Goal: Task Accomplishment & Management: Manage account settings

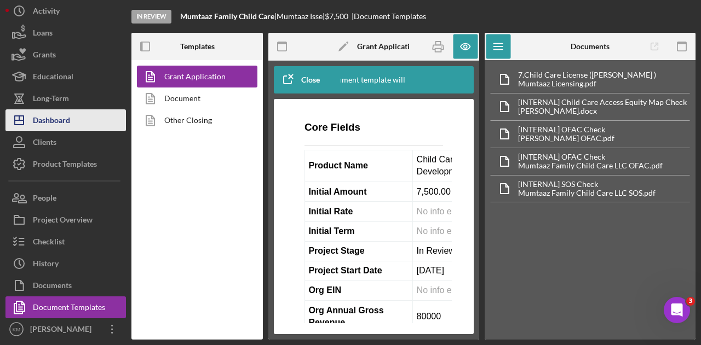
scroll to position [2, 0]
click at [58, 128] on div "Dashboard" at bounding box center [51, 121] width 37 height 25
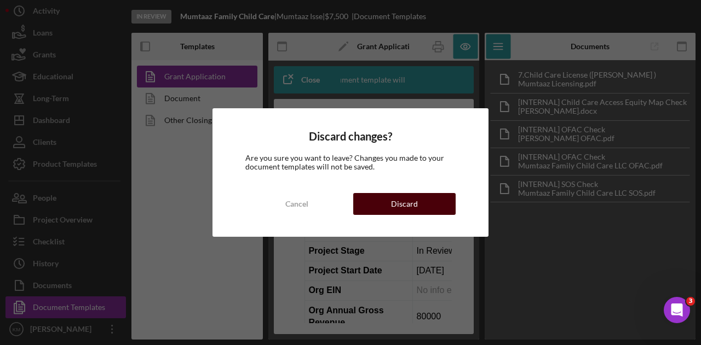
click at [418, 210] on button "Discard" at bounding box center [404, 204] width 102 height 22
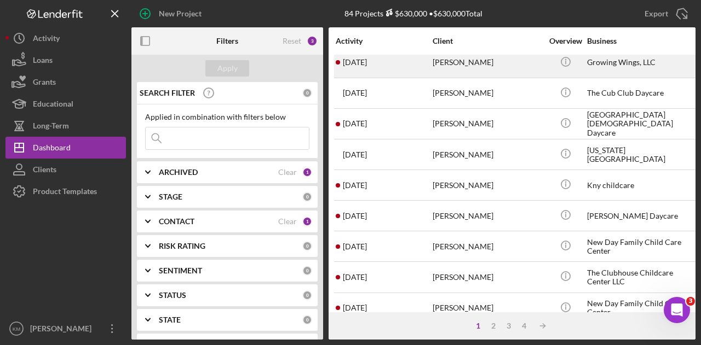
scroll to position [515, 0]
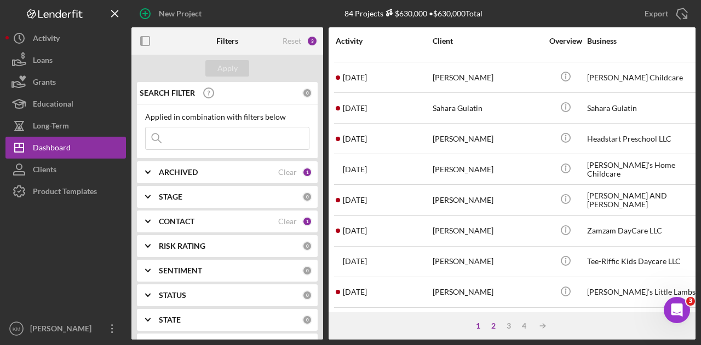
click at [495, 329] on div "2" at bounding box center [493, 326] width 15 height 9
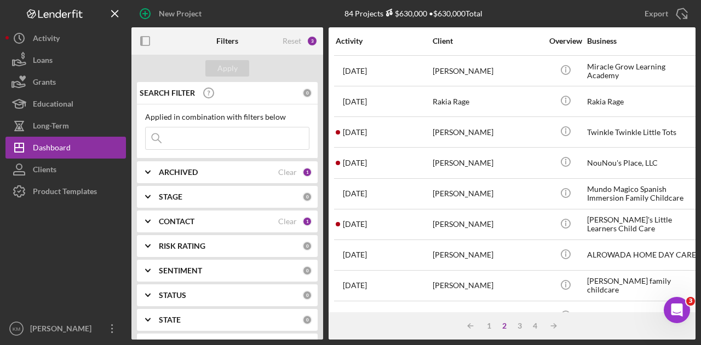
scroll to position [0, 0]
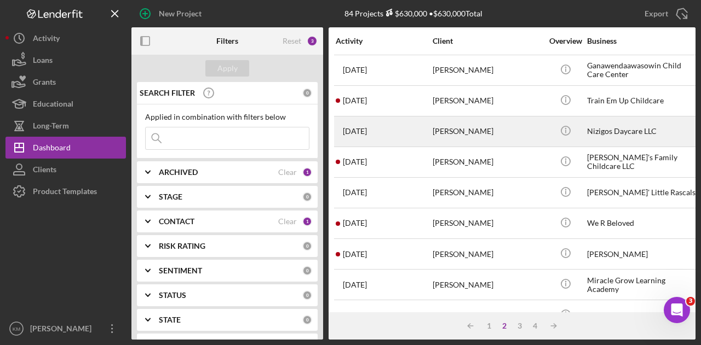
click at [497, 131] on div "[PERSON_NAME]" at bounding box center [486, 131] width 109 height 29
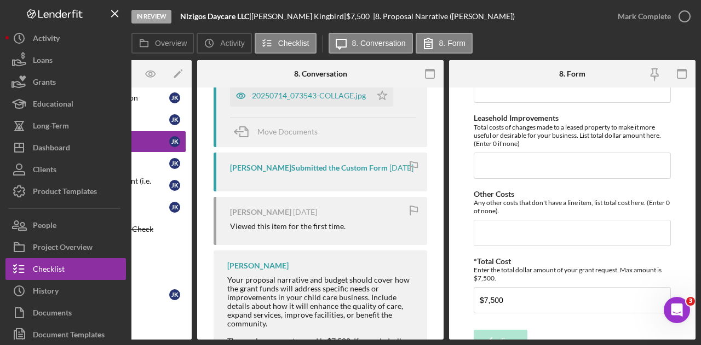
scroll to position [978, 0]
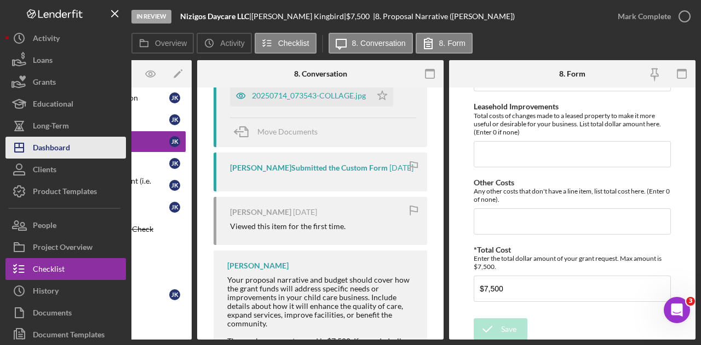
click at [101, 146] on button "Icon/Dashboard Dashboard" at bounding box center [65, 148] width 120 height 22
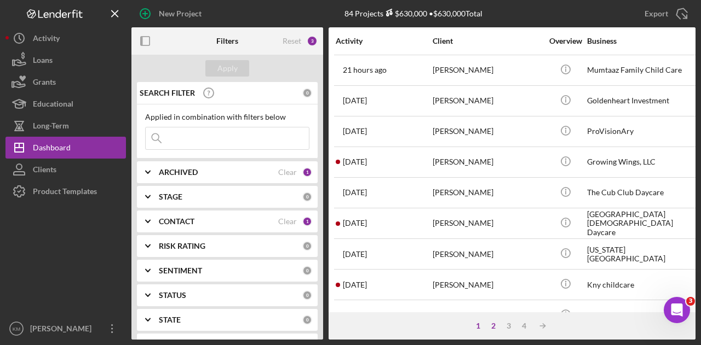
click at [497, 322] on div "2" at bounding box center [493, 326] width 15 height 9
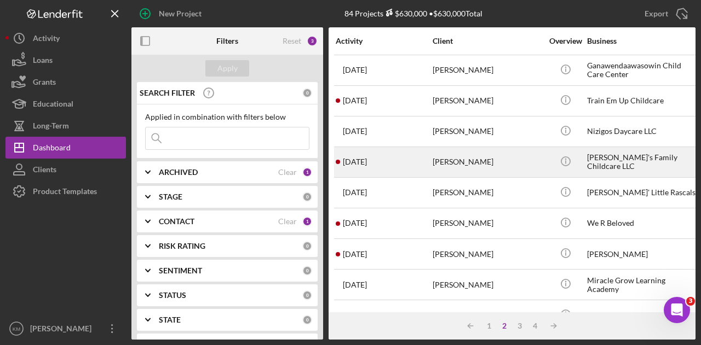
click at [463, 157] on div "[PERSON_NAME]" at bounding box center [486, 162] width 109 height 29
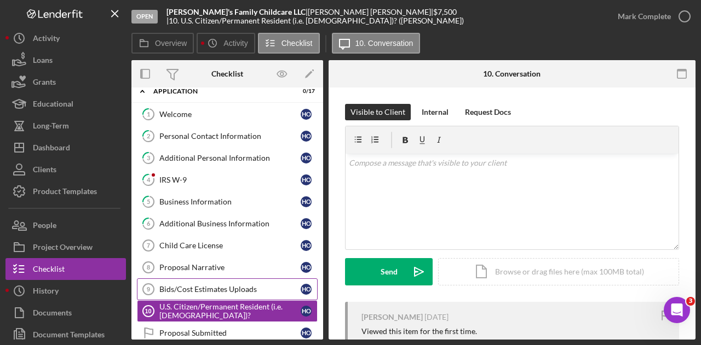
scroll to position [105, 0]
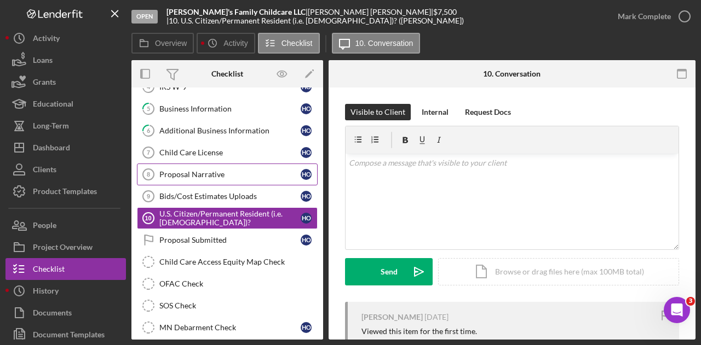
click at [220, 170] on div "Proposal Narrative" at bounding box center [229, 174] width 141 height 9
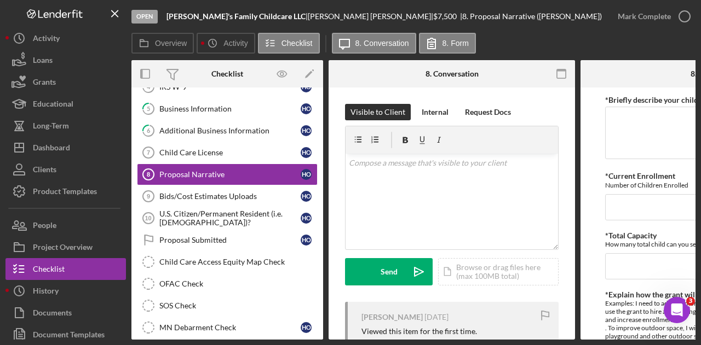
scroll to position [0, 39]
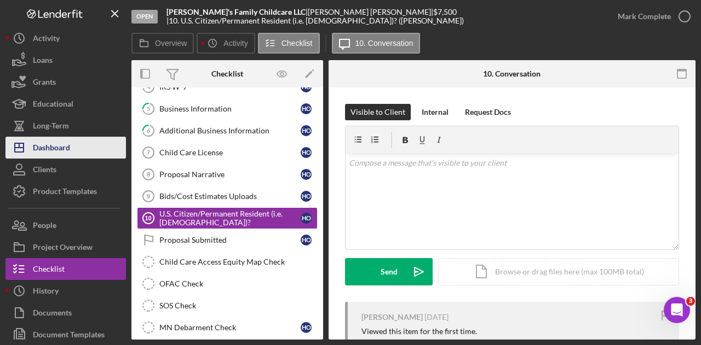
click at [67, 141] on div "Dashboard" at bounding box center [51, 149] width 37 height 25
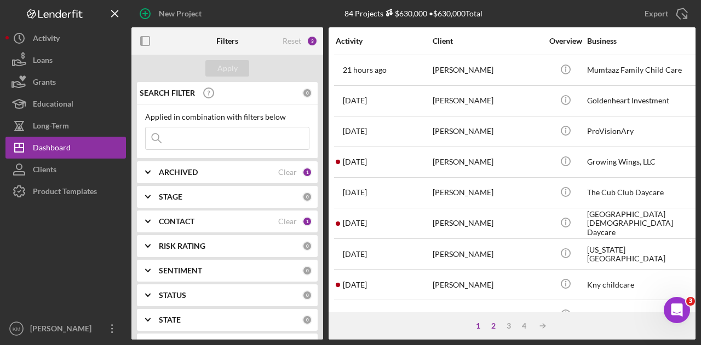
click at [494, 326] on div "2" at bounding box center [493, 326] width 15 height 9
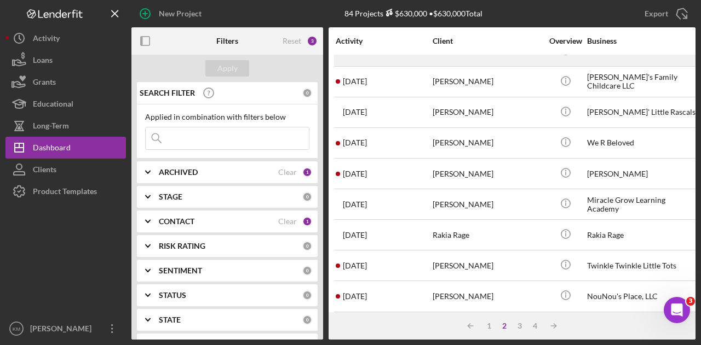
scroll to position [82, 0]
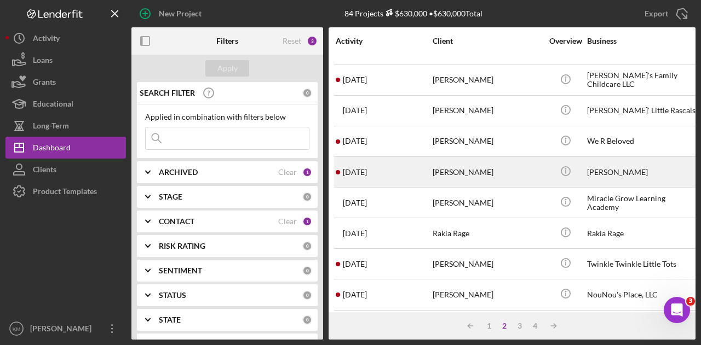
click at [455, 168] on div "[PERSON_NAME]" at bounding box center [486, 172] width 109 height 29
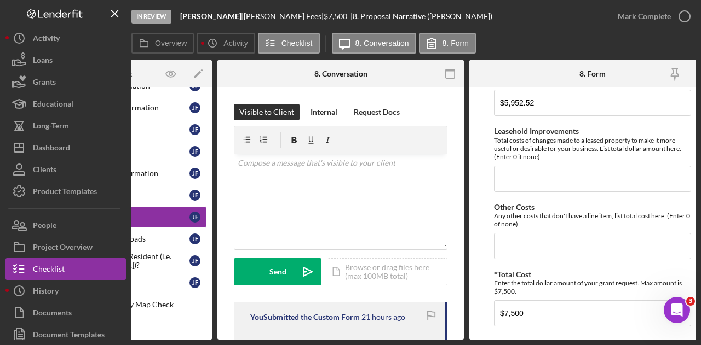
scroll to position [953, 0]
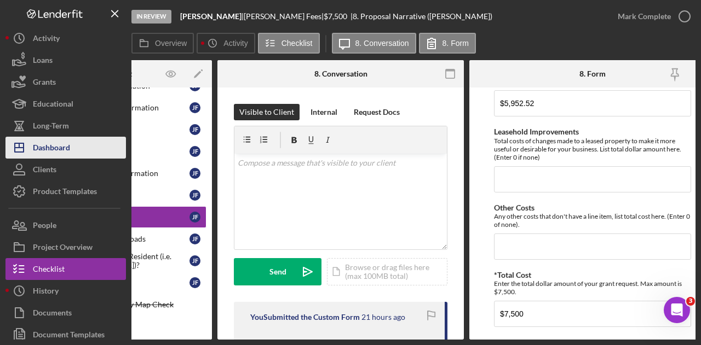
click at [74, 146] on button "Icon/Dashboard Dashboard" at bounding box center [65, 148] width 120 height 22
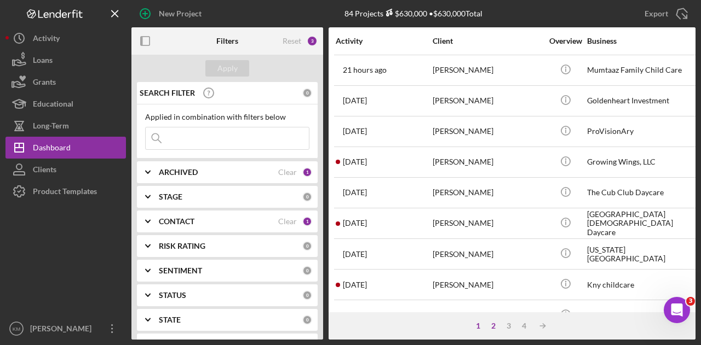
click at [495, 327] on div "2" at bounding box center [493, 326] width 15 height 9
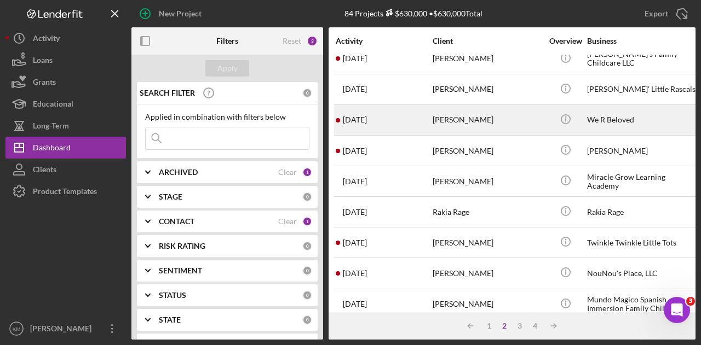
scroll to position [104, 0]
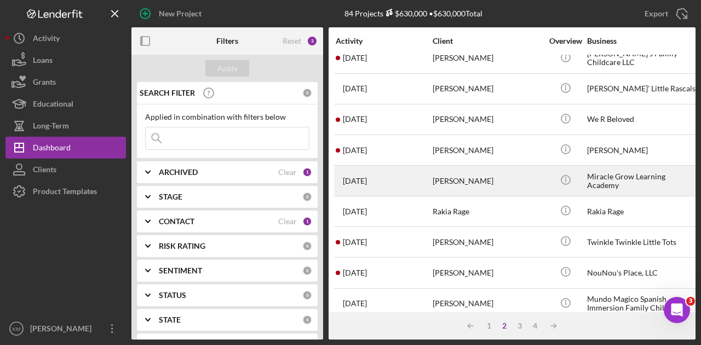
click at [462, 167] on div "[PERSON_NAME]" at bounding box center [486, 180] width 109 height 29
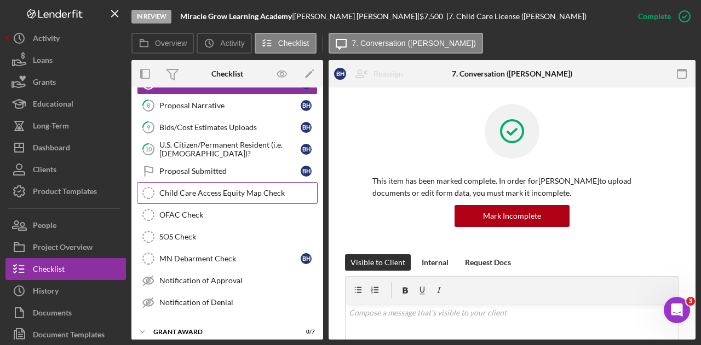
scroll to position [148, 0]
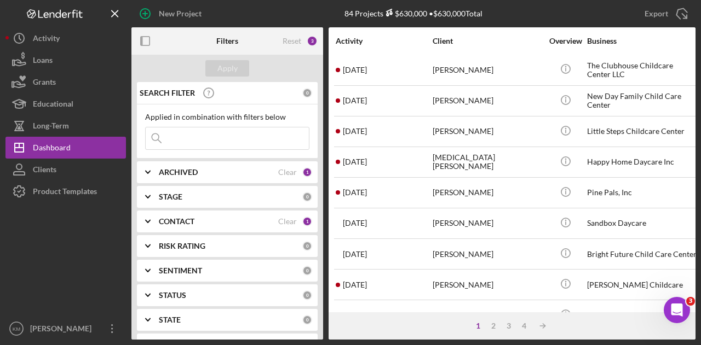
scroll to position [308, 0]
click at [490, 325] on div "2" at bounding box center [493, 326] width 15 height 9
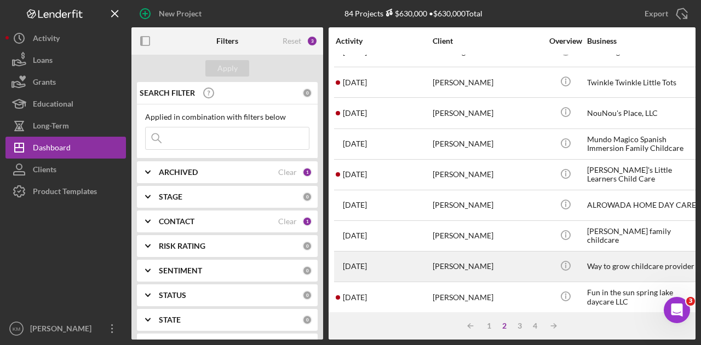
scroll to position [230, 0]
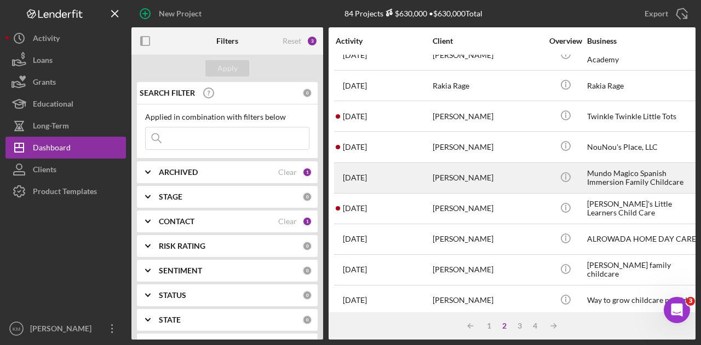
click at [424, 180] on div "[DATE] [PERSON_NAME]" at bounding box center [384, 178] width 96 height 29
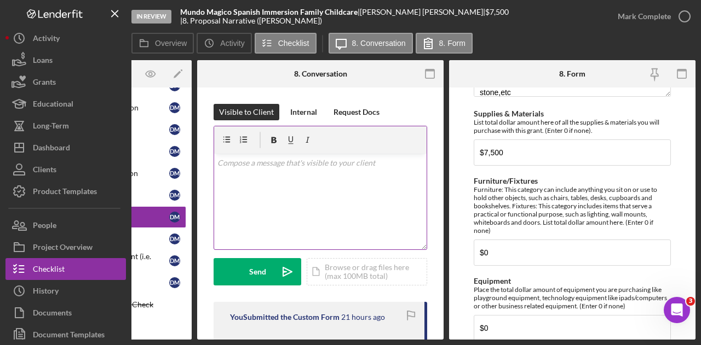
scroll to position [454, 0]
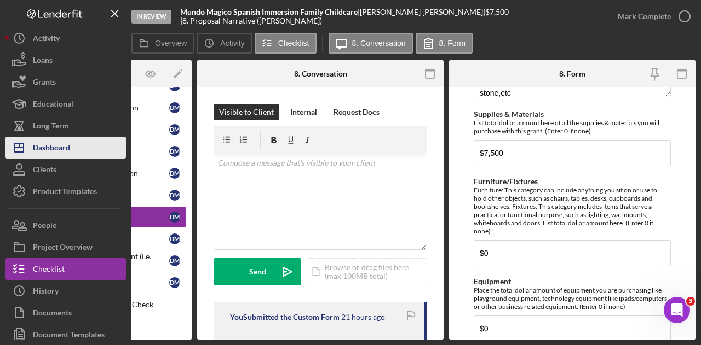
click at [82, 148] on button "Icon/Dashboard Dashboard" at bounding box center [65, 148] width 120 height 22
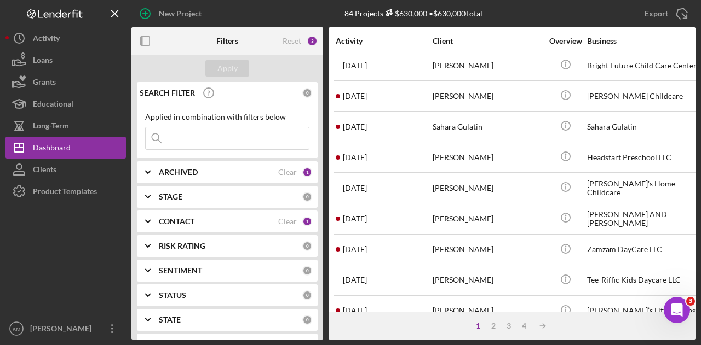
scroll to position [515, 0]
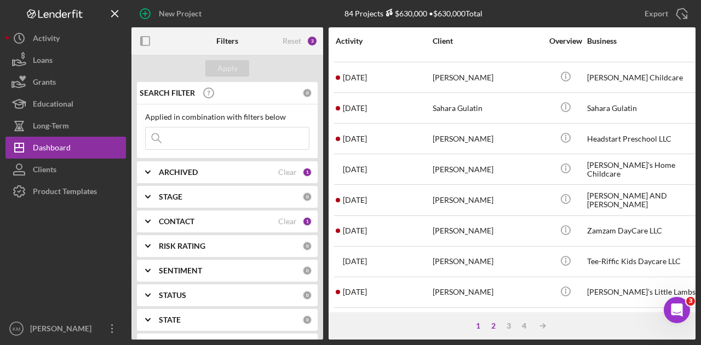
click at [489, 328] on div "2" at bounding box center [493, 326] width 15 height 9
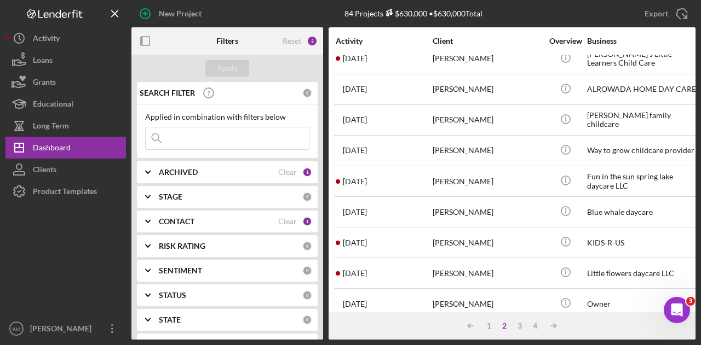
scroll to position [380, 0]
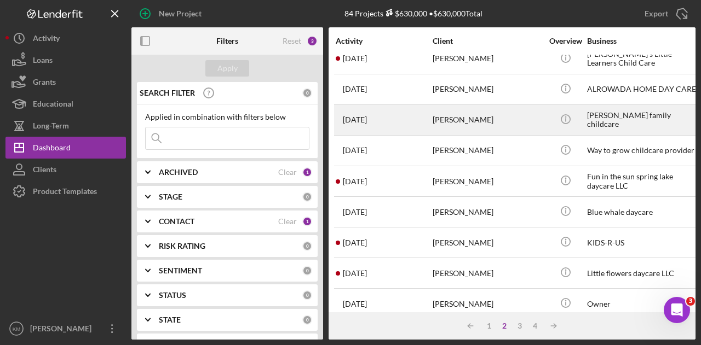
click at [451, 112] on div "[PERSON_NAME]" at bounding box center [486, 120] width 109 height 29
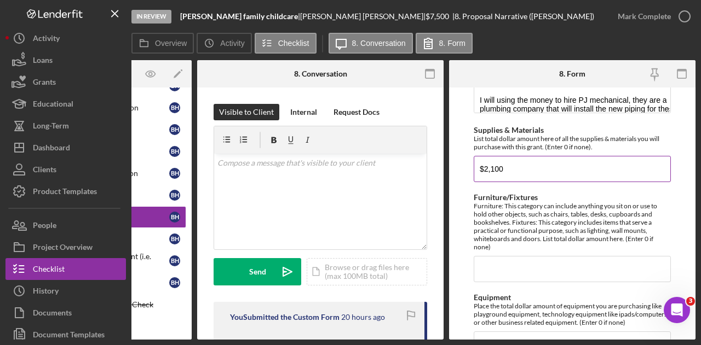
scroll to position [437, 0]
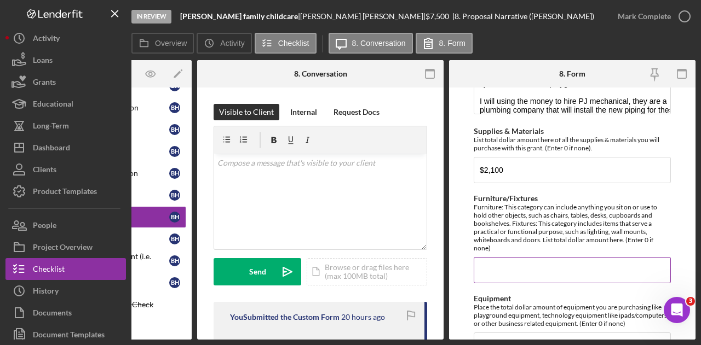
click at [573, 271] on input "Furniture/Fixtures" at bounding box center [572, 270] width 197 height 26
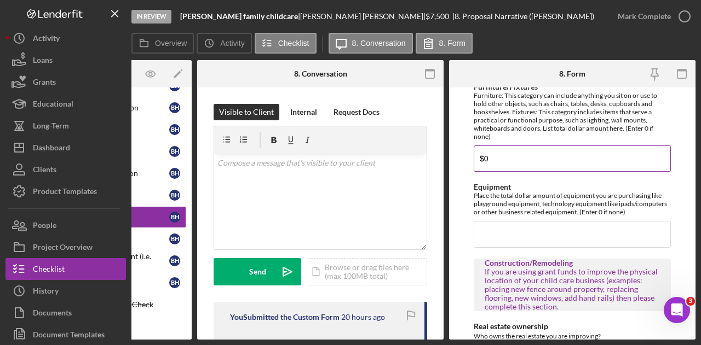
scroll to position [552, 0]
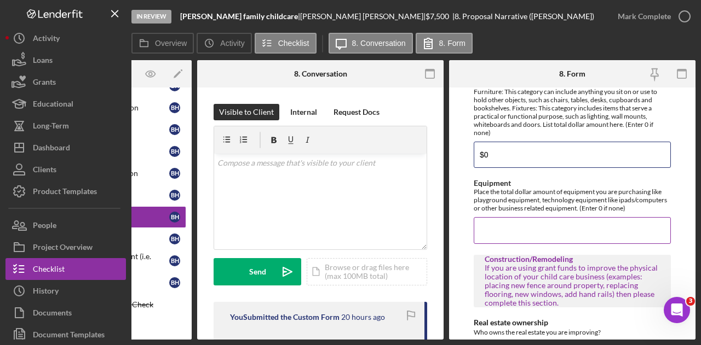
type input "$0"
click at [546, 217] on input "Equipment" at bounding box center [572, 230] width 197 height 26
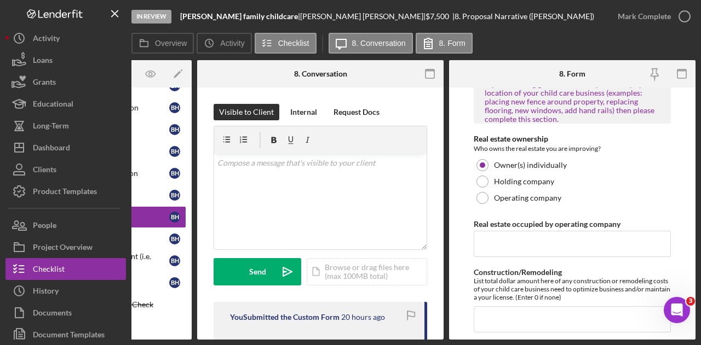
scroll to position [748, 0]
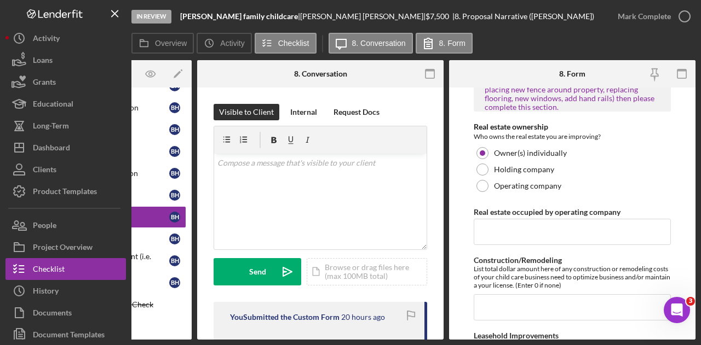
type input "$0"
click at [546, 219] on input "Real estate occupied by operating company" at bounding box center [572, 232] width 197 height 26
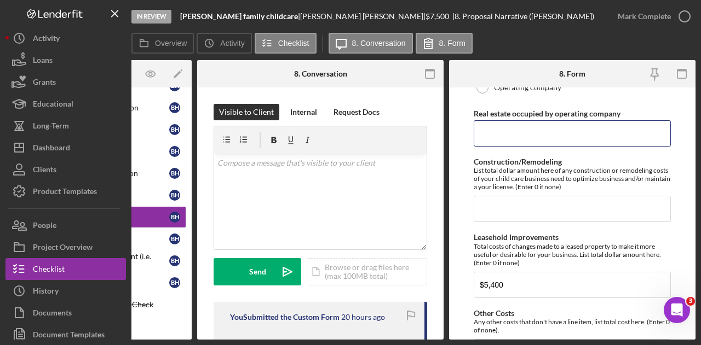
scroll to position [848, 0]
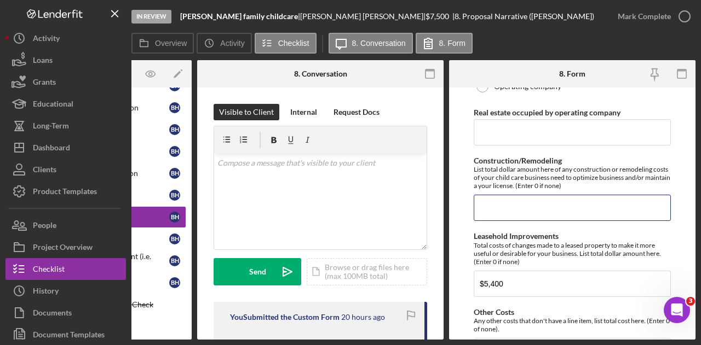
click at [546, 217] on input "Construction/Remodeling" at bounding box center [572, 208] width 197 height 26
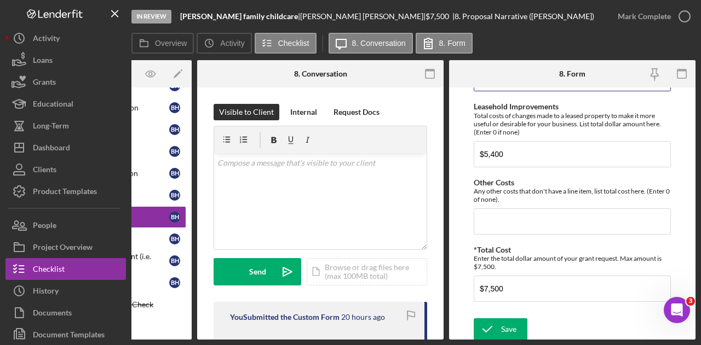
type input "$0"
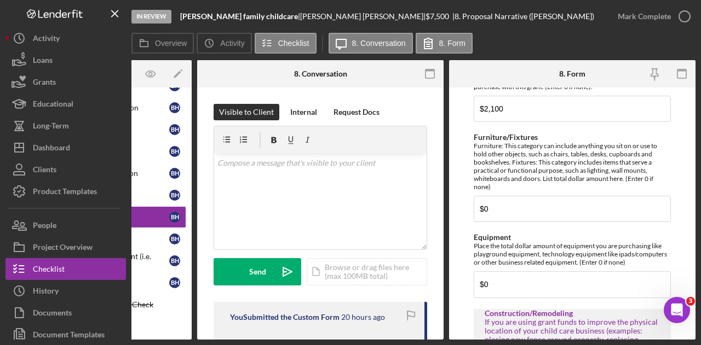
scroll to position [498, 0]
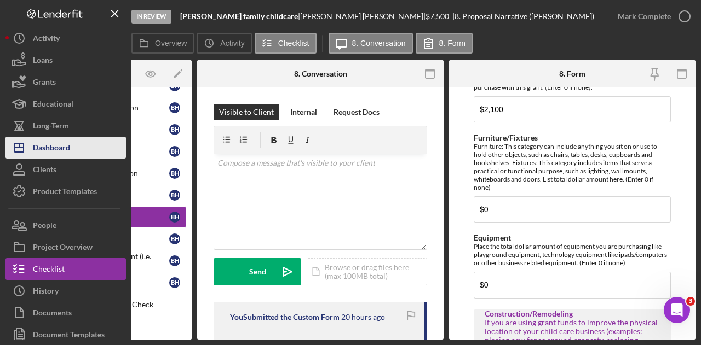
click at [61, 137] on div "Dashboard" at bounding box center [51, 149] width 37 height 25
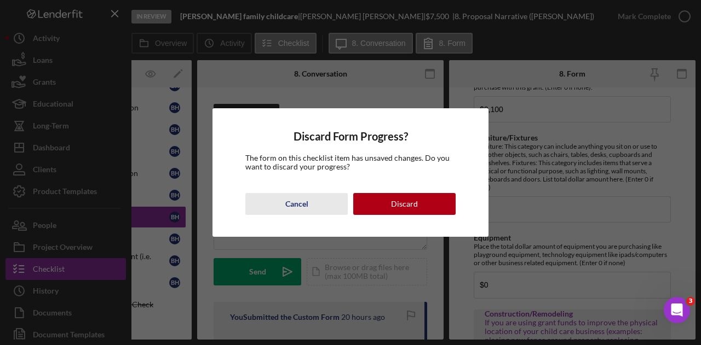
click at [287, 212] on div "Cancel" at bounding box center [296, 204] width 23 height 22
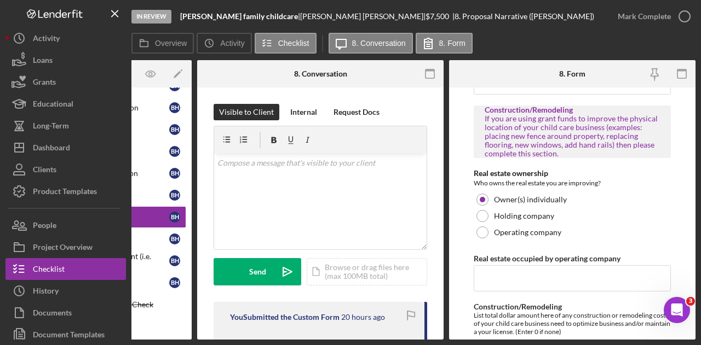
scroll to position [978, 0]
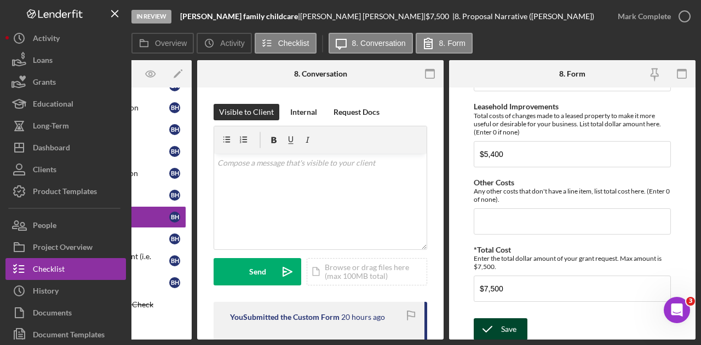
click at [487, 332] on icon "submit" at bounding box center [487, 329] width 27 height 27
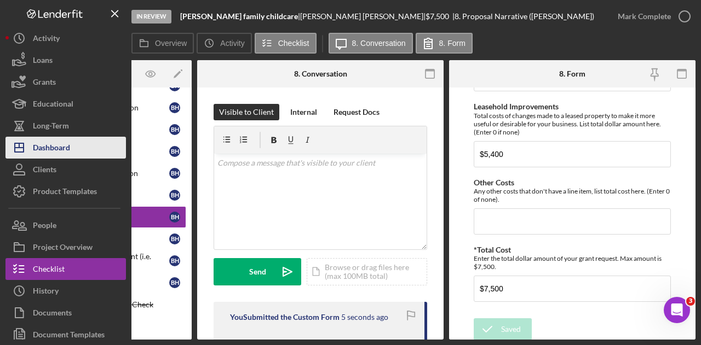
click at [123, 141] on button "Icon/Dashboard Dashboard" at bounding box center [65, 148] width 120 height 22
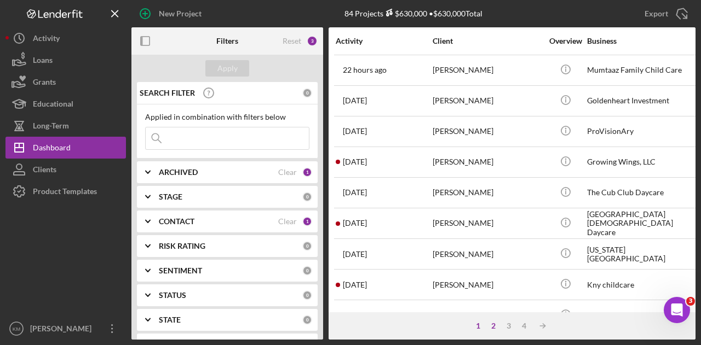
click at [490, 326] on div "2" at bounding box center [493, 326] width 15 height 9
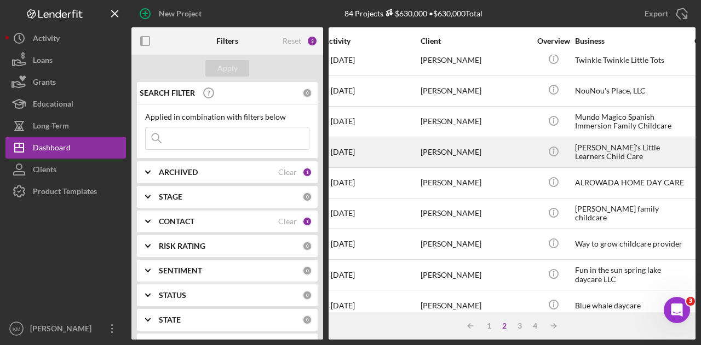
scroll to position [286, 13]
click at [528, 244] on div "[PERSON_NAME]" at bounding box center [474, 244] width 109 height 29
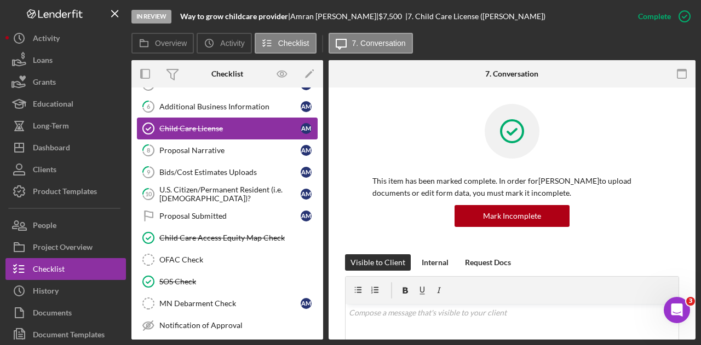
scroll to position [129, 0]
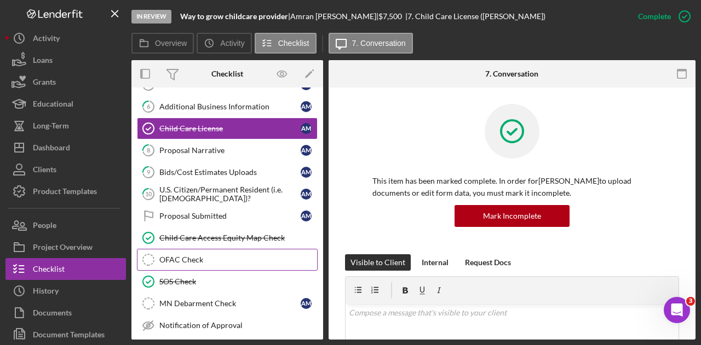
click at [207, 261] on link "OFAC Check OFAC Check" at bounding box center [227, 260] width 181 height 22
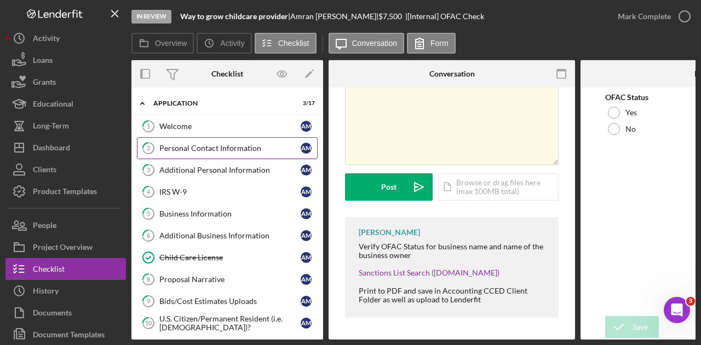
click at [191, 140] on link "2 Personal Contact Information A M" at bounding box center [227, 148] width 181 height 22
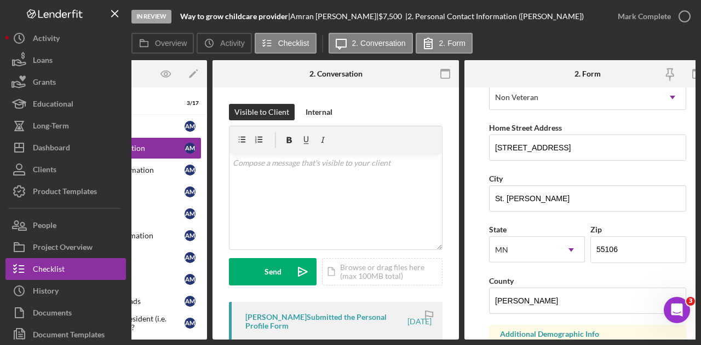
scroll to position [176, 0]
click at [579, 157] on input "[STREET_ADDRESS]" at bounding box center [587, 147] width 197 height 26
click at [318, 13] on div "[PERSON_NAME] |" at bounding box center [334, 16] width 88 height 9
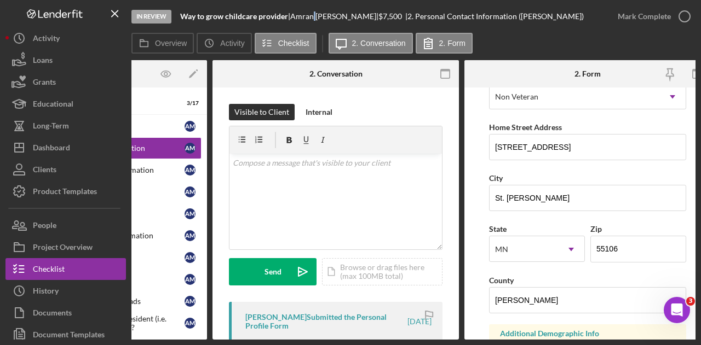
click at [318, 13] on div "[PERSON_NAME] |" at bounding box center [334, 16] width 88 height 9
copy div "[PERSON_NAME] |"
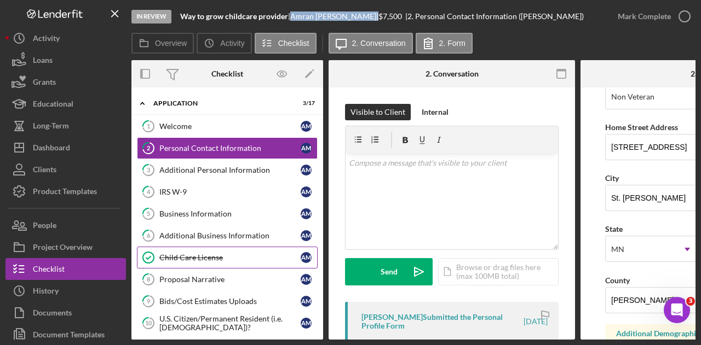
scroll to position [142, 0]
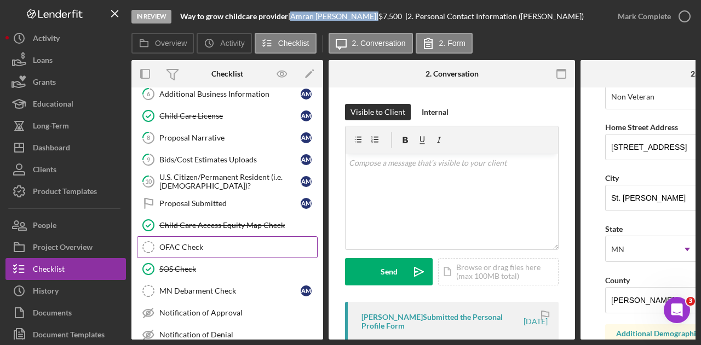
click at [199, 243] on div "OFAC Check" at bounding box center [238, 247] width 158 height 9
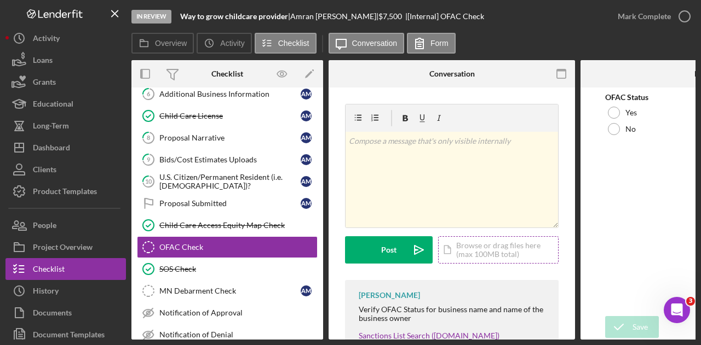
click at [509, 246] on div "Icon/Document Browse or drag files here (max 100MB total) Tap to choose files o…" at bounding box center [498, 249] width 120 height 27
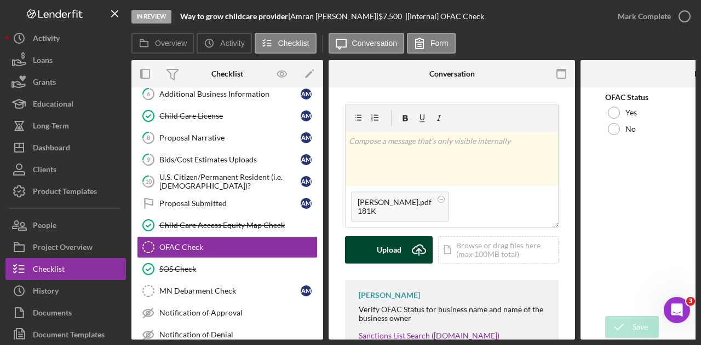
click at [411, 253] on icon "Icon/Upload" at bounding box center [418, 249] width 27 height 27
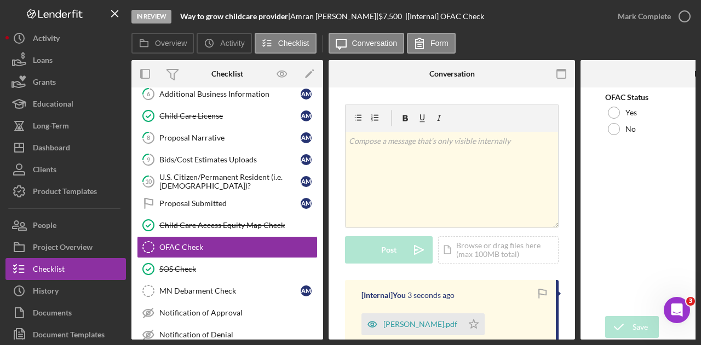
drag, startPoint x: 292, startPoint y: 16, endPoint x: 176, endPoint y: 11, distance: 116.2
click at [176, 11] on div "In Review Way to grow childcare provider | [PERSON_NAME] | $7,500 $7,500 | [Int…" at bounding box center [368, 16] width 475 height 33
copy div "Way to grow childcare provider |"
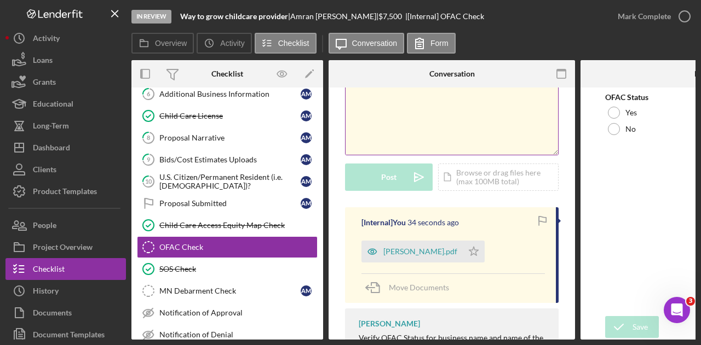
scroll to position [83, 0]
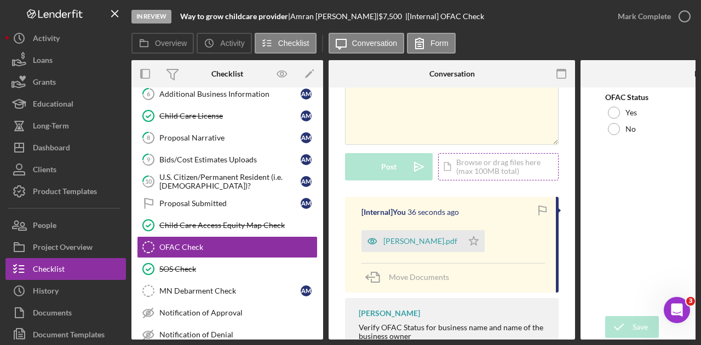
click at [493, 161] on div "Icon/Document Browse or drag files here (max 100MB total) Tap to choose files o…" at bounding box center [498, 166] width 120 height 27
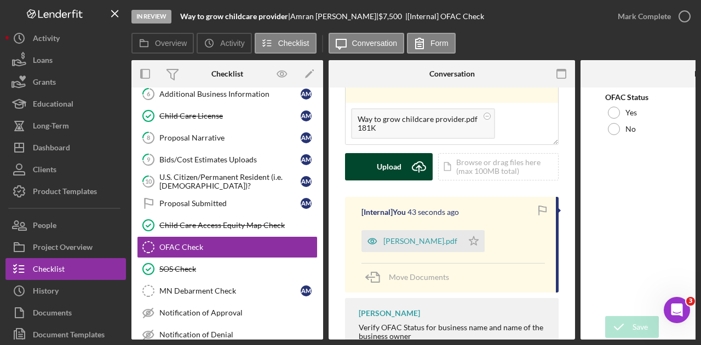
click at [399, 167] on div "Upload" at bounding box center [389, 166] width 25 height 27
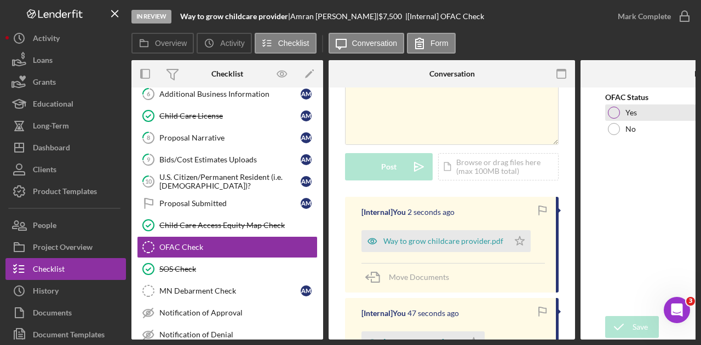
click at [636, 109] on div "Yes" at bounding box center [703, 113] width 197 height 16
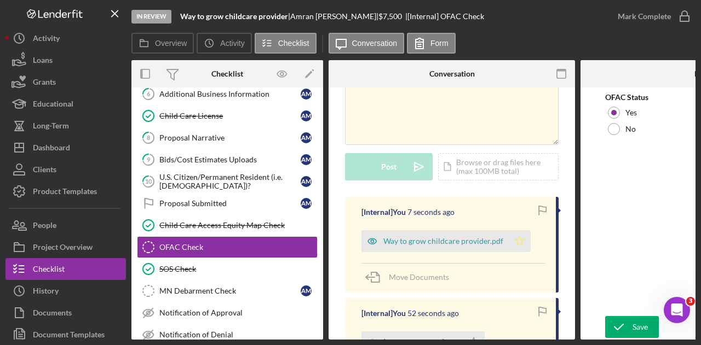
click at [518, 240] on polygon "button" at bounding box center [519, 240] width 9 height 9
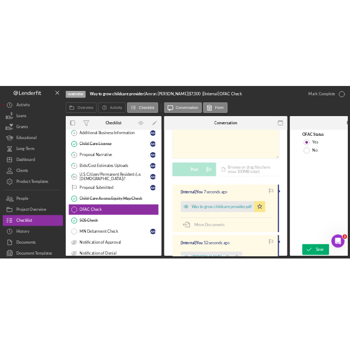
scroll to position [176, 0]
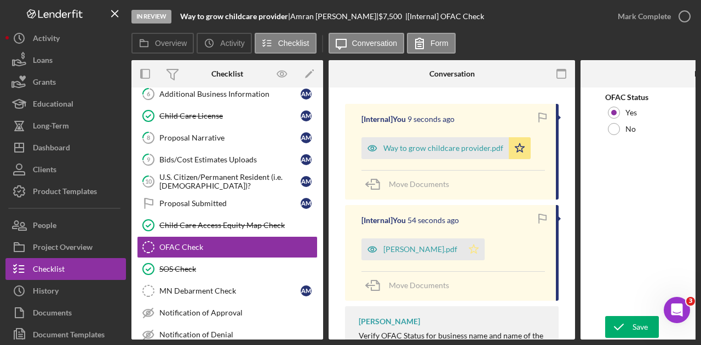
click at [474, 249] on icon "Icon/Star" at bounding box center [474, 250] width 22 height 22
click at [638, 318] on div "Save" at bounding box center [639, 327] width 15 height 22
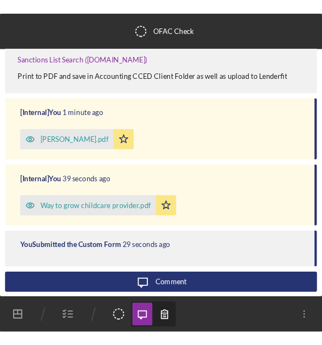
scroll to position [49, 0]
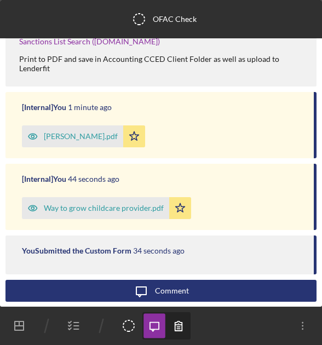
click at [84, 319] on icon "button" at bounding box center [73, 325] width 27 height 27
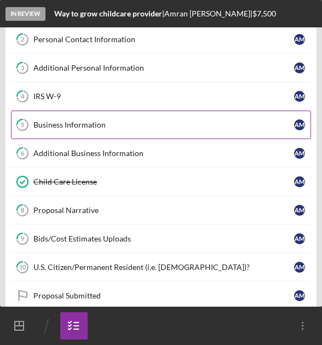
scroll to position [70, 0]
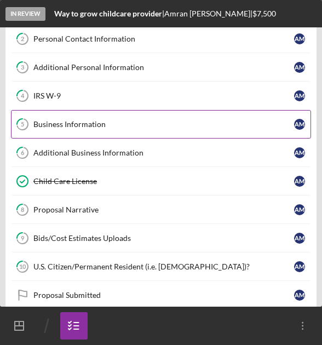
click at [101, 205] on div "Proposal Narrative" at bounding box center [163, 209] width 261 height 9
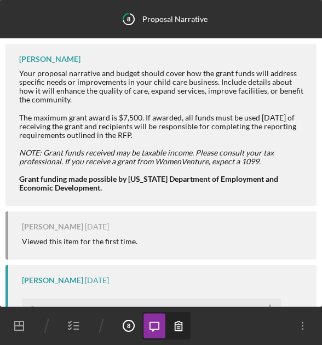
scroll to position [211, 0]
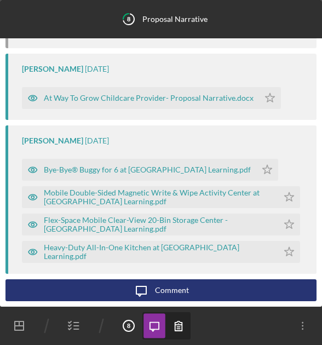
click at [177, 321] on icon "button" at bounding box center [178, 325] width 7 height 9
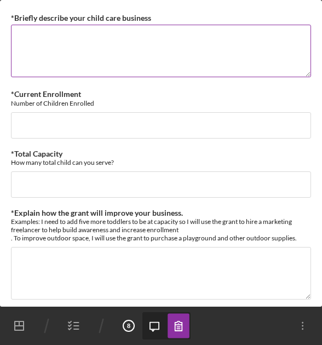
click at [94, 37] on textarea "*Briefly describe your child care business" at bounding box center [161, 51] width 300 height 53
paste textarea "At Way To Grow Childcare Provider, I am dedicated to delivering high-quality, d…"
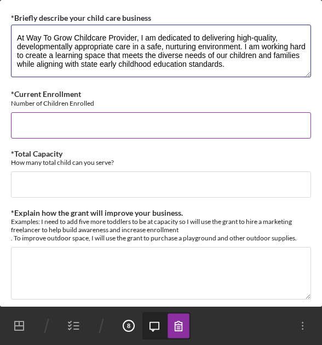
type textarea "At Way To Grow Childcare Provider, I am dedicated to delivering high-quality, d…"
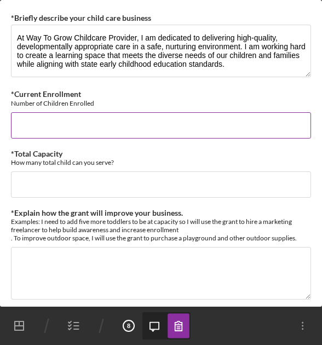
click at [57, 126] on input "*Current Enrollment" at bounding box center [161, 125] width 300 height 26
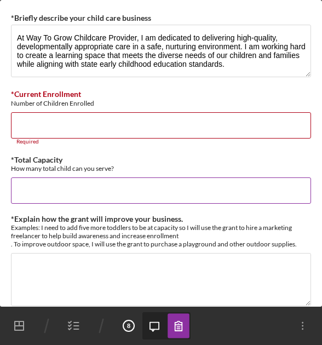
scroll to position [137, 0]
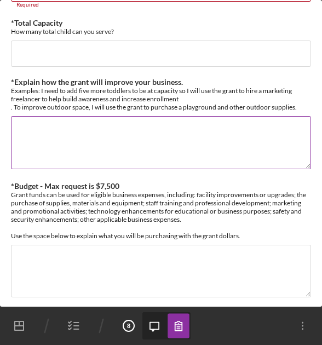
click at [38, 154] on textarea "*Explain how the grant will improve your business." at bounding box center [161, 142] width 300 height 53
paste textarea "I am requesting the maximum grant award of $7,500 to support targeted improveme…"
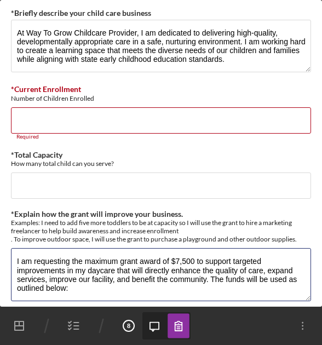
scroll to position [0, 0]
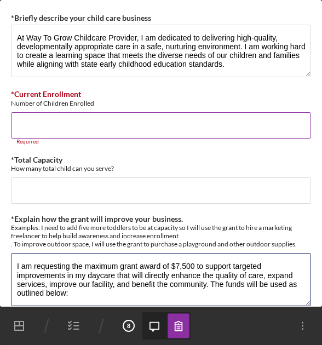
type textarea "I am requesting the maximum grant award of $7,500 to support targeted improveme…"
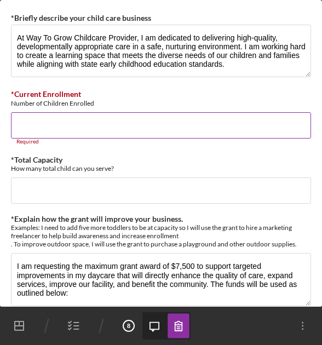
click at [38, 135] on input "*Current Enrollment" at bounding box center [161, 125] width 300 height 26
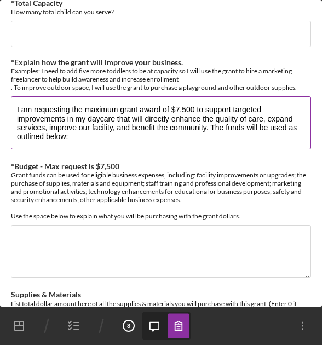
scroll to position [157, 0]
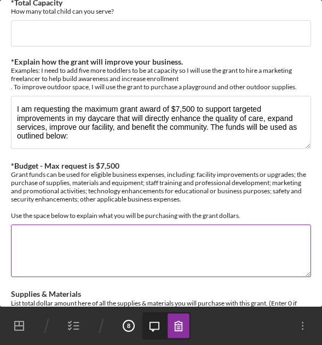
paste textarea "Lo ipsumdo sitametco adipisci eli seddoeiusmod temporinc, U labo etdolore: • Ma…"
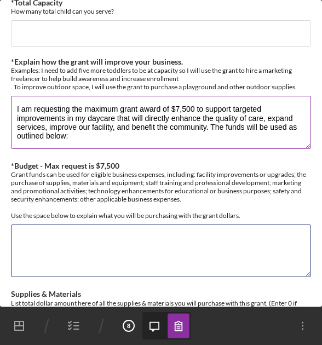
type textarea "Lo ipsumdo sitametco adipisci eli seddoeiusmod temporinc, U labo etdolore: • Ma…"
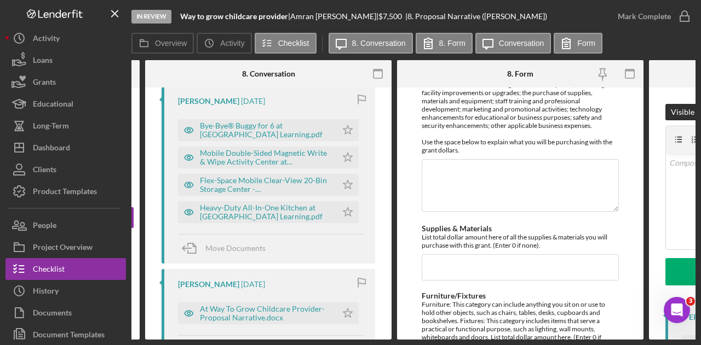
scroll to position [342, 0]
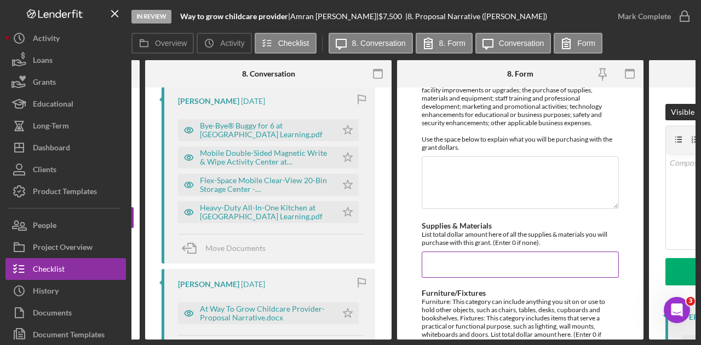
click at [486, 256] on input "Supplies & Materials" at bounding box center [520, 265] width 197 height 26
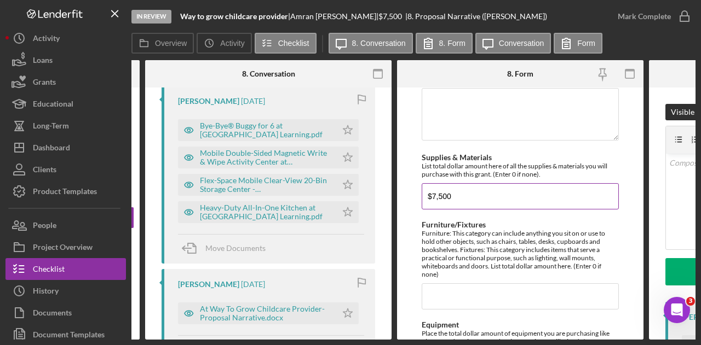
scroll to position [419, 0]
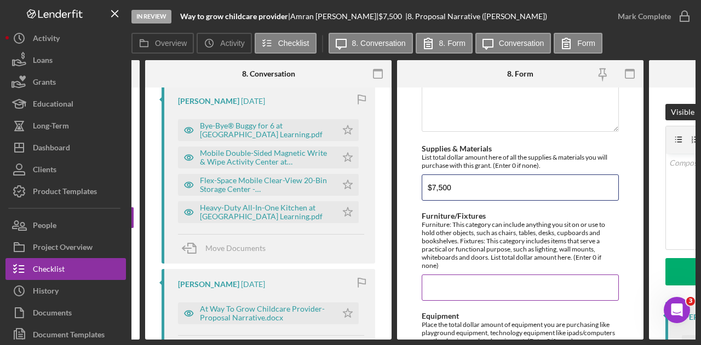
type input "$7,500"
click at [482, 284] on input "Furniture/Fixtures" at bounding box center [520, 288] width 197 height 26
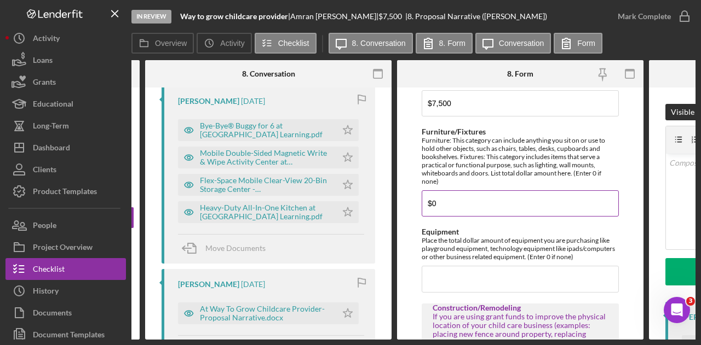
type input "$0"
click at [482, 284] on input "Equipment" at bounding box center [520, 279] width 197 height 26
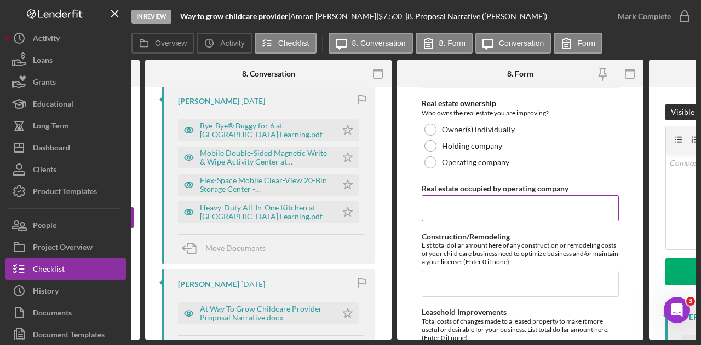
scroll to position [772, 0]
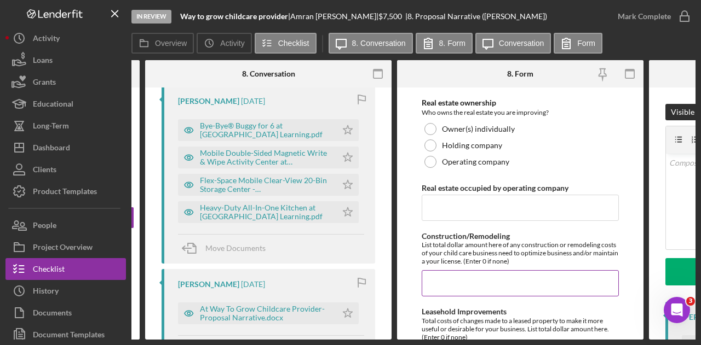
type input "$0"
click at [471, 283] on input "Construction/Remodeling" at bounding box center [520, 283] width 197 height 26
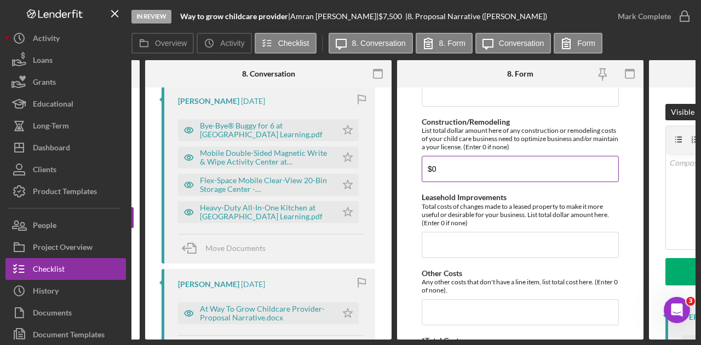
scroll to position [887, 0]
type input "$0"
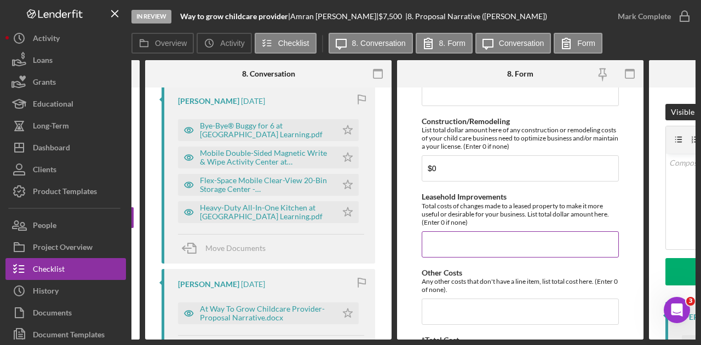
click at [469, 246] on input "Leasehold Improvements" at bounding box center [520, 245] width 197 height 26
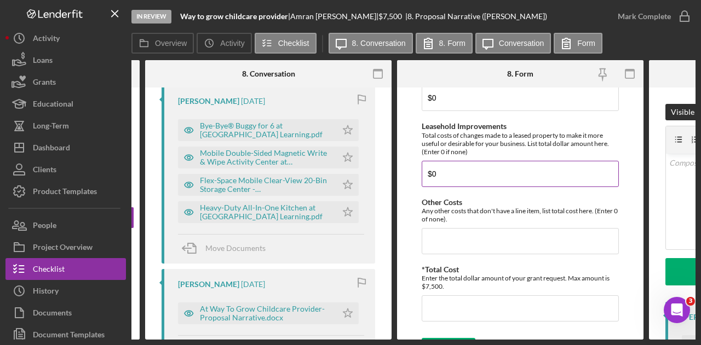
type input "$0"
click at [469, 246] on input "Other Costs" at bounding box center [520, 241] width 197 height 26
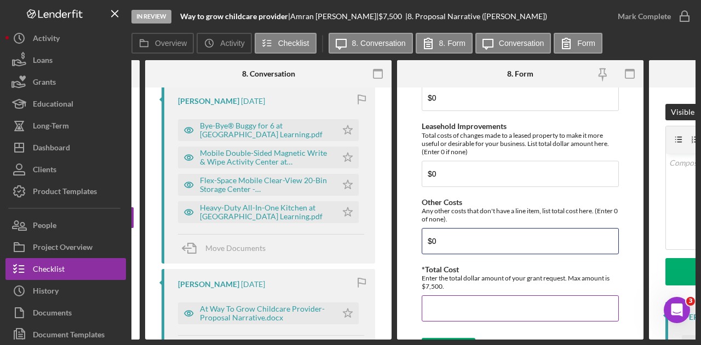
type input "$0"
click at [461, 304] on input "*Total Cost" at bounding box center [520, 309] width 197 height 26
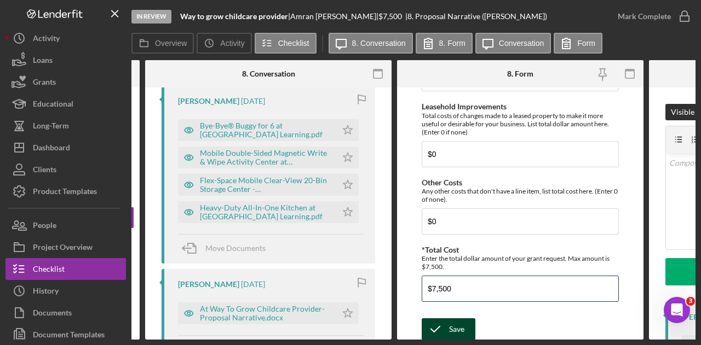
type input "$7,500"
click at [455, 320] on div "Save" at bounding box center [456, 330] width 15 height 22
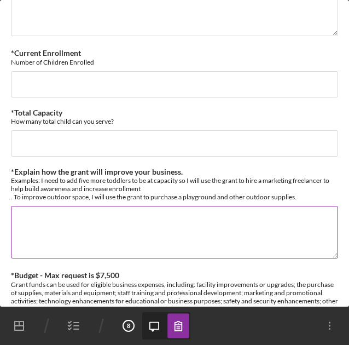
scroll to position [0, 0]
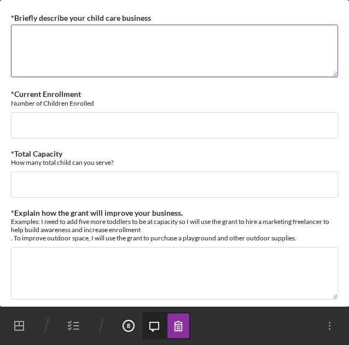
click at [80, 51] on textarea "*Briefly describe your child care business" at bounding box center [174, 51] width 327 height 53
paste textarea "At Way To Grow Childcare Provider, I am dedicated to delivering high-quality, d…"
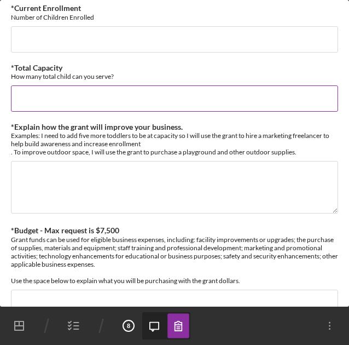
scroll to position [88, 0]
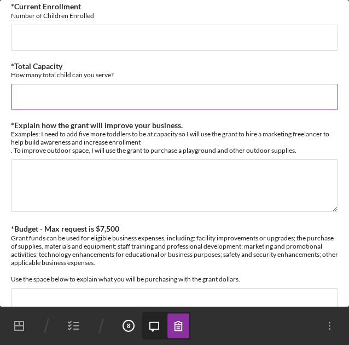
type textarea "At Way To Grow Childcare Provider, I am dedicated to delivering high-quality, d…"
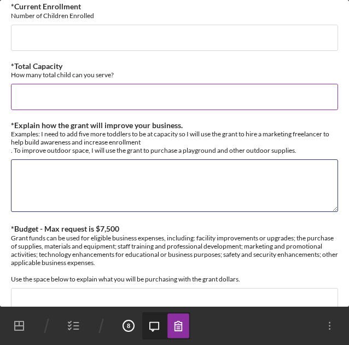
click at [74, 175] on textarea "*Explain how the grant will improve your business." at bounding box center [174, 185] width 327 height 53
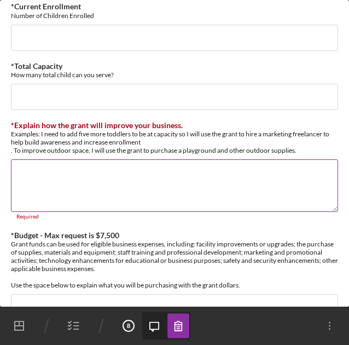
click at [35, 173] on textarea "*Explain how the grant will improve your business." at bounding box center [174, 185] width 327 height 53
paste textarea "I am requesting the maximum grant award of $7,500 to support targeted improveme…"
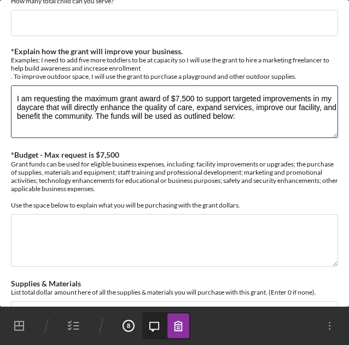
scroll to position [170, 0]
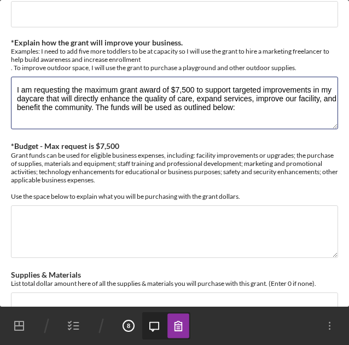
click at [58, 117] on textarea "I am requesting the maximum grant award of $7,500 to support targeted improveme…" at bounding box center [174, 103] width 327 height 53
type textarea "I am requesting the maximum grant award of $7,500 to support targeted improveme…"
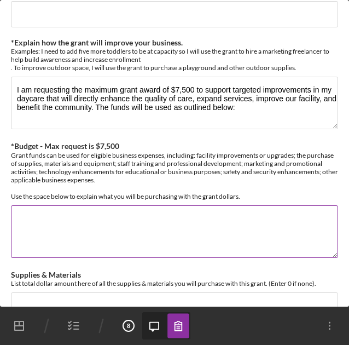
click at [77, 254] on textarea "*Budget - Max request is $7,500" at bounding box center [174, 231] width 327 height 53
paste textarea "Lo ipsumdo sitametco adipisci eli seddoeiusmod temporinc, U labo etdolore: • Ma…"
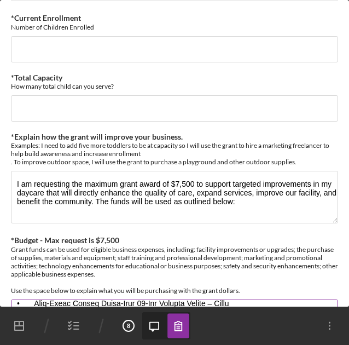
scroll to position [0, 0]
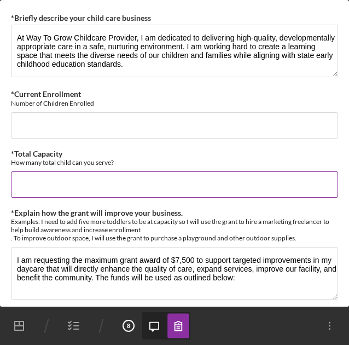
type textarea "Lo ipsumdo sitametco adipisci eli seddoeiusmod temporinc, U labo etdolore: • Ma…"
click at [92, 176] on input "*Total Capacity" at bounding box center [174, 184] width 327 height 26
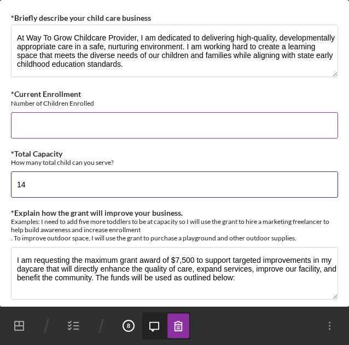
type input "14"
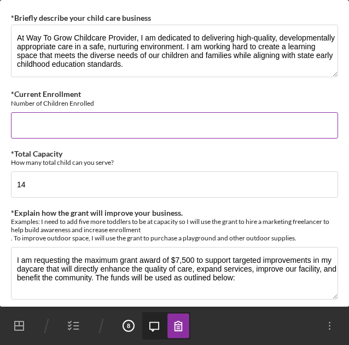
click at [66, 126] on input "*Current Enrollment" at bounding box center [174, 125] width 327 height 26
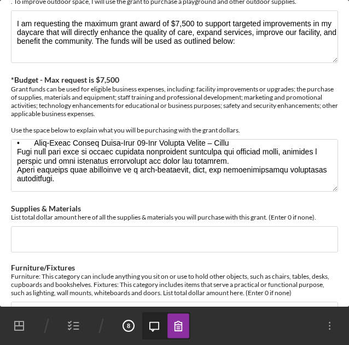
scroll to position [300, 0]
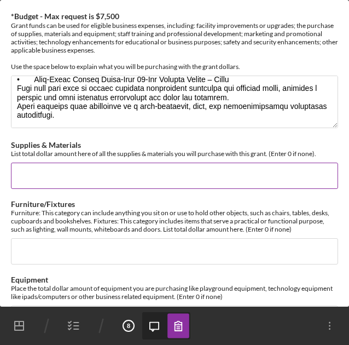
type input "8"
click at [61, 164] on input "Supplies & Materials" at bounding box center [174, 176] width 327 height 26
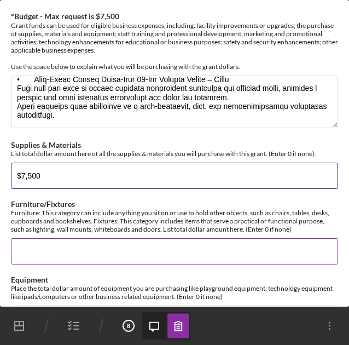
type input "$7,500"
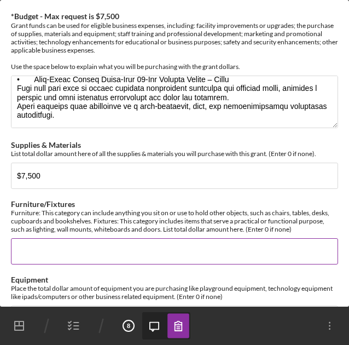
click at [55, 238] on input "Furniture/Fixtures" at bounding box center [174, 251] width 327 height 26
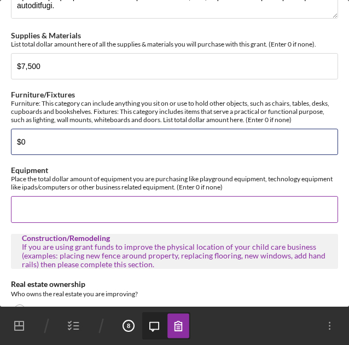
type input "$0"
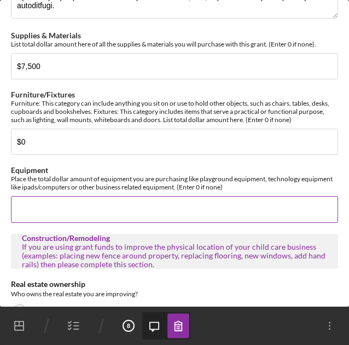
click at [53, 206] on input "Equipment" at bounding box center [174, 209] width 327 height 26
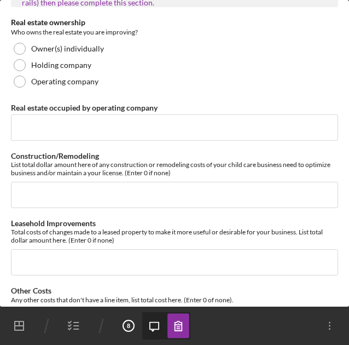
scroll to position [676, 0]
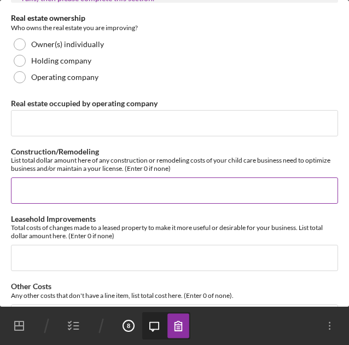
type input "$0"
click at [44, 182] on input "Construction/Remodeling" at bounding box center [174, 190] width 327 height 26
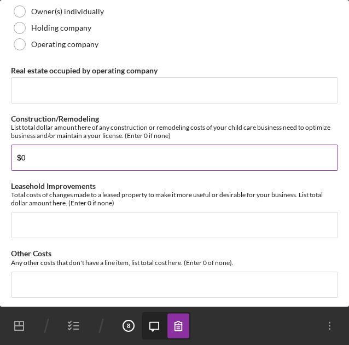
scroll to position [720, 0]
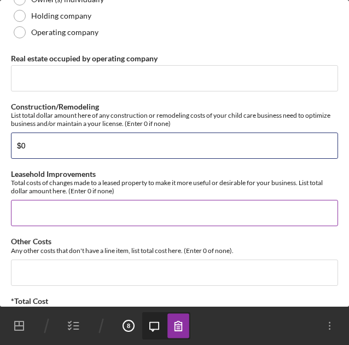
type input "$0"
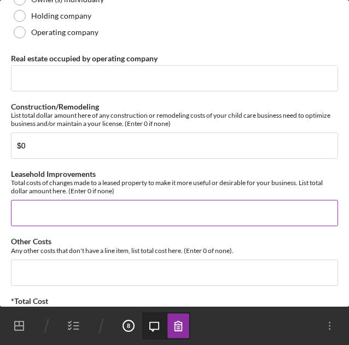
click at [48, 200] on input "Leasehold Improvements" at bounding box center [174, 213] width 327 height 26
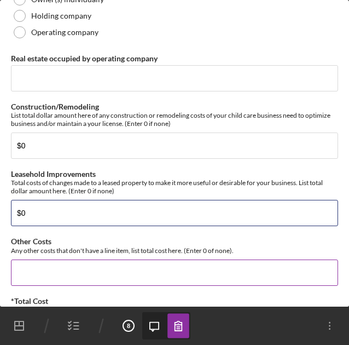
type input "$0"
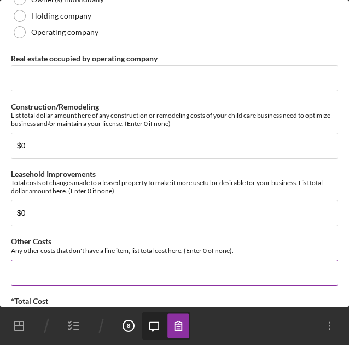
click at [41, 269] on input "Other Costs" at bounding box center [174, 272] width 327 height 26
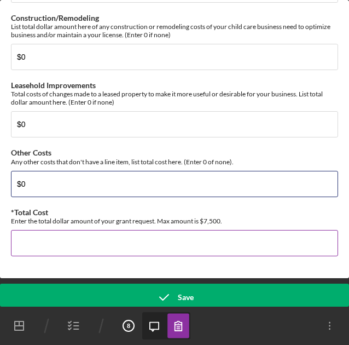
type input "$0"
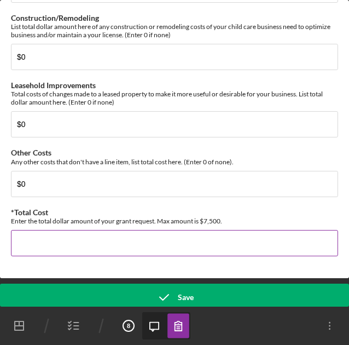
click at [42, 236] on input "*Total Cost" at bounding box center [174, 243] width 327 height 26
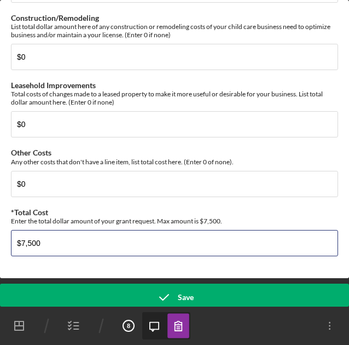
type input "$7,500"
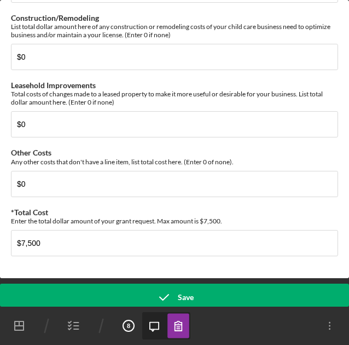
click at [97, 297] on button "Save" at bounding box center [174, 297] width 349 height 27
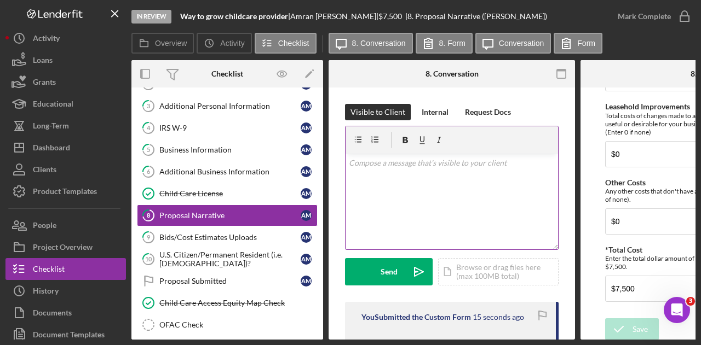
scroll to position [169, 0]
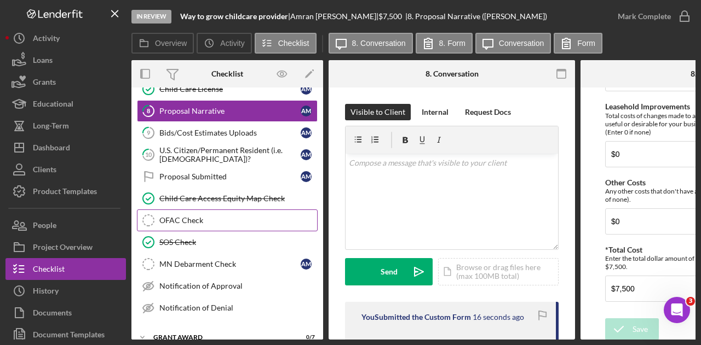
click at [238, 216] on div "OFAC Check" at bounding box center [238, 220] width 158 height 9
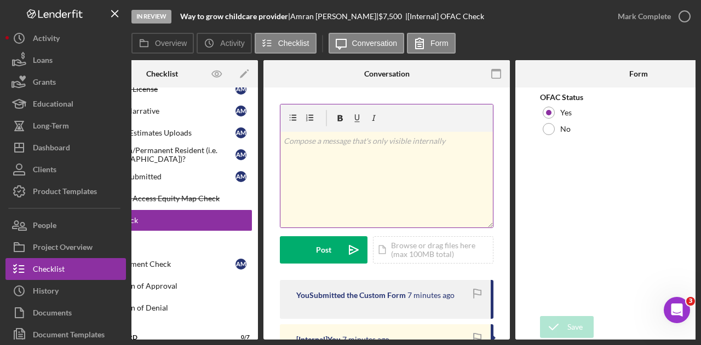
scroll to position [210, 0]
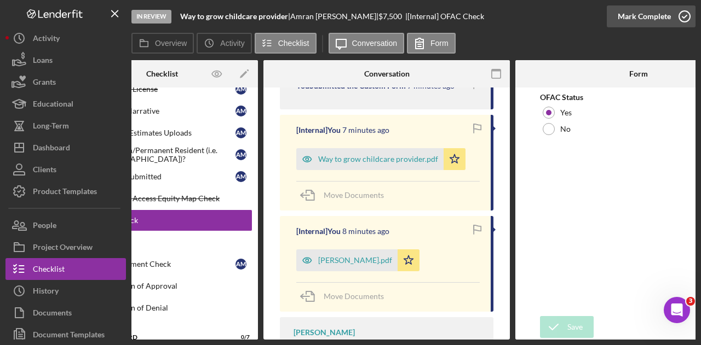
click at [665, 21] on div "Mark Complete" at bounding box center [644, 16] width 53 height 22
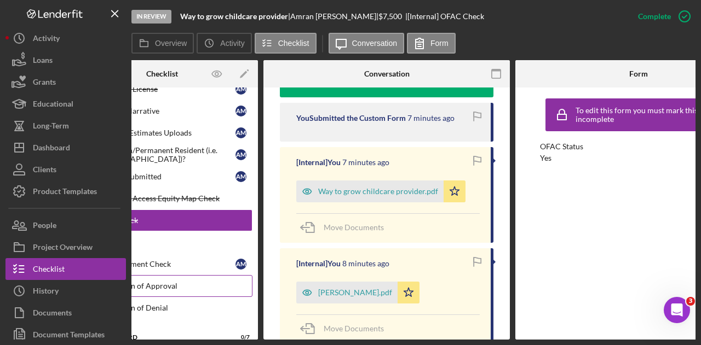
scroll to position [0, 0]
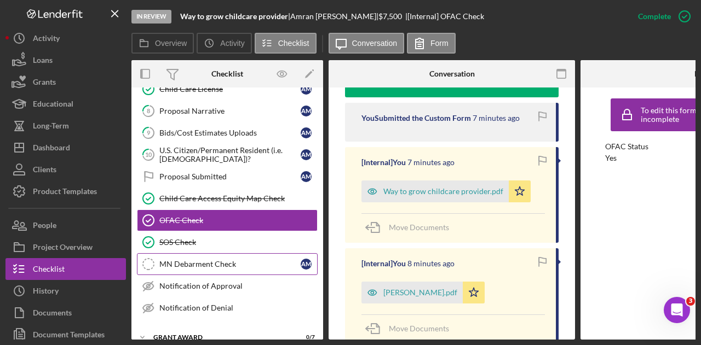
click at [191, 260] on div "MN Debarment Check" at bounding box center [229, 264] width 141 height 9
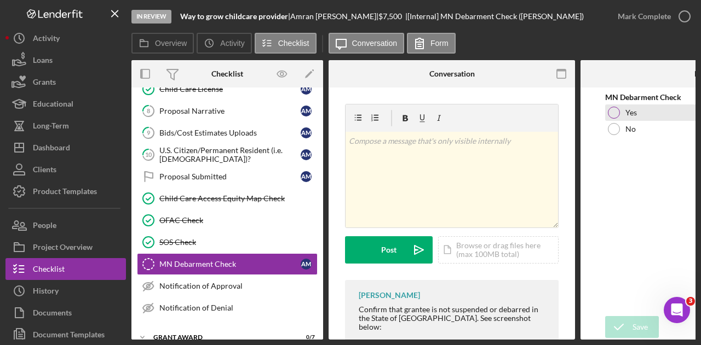
click at [625, 116] on label "Yes" at bounding box center [630, 112] width 11 height 9
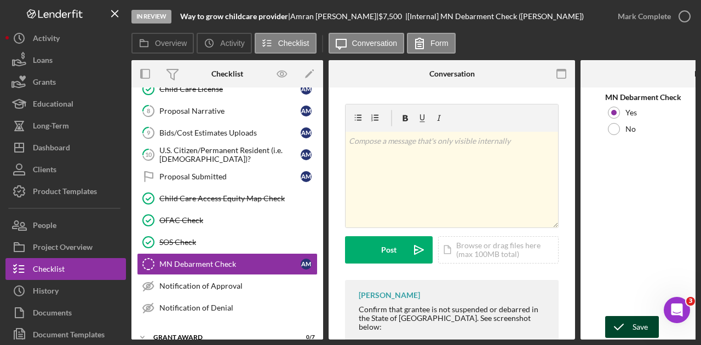
click at [634, 325] on div "Save" at bounding box center [639, 327] width 15 height 22
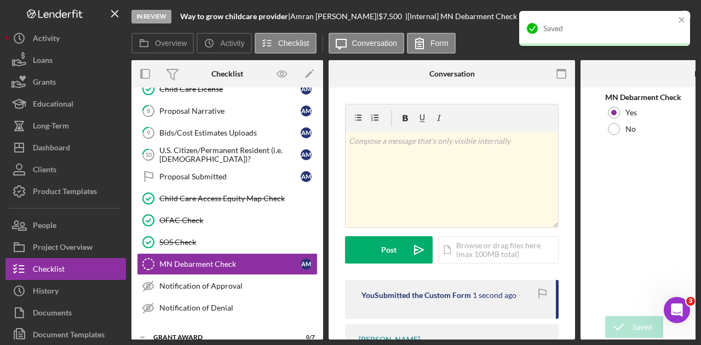
click at [685, 19] on div "Saved" at bounding box center [604, 28] width 171 height 35
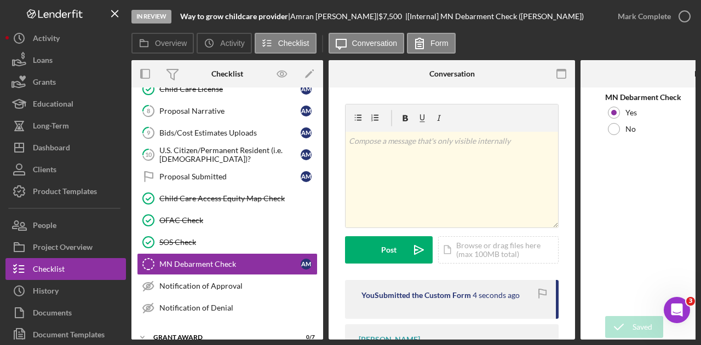
click at [0, 0] on icon "button" at bounding box center [0, 0] width 0 height 0
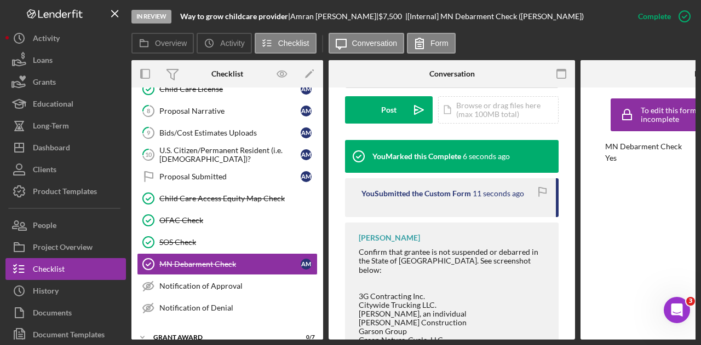
scroll to position [408, 0]
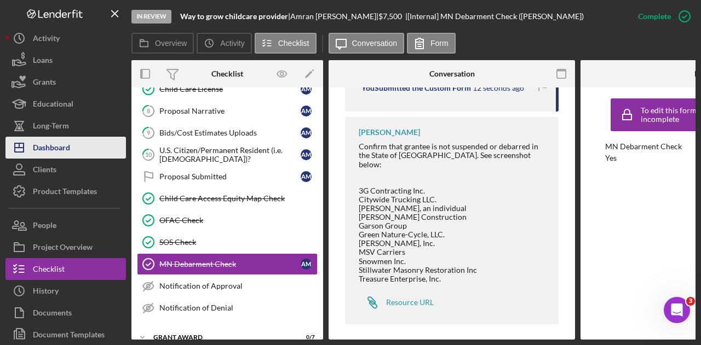
click at [75, 146] on button "Icon/Dashboard Dashboard" at bounding box center [65, 148] width 120 height 22
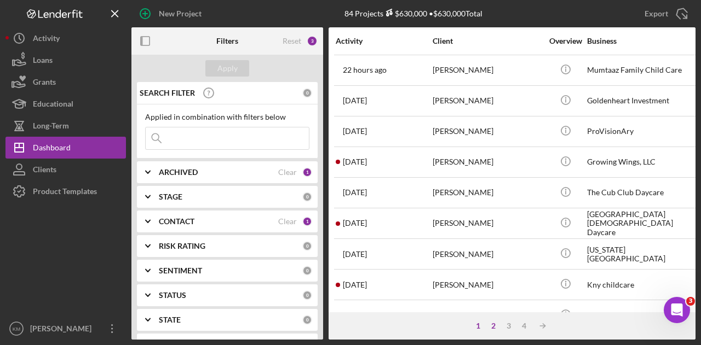
click at [491, 324] on div "2" at bounding box center [493, 326] width 15 height 9
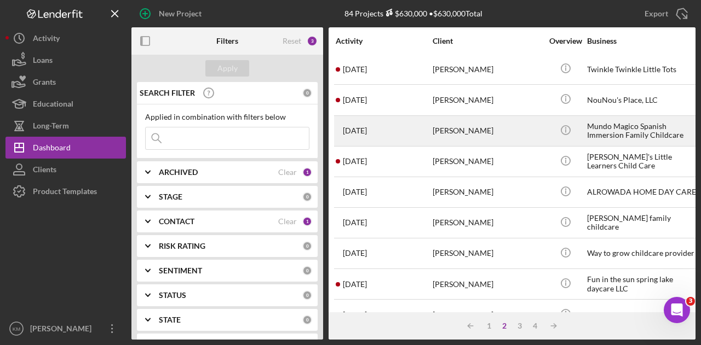
scroll to position [278, 0]
click at [533, 269] on div "[PERSON_NAME]" at bounding box center [486, 283] width 109 height 29
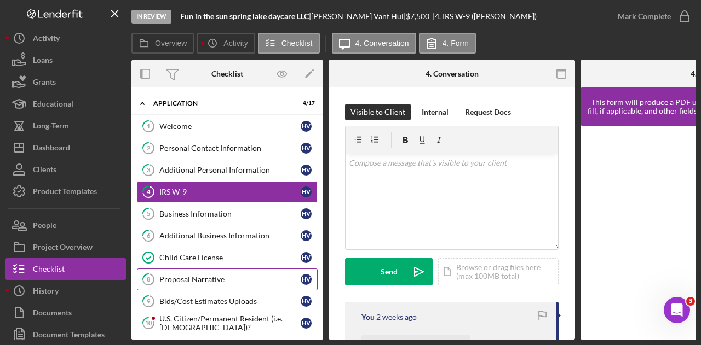
click at [194, 269] on link "8 Proposal Narrative H V" at bounding box center [227, 280] width 181 height 22
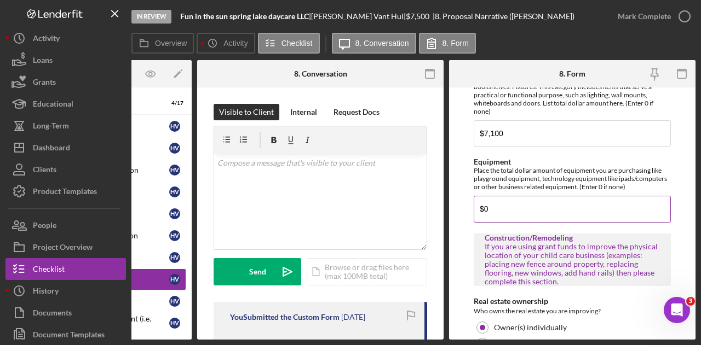
scroll to position [573, 0]
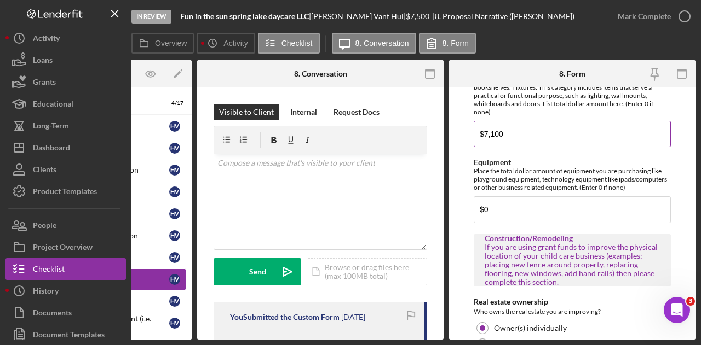
click at [494, 132] on input "$7,100" at bounding box center [572, 134] width 197 height 26
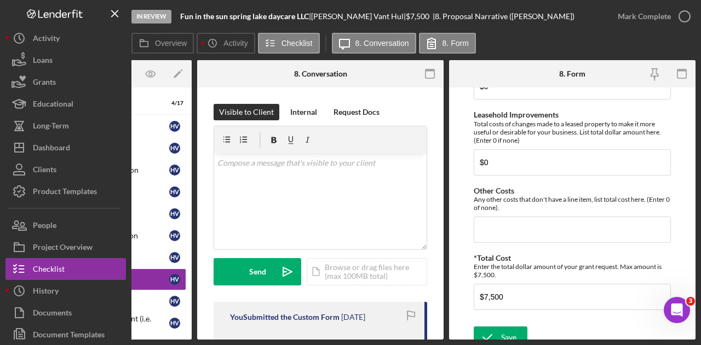
scroll to position [978, 0]
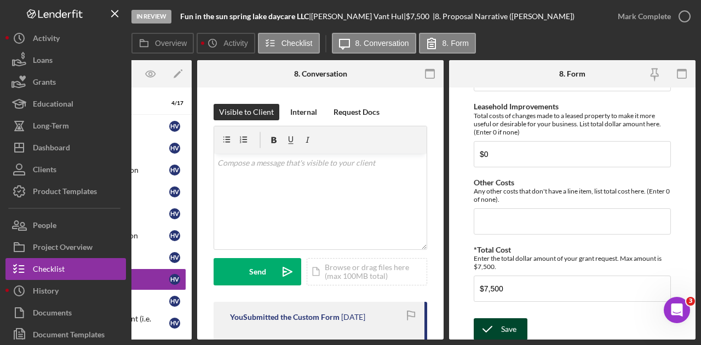
type input "$7,500"
click at [498, 316] on icon "submit" at bounding box center [487, 329] width 27 height 27
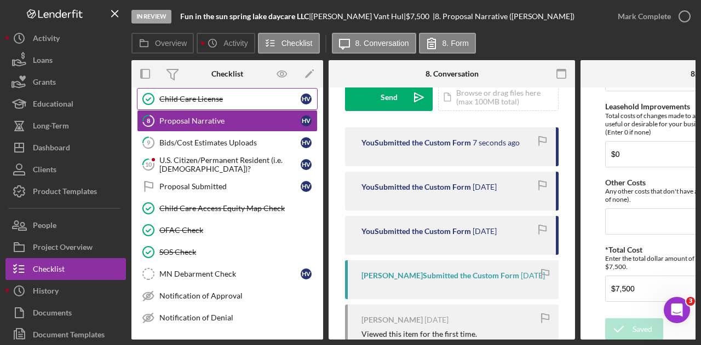
scroll to position [163, 0]
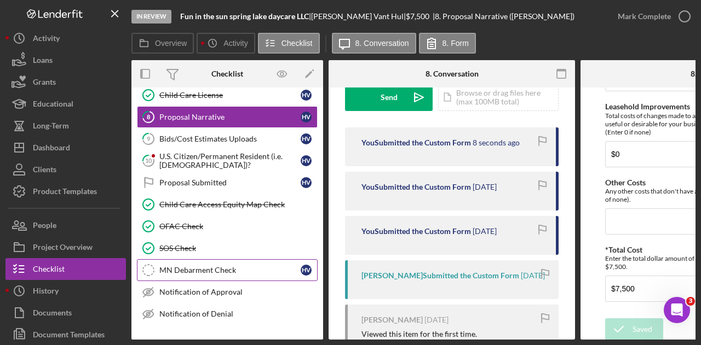
click at [295, 266] on div "MN Debarment Check" at bounding box center [229, 270] width 141 height 9
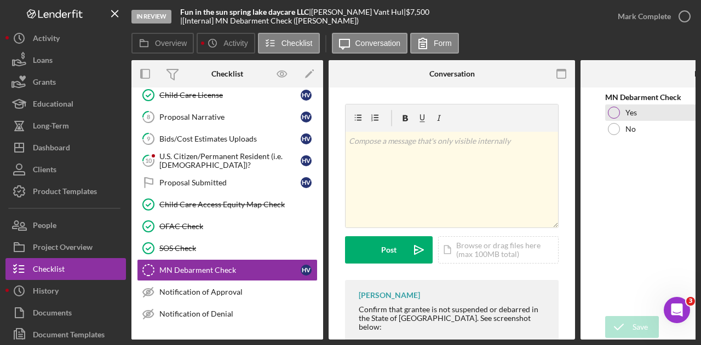
click at [638, 105] on div "Yes" at bounding box center [703, 113] width 197 height 16
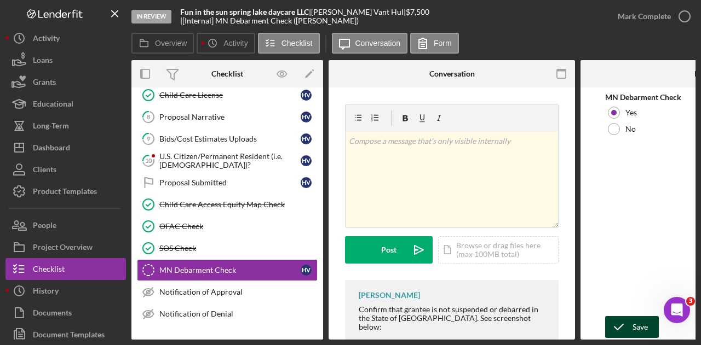
click at [640, 328] on div "Save" at bounding box center [639, 327] width 15 height 22
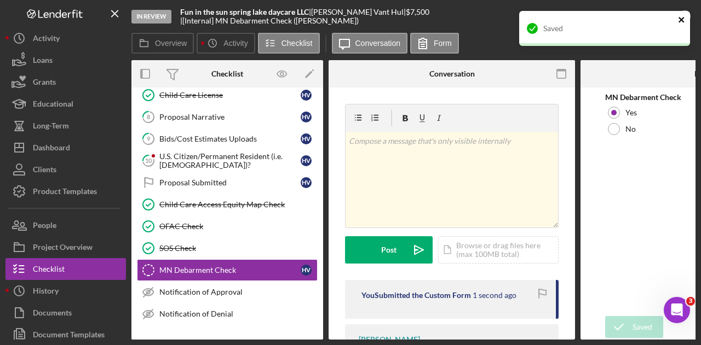
click at [683, 19] on icon "close" at bounding box center [680, 19] width 5 height 5
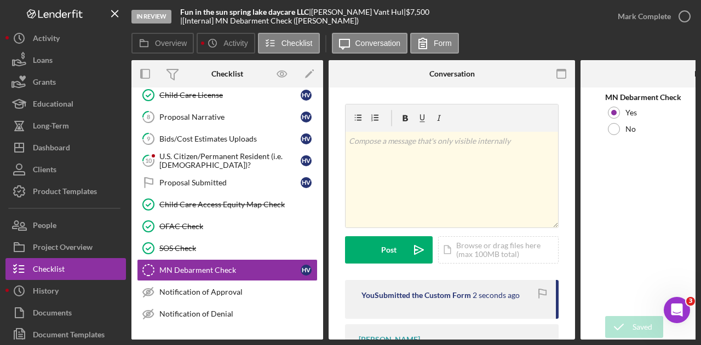
click at [670, 15] on button "Mark Complete" at bounding box center [651, 16] width 89 height 22
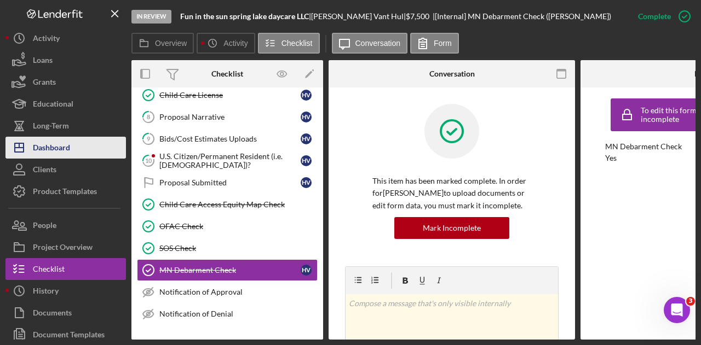
click at [36, 156] on div "Dashboard" at bounding box center [51, 149] width 37 height 25
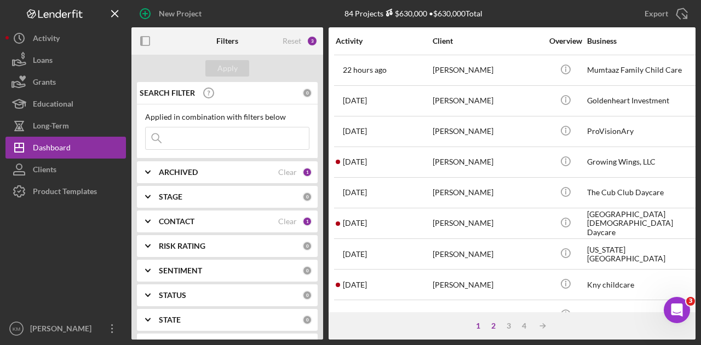
click at [494, 322] on div "2" at bounding box center [493, 326] width 15 height 9
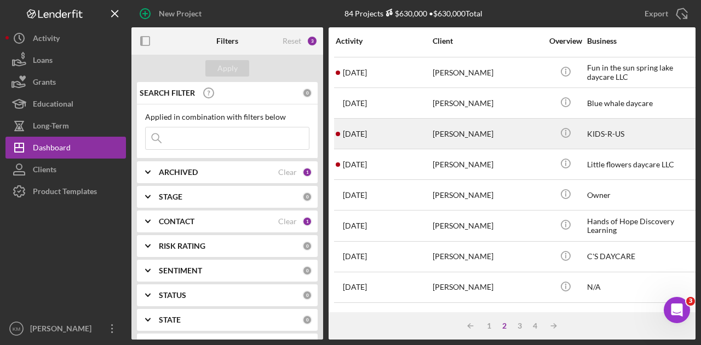
scroll to position [489, 0]
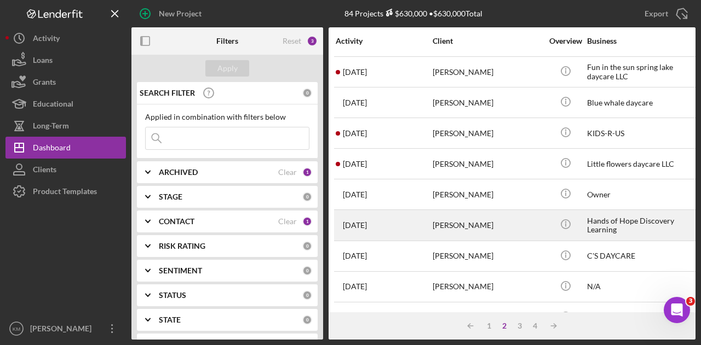
click at [522, 224] on div "[PERSON_NAME]" at bounding box center [486, 225] width 109 height 29
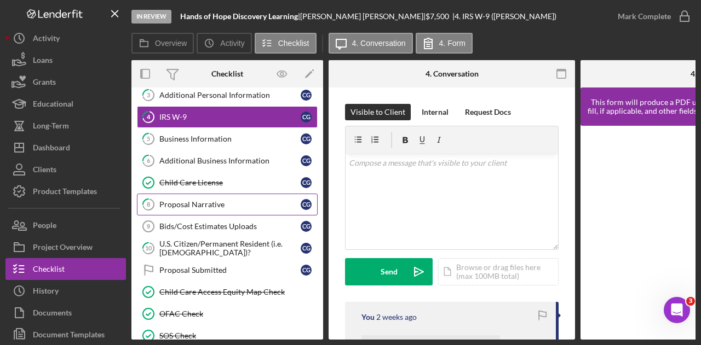
scroll to position [74, 0]
click at [199, 211] on link "8 Proposal Narrative C G" at bounding box center [227, 205] width 181 height 22
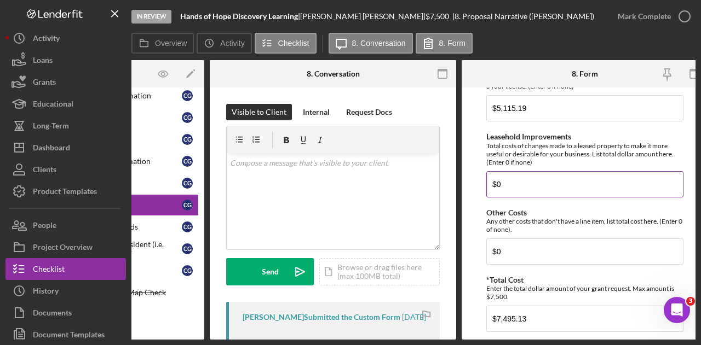
scroll to position [928, 0]
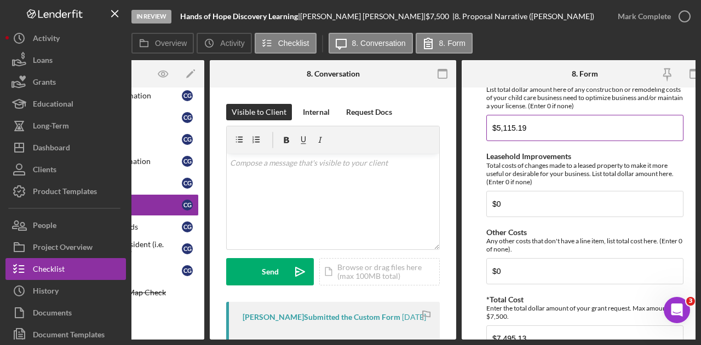
click at [514, 121] on input "$5,115.19" at bounding box center [584, 128] width 197 height 26
click at [524, 122] on input "$5,120.19" at bounding box center [584, 128] width 197 height 26
type input "$5,120.06"
click at [569, 157] on label "Leasehold Improvements" at bounding box center [528, 156] width 85 height 9
click at [569, 191] on input "$0" at bounding box center [584, 204] width 197 height 26
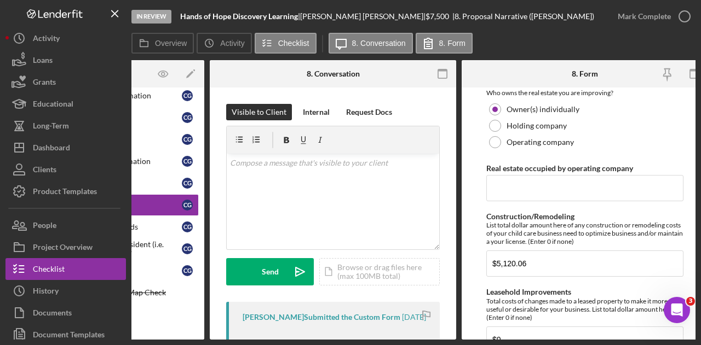
scroll to position [978, 0]
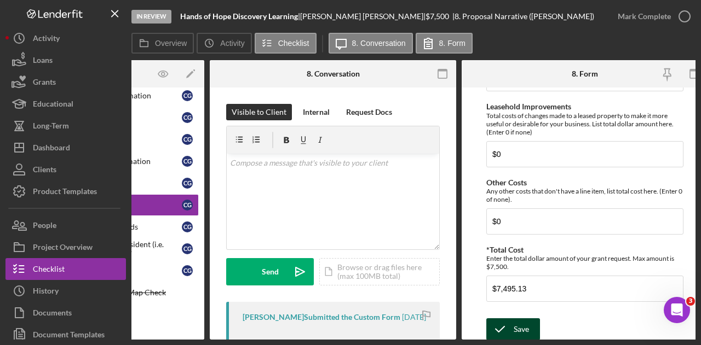
click at [517, 319] on div "Save" at bounding box center [520, 330] width 15 height 22
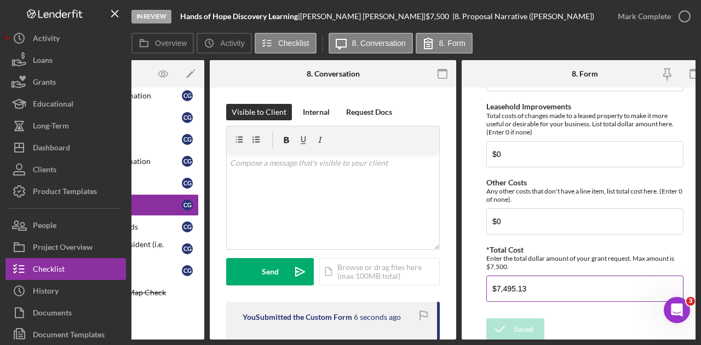
click at [516, 284] on input "$7,495.13" at bounding box center [584, 289] width 197 height 26
type input "$7,500"
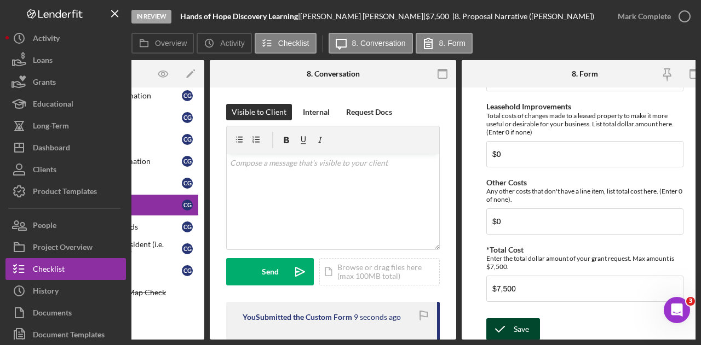
click at [501, 329] on icon "submit" at bounding box center [499, 329] width 27 height 27
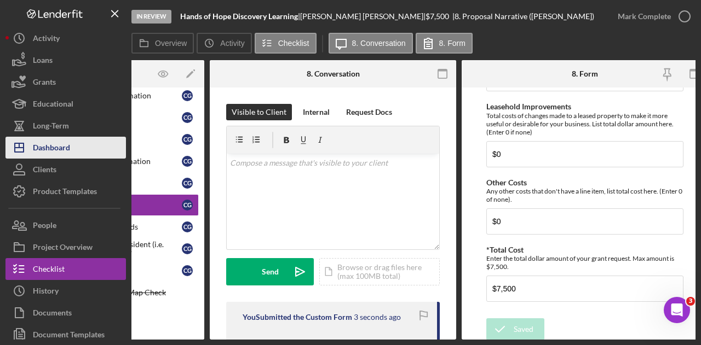
click at [90, 150] on button "Icon/Dashboard Dashboard" at bounding box center [65, 148] width 120 height 22
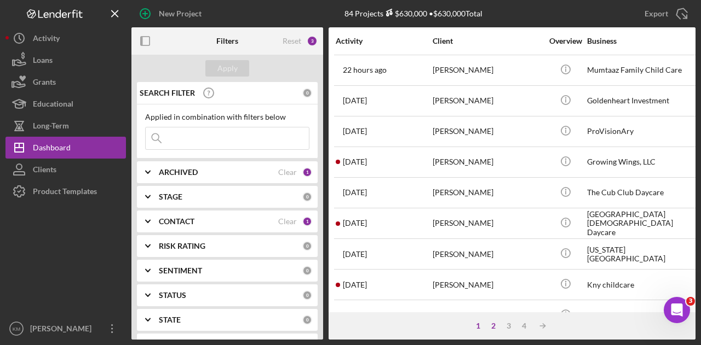
click at [493, 326] on div "2" at bounding box center [493, 326] width 15 height 9
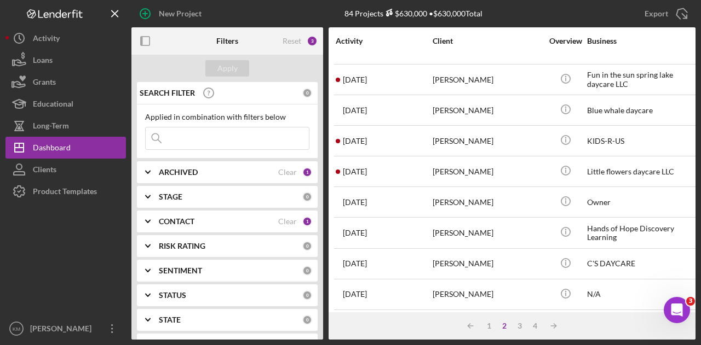
scroll to position [515, 0]
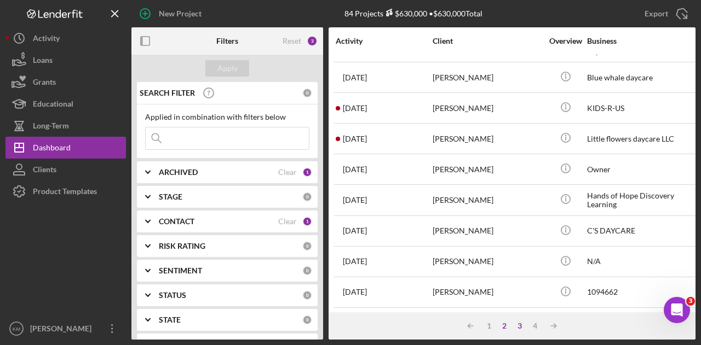
click at [514, 326] on div "3" at bounding box center [519, 326] width 15 height 9
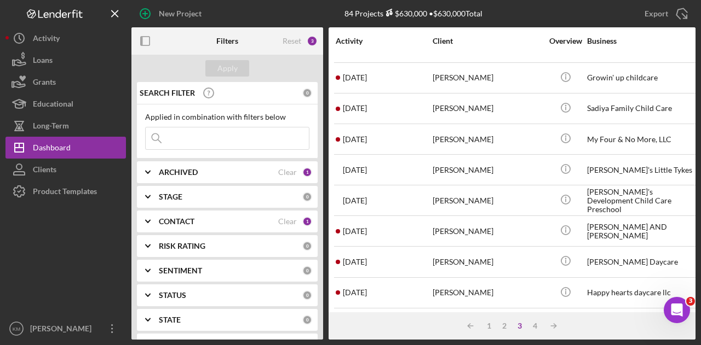
scroll to position [0, 0]
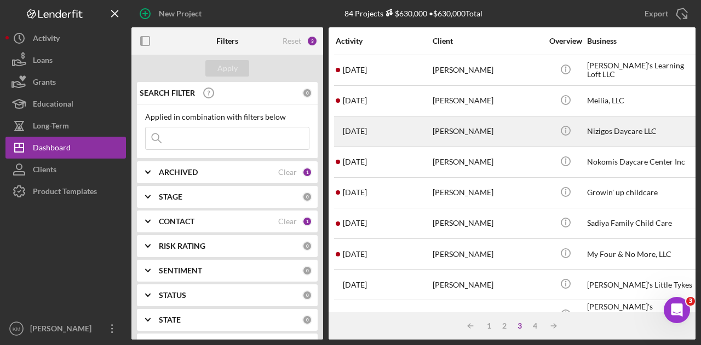
click at [542, 134] on td "[PERSON_NAME]" at bounding box center [488, 131] width 112 height 31
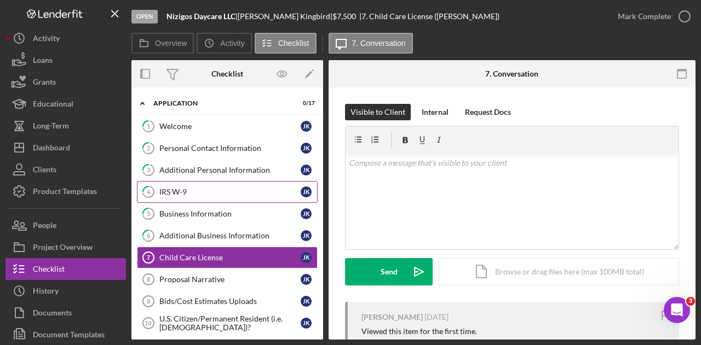
scroll to position [41, 0]
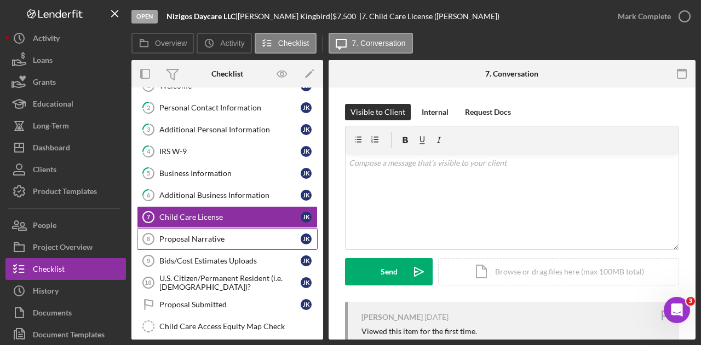
click at [218, 243] on link "Proposal Narrative 8 Proposal Narrative J K" at bounding box center [227, 239] width 181 height 22
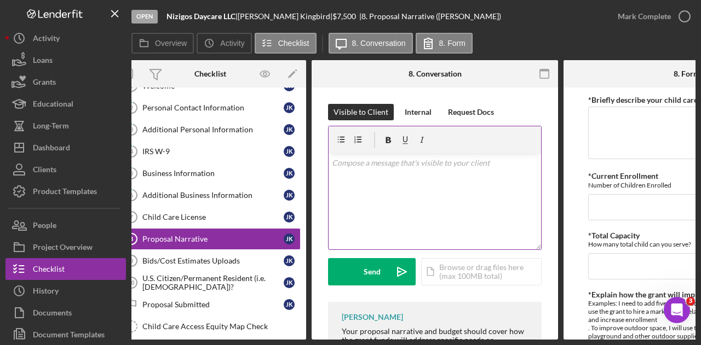
scroll to position [0, 6]
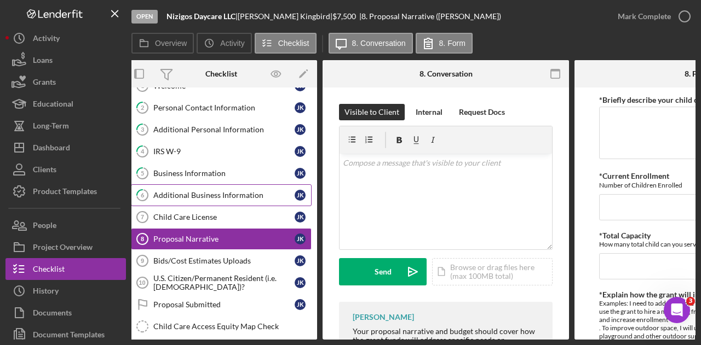
click at [231, 187] on link "6 Additional Business Information J K" at bounding box center [221, 195] width 181 height 22
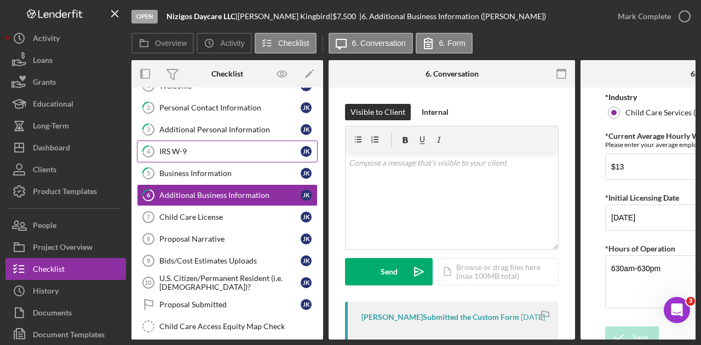
click at [232, 149] on div "IRS W-9" at bounding box center [229, 151] width 141 height 9
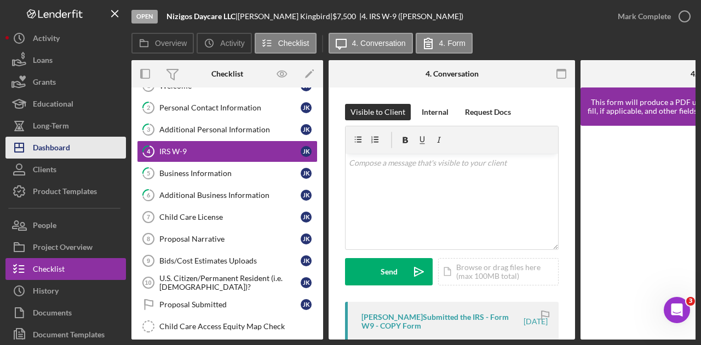
click at [97, 147] on button "Icon/Dashboard Dashboard" at bounding box center [65, 148] width 120 height 22
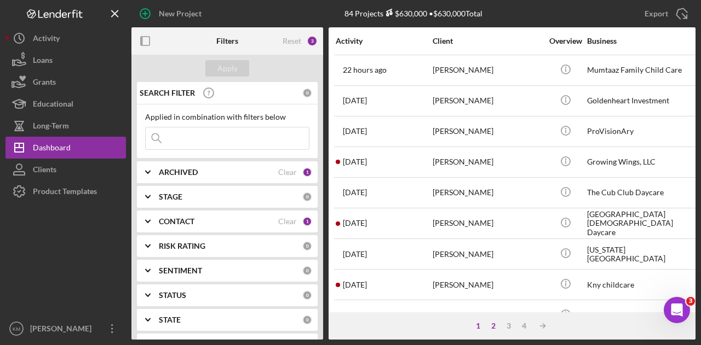
click at [496, 329] on div "2" at bounding box center [493, 326] width 15 height 9
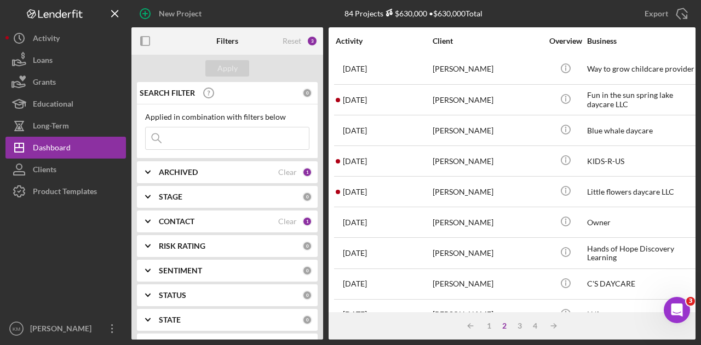
scroll to position [515, 0]
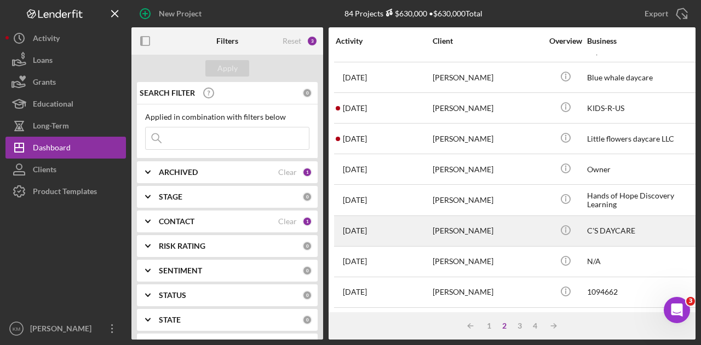
click at [505, 230] on div "[PERSON_NAME]" at bounding box center [486, 231] width 109 height 29
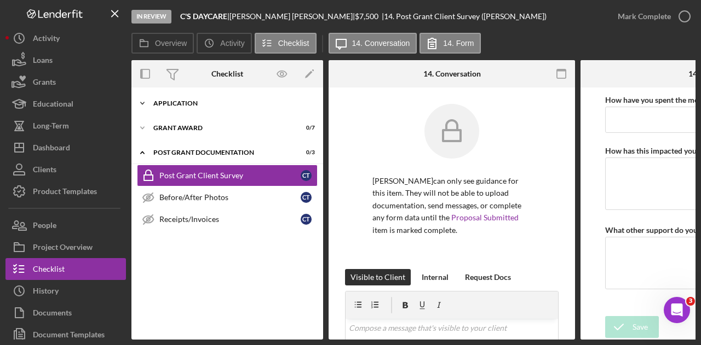
click at [217, 98] on div "Icon/Expander Application 5 / 17" at bounding box center [227, 104] width 192 height 22
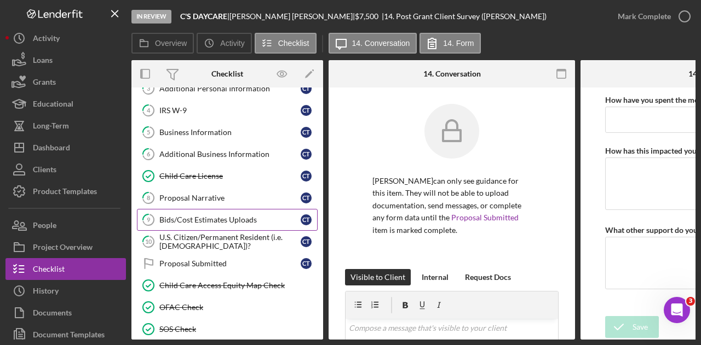
scroll to position [83, 0]
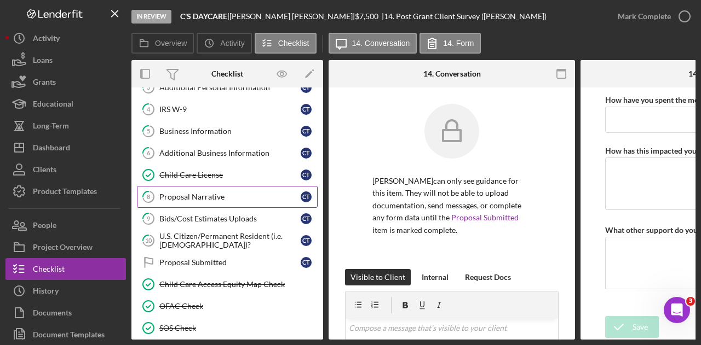
click at [226, 201] on link "8 Proposal Narrative C T" at bounding box center [227, 197] width 181 height 22
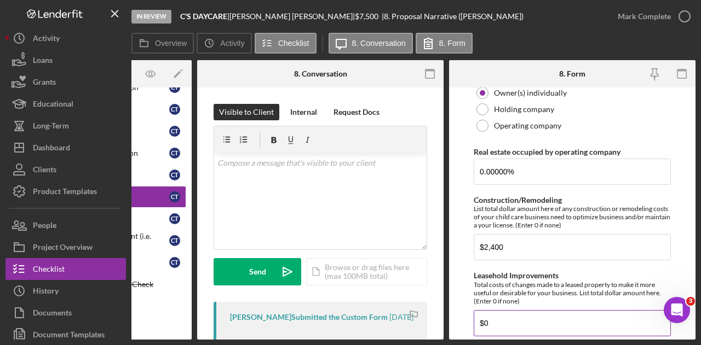
scroll to position [978, 0]
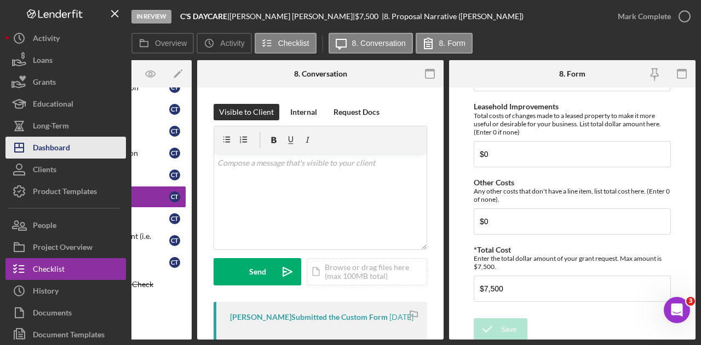
click at [71, 140] on button "Icon/Dashboard Dashboard" at bounding box center [65, 148] width 120 height 22
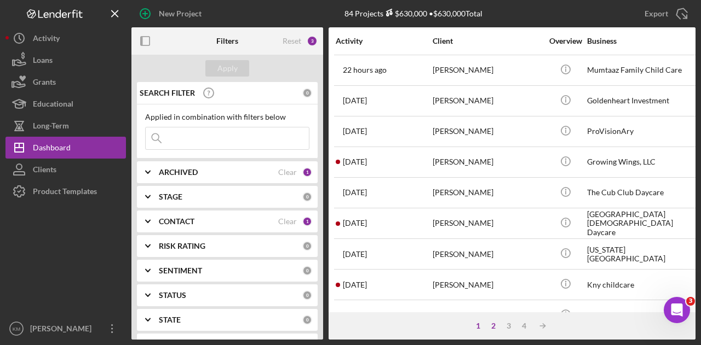
click at [498, 331] on div "2" at bounding box center [493, 326] width 15 height 9
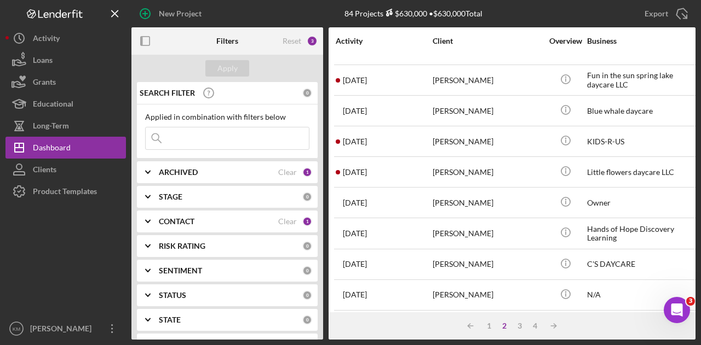
scroll to position [515, 0]
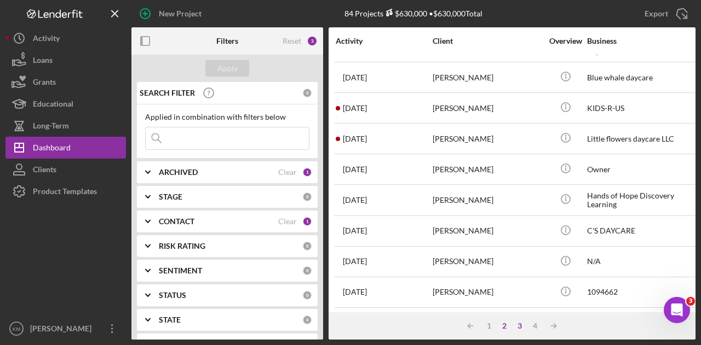
click at [517, 330] on div "3" at bounding box center [519, 326] width 15 height 9
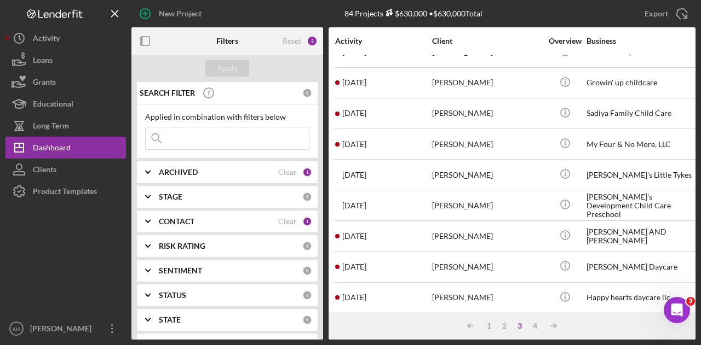
scroll to position [111, 1]
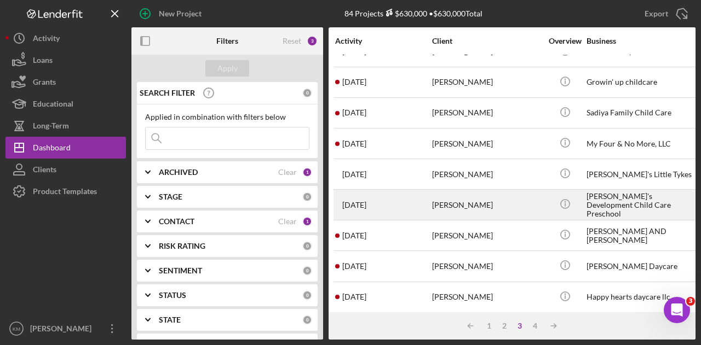
click at [475, 205] on div "[PERSON_NAME]" at bounding box center [486, 205] width 109 height 29
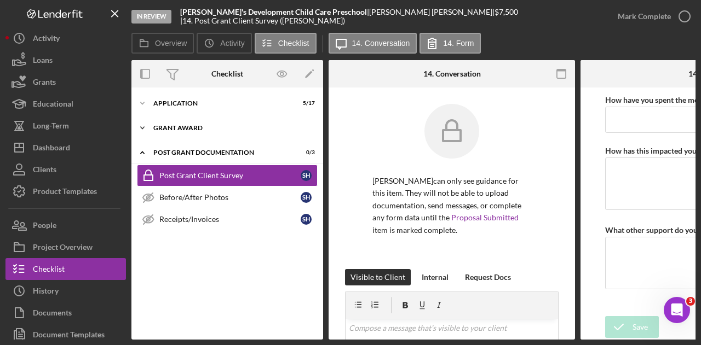
click at [237, 122] on div "Icon/Expander Grant Award 0 / 7" at bounding box center [227, 128] width 192 height 22
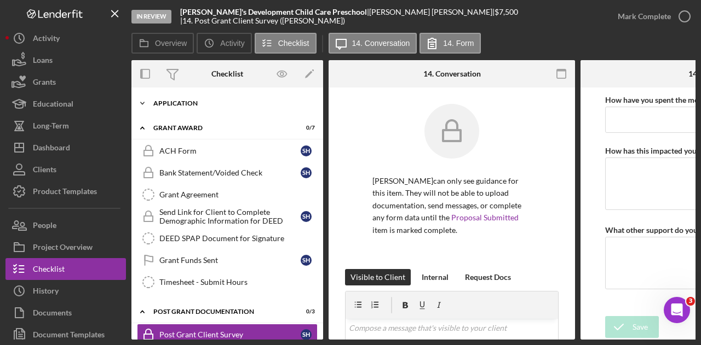
drag, startPoint x: 232, startPoint y: 117, endPoint x: 223, endPoint y: 105, distance: 14.8
click at [223, 105] on div "Icon/Expander Application 5 / 17 Icon/Expander Grant Award 0 / 7 ACH Form ACH F…" at bounding box center [227, 244] width 192 height 302
click at [223, 105] on div "Application" at bounding box center [231, 103] width 156 height 7
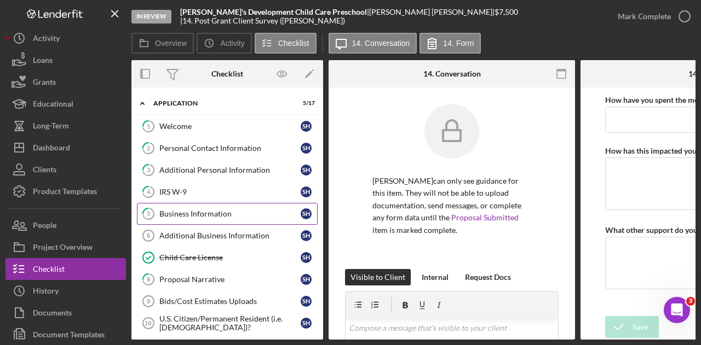
scroll to position [103, 0]
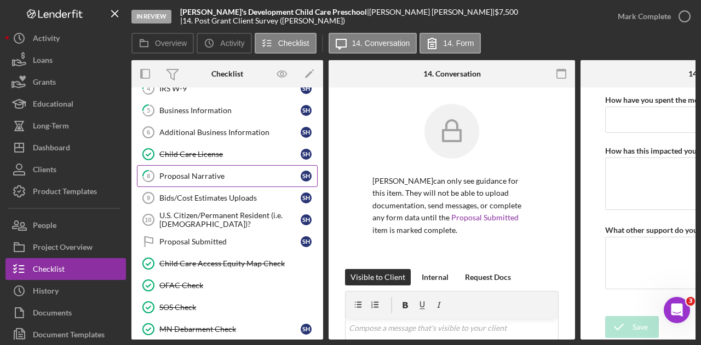
click at [234, 177] on div "Proposal Narrative" at bounding box center [229, 176] width 141 height 9
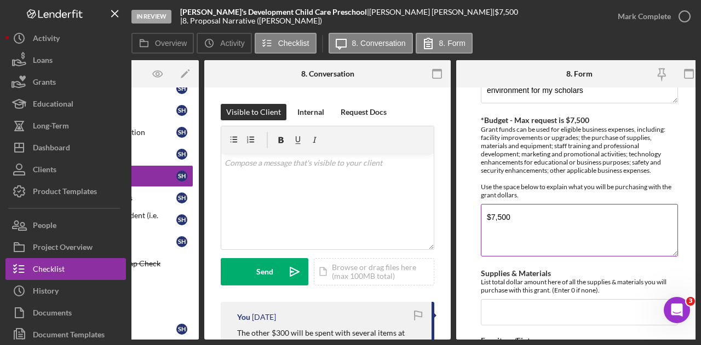
scroll to position [295, 0]
click at [520, 217] on textarea "$7,500" at bounding box center [579, 230] width 197 height 53
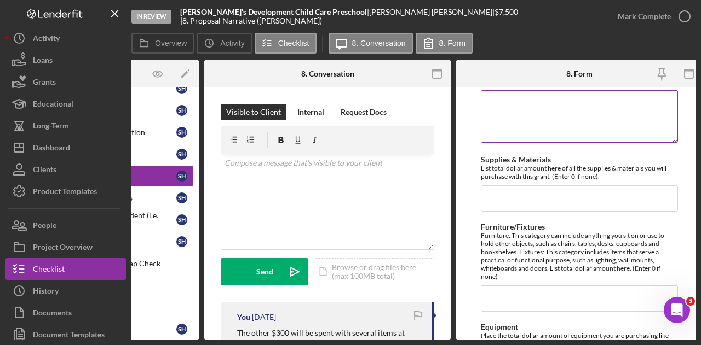
scroll to position [408, 0]
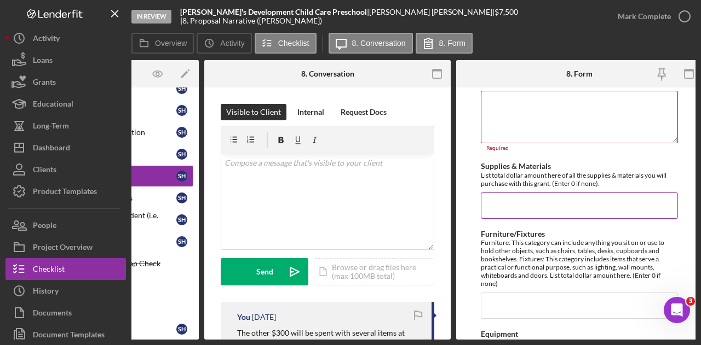
click at [522, 193] on input "Supplies & Materials" at bounding box center [579, 206] width 197 height 26
paste input "$7,500"
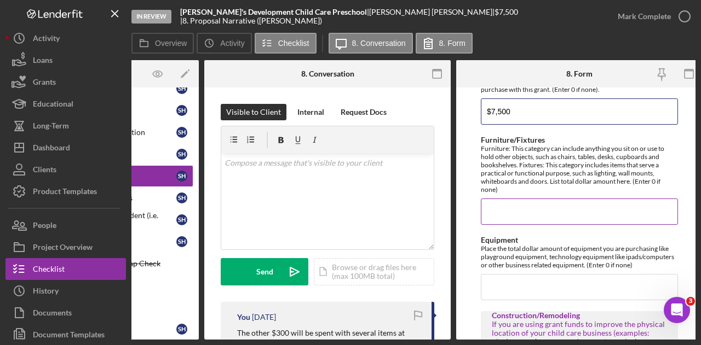
scroll to position [503, 0]
type input "$7,500"
click at [516, 215] on input "Furniture/Fixtures" at bounding box center [579, 211] width 197 height 26
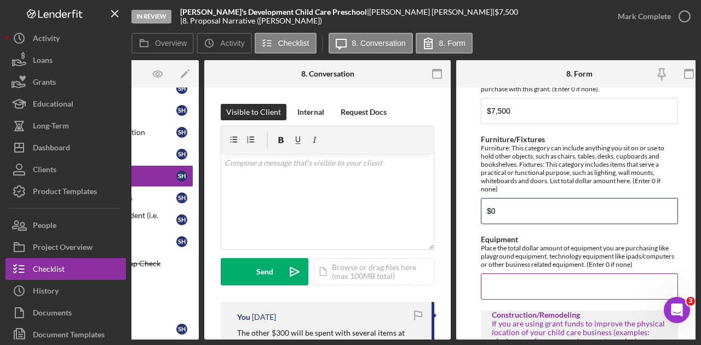
type input "$0"
drag, startPoint x: 515, startPoint y: 267, endPoint x: 515, endPoint y: 283, distance: 15.9
click at [515, 283] on div "Equipment Place the total dollar amount of equipment you are purchasing like pl…" at bounding box center [579, 267] width 197 height 65
click at [515, 283] on input "Equipment" at bounding box center [579, 287] width 197 height 26
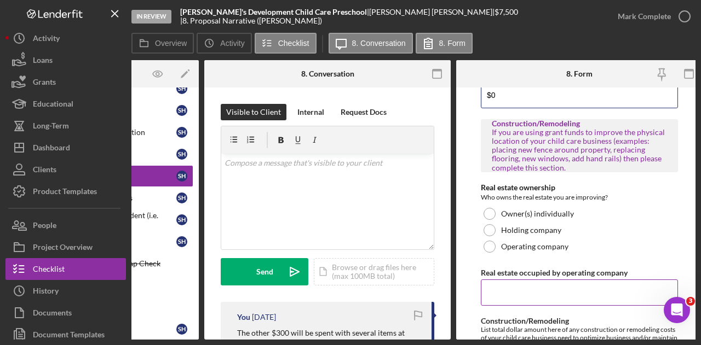
scroll to position [795, 0]
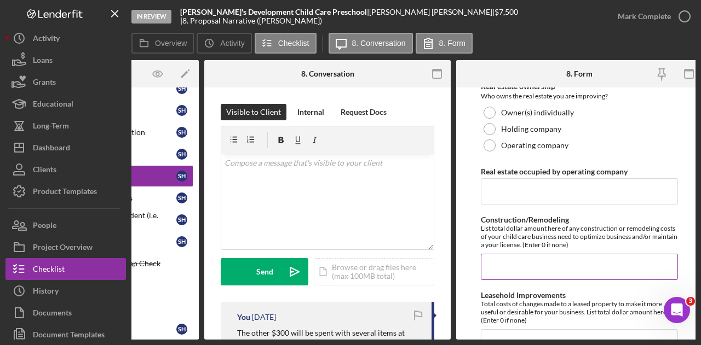
type input "$0"
click at [500, 263] on input "Construction/Remodeling" at bounding box center [579, 267] width 197 height 26
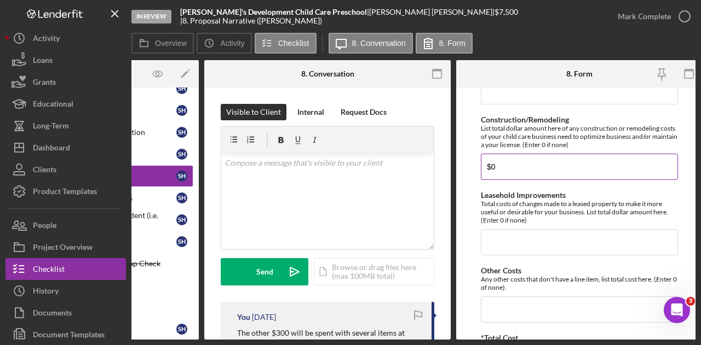
scroll to position [896, 0]
type input "$0"
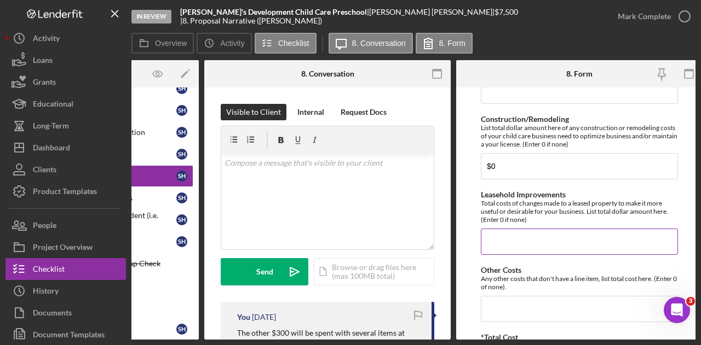
click at [511, 230] on input "Leasehold Improvements" at bounding box center [579, 242] width 197 height 26
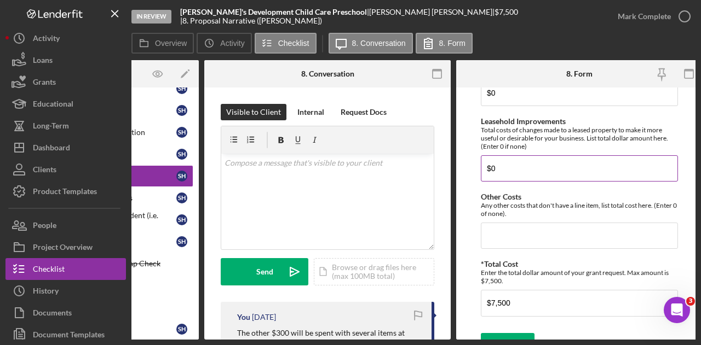
type input "$0"
click at [511, 230] on input "Other Costs" at bounding box center [579, 236] width 197 height 26
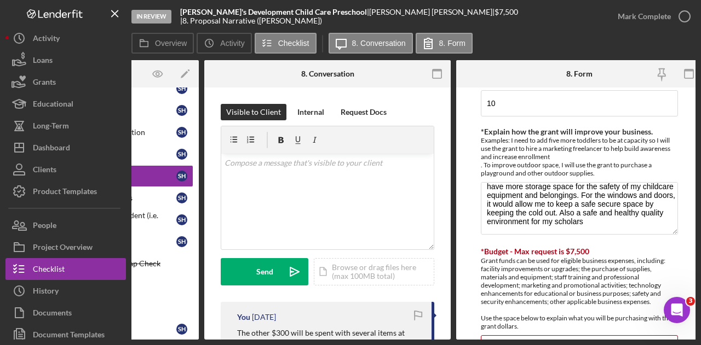
scroll to position [237, 0]
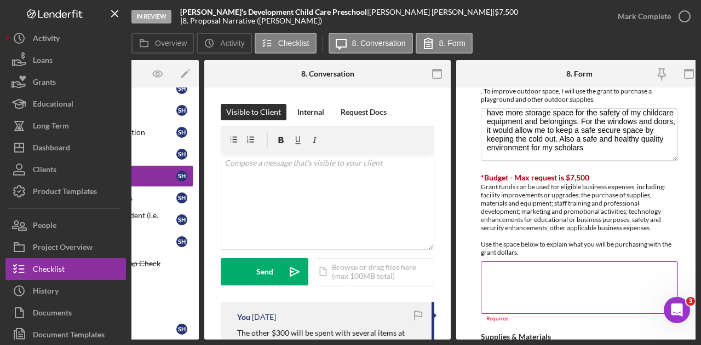
type input "$0"
click at [517, 272] on textarea "*Budget - Max request is $7,500" at bounding box center [579, 288] width 197 height 53
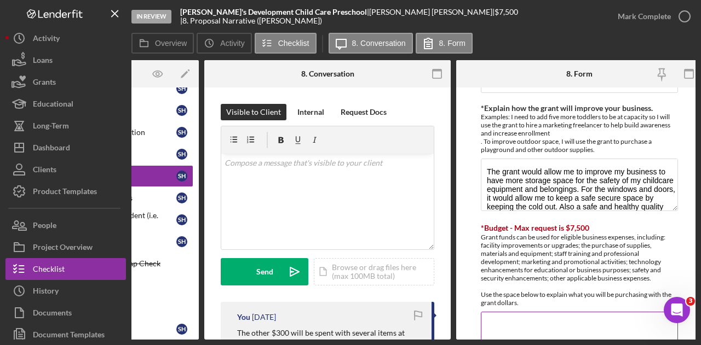
scroll to position [186, 0]
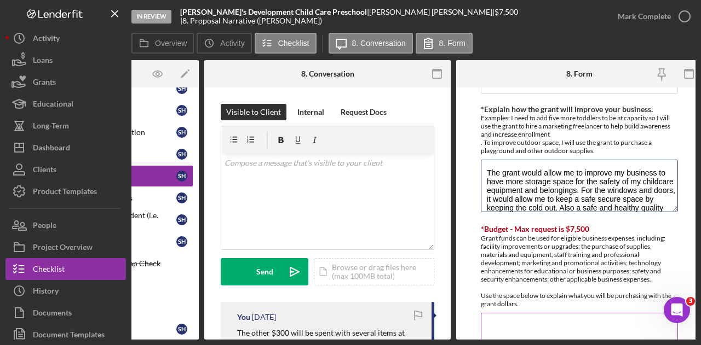
click at [542, 193] on textarea "The grant would allow me to improve my business to have more storage space for …" at bounding box center [579, 186] width 197 height 53
click at [513, 320] on textarea "*Budget - Max request is $7,500" at bounding box center [579, 339] width 197 height 53
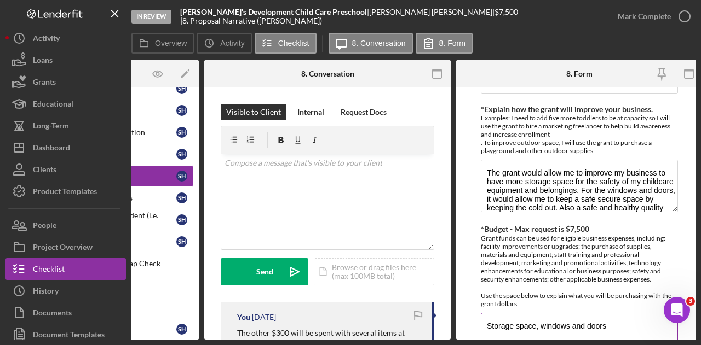
click at [513, 320] on textarea "Storage space, windows and doors" at bounding box center [579, 339] width 197 height 53
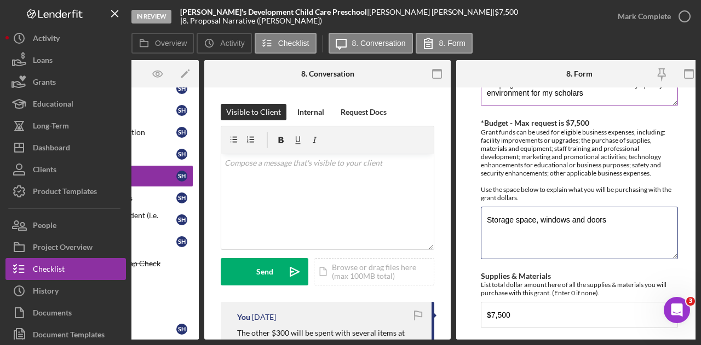
scroll to position [293, 0]
click at [538, 218] on textarea "Storage space, windows and doors" at bounding box center [579, 232] width 197 height 53
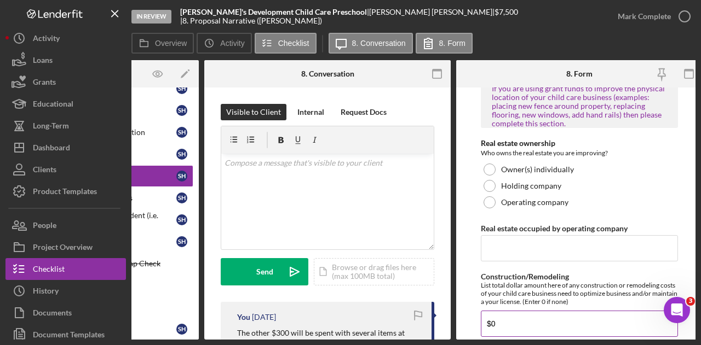
scroll to position [978, 0]
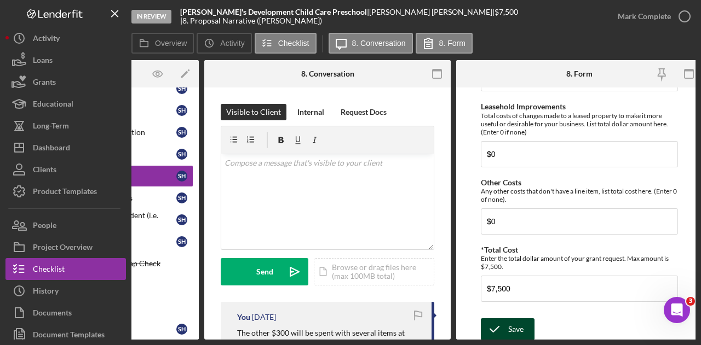
type textarea "Storage space and windows and doors"
click at [503, 331] on icon "submit" at bounding box center [494, 329] width 27 height 27
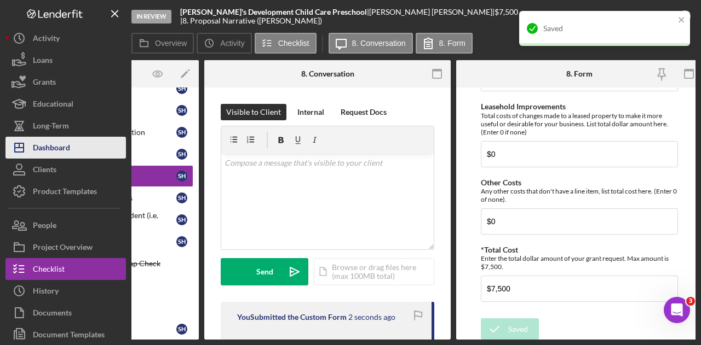
click at [73, 145] on button "Icon/Dashboard Dashboard" at bounding box center [65, 148] width 120 height 22
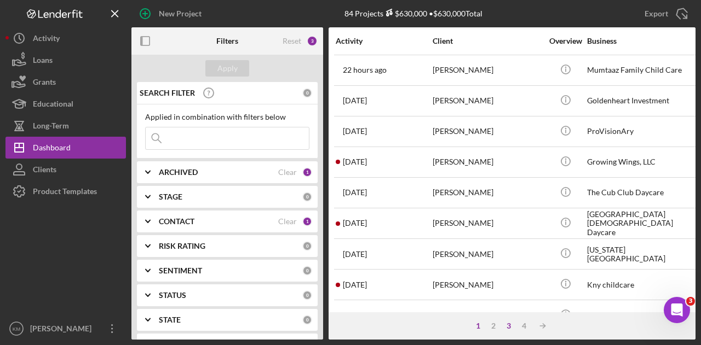
click at [509, 323] on div "3" at bounding box center [508, 326] width 15 height 9
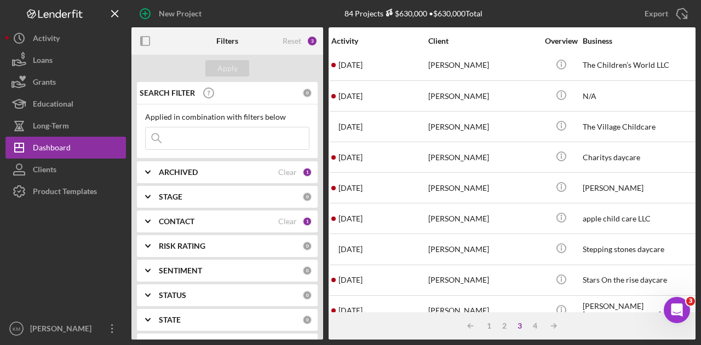
scroll to position [515, 4]
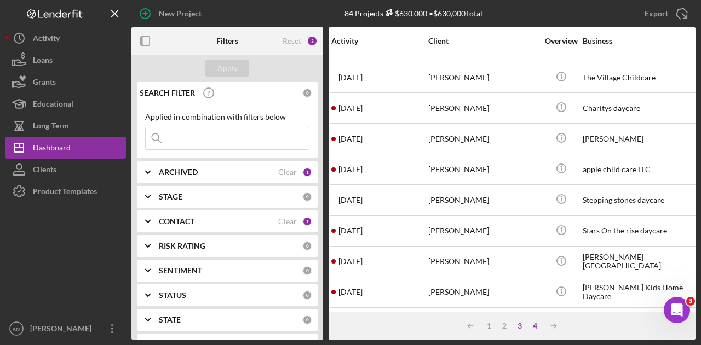
click at [532, 325] on div "4" at bounding box center [534, 326] width 15 height 9
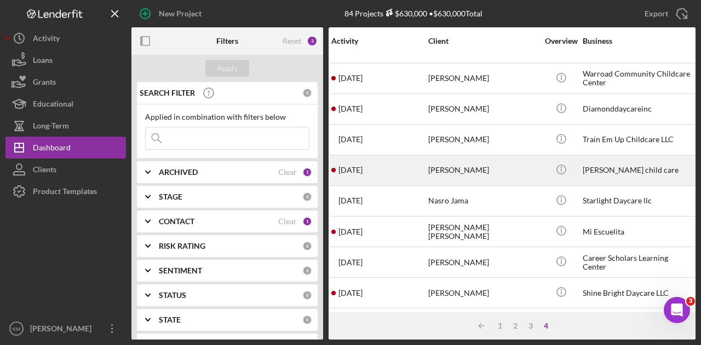
scroll to position [29, 4]
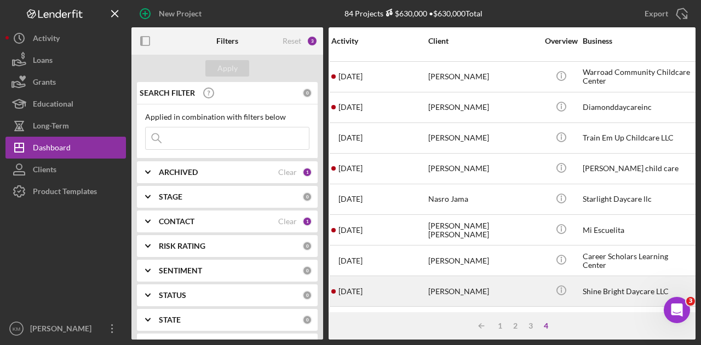
click at [501, 279] on div "[PERSON_NAME]" at bounding box center [482, 291] width 109 height 29
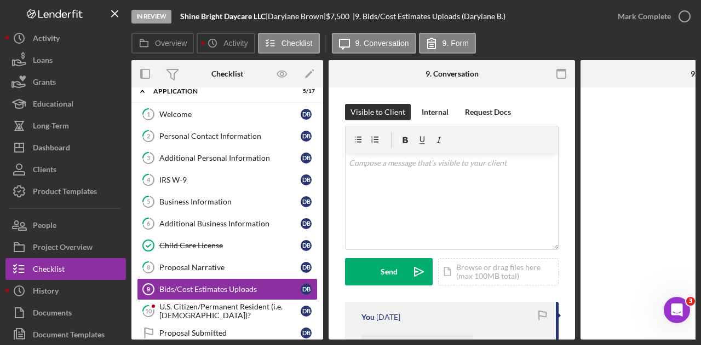
scroll to position [84, 0]
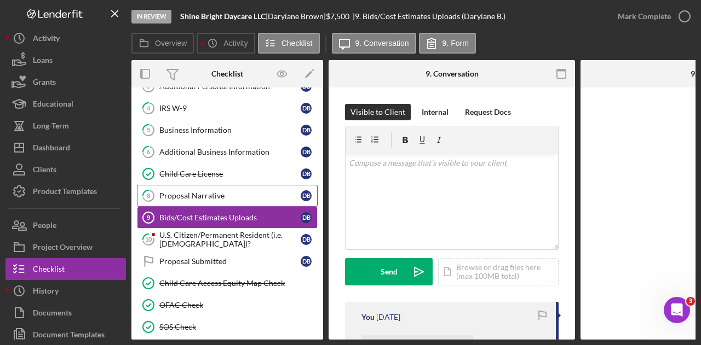
click at [232, 185] on link "8 Proposal Narrative D B" at bounding box center [227, 196] width 181 height 22
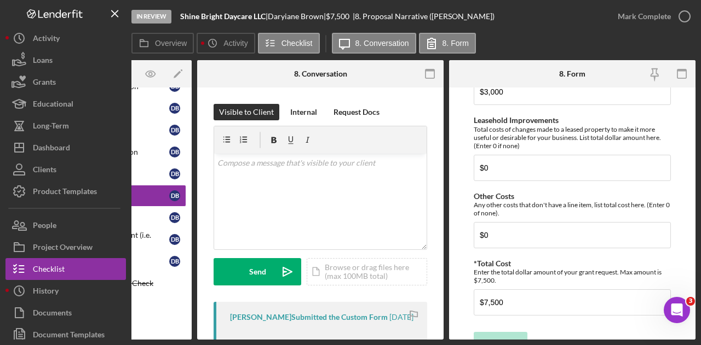
scroll to position [978, 0]
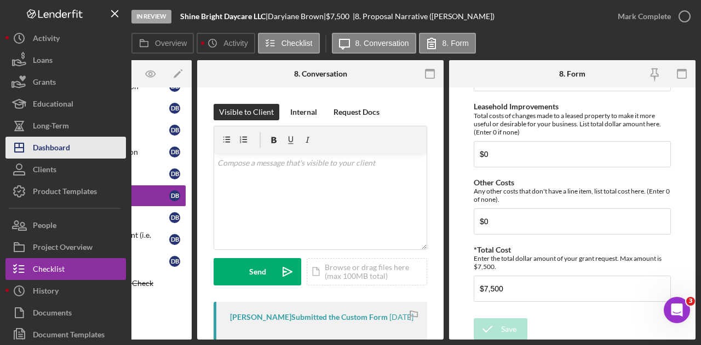
click at [39, 151] on div "Dashboard" at bounding box center [51, 149] width 37 height 25
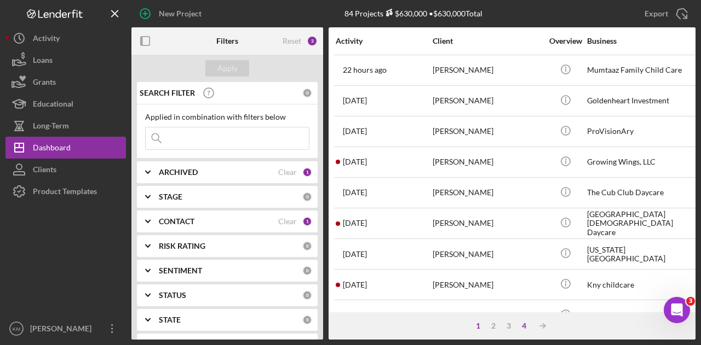
click at [524, 324] on div "4" at bounding box center [523, 326] width 15 height 9
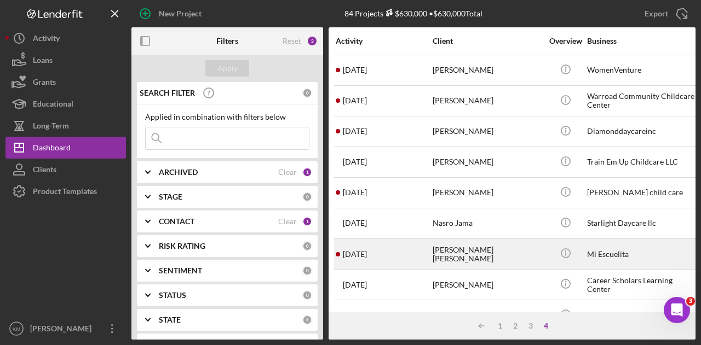
scroll to position [29, 0]
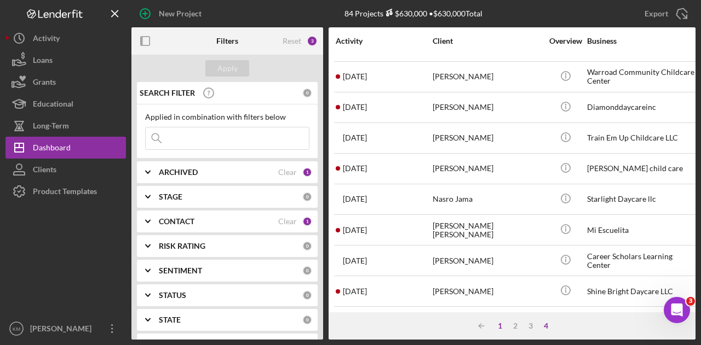
click at [500, 326] on div "1" at bounding box center [499, 326] width 15 height 9
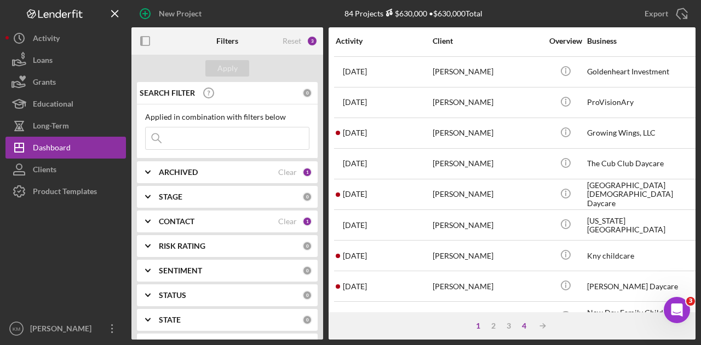
click at [523, 329] on div "4" at bounding box center [523, 326] width 15 height 9
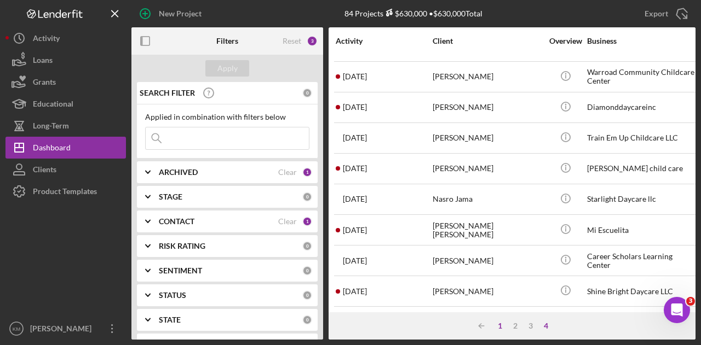
click at [499, 327] on div "1" at bounding box center [499, 326] width 15 height 9
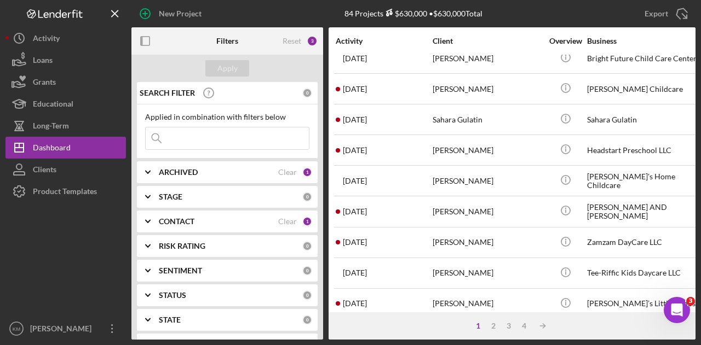
scroll to position [502, 0]
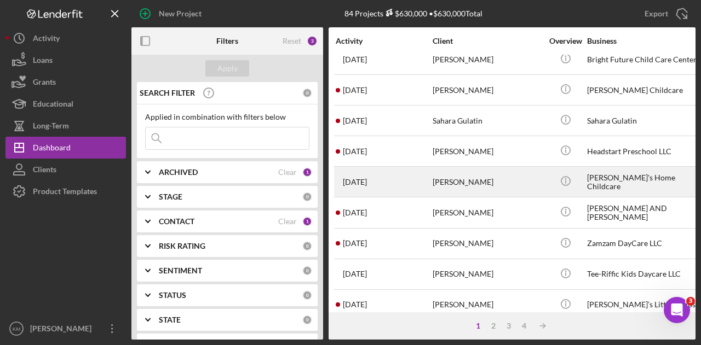
click at [496, 181] on div "[PERSON_NAME]" at bounding box center [486, 182] width 109 height 29
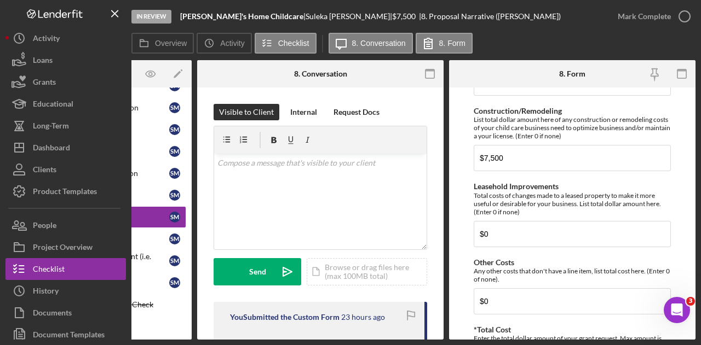
scroll to position [897, 0]
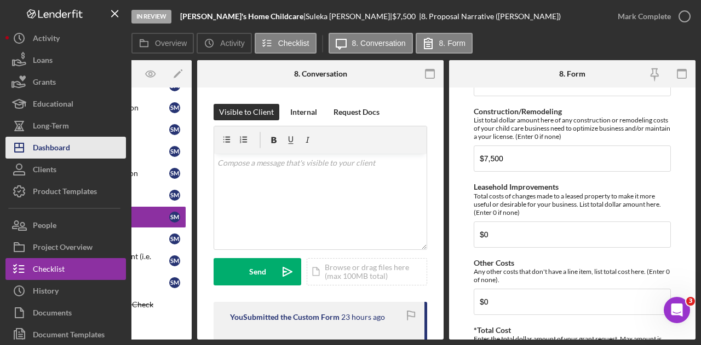
click at [34, 145] on div "Dashboard" at bounding box center [51, 149] width 37 height 25
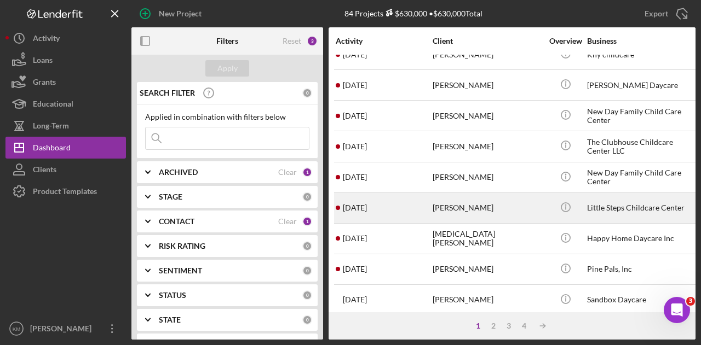
scroll to position [231, 0]
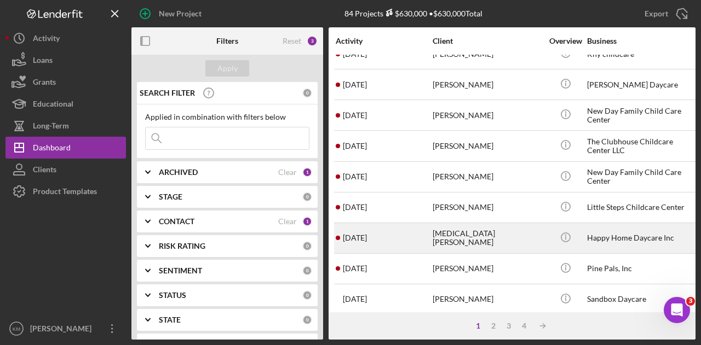
click at [484, 239] on div "[MEDICAL_DATA][PERSON_NAME]" at bounding box center [486, 238] width 109 height 29
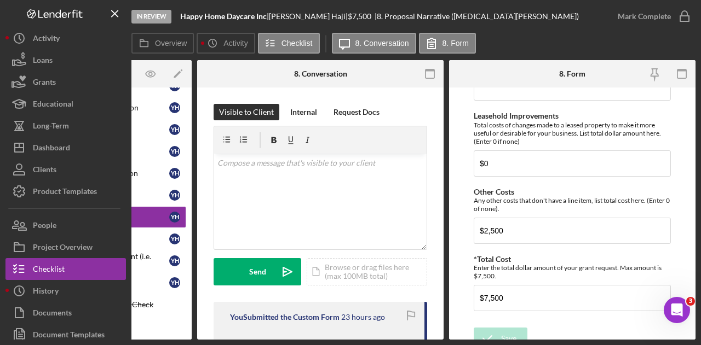
scroll to position [978, 0]
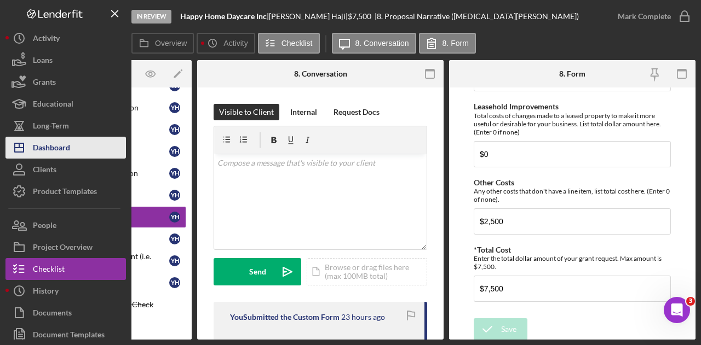
click at [54, 147] on div "Dashboard" at bounding box center [51, 149] width 37 height 25
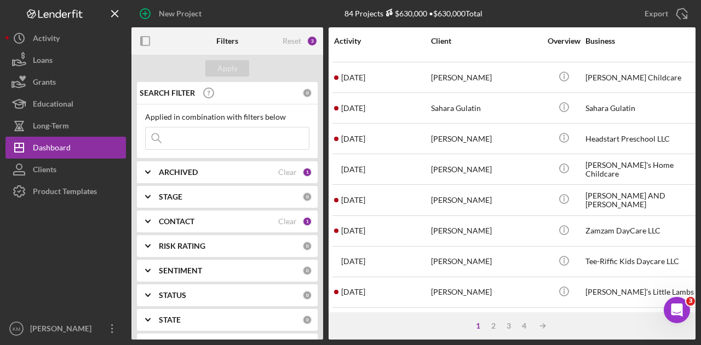
scroll to position [515, 2]
click at [493, 322] on div "2" at bounding box center [493, 326] width 15 height 9
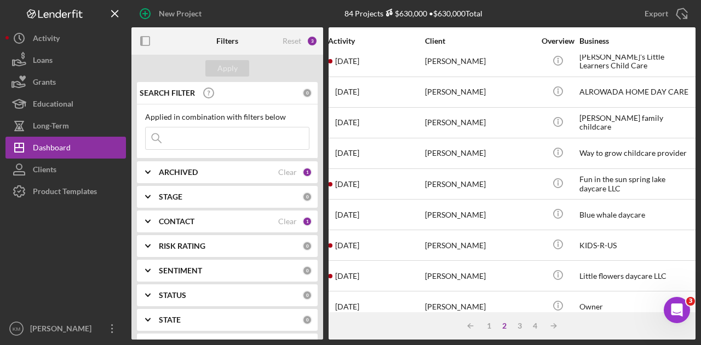
scroll to position [413, 8]
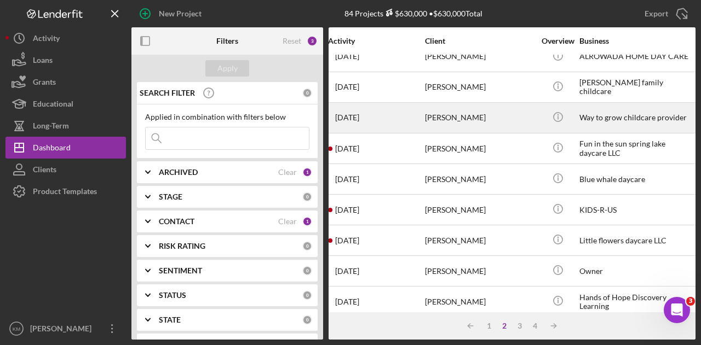
click at [468, 117] on div "[PERSON_NAME]" at bounding box center [479, 117] width 109 height 29
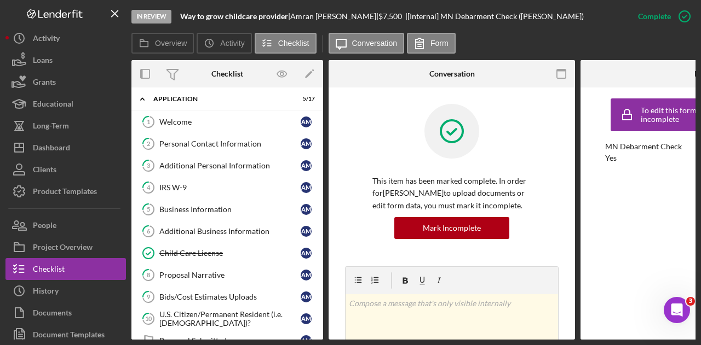
scroll to position [3, 0]
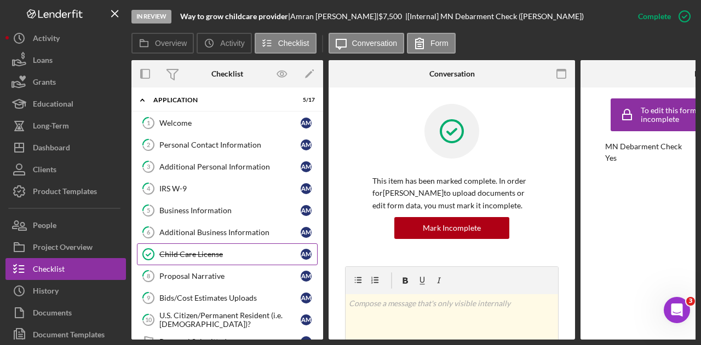
click at [207, 244] on link "Child Care License Child Care License A M" at bounding box center [227, 255] width 181 height 22
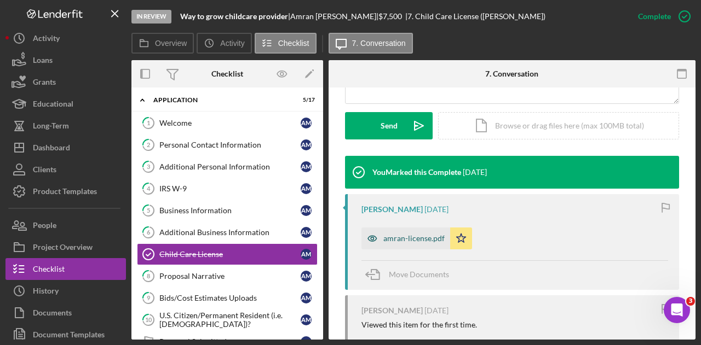
click at [412, 247] on div "amran-license.pdf" at bounding box center [405, 239] width 89 height 22
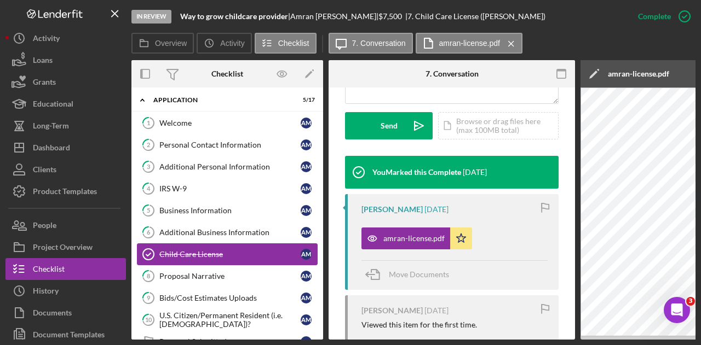
click at [205, 266] on link "8 Proposal Narrative A M" at bounding box center [227, 277] width 181 height 22
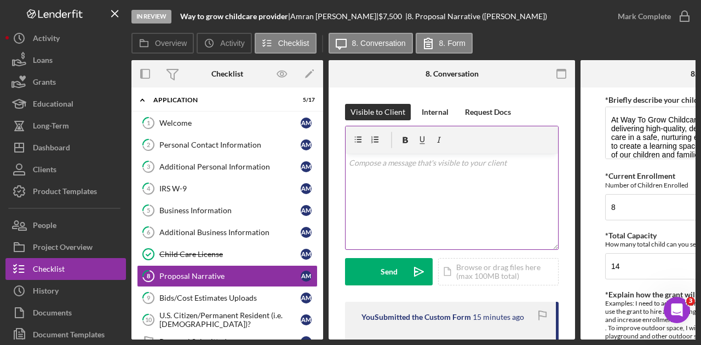
scroll to position [0, 131]
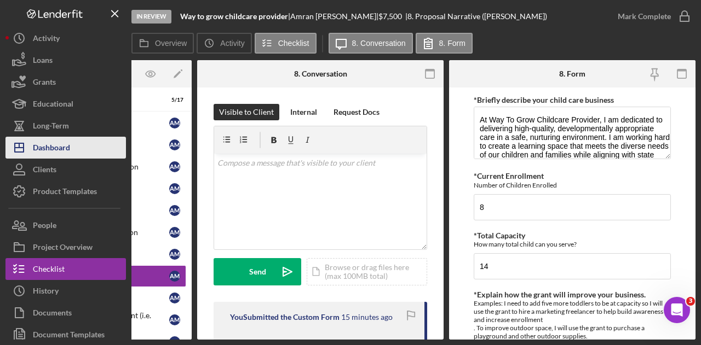
click at [91, 141] on button "Icon/Dashboard Dashboard" at bounding box center [65, 148] width 120 height 22
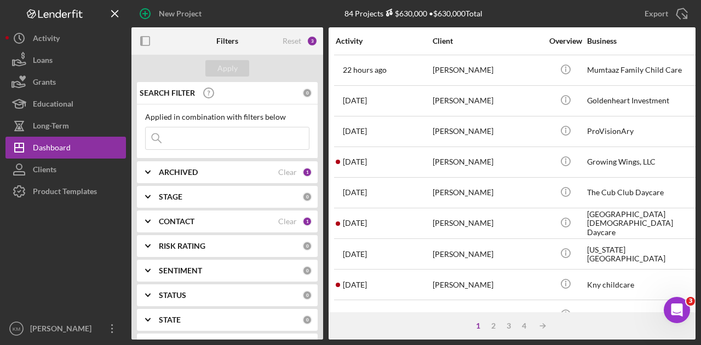
click at [475, 324] on div "1" at bounding box center [477, 326] width 15 height 9
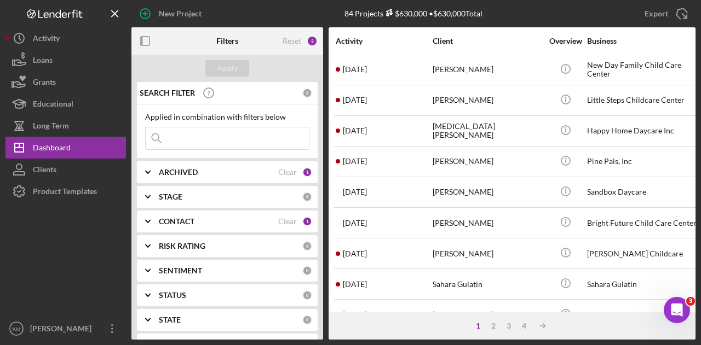
scroll to position [515, 0]
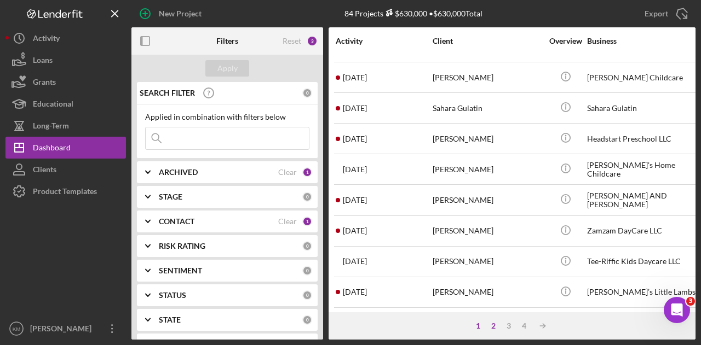
click at [493, 329] on div "2" at bounding box center [493, 326] width 15 height 9
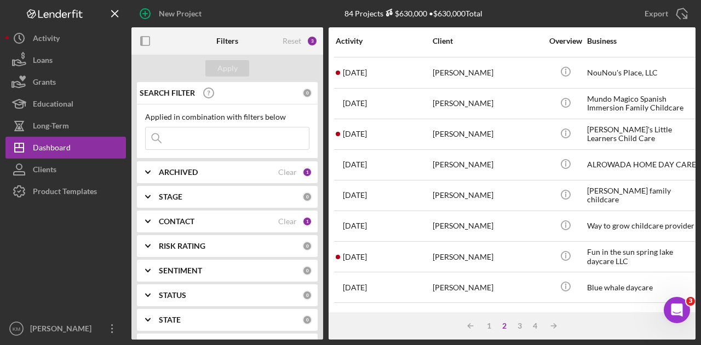
scroll to position [305, 0]
click at [495, 204] on div "[PERSON_NAME]" at bounding box center [486, 195] width 109 height 29
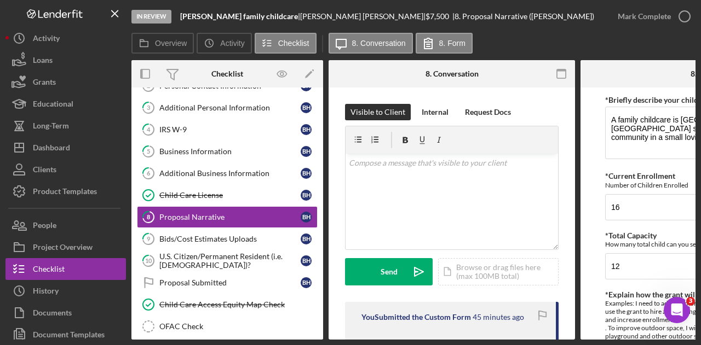
scroll to position [205, 0]
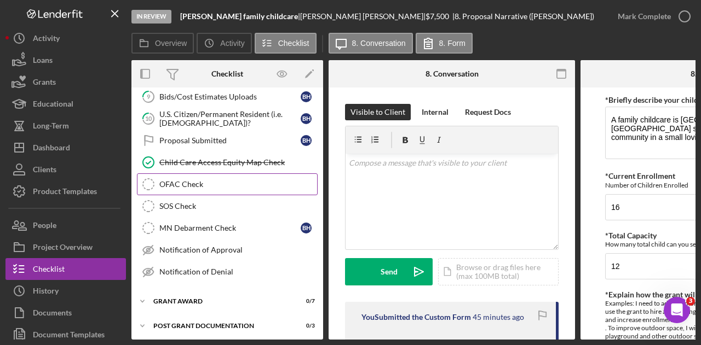
click at [202, 186] on link "OFAC Check OFAC Check" at bounding box center [227, 185] width 181 height 22
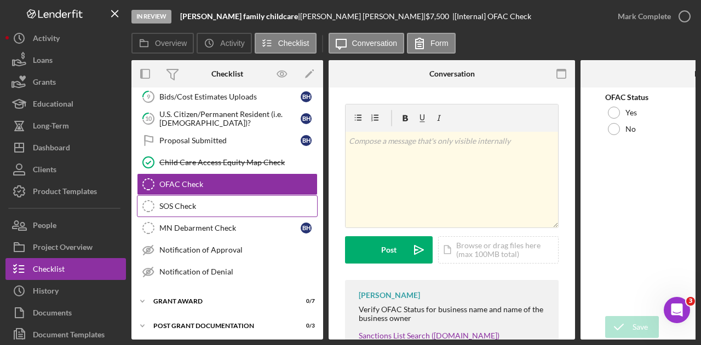
click at [209, 204] on div "SOS Check" at bounding box center [238, 206] width 158 height 9
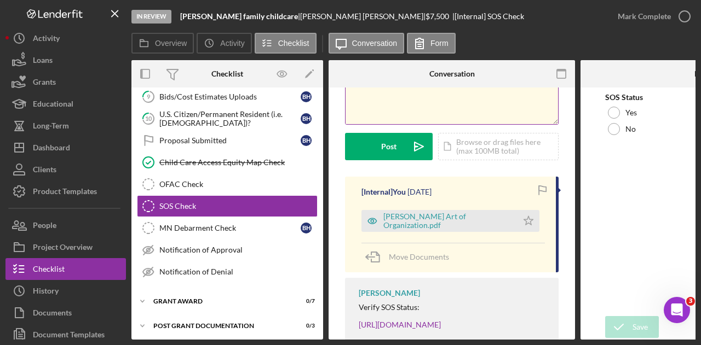
scroll to position [106, 0]
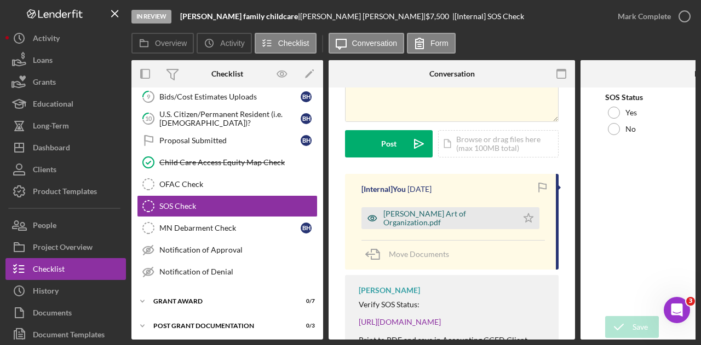
click at [383, 214] on icon "button" at bounding box center [372, 218] width 22 height 22
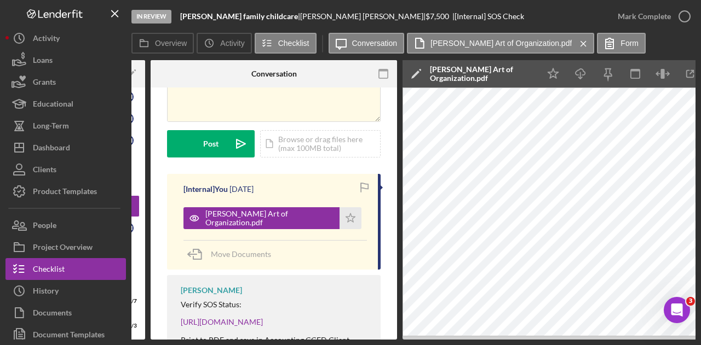
scroll to position [0, 0]
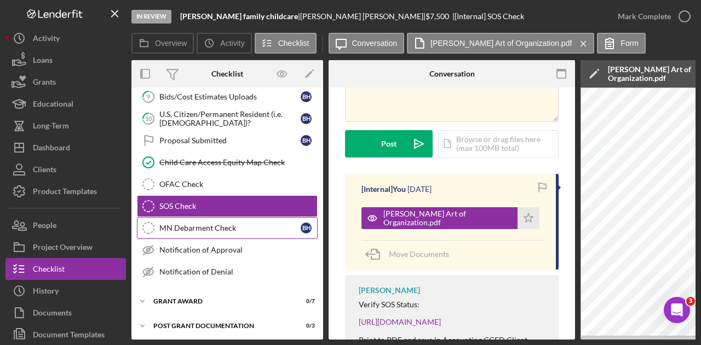
click at [208, 224] on div "MN Debarment Check" at bounding box center [229, 228] width 141 height 9
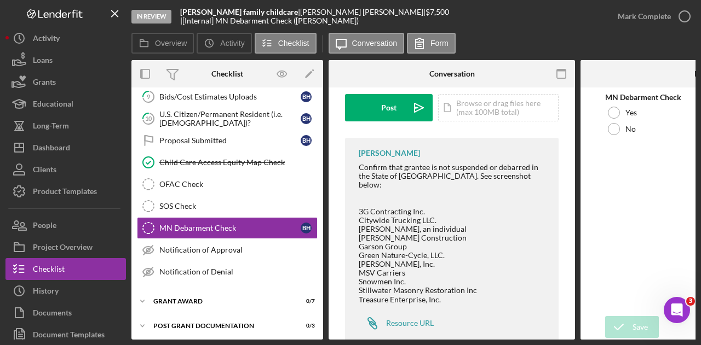
scroll to position [163, 0]
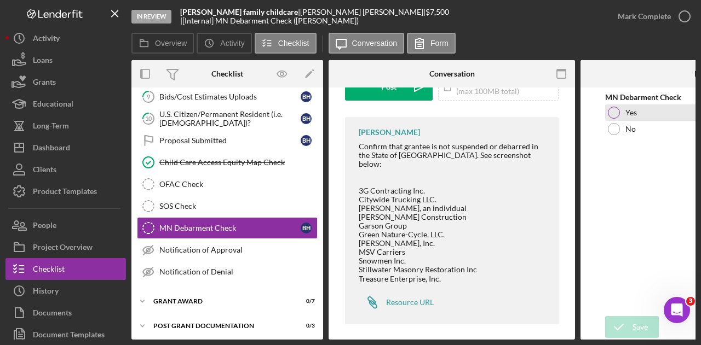
click at [634, 117] on label "Yes" at bounding box center [630, 112] width 11 height 9
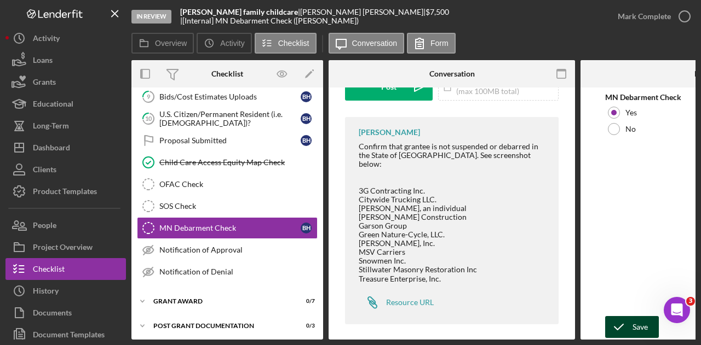
click at [638, 324] on div "Save" at bounding box center [639, 327] width 15 height 22
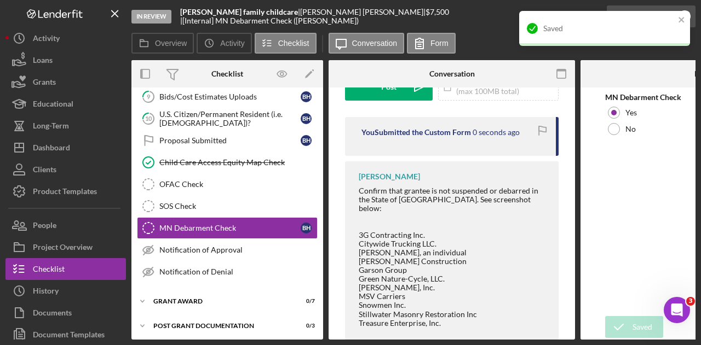
click at [662, 15] on div "Saved" at bounding box center [604, 33] width 175 height 48
click at [678, 18] on icon "close" at bounding box center [682, 19] width 8 height 9
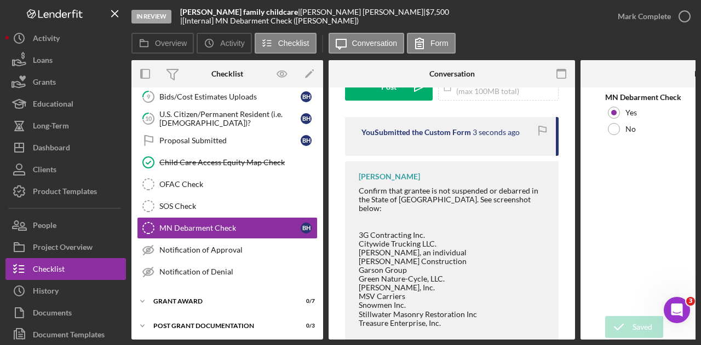
click at [0, 0] on icon "button" at bounding box center [0, 0] width 0 height 0
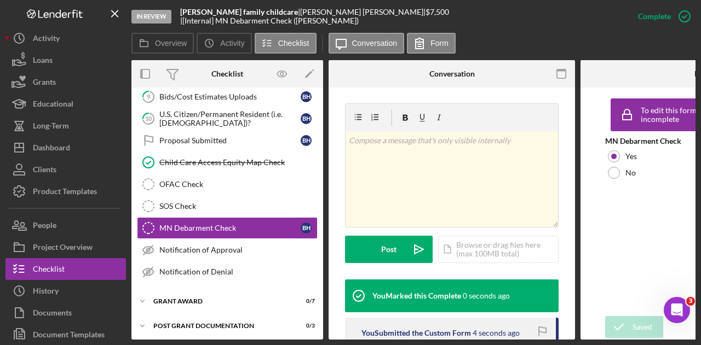
scroll to position [326, 0]
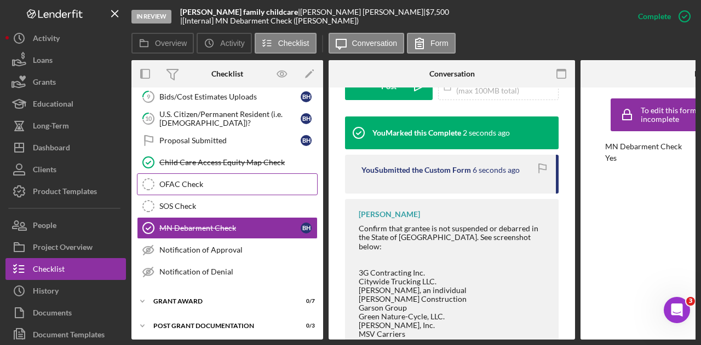
click at [209, 174] on link "OFAC Check OFAC Check" at bounding box center [227, 185] width 181 height 22
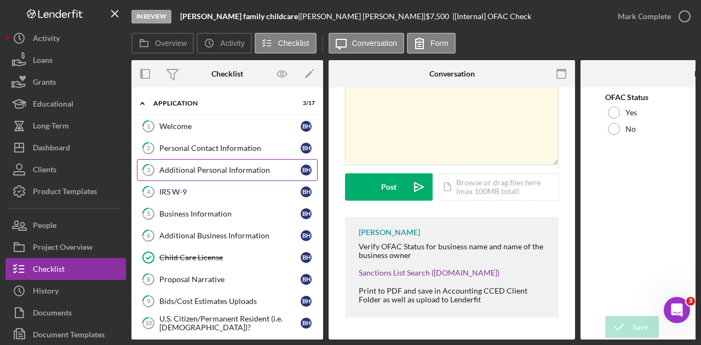
click at [212, 164] on link "3 Additional Personal Information B H" at bounding box center [227, 170] width 181 height 22
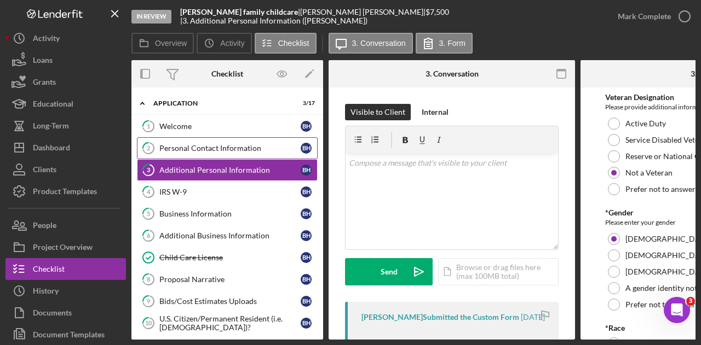
click at [230, 137] on link "2 Personal Contact Information B H" at bounding box center [227, 148] width 181 height 22
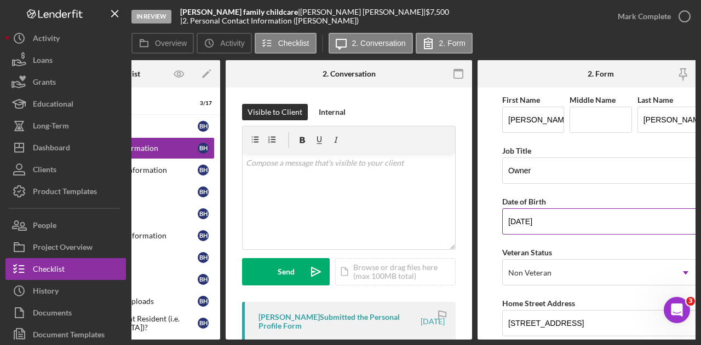
scroll to position [117, 0]
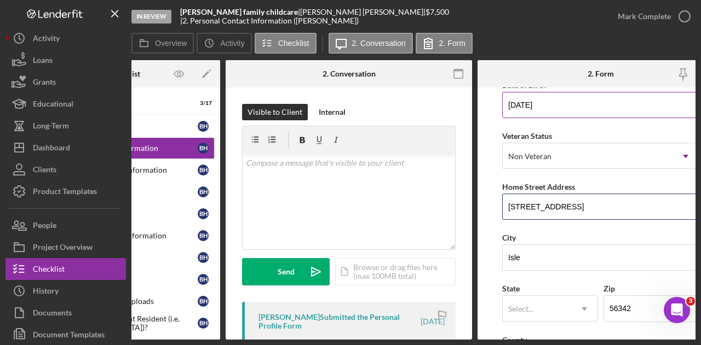
click at [614, 212] on input "[STREET_ADDRESS]" at bounding box center [600, 207] width 197 height 26
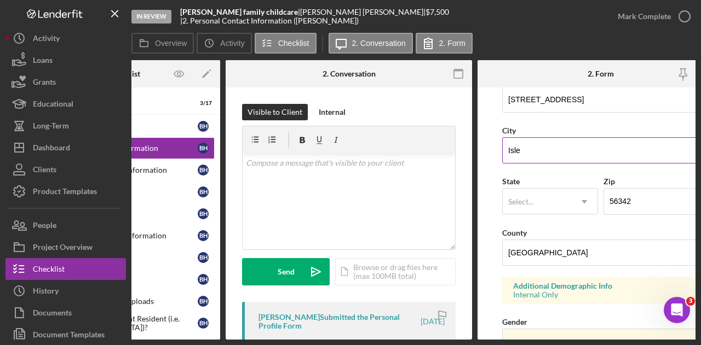
click at [523, 146] on input "Isle" at bounding box center [600, 150] width 197 height 26
click at [299, 18] on div "In Review [PERSON_NAME] family childcare | [PERSON_NAME] | $7,500 $7,500 | 2. P…" at bounding box center [368, 16] width 475 height 33
click at [300, 16] on div "[PERSON_NAME] |" at bounding box center [362, 12] width 125 height 9
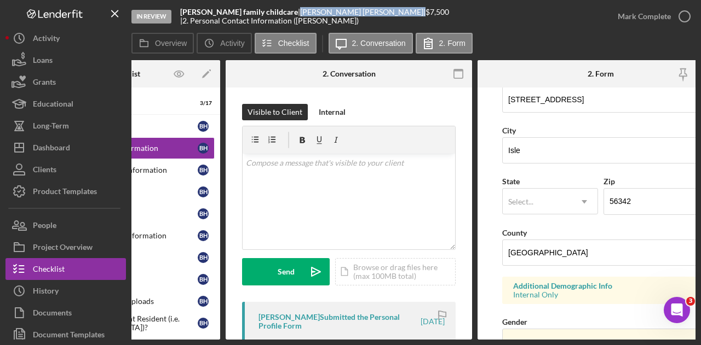
click at [300, 16] on div "[PERSON_NAME] |" at bounding box center [362, 12] width 125 height 9
copy div "[PERSON_NAME] |"
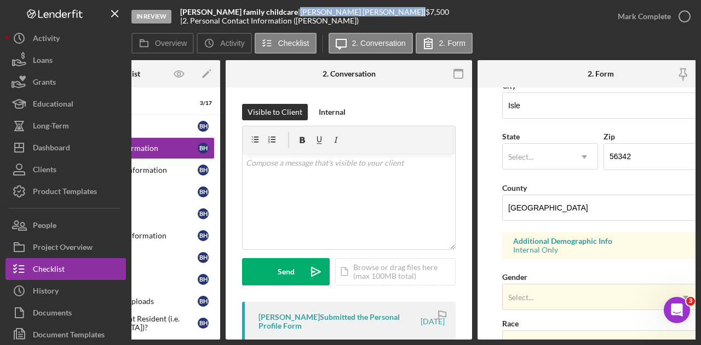
scroll to position [269, 0]
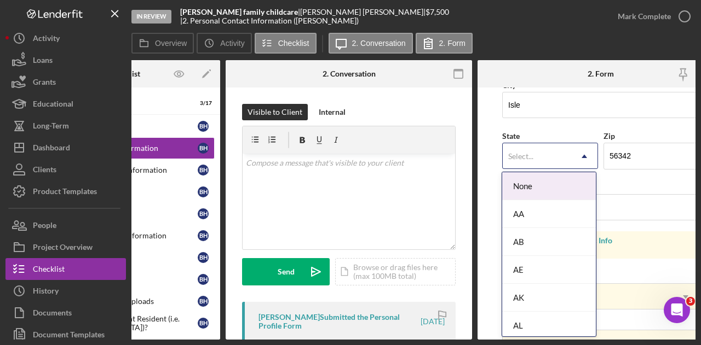
click at [527, 152] on div "Select..." at bounding box center [520, 156] width 25 height 9
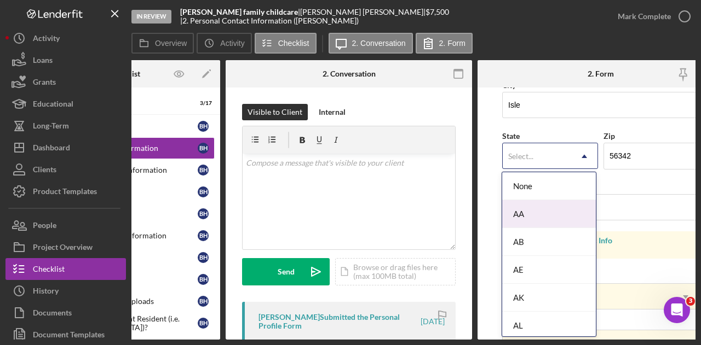
type input "m"
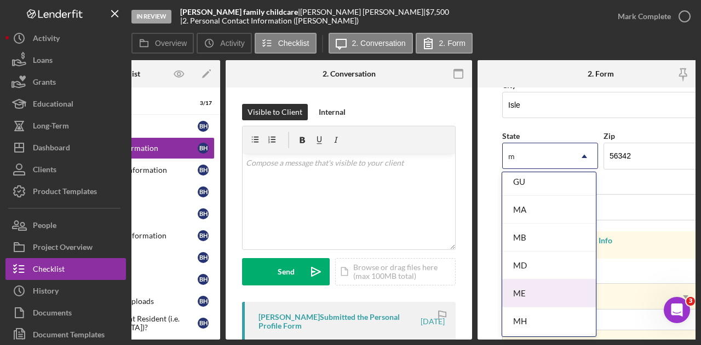
scroll to position [293, 0]
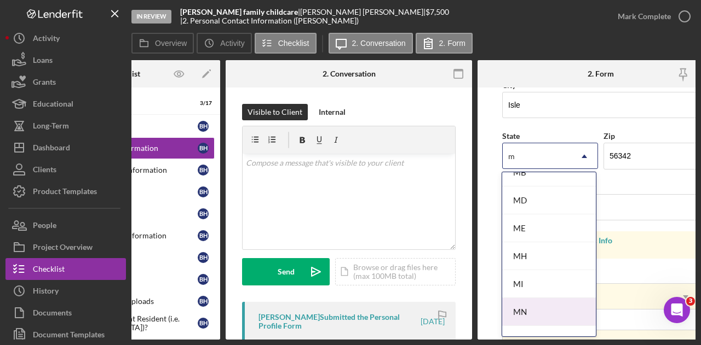
click at [541, 310] on div "MN" at bounding box center [549, 312] width 94 height 28
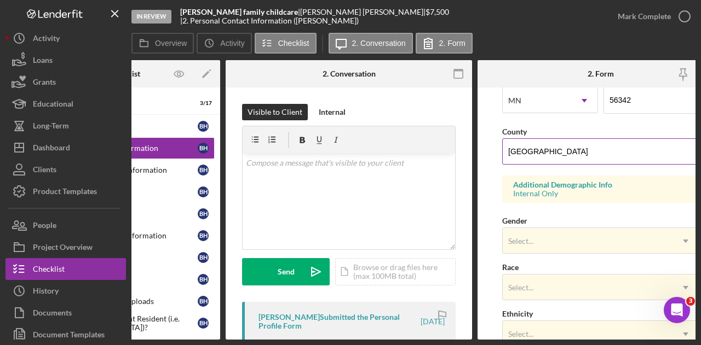
scroll to position [326, 0]
click at [534, 156] on input "[GEOGRAPHIC_DATA]" at bounding box center [600, 151] width 197 height 26
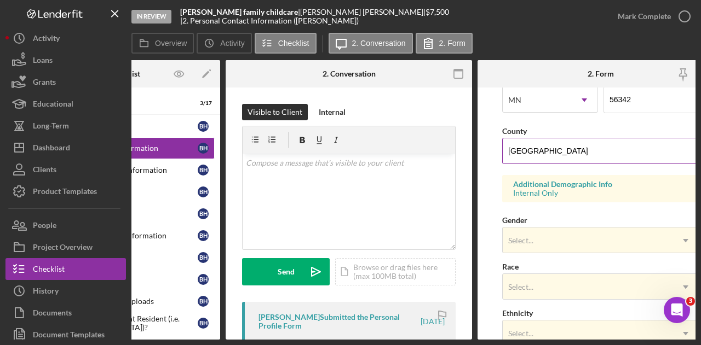
click at [534, 156] on input "[GEOGRAPHIC_DATA]" at bounding box center [600, 151] width 197 height 26
paste input "Mille Lacs County"
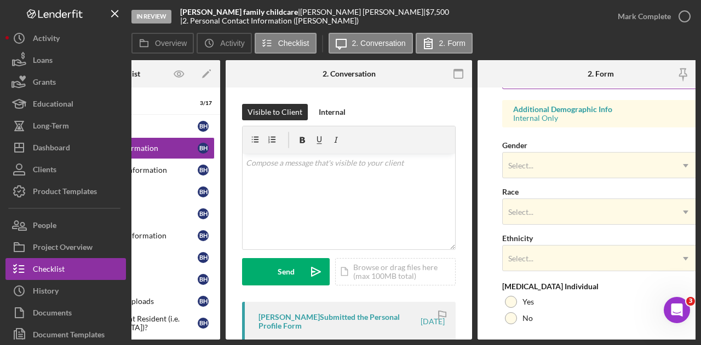
scroll to position [401, 0]
type input "Mille Lacs County"
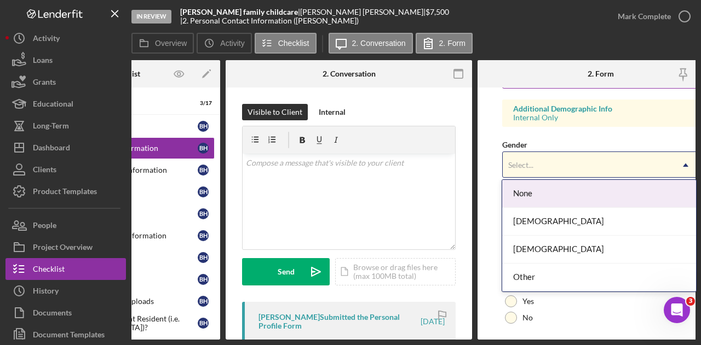
click at [552, 153] on div "Select..." at bounding box center [588, 165] width 170 height 25
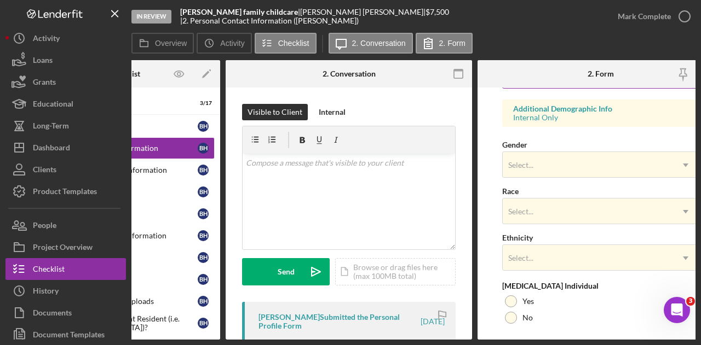
click at [552, 153] on div "Select..." at bounding box center [588, 165] width 170 height 25
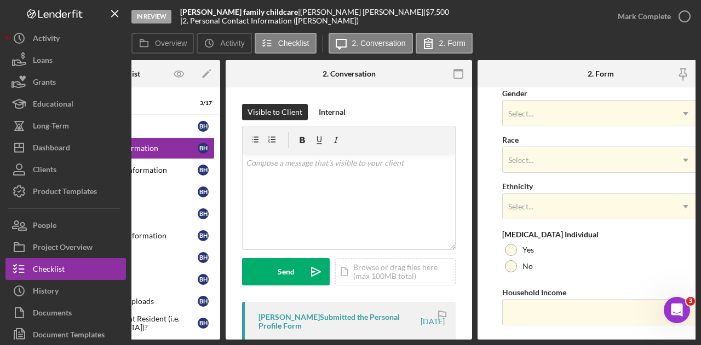
scroll to position [478, 0]
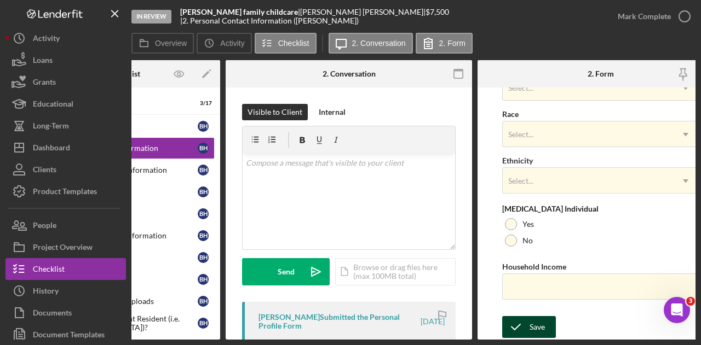
click at [533, 316] on div "Save" at bounding box center [536, 327] width 15 height 22
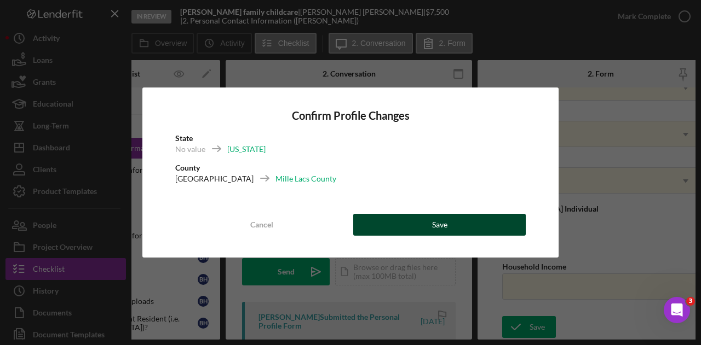
click at [480, 218] on button "Save" at bounding box center [439, 225] width 172 height 22
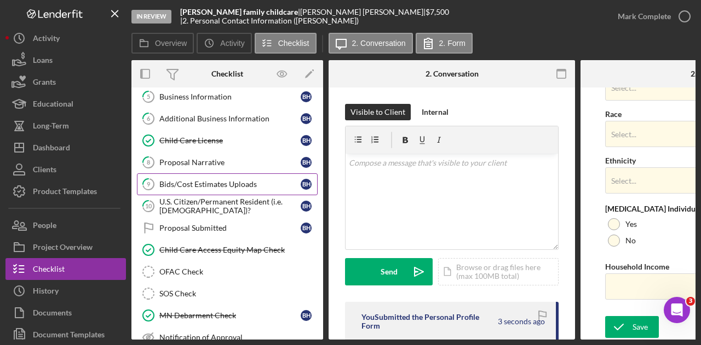
scroll to position [125, 0]
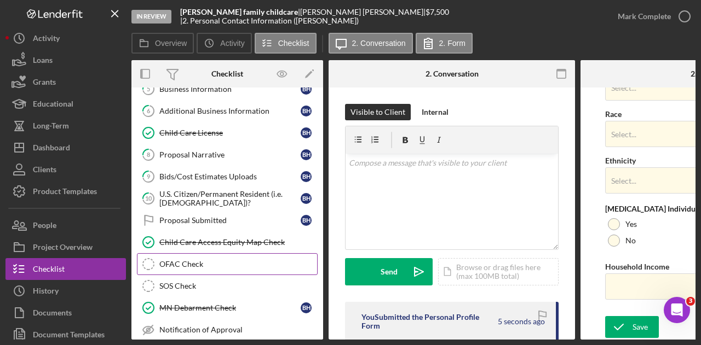
click at [194, 261] on div "OFAC Check" at bounding box center [238, 264] width 158 height 9
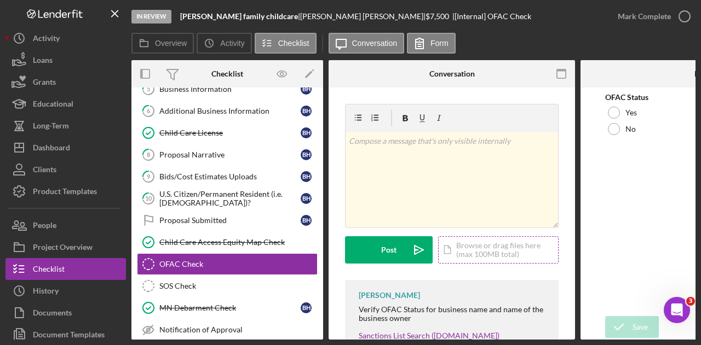
click at [521, 258] on div "Icon/Document Browse or drag files here (max 100MB total) Tap to choose files o…" at bounding box center [498, 249] width 120 height 27
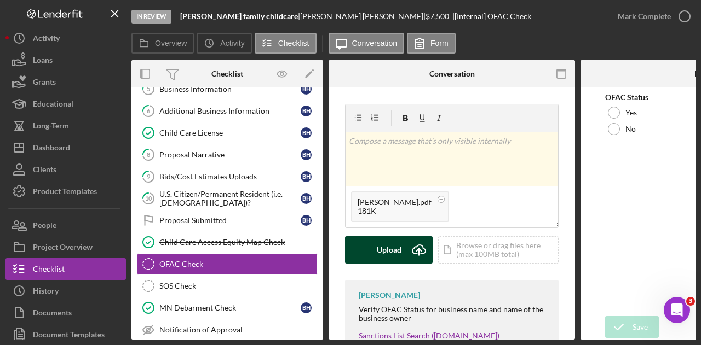
click at [390, 252] on div "Upload" at bounding box center [389, 249] width 25 height 27
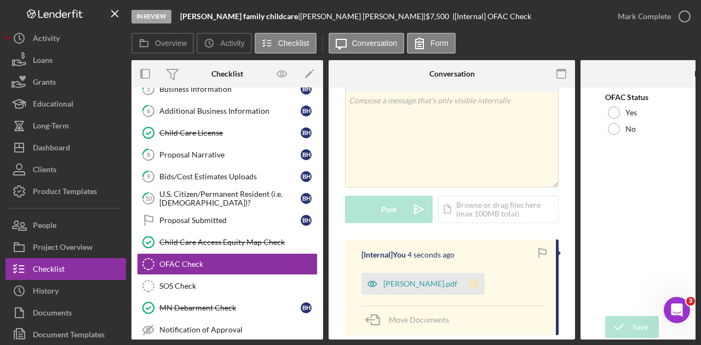
scroll to position [41, 0]
click at [471, 282] on icon "Icon/Star" at bounding box center [474, 284] width 22 height 22
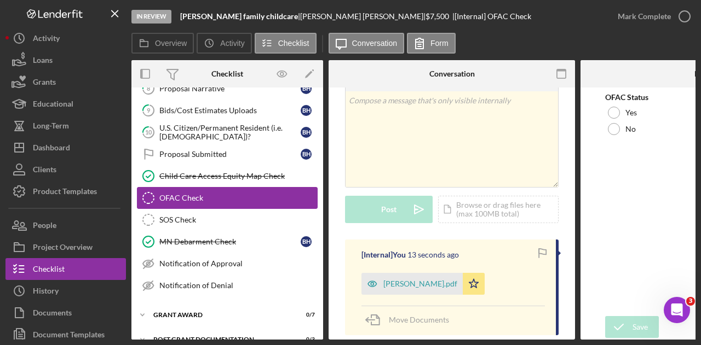
scroll to position [0, 0]
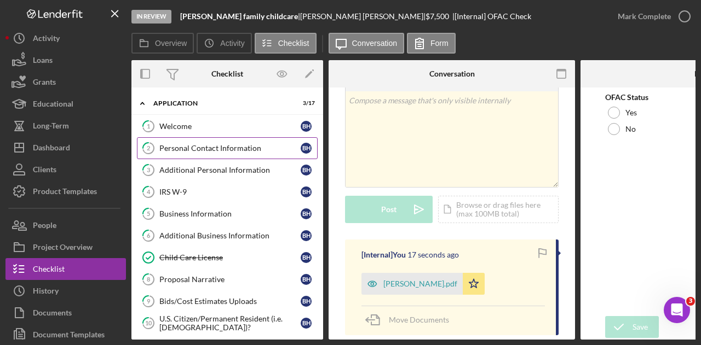
click at [210, 147] on div "Personal Contact Information" at bounding box center [229, 148] width 141 height 9
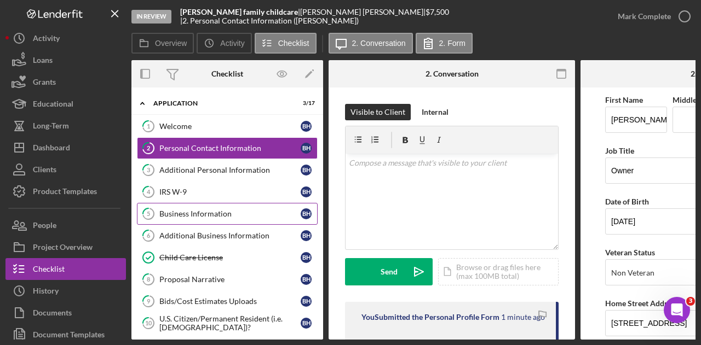
click at [207, 215] on div "Business Information" at bounding box center [229, 214] width 141 height 9
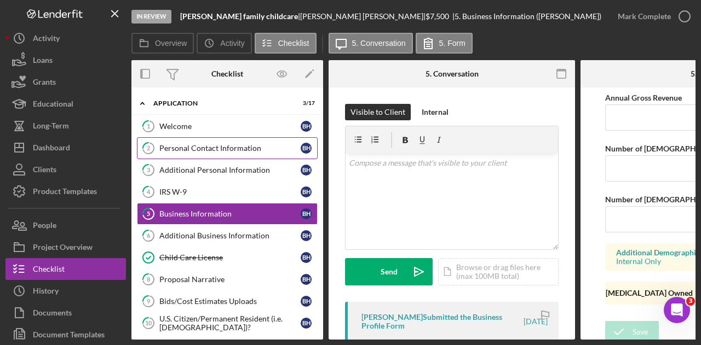
click at [215, 155] on link "2 Personal Contact Information B H" at bounding box center [227, 148] width 181 height 22
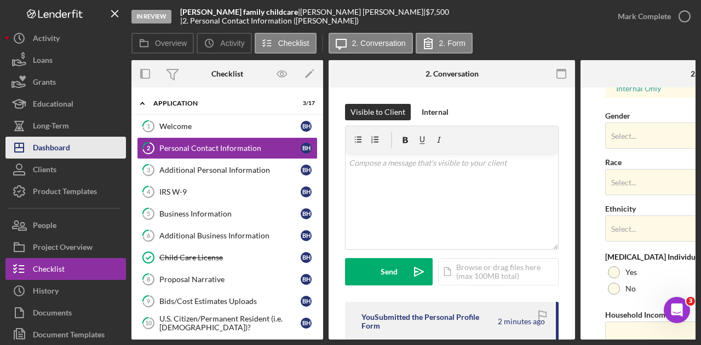
click at [106, 157] on button "Icon/Dashboard Dashboard" at bounding box center [65, 148] width 120 height 22
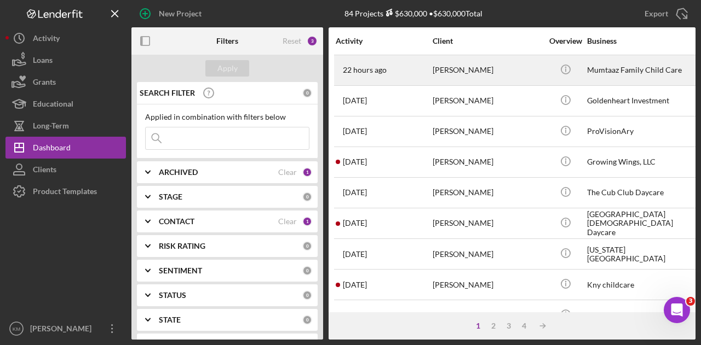
click at [426, 72] on div "22 hours ago [PERSON_NAME]" at bounding box center [384, 70] width 96 height 29
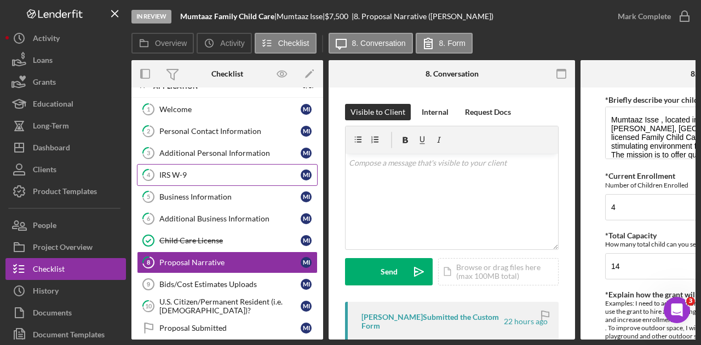
scroll to position [16, 0]
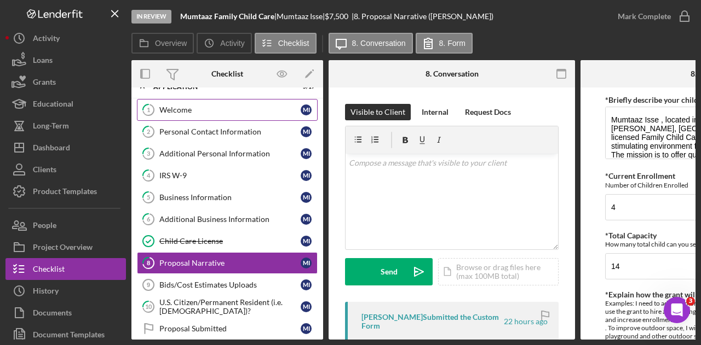
click at [234, 111] on div "Welcome" at bounding box center [229, 110] width 141 height 9
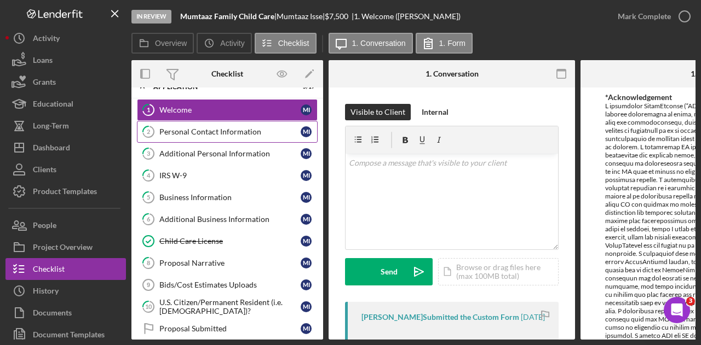
click at [234, 129] on div "Personal Contact Information" at bounding box center [229, 132] width 141 height 9
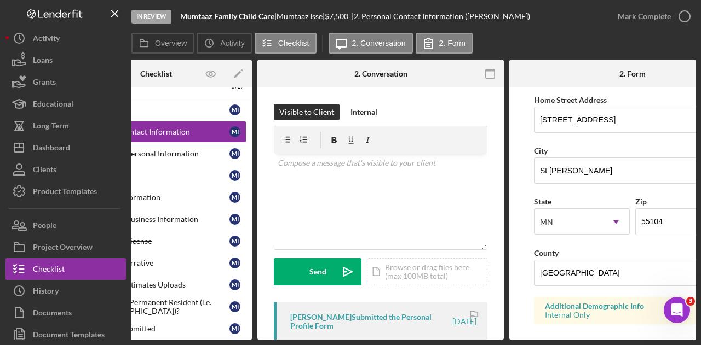
scroll to position [204, 0]
click at [576, 268] on input "[GEOGRAPHIC_DATA]" at bounding box center [632, 272] width 197 height 26
type input "[PERSON_NAME]"
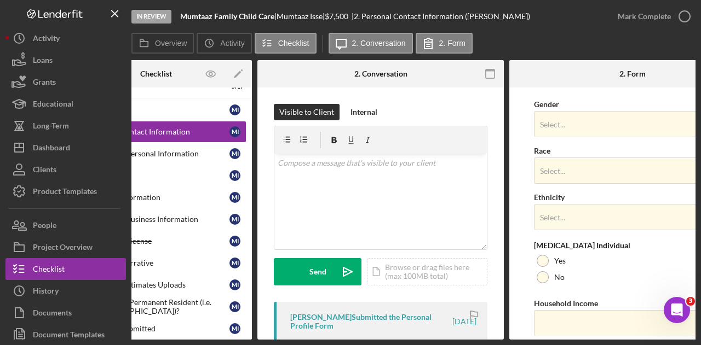
scroll to position [478, 0]
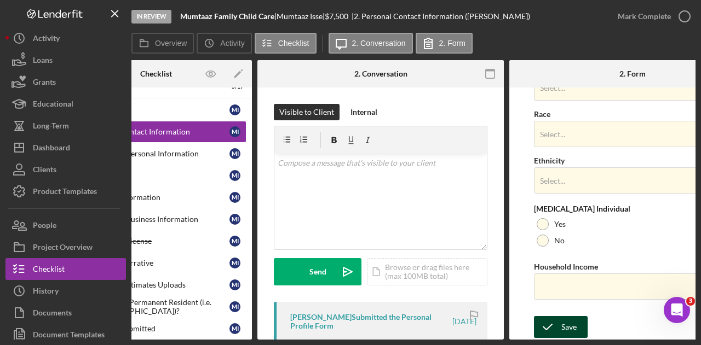
click at [566, 319] on div "Save" at bounding box center [568, 327] width 15 height 22
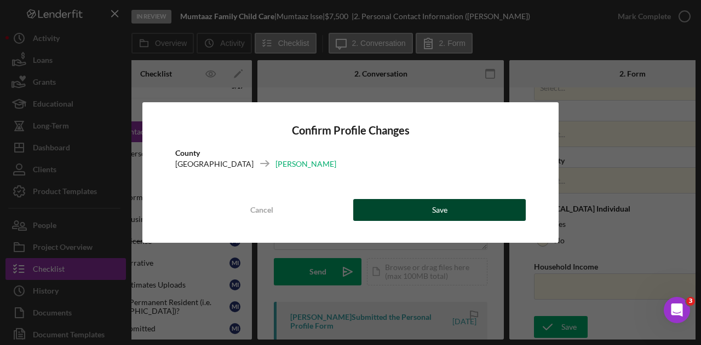
click at [473, 209] on button "Save" at bounding box center [439, 210] width 172 height 22
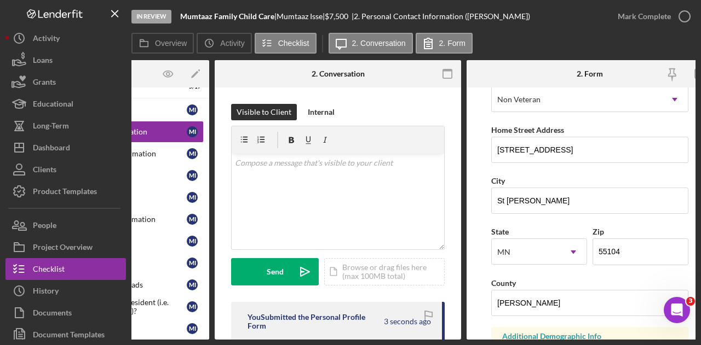
scroll to position [173, 0]
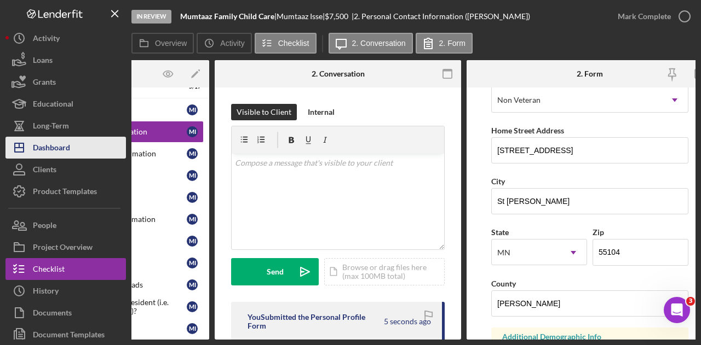
click at [82, 147] on button "Icon/Dashboard Dashboard" at bounding box center [65, 148] width 120 height 22
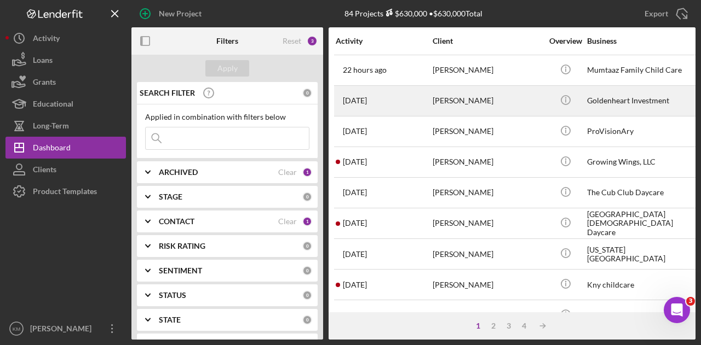
click at [422, 113] on div "[DATE] [PERSON_NAME]" at bounding box center [384, 100] width 96 height 29
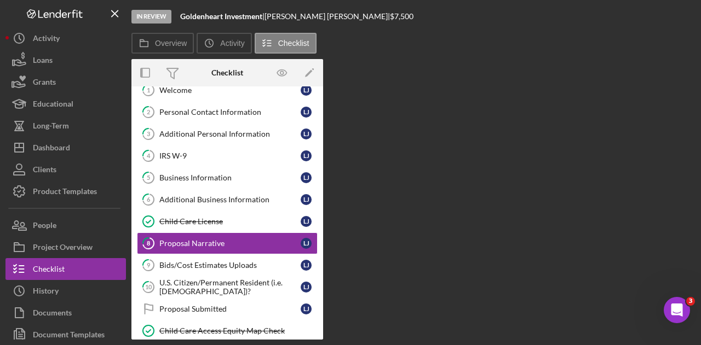
scroll to position [62, 0]
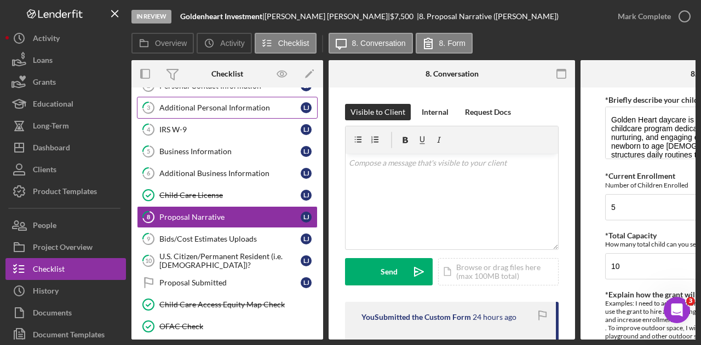
click at [229, 107] on div "Additional Personal Information" at bounding box center [229, 107] width 141 height 9
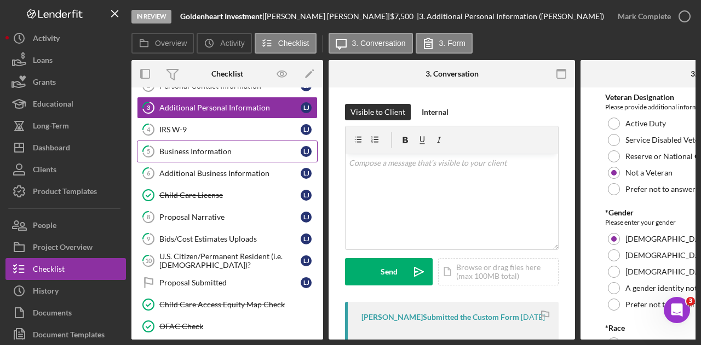
scroll to position [36, 0]
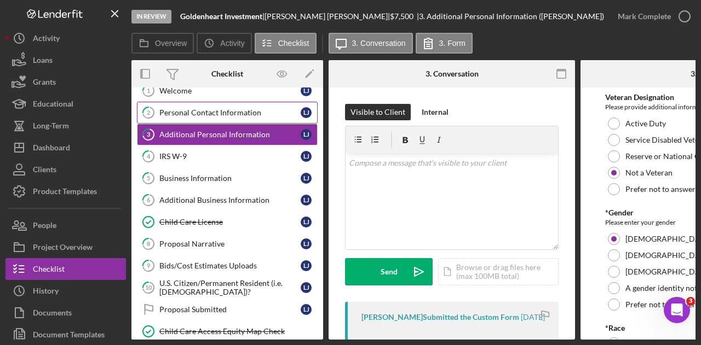
click at [270, 119] on link "2 Personal Contact Information [PERSON_NAME]" at bounding box center [227, 113] width 181 height 22
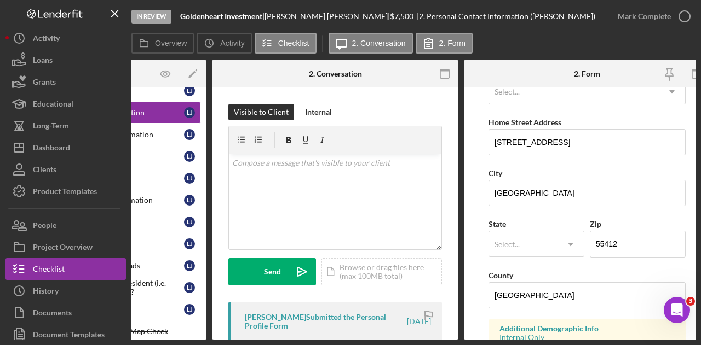
scroll to position [182, 0]
click at [574, 288] on input "[GEOGRAPHIC_DATA]" at bounding box center [586, 295] width 197 height 26
type input "Hennepin"
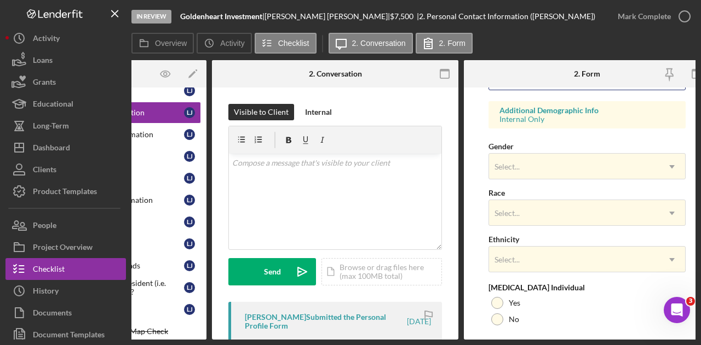
scroll to position [478, 0]
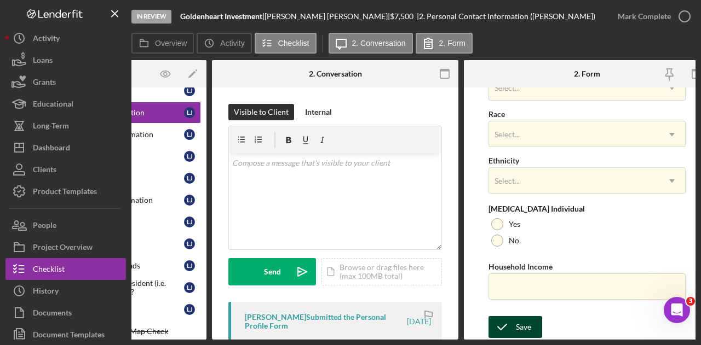
click at [520, 321] on div "Save" at bounding box center [523, 327] width 15 height 22
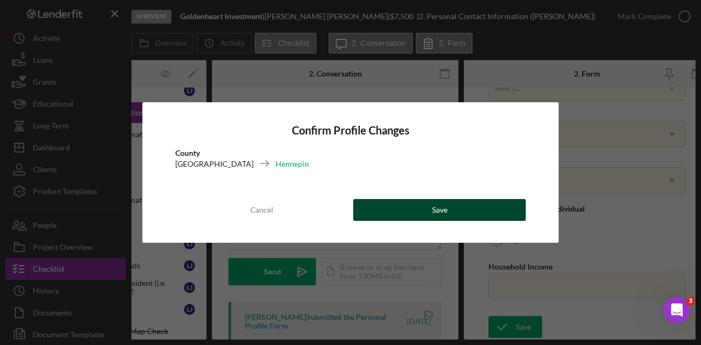
click at [428, 207] on button "Save" at bounding box center [439, 210] width 172 height 22
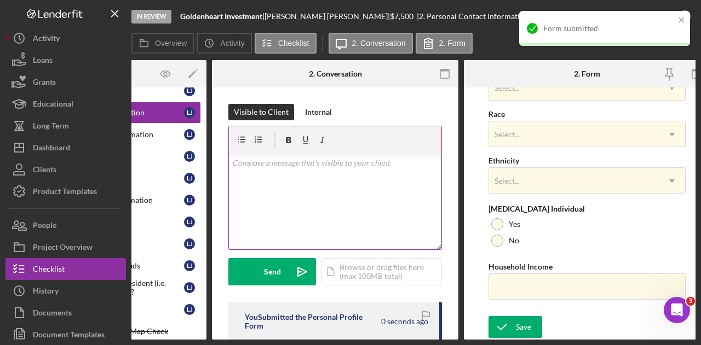
scroll to position [0, 0]
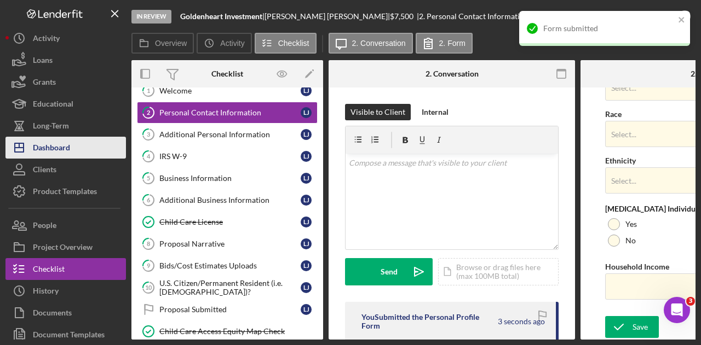
click at [95, 156] on button "Icon/Dashboard Dashboard" at bounding box center [65, 148] width 120 height 22
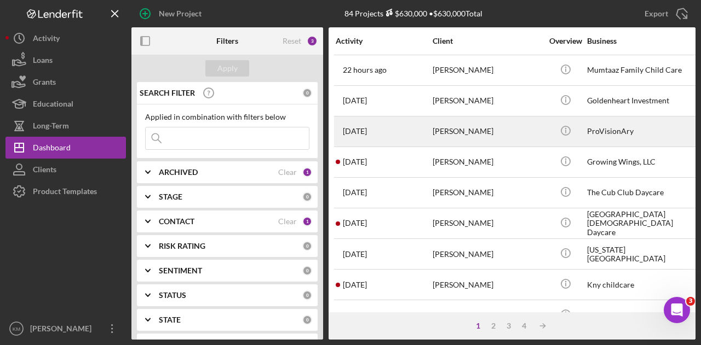
click at [509, 127] on div "[PERSON_NAME]" at bounding box center [486, 131] width 109 height 29
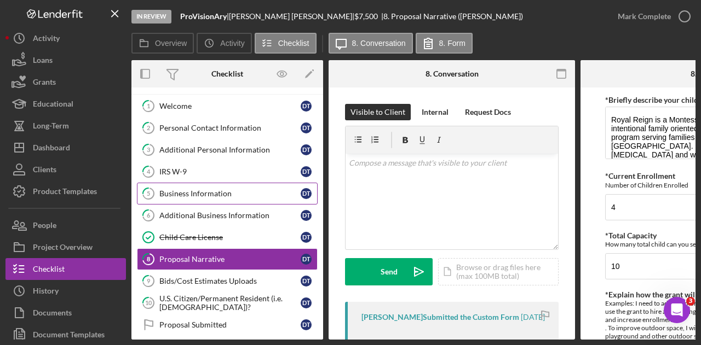
scroll to position [20, 0]
click at [184, 151] on div "Additional Personal Information" at bounding box center [229, 150] width 141 height 9
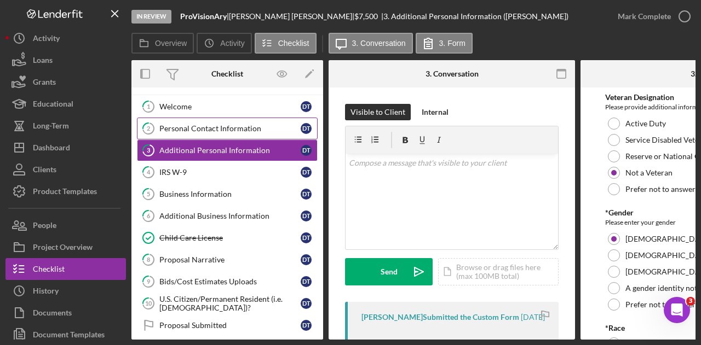
click at [177, 128] on div "Personal Contact Information" at bounding box center [229, 128] width 141 height 9
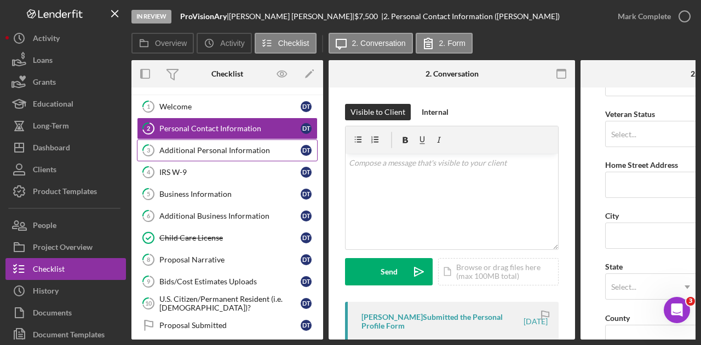
click at [183, 155] on link "3 Additional Personal Information D T" at bounding box center [227, 151] width 181 height 22
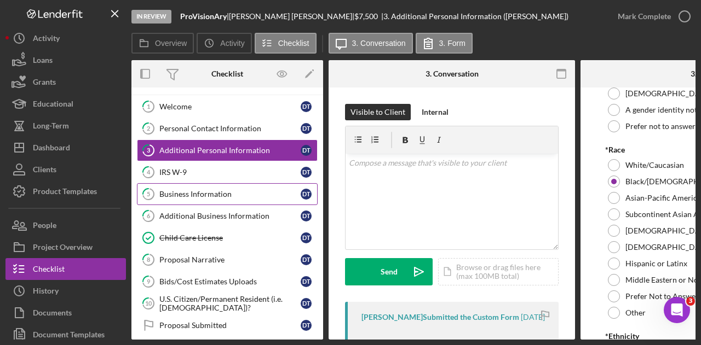
click at [246, 196] on div "Business Information" at bounding box center [229, 194] width 141 height 9
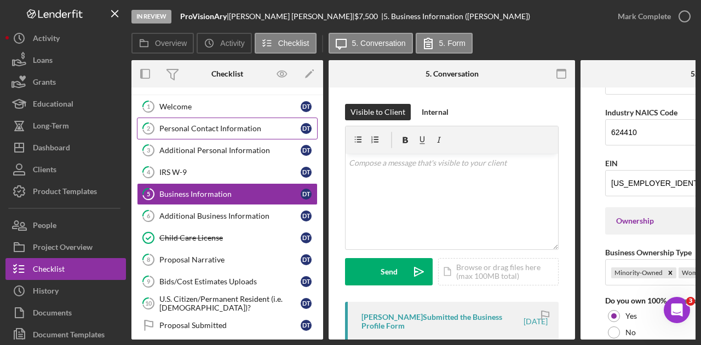
click at [199, 135] on link "2 Personal Contact Information D T" at bounding box center [227, 129] width 181 height 22
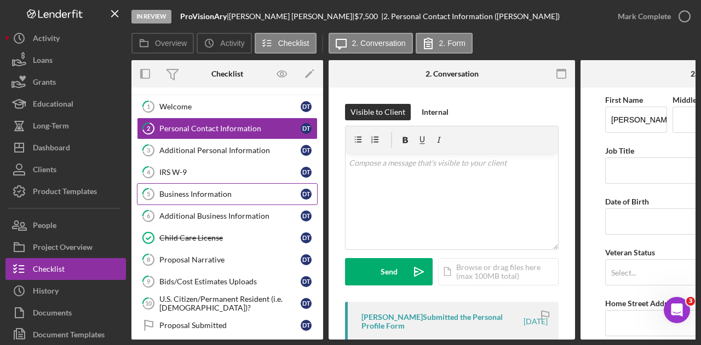
click at [269, 194] on div "Business Information" at bounding box center [229, 194] width 141 height 9
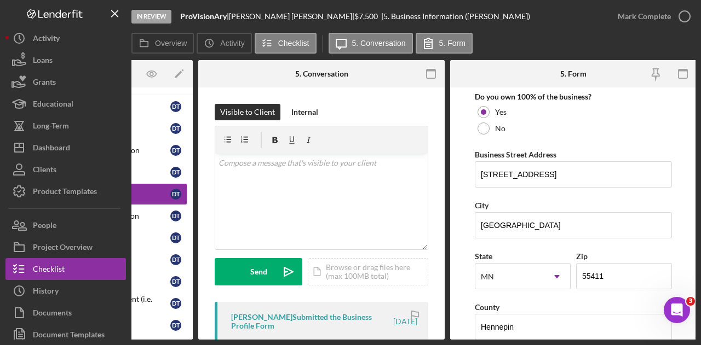
scroll to position [596, 0]
click at [574, 176] on input "[STREET_ADDRESS]" at bounding box center [573, 174] width 197 height 26
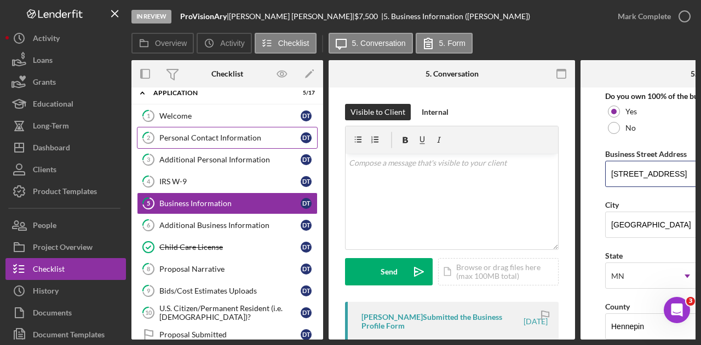
scroll to position [10, 0]
click at [179, 128] on link "2 Personal Contact Information D T" at bounding box center [227, 139] width 181 height 22
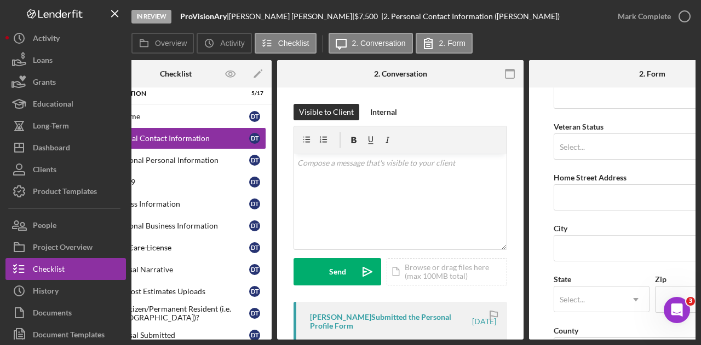
scroll to position [126, 0]
click at [592, 196] on input "Home Street Address" at bounding box center [651, 197] width 197 height 26
paste input "[STREET_ADDRESS]"
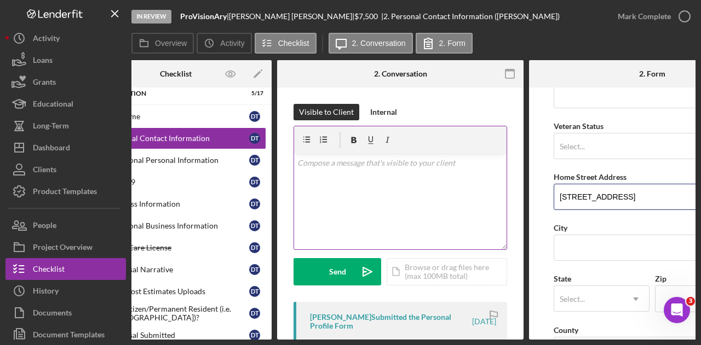
scroll to position [0, 0]
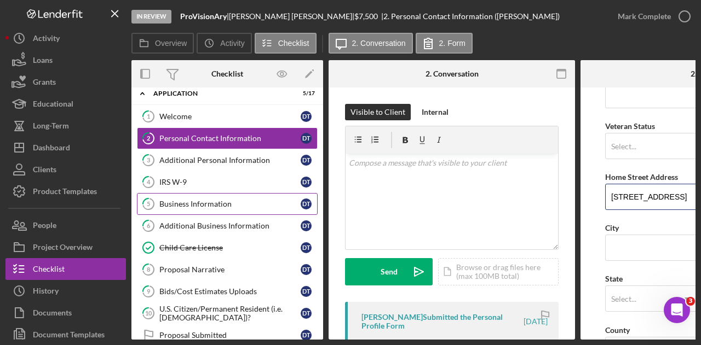
type input "[STREET_ADDRESS]"
click at [227, 205] on div "Business Information" at bounding box center [229, 204] width 141 height 9
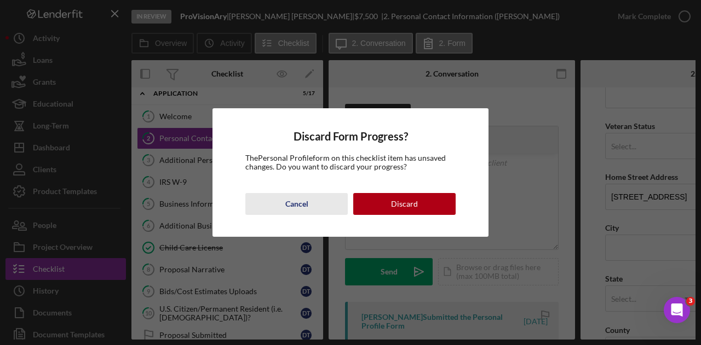
click at [292, 203] on div "Cancel" at bounding box center [296, 204] width 23 height 22
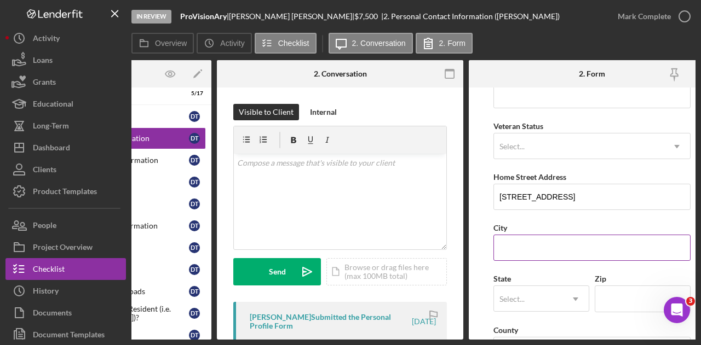
scroll to position [0, 131]
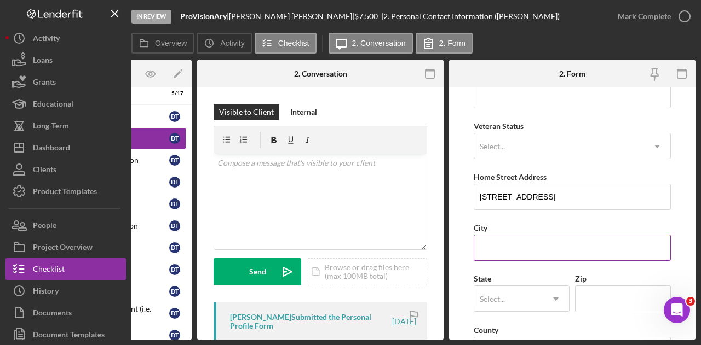
click at [591, 251] on input "City" at bounding box center [572, 248] width 197 height 26
type input "[GEOGRAPHIC_DATA]"
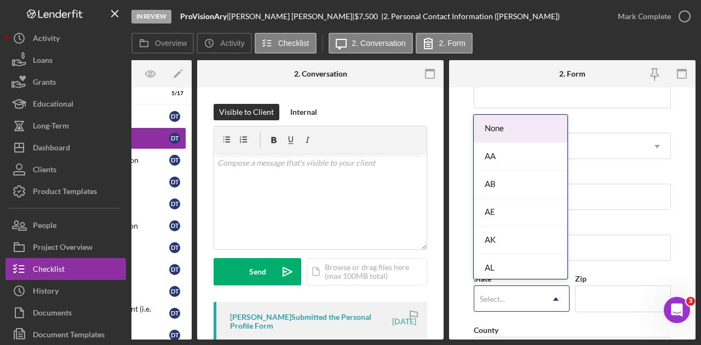
click at [531, 297] on div "Select..." at bounding box center [508, 299] width 68 height 25
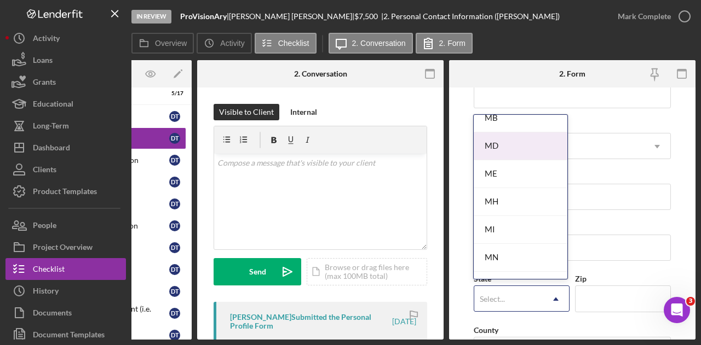
scroll to position [821, 0]
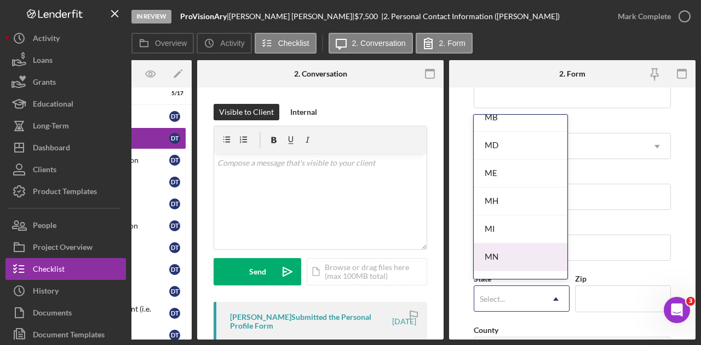
click at [507, 246] on div "MN" at bounding box center [521, 258] width 94 height 28
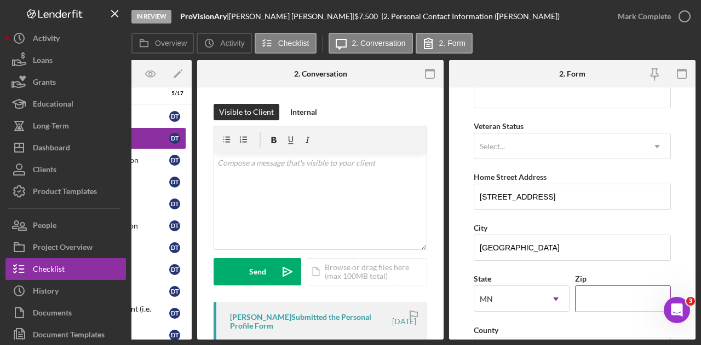
scroll to position [257, 0]
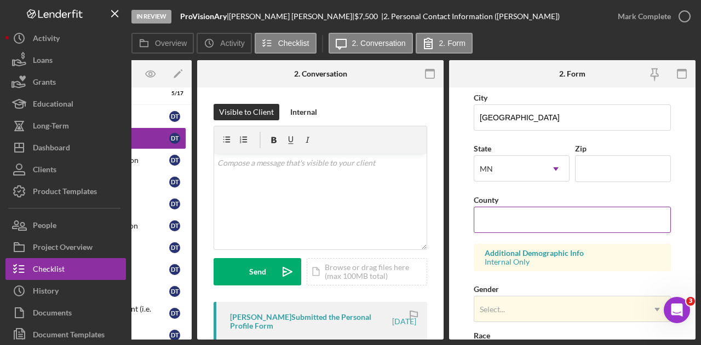
click at [546, 227] on input "County" at bounding box center [572, 220] width 197 height 26
type input "Hennepin"
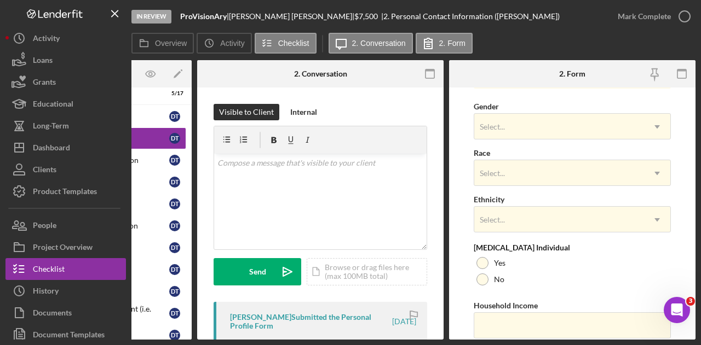
scroll to position [478, 0]
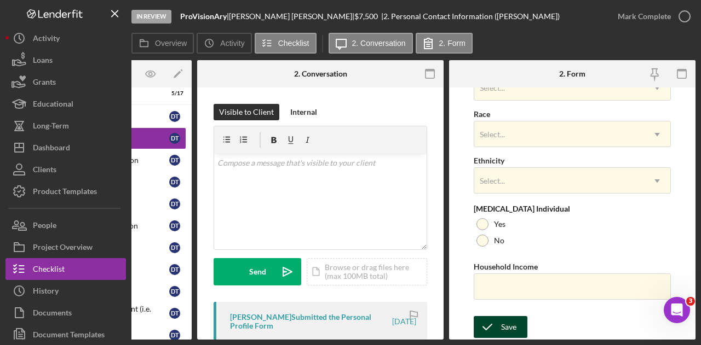
click at [507, 322] on div "Save" at bounding box center [508, 327] width 15 height 22
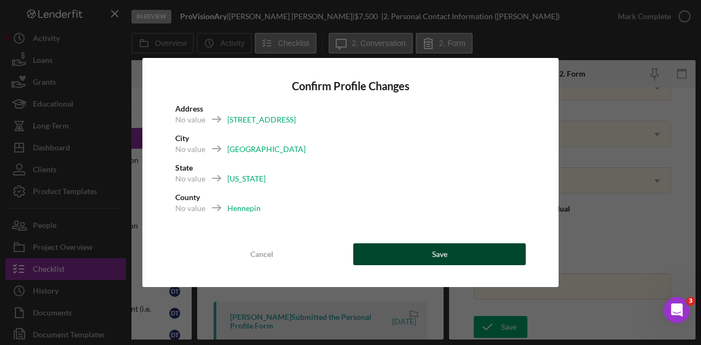
click at [459, 247] on button "Save" at bounding box center [439, 255] width 172 height 22
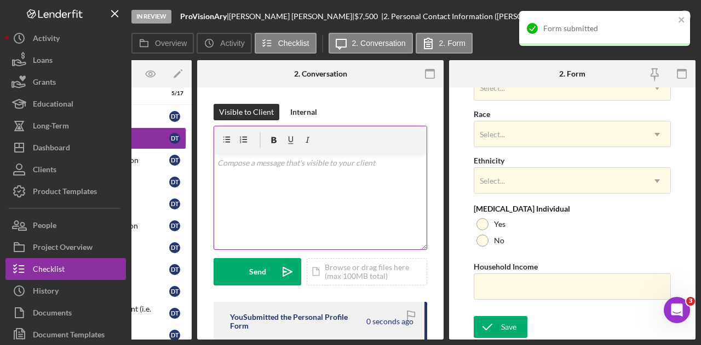
scroll to position [0, 0]
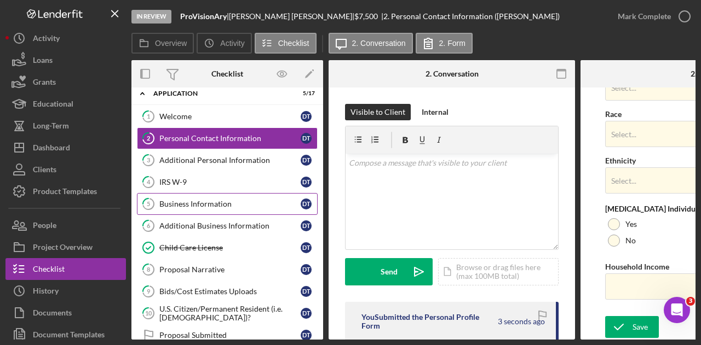
click at [219, 206] on div "Business Information" at bounding box center [229, 204] width 141 height 9
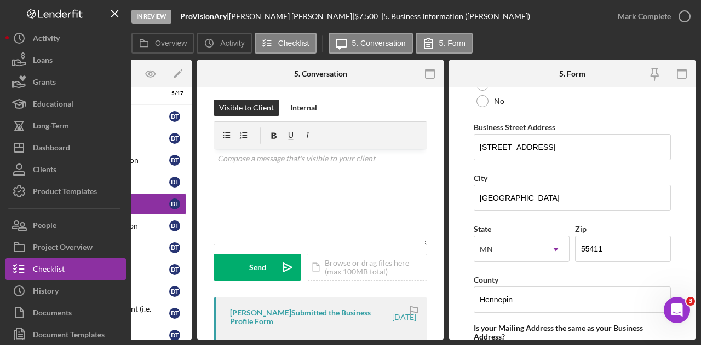
scroll to position [706, 0]
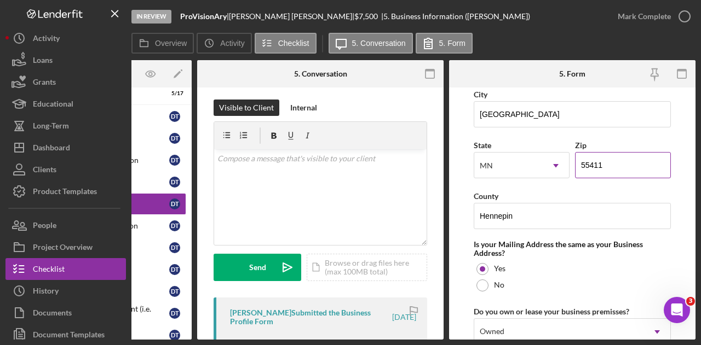
click at [587, 161] on input "55411" at bounding box center [623, 165] width 96 height 26
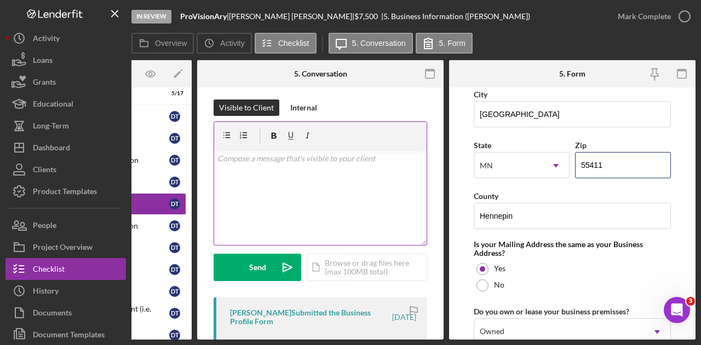
scroll to position [0, 0]
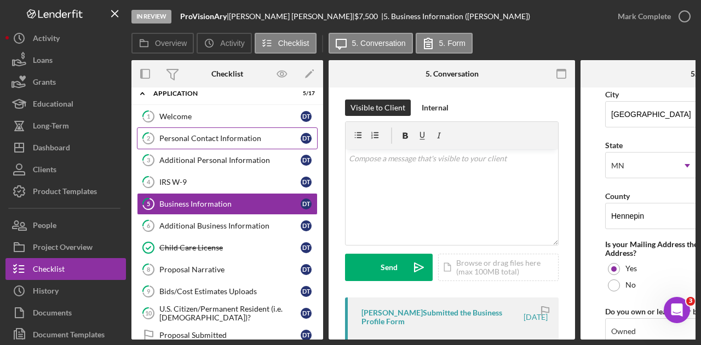
click at [230, 136] on div "Personal Contact Information" at bounding box center [229, 138] width 141 height 9
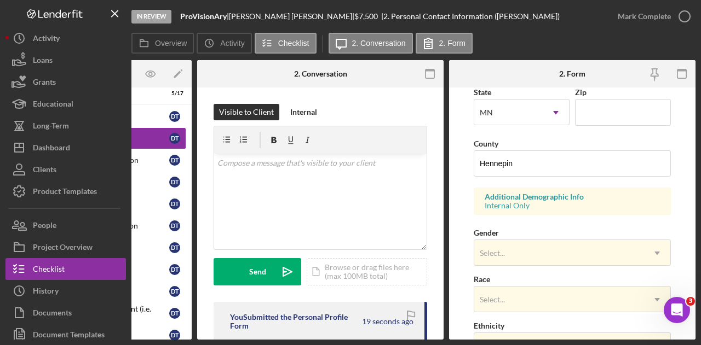
scroll to position [313, 0]
click at [598, 114] on input "Zip" at bounding box center [623, 113] width 96 height 26
paste input "55411"
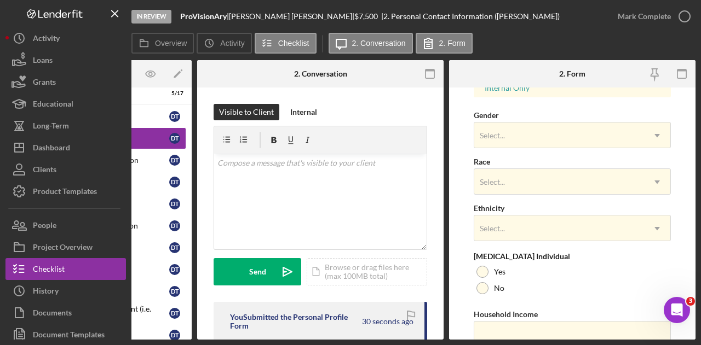
scroll to position [478, 0]
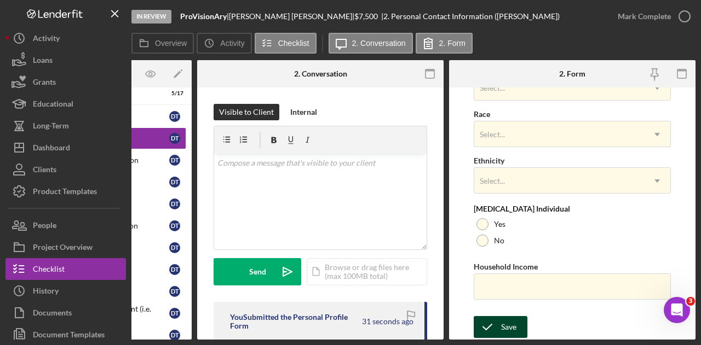
type input "55411"
click at [509, 319] on div "Save" at bounding box center [508, 327] width 15 height 22
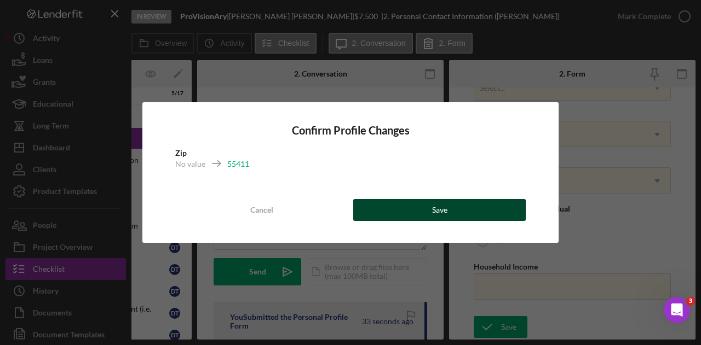
click at [449, 205] on button "Save" at bounding box center [439, 210] width 172 height 22
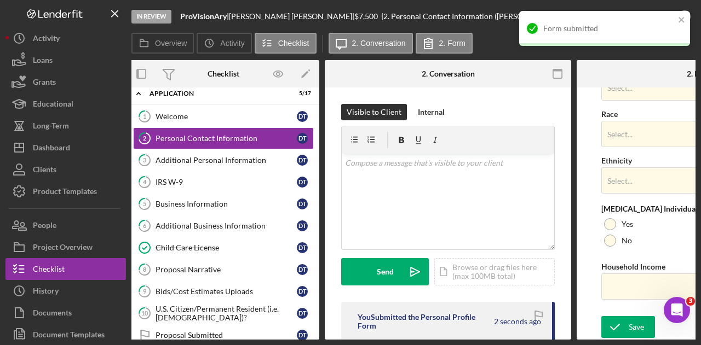
scroll to position [0, 0]
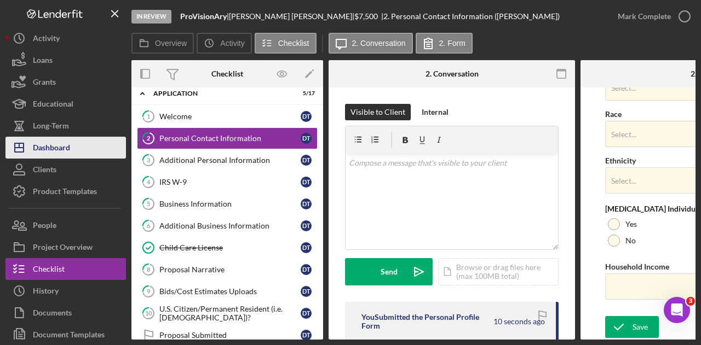
click at [85, 145] on button "Icon/Dashboard Dashboard" at bounding box center [65, 148] width 120 height 22
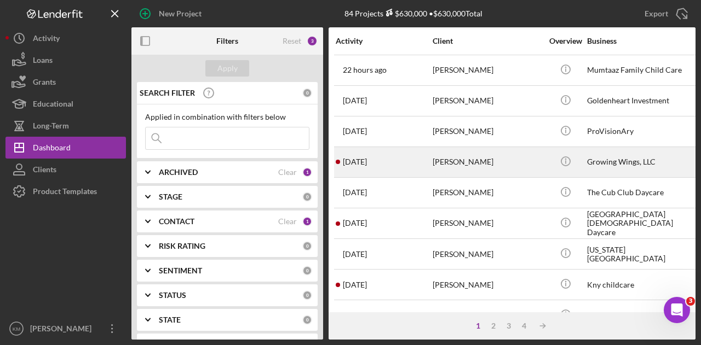
click at [468, 156] on div "[PERSON_NAME]" at bounding box center [486, 162] width 109 height 29
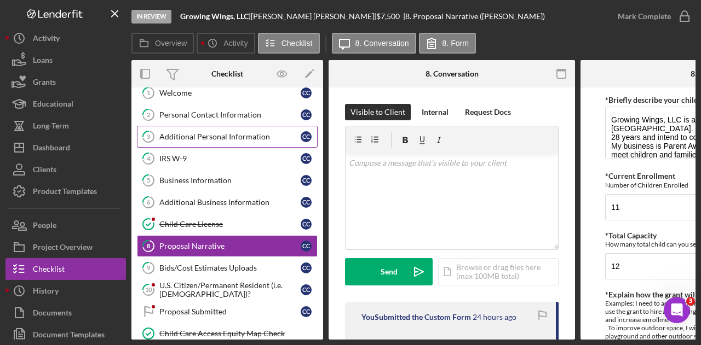
scroll to position [33, 0]
click at [251, 107] on link "2 Personal Contact Information c c" at bounding box center [227, 116] width 181 height 22
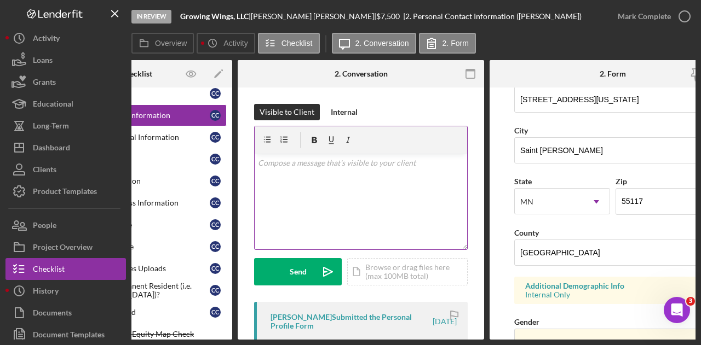
scroll to position [224, 0]
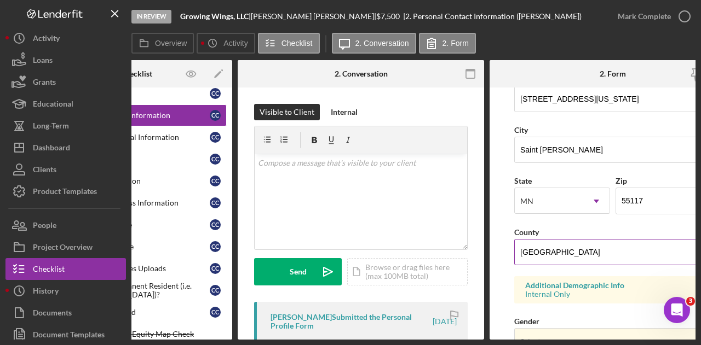
click at [567, 255] on input "[GEOGRAPHIC_DATA]" at bounding box center [612, 252] width 197 height 26
type input "[PERSON_NAME]"
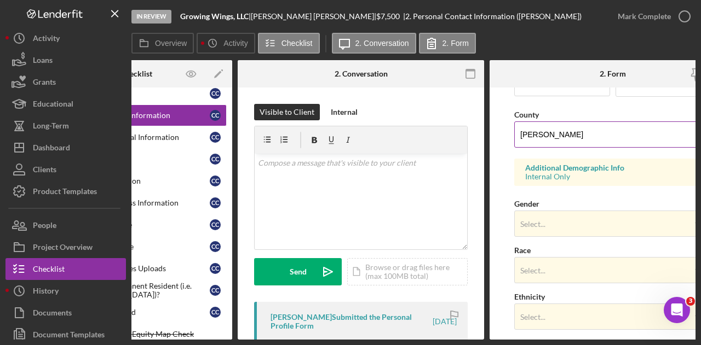
scroll to position [478, 0]
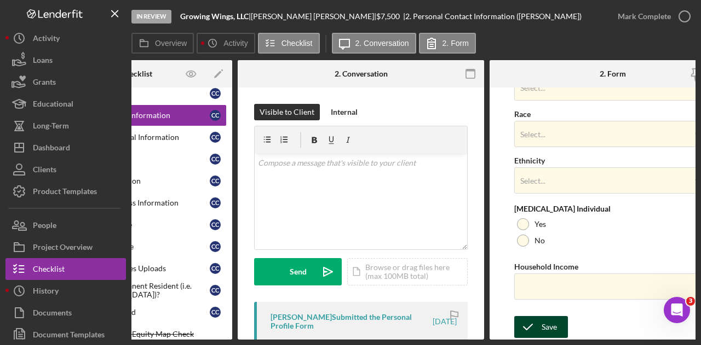
click at [545, 329] on div "Save" at bounding box center [548, 327] width 15 height 22
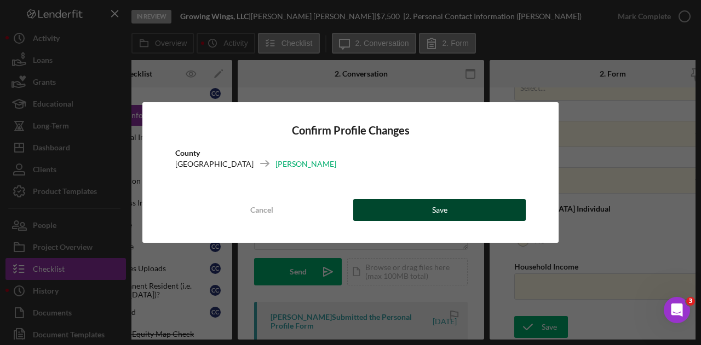
click at [452, 220] on button "Save" at bounding box center [439, 210] width 172 height 22
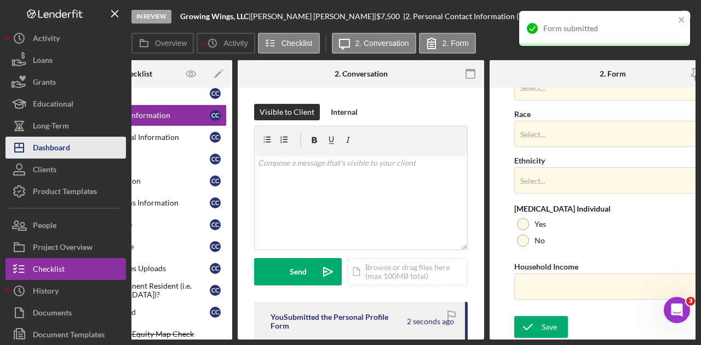
click at [82, 147] on button "Icon/Dashboard Dashboard" at bounding box center [65, 148] width 120 height 22
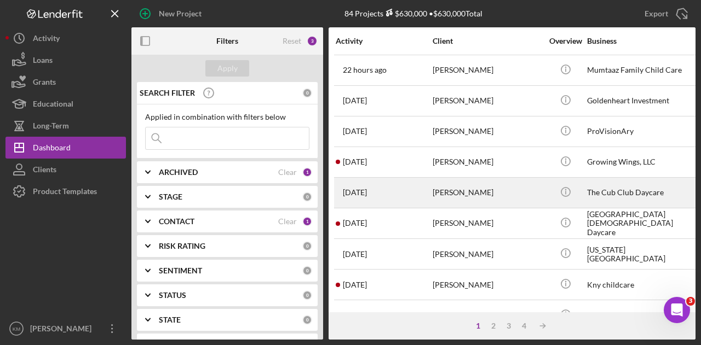
click at [587, 200] on div "The Cub Club Daycare" at bounding box center [641, 192] width 109 height 29
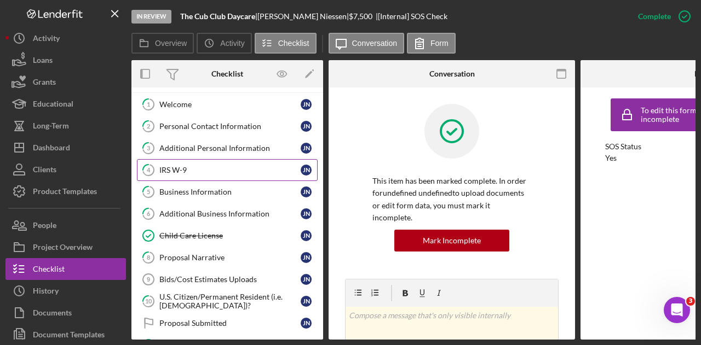
scroll to position [21, 0]
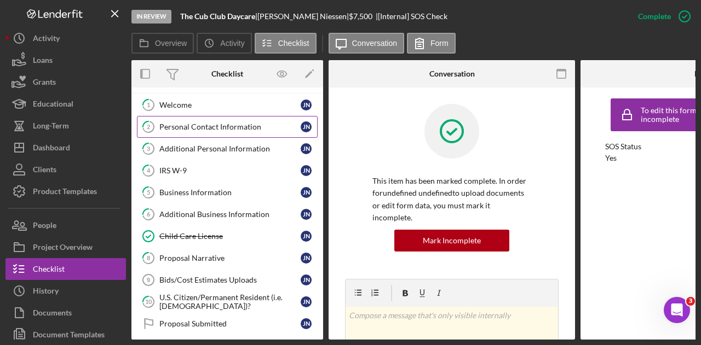
click at [216, 120] on link "2 Personal Contact Information J N" at bounding box center [227, 127] width 181 height 22
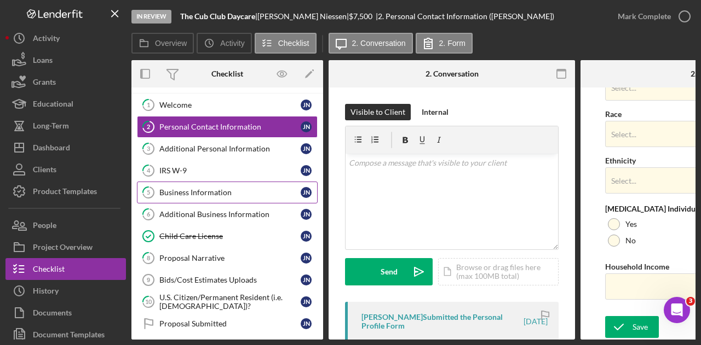
click at [198, 188] on div "Business Information" at bounding box center [229, 192] width 141 height 9
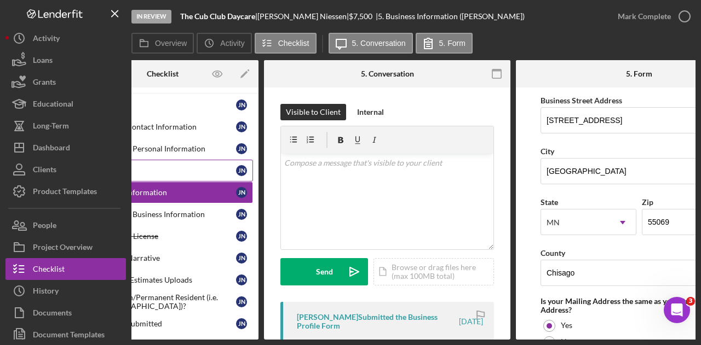
scroll to position [649, 0]
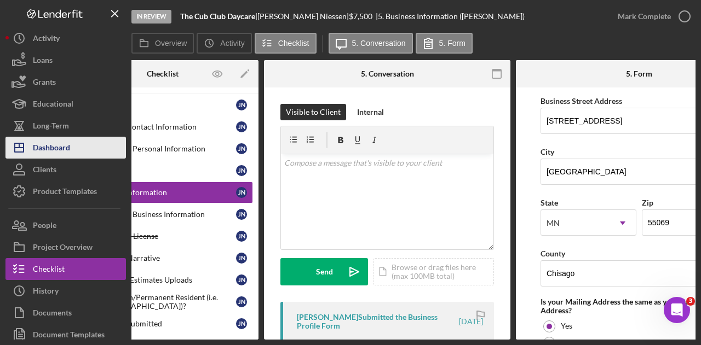
click at [95, 151] on button "Icon/Dashboard Dashboard" at bounding box center [65, 148] width 120 height 22
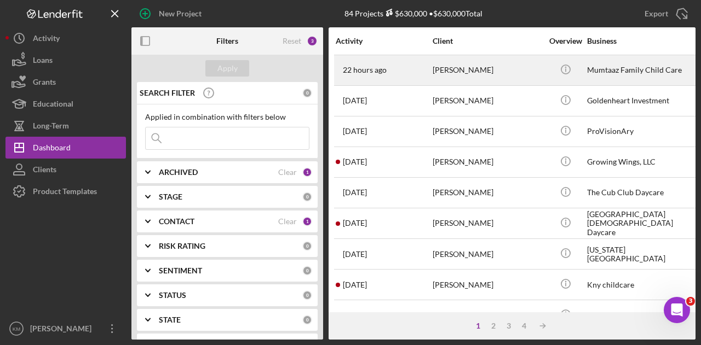
click at [428, 63] on div "22 hours ago [PERSON_NAME]" at bounding box center [384, 70] width 96 height 29
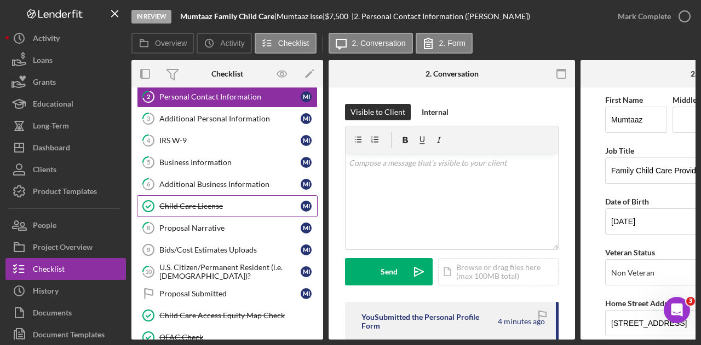
scroll to position [45, 0]
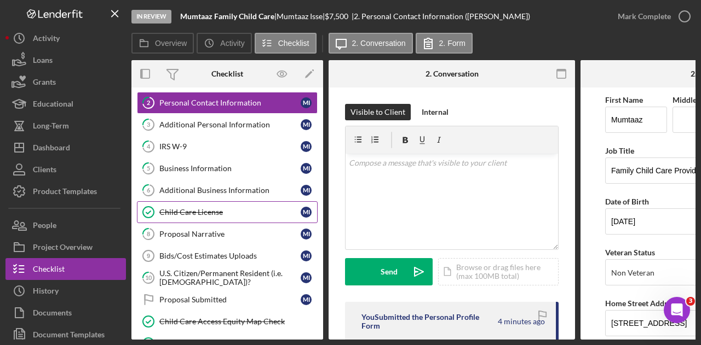
click at [217, 158] on link "5 Business Information M I" at bounding box center [227, 169] width 181 height 22
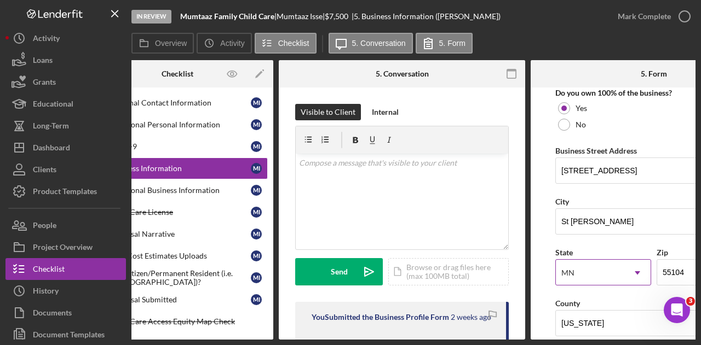
scroll to position [673, 0]
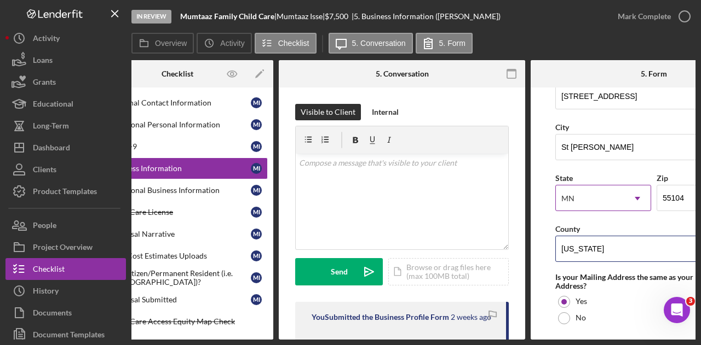
click at [592, 256] on input "[US_STATE]" at bounding box center [653, 249] width 197 height 26
type input "[PERSON_NAME]"
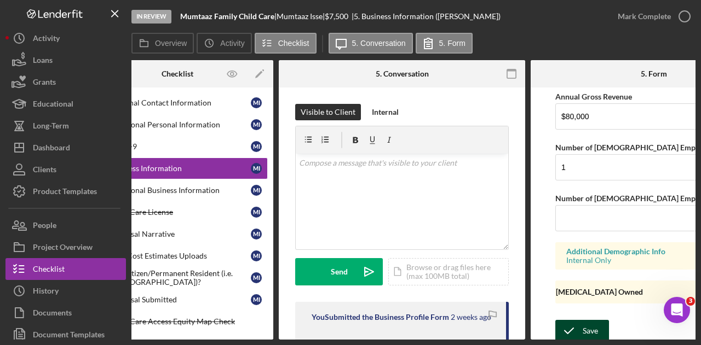
click at [574, 319] on icon "submit" at bounding box center [568, 331] width 27 height 27
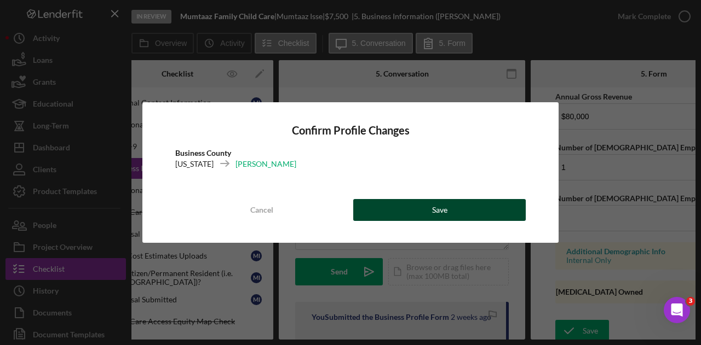
click at [429, 206] on button "Save" at bounding box center [439, 210] width 172 height 22
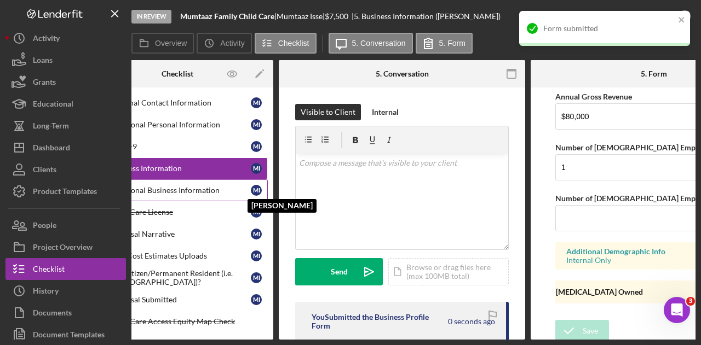
scroll to position [0, 0]
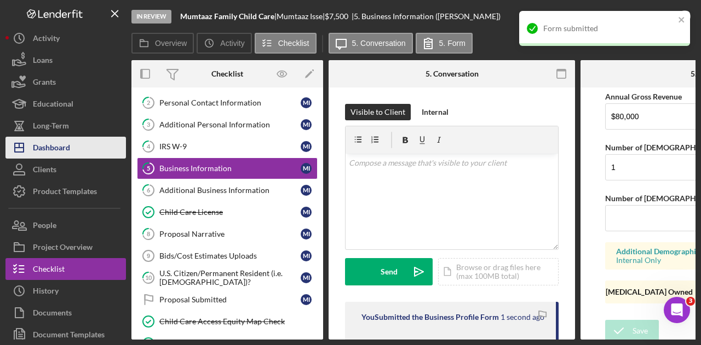
click at [93, 140] on button "Icon/Dashboard Dashboard" at bounding box center [65, 148] width 120 height 22
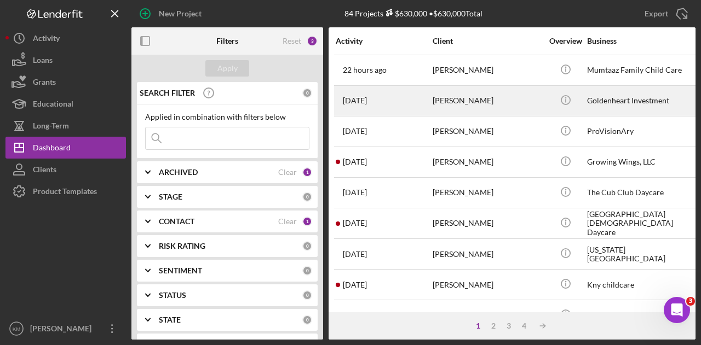
click at [386, 86] on div "[DATE] [PERSON_NAME]" at bounding box center [384, 100] width 96 height 29
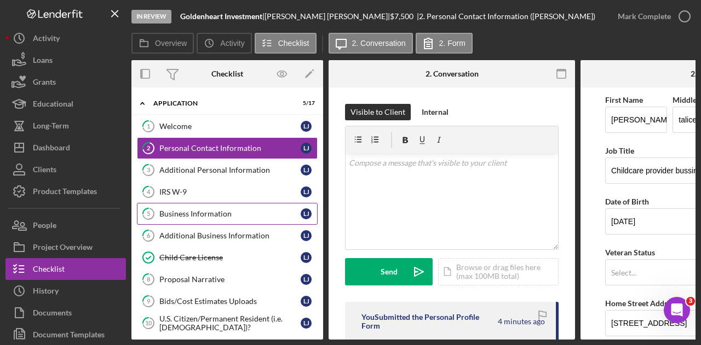
click at [228, 218] on link "5 Business Information [PERSON_NAME]" at bounding box center [227, 214] width 181 height 22
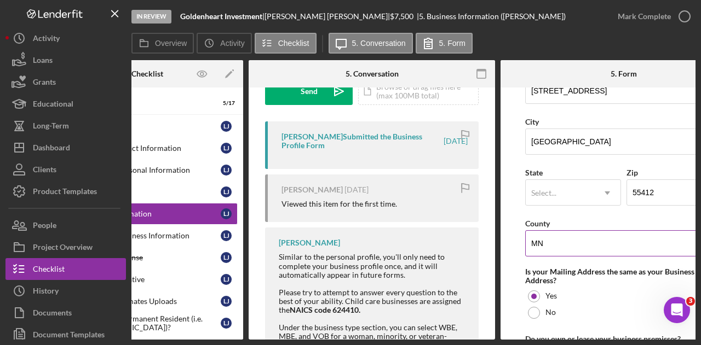
scroll to position [680, 0]
click at [555, 246] on input "MN" at bounding box center [623, 242] width 197 height 26
type input "Hennepin"
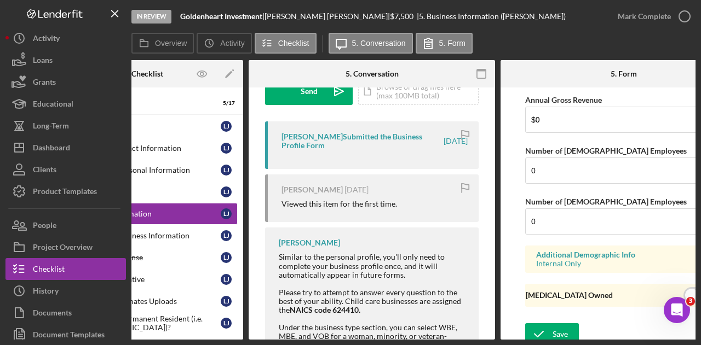
scroll to position [968, 0]
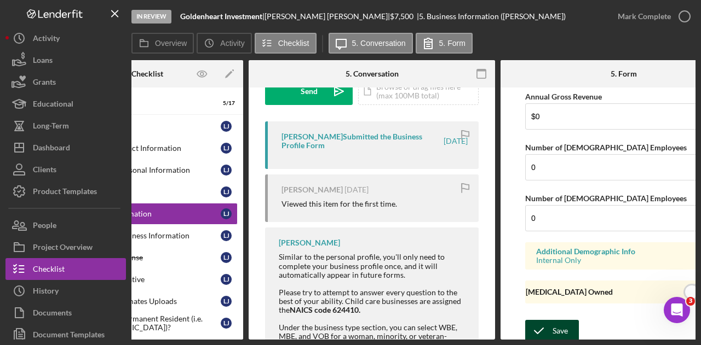
click at [550, 318] on icon "submit" at bounding box center [538, 331] width 27 height 27
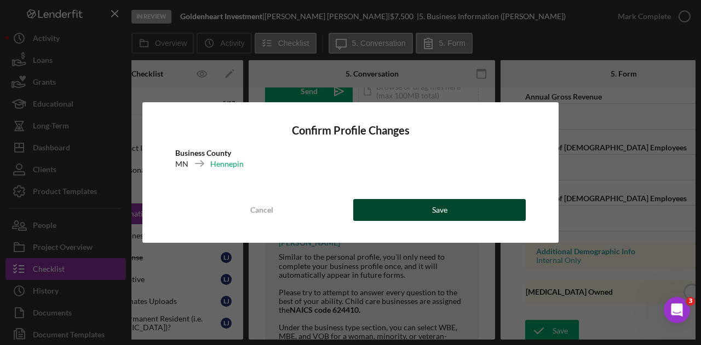
click at [425, 213] on button "Save" at bounding box center [439, 210] width 172 height 22
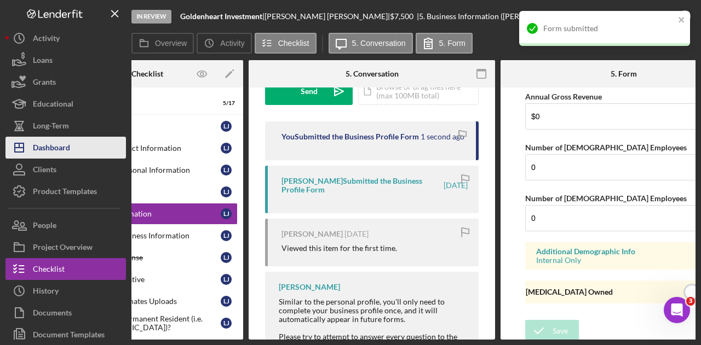
click at [88, 142] on button "Icon/Dashboard Dashboard" at bounding box center [65, 148] width 120 height 22
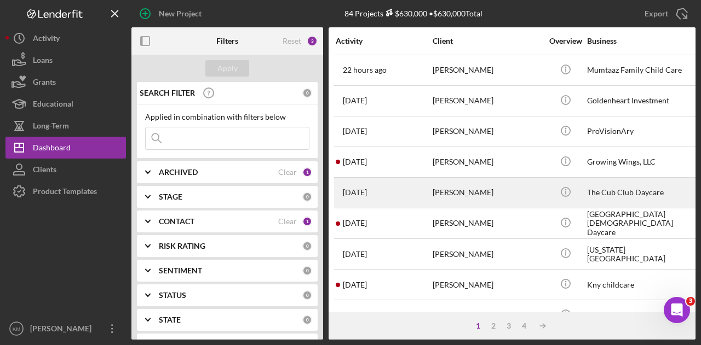
click at [469, 200] on div "[PERSON_NAME]" at bounding box center [486, 192] width 109 height 29
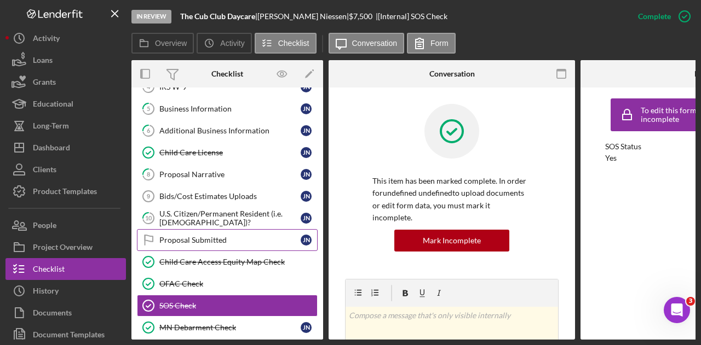
scroll to position [55, 0]
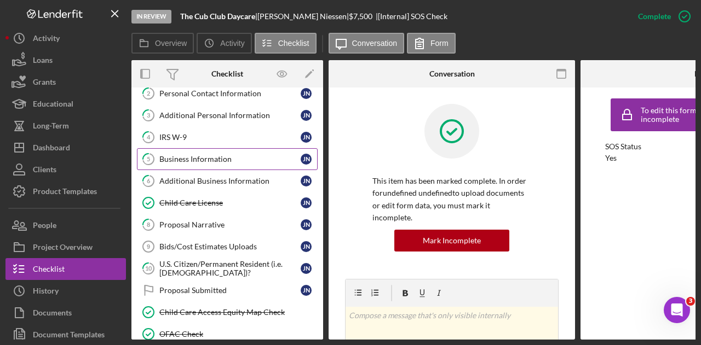
click at [234, 149] on link "5 Business Information J N" at bounding box center [227, 159] width 181 height 22
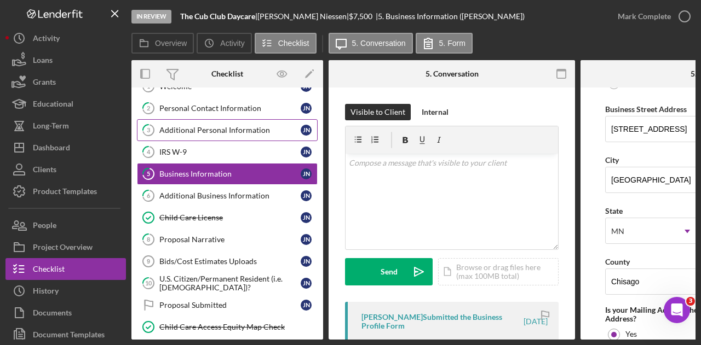
scroll to position [39, 0]
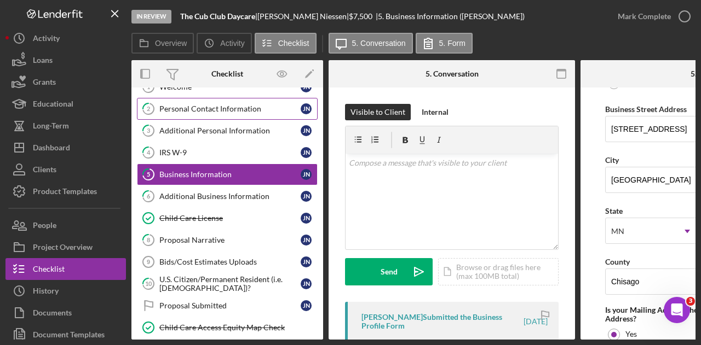
click at [227, 109] on div "Personal Contact Information" at bounding box center [229, 109] width 141 height 9
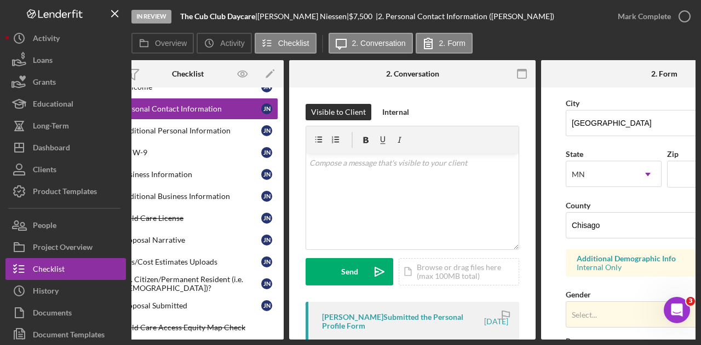
scroll to position [338, 0]
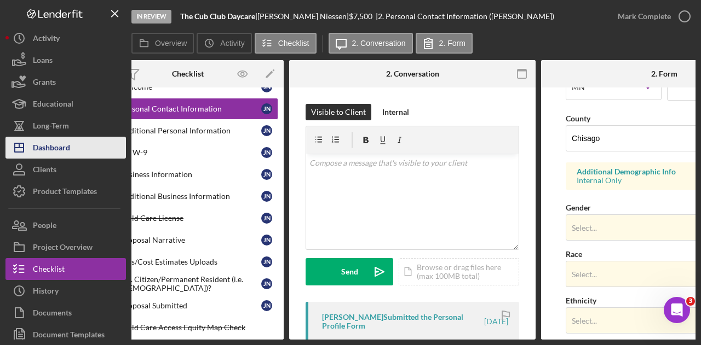
click at [89, 140] on button "Icon/Dashboard Dashboard" at bounding box center [65, 148] width 120 height 22
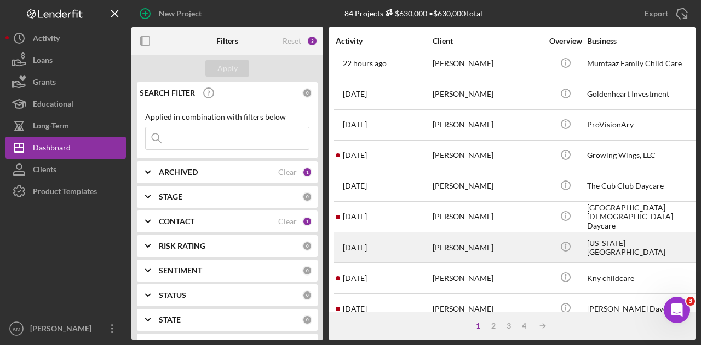
scroll to position [7, 0]
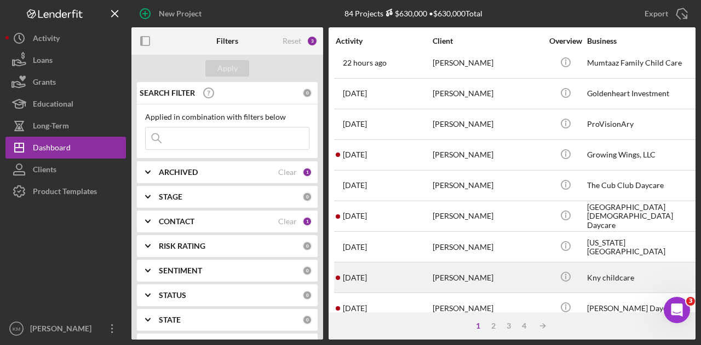
click at [424, 278] on div "[DATE] [PERSON_NAME]" at bounding box center [384, 277] width 96 height 29
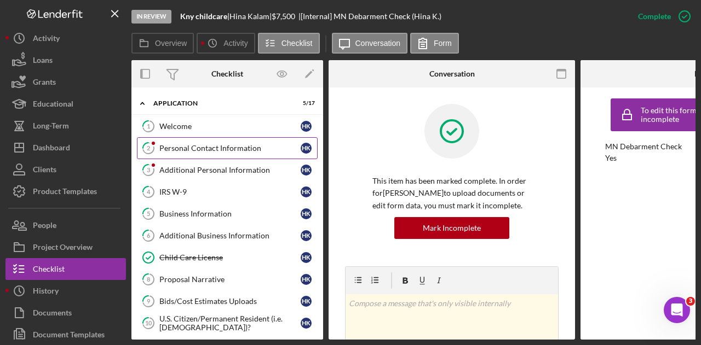
click at [256, 151] on div "Personal Contact Information" at bounding box center [229, 148] width 141 height 9
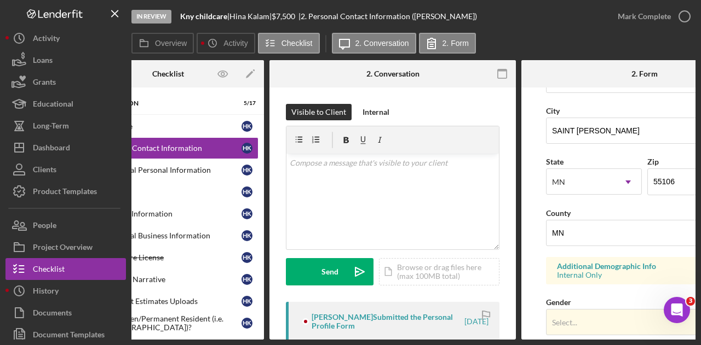
scroll to position [277, 0]
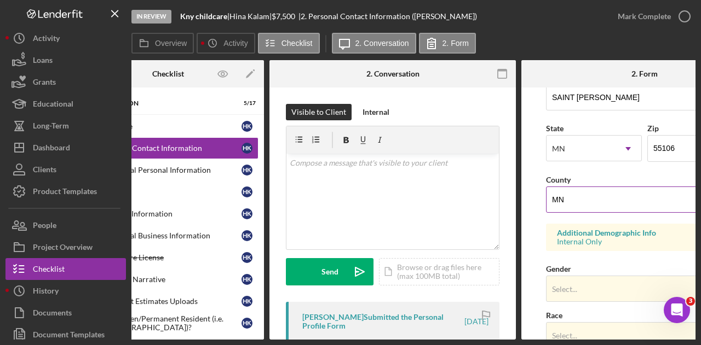
click at [572, 207] on input "MN" at bounding box center [644, 200] width 197 height 26
type input "[PERSON_NAME]"
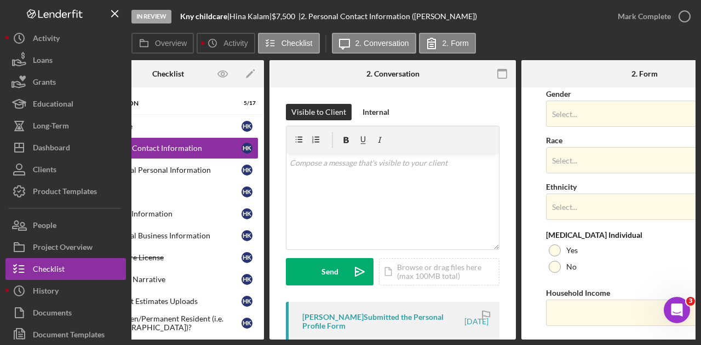
scroll to position [465, 0]
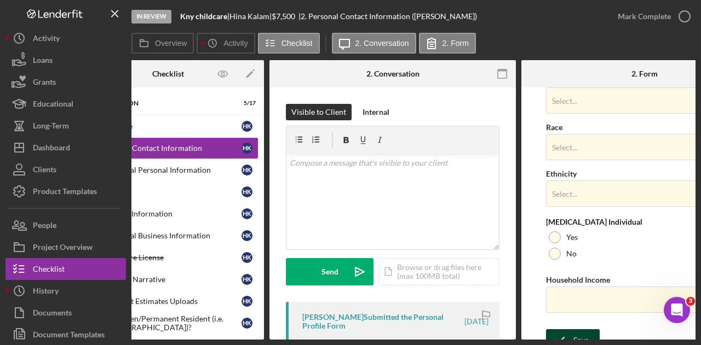
click at [579, 330] on div "Save" at bounding box center [580, 341] width 15 height 22
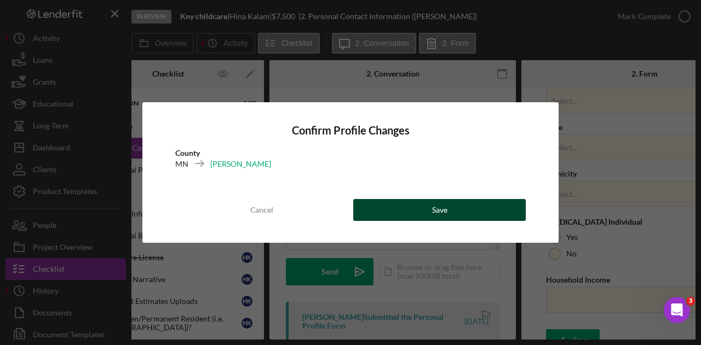
click at [468, 208] on button "Save" at bounding box center [439, 210] width 172 height 22
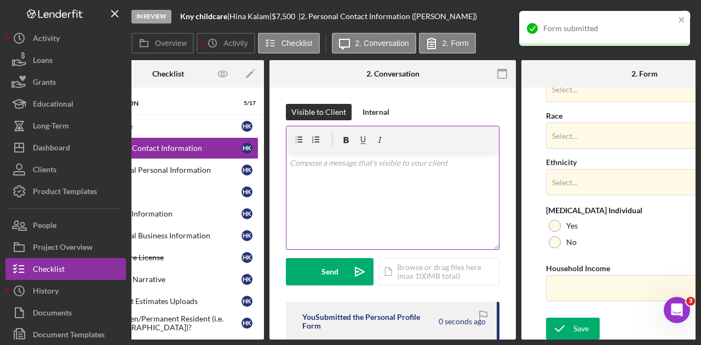
scroll to position [0, 0]
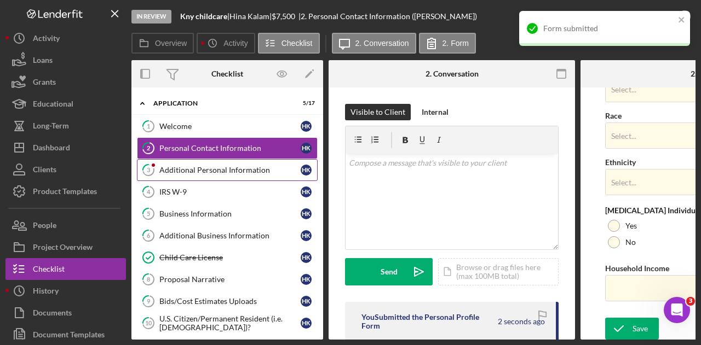
click at [250, 172] on div "Additional Personal Information" at bounding box center [229, 170] width 141 height 9
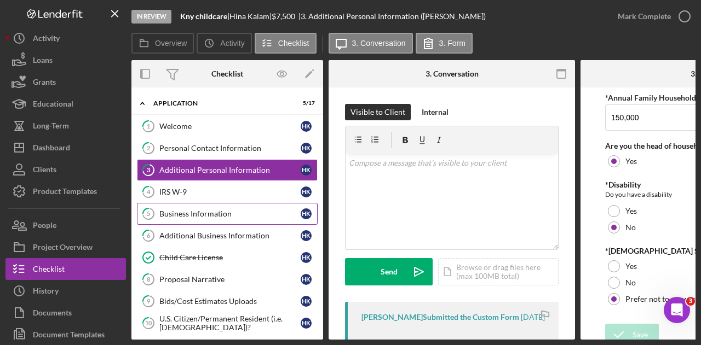
click at [230, 214] on div "Business Information" at bounding box center [229, 214] width 141 height 9
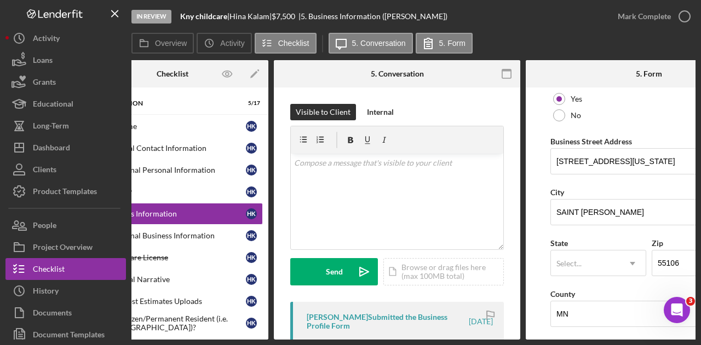
scroll to position [611, 0]
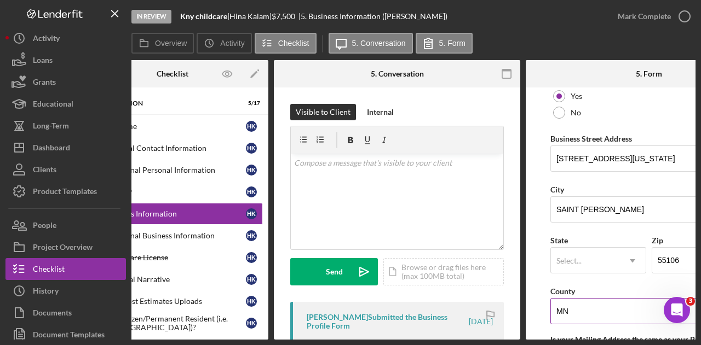
click at [585, 305] on input "MN" at bounding box center [648, 311] width 197 height 26
type input "[PERSON_NAME]"
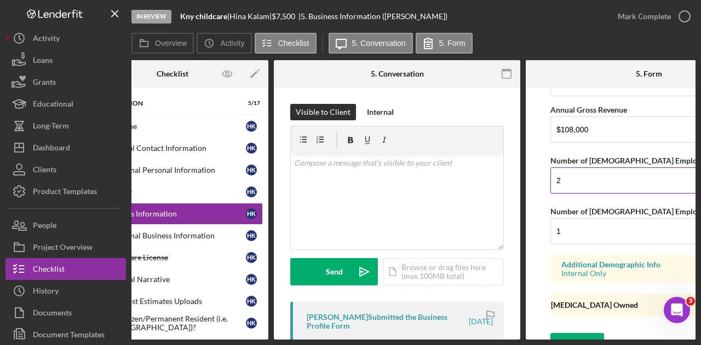
scroll to position [956, 0]
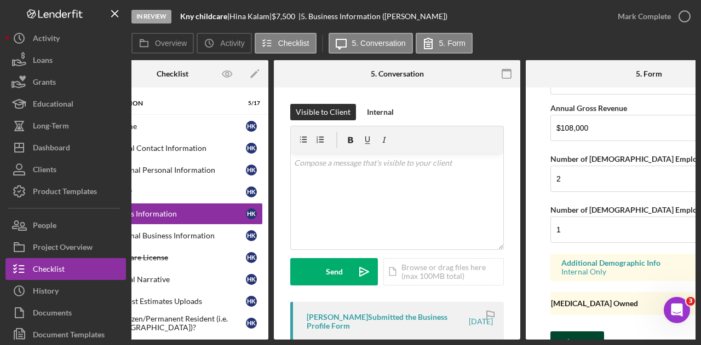
click at [578, 336] on div "Save" at bounding box center [585, 343] width 15 height 22
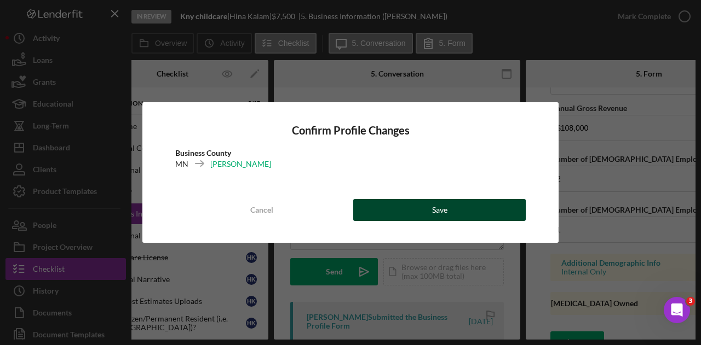
click at [471, 207] on button "Save" at bounding box center [439, 210] width 172 height 22
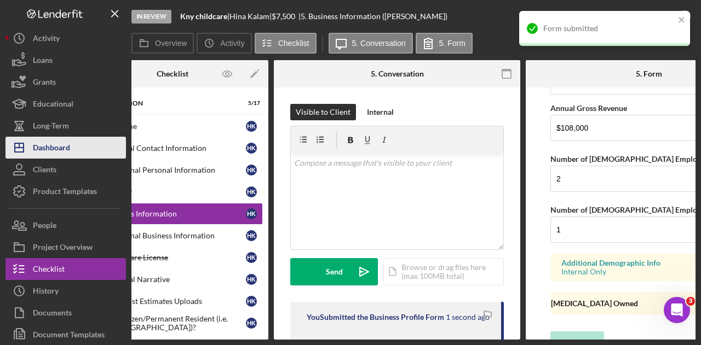
click at [77, 145] on button "Icon/Dashboard Dashboard" at bounding box center [65, 148] width 120 height 22
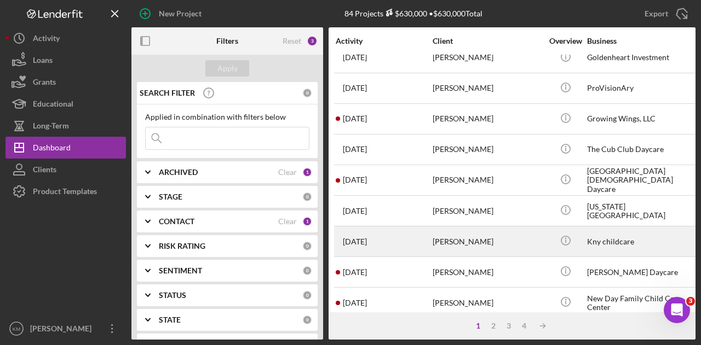
scroll to position [44, 0]
click at [472, 273] on div "[PERSON_NAME]" at bounding box center [486, 271] width 109 height 29
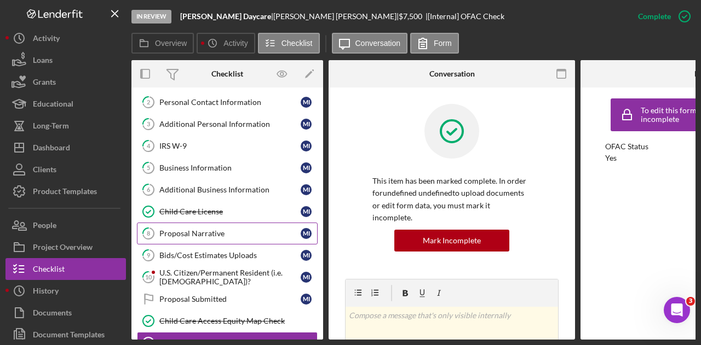
scroll to position [35, 0]
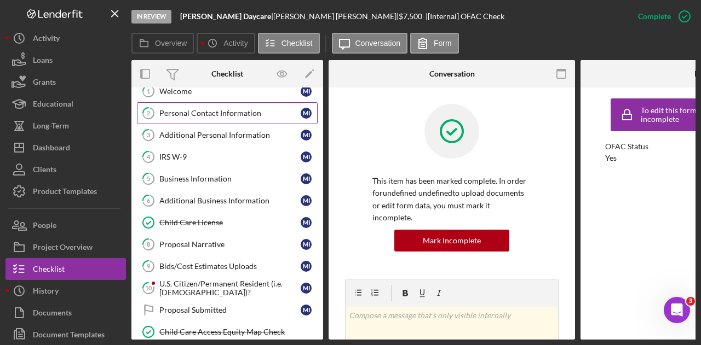
click at [245, 109] on div "Personal Contact Information" at bounding box center [229, 113] width 141 height 9
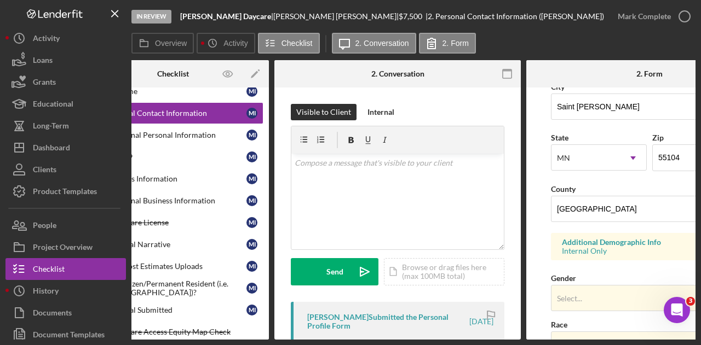
scroll to position [268, 0]
click at [607, 208] on input "[GEOGRAPHIC_DATA]" at bounding box center [649, 208] width 197 height 26
type input "[PERSON_NAME]"
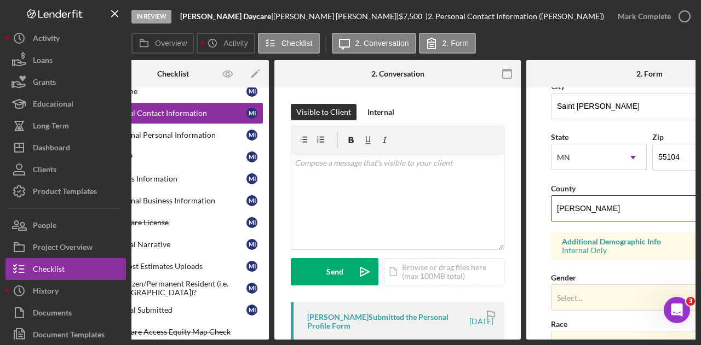
scroll to position [478, 0]
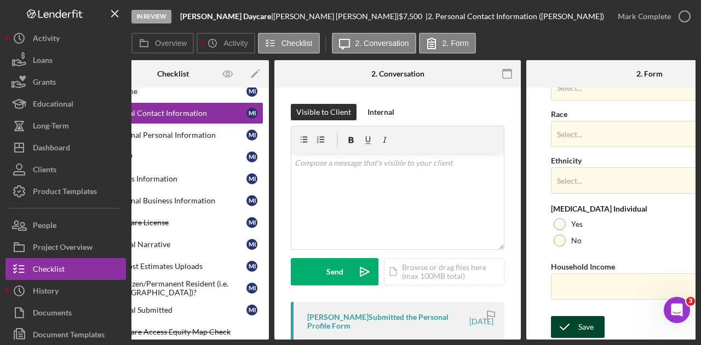
click at [577, 327] on icon "submit" at bounding box center [564, 327] width 27 height 27
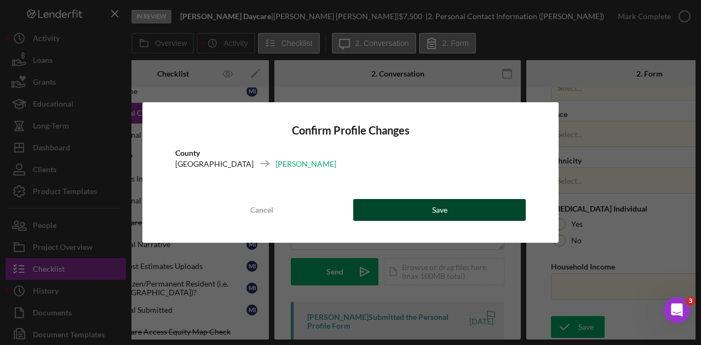
click at [468, 212] on button "Save" at bounding box center [439, 210] width 172 height 22
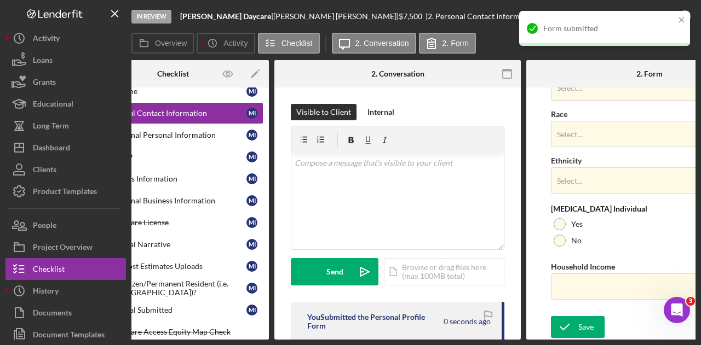
scroll to position [0, 0]
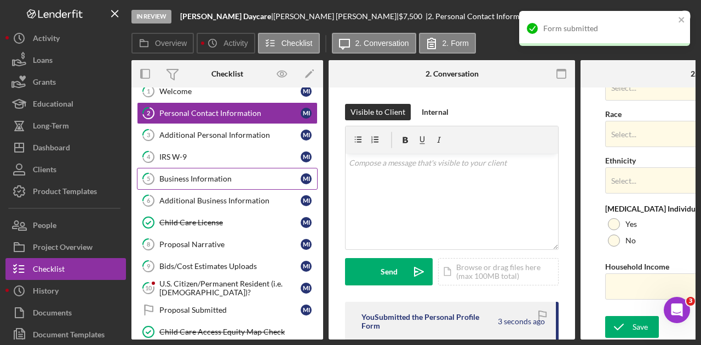
click at [251, 177] on div "Business Information" at bounding box center [229, 179] width 141 height 9
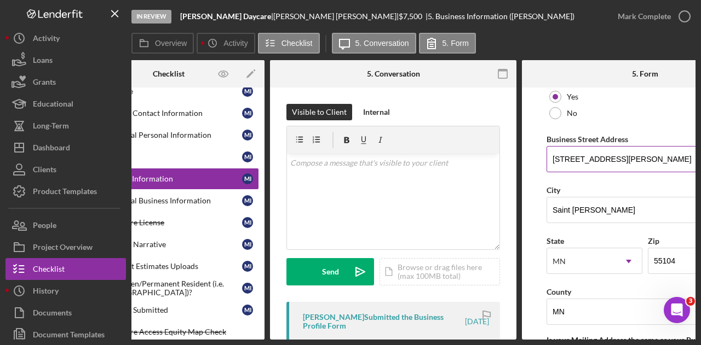
scroll to position [625, 0]
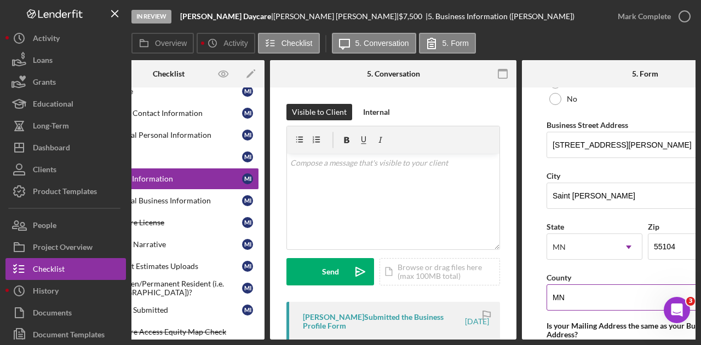
click at [592, 286] on input "MN" at bounding box center [644, 298] width 197 height 26
type input "[PERSON_NAME]"
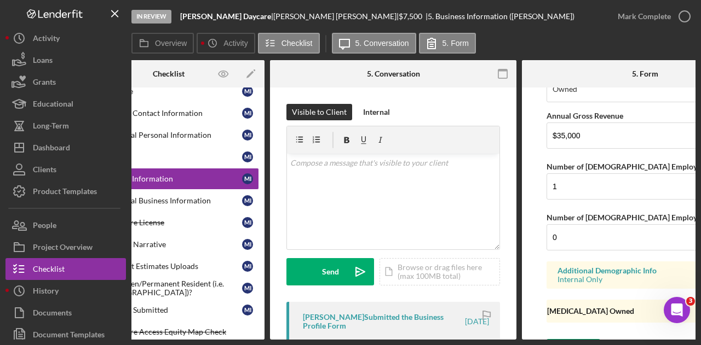
scroll to position [961, 0]
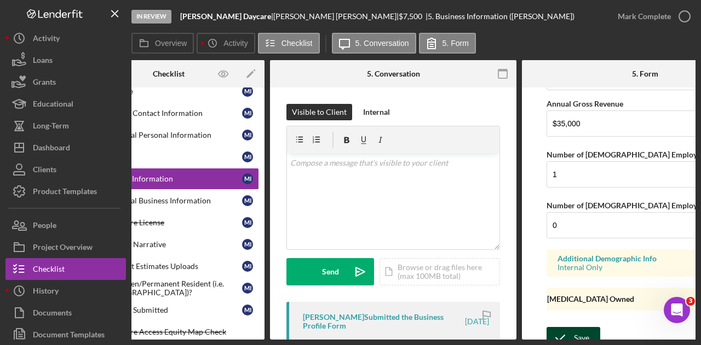
click at [581, 327] on div "Save" at bounding box center [581, 338] width 15 height 22
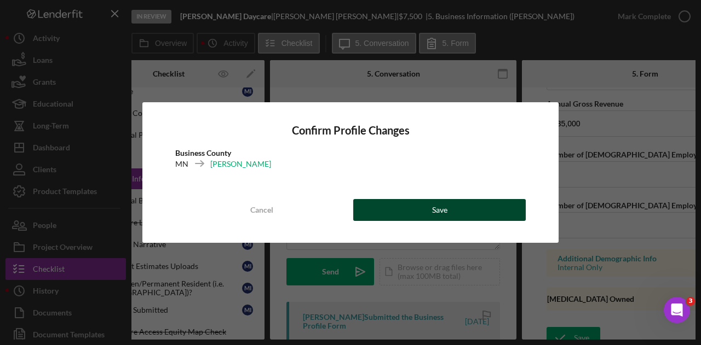
click at [478, 207] on button "Save" at bounding box center [439, 210] width 172 height 22
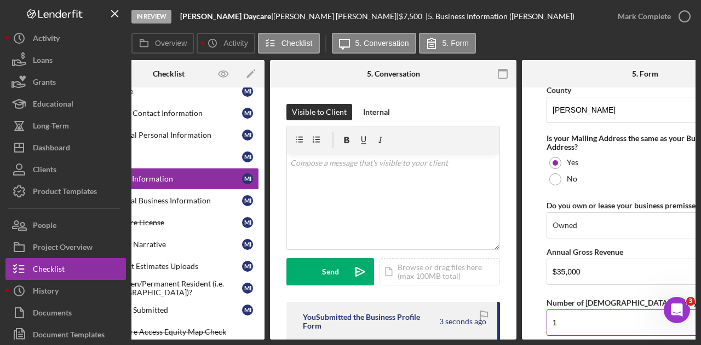
scroll to position [811, 0]
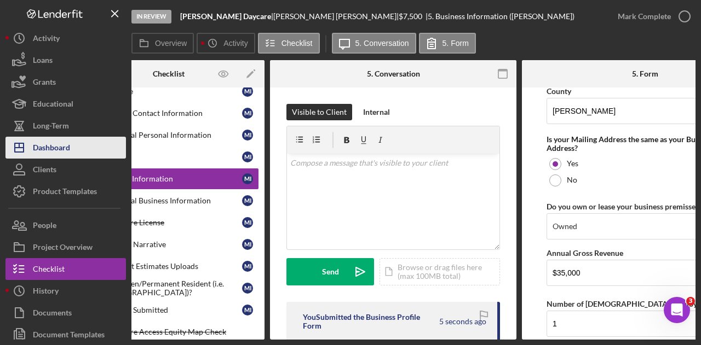
click at [78, 142] on button "Icon/Dashboard Dashboard" at bounding box center [65, 148] width 120 height 22
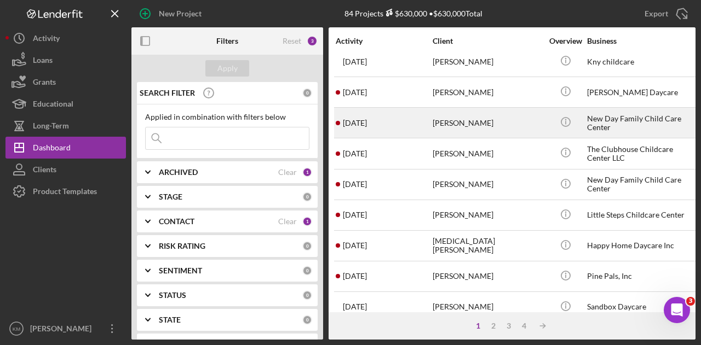
scroll to position [224, 0]
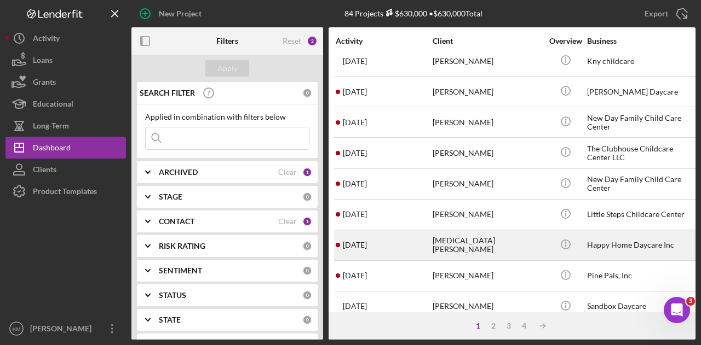
click at [480, 238] on div "[MEDICAL_DATA][PERSON_NAME]" at bounding box center [486, 245] width 109 height 29
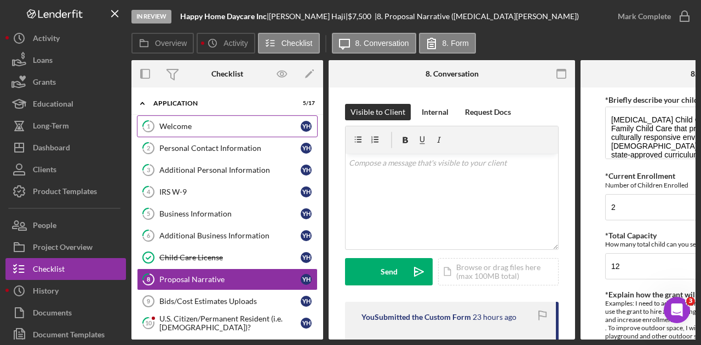
click at [203, 119] on link "1 Welcome Y H" at bounding box center [227, 127] width 181 height 22
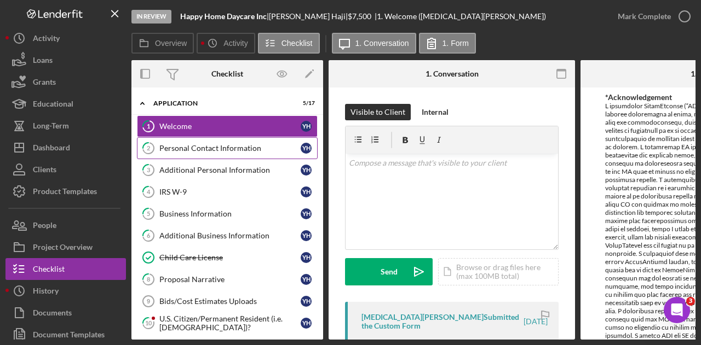
click at [207, 144] on div "Personal Contact Information" at bounding box center [229, 148] width 141 height 9
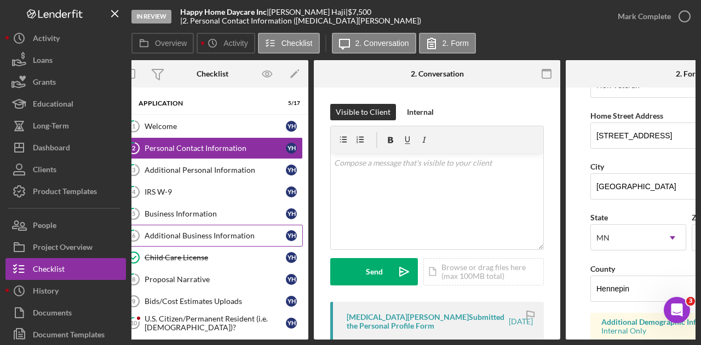
scroll to position [0, 14]
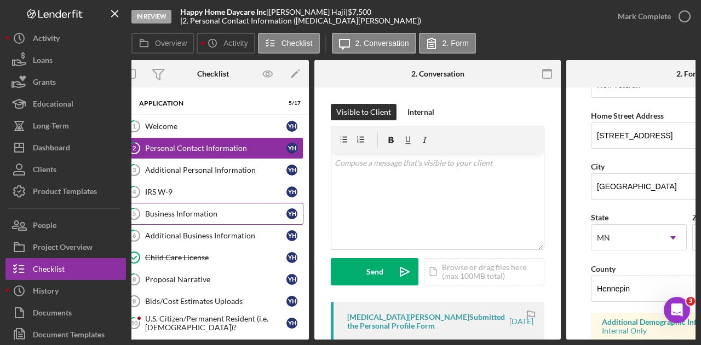
click at [213, 222] on link "5 Business Information Y H" at bounding box center [213, 214] width 181 height 22
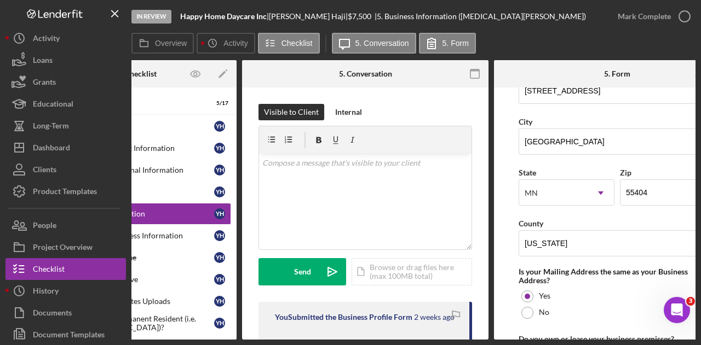
scroll to position [680, 0]
click at [587, 237] on input "[US_STATE]" at bounding box center [616, 242] width 197 height 26
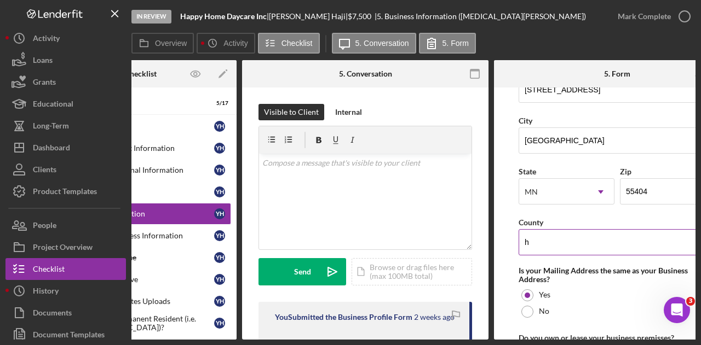
type input "Hennepin"
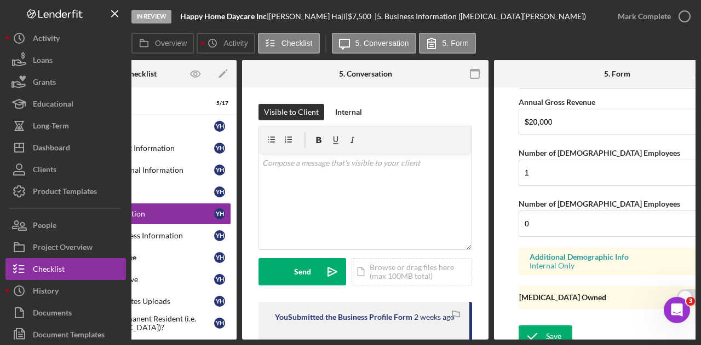
scroll to position [967, 0]
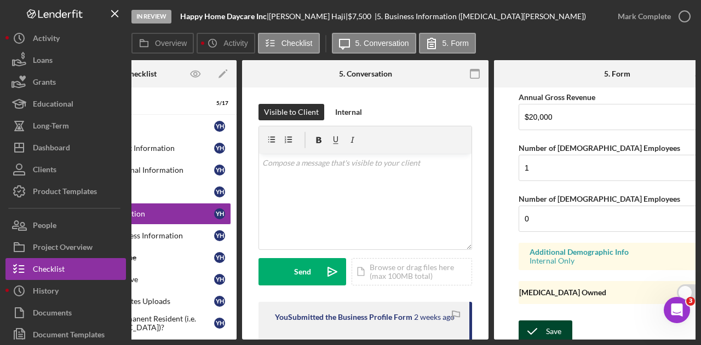
click at [531, 323] on icon "submit" at bounding box center [531, 331] width 27 height 27
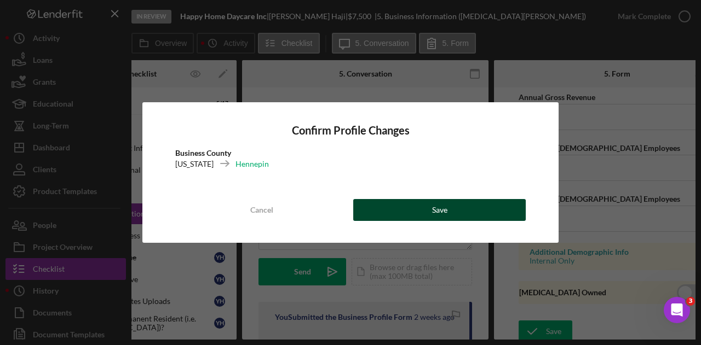
click at [449, 213] on button "Save" at bounding box center [439, 210] width 172 height 22
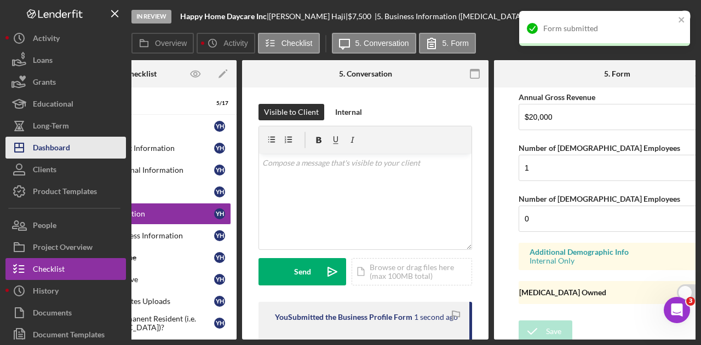
click at [78, 151] on button "Icon/Dashboard Dashboard" at bounding box center [65, 148] width 120 height 22
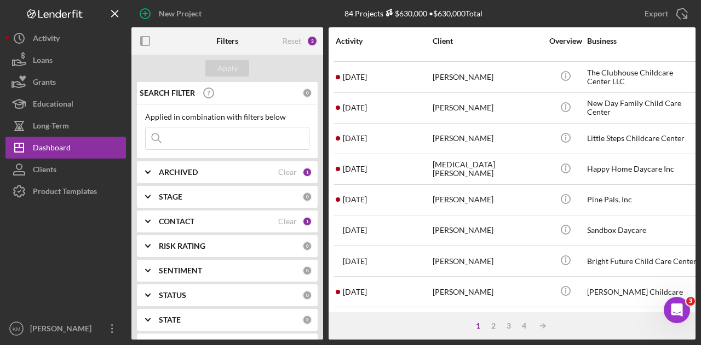
scroll to position [302, 0]
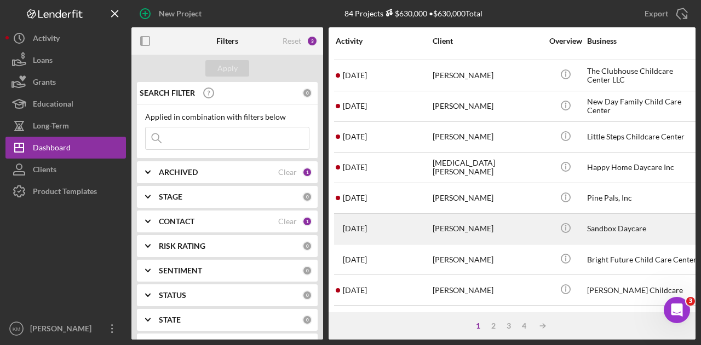
click at [471, 225] on div "[PERSON_NAME]" at bounding box center [486, 229] width 109 height 29
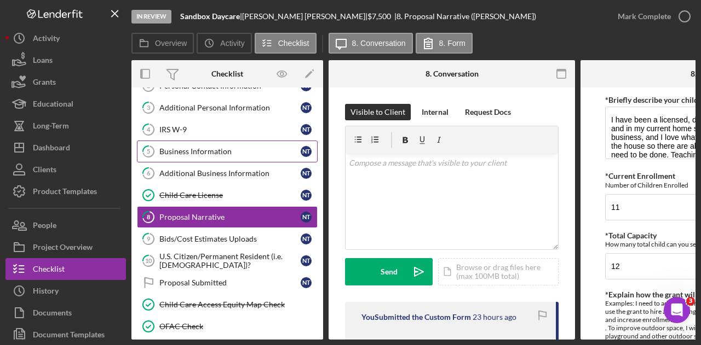
scroll to position [21, 0]
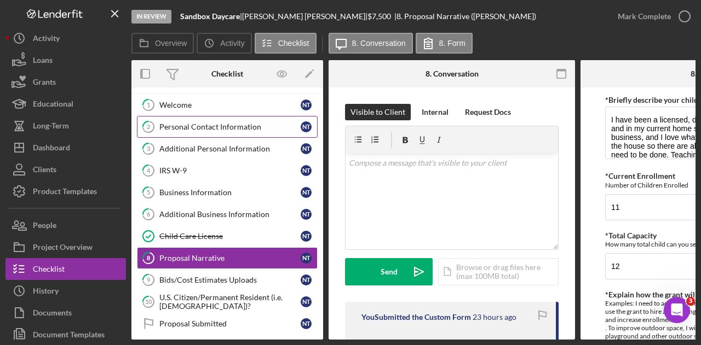
click at [243, 129] on div "Personal Contact Information" at bounding box center [229, 127] width 141 height 9
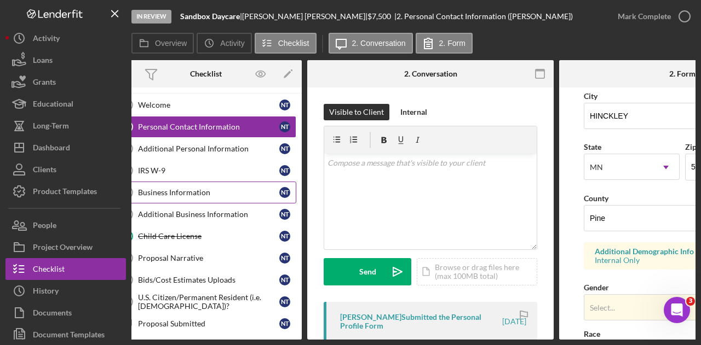
scroll to position [0, 21]
click at [199, 198] on link "5 Business Information N T" at bounding box center [206, 193] width 181 height 22
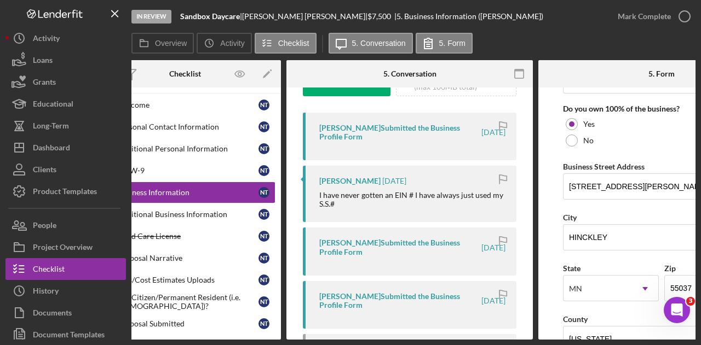
scroll to position [647, 0]
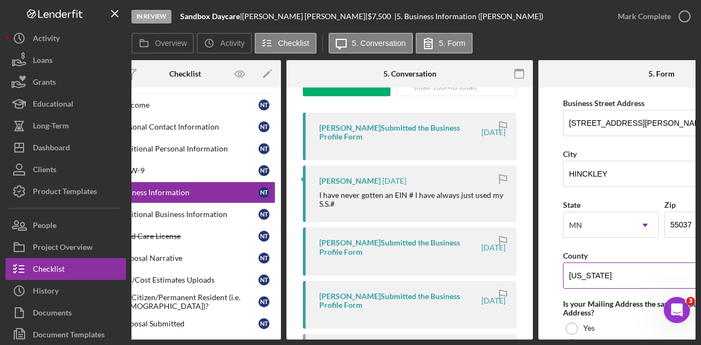
click at [609, 280] on input "[US_STATE]" at bounding box center [661, 276] width 197 height 26
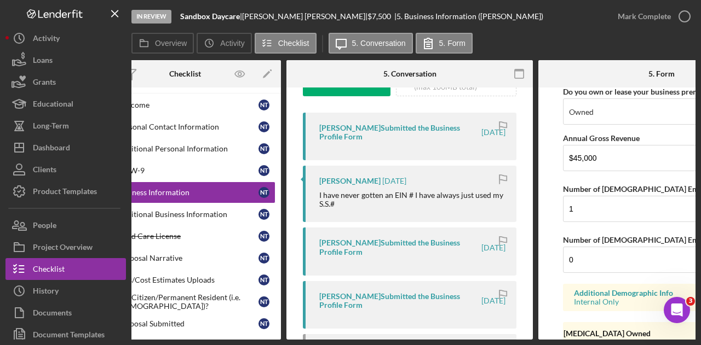
scroll to position [1170, 0]
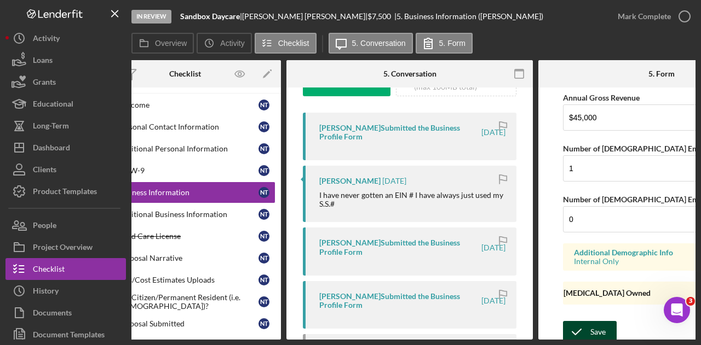
type input "Pine"
click at [575, 319] on icon "submit" at bounding box center [576, 332] width 27 height 27
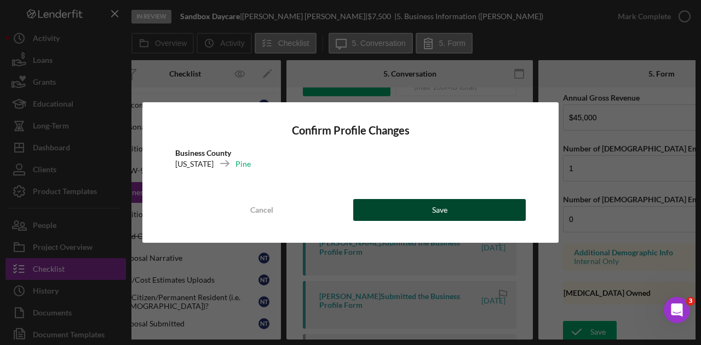
click at [466, 203] on button "Save" at bounding box center [439, 210] width 172 height 22
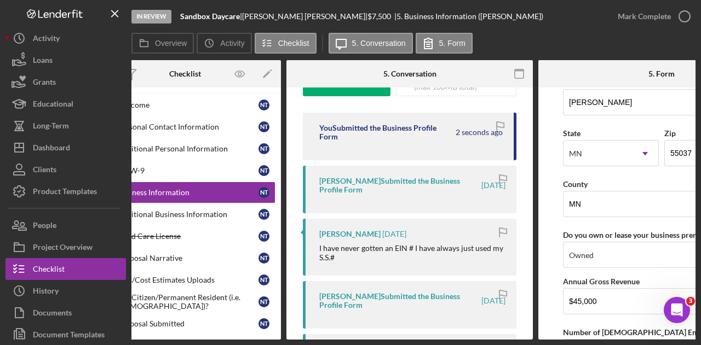
scroll to position [900, 0]
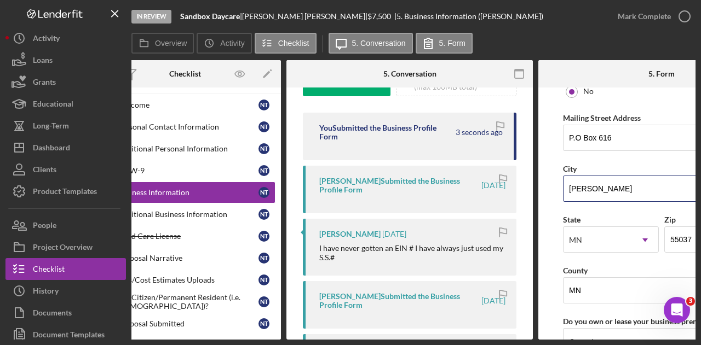
click at [585, 181] on input "[PERSON_NAME]" at bounding box center [661, 189] width 197 height 26
click at [611, 278] on input "MN" at bounding box center [661, 291] width 197 height 26
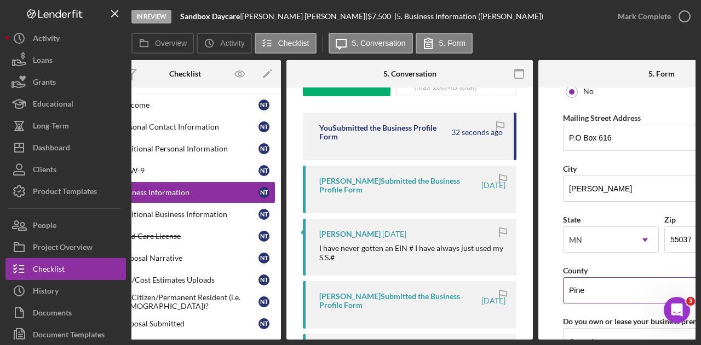
scroll to position [1170, 0]
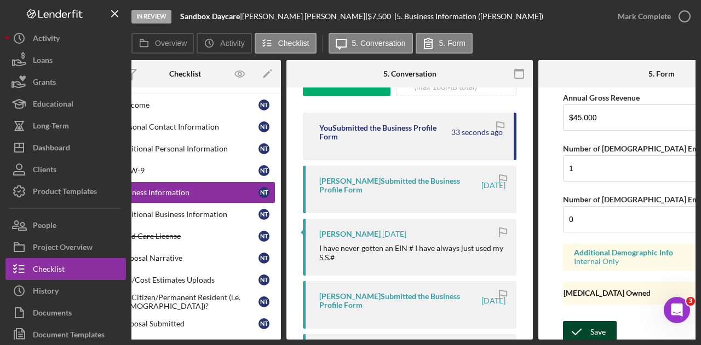
type input "Pine"
click at [587, 330] on icon "submit" at bounding box center [576, 332] width 27 height 27
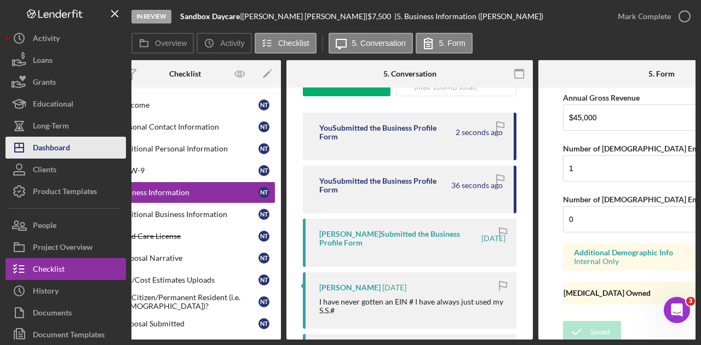
click at [54, 143] on div "Dashboard" at bounding box center [51, 149] width 37 height 25
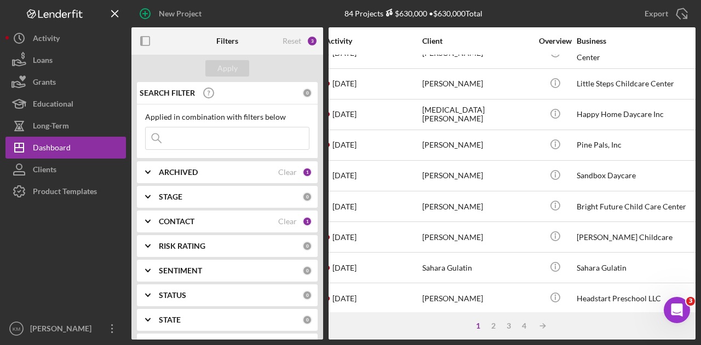
scroll to position [355, 10]
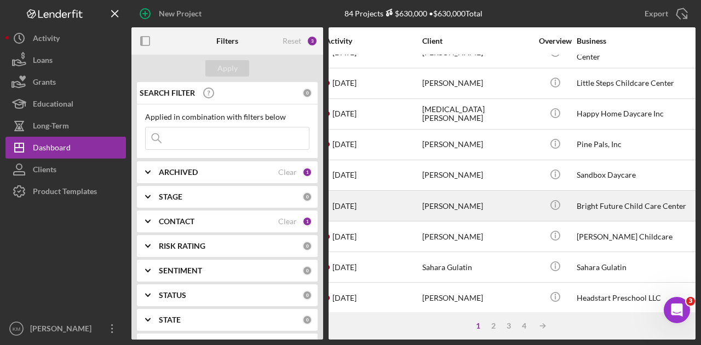
click at [498, 201] on div "[PERSON_NAME]" at bounding box center [476, 206] width 109 height 29
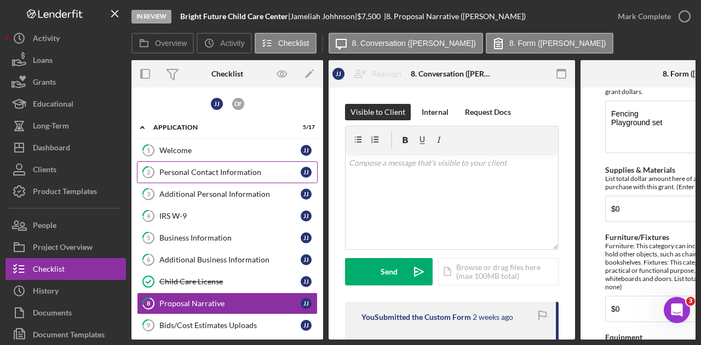
click at [200, 161] on link "2 Personal Contact Information J J" at bounding box center [227, 172] width 181 height 22
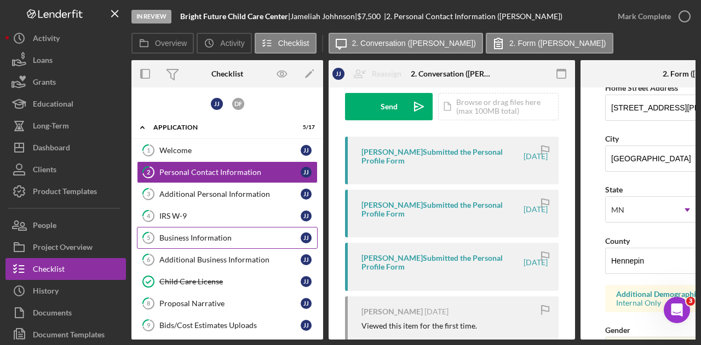
click at [233, 230] on link "5 Business Information J J" at bounding box center [227, 238] width 181 height 22
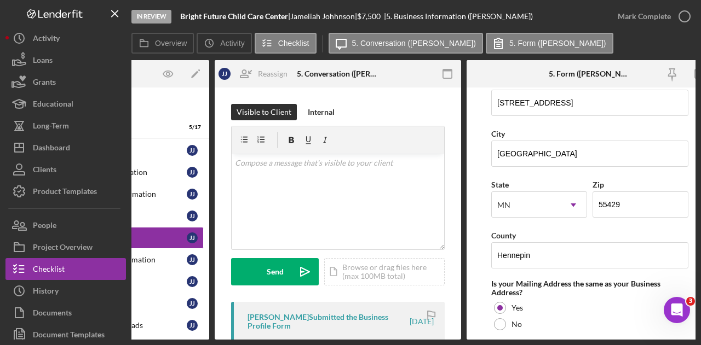
scroll to position [812, 0]
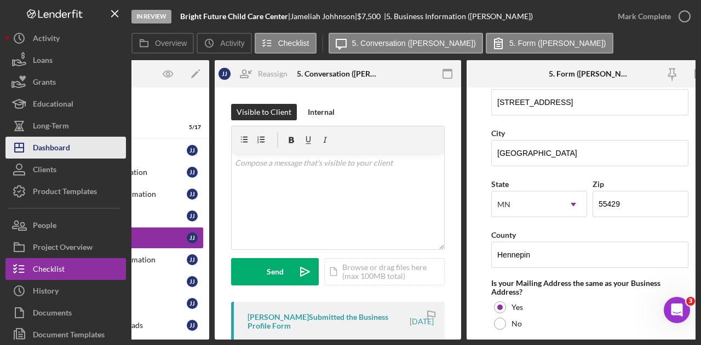
click at [64, 143] on div "Dashboard" at bounding box center [51, 149] width 37 height 25
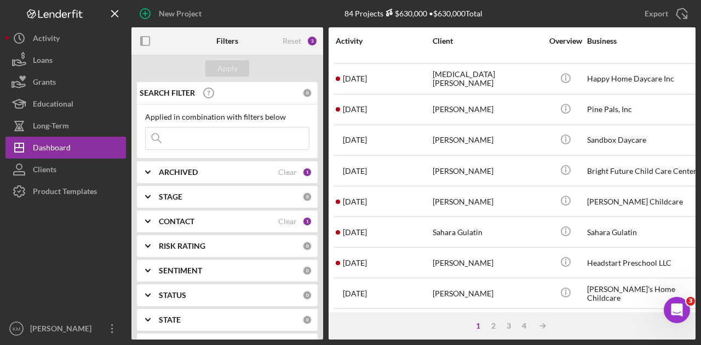
scroll to position [391, 0]
click at [513, 203] on div "[PERSON_NAME]" at bounding box center [486, 201] width 109 height 29
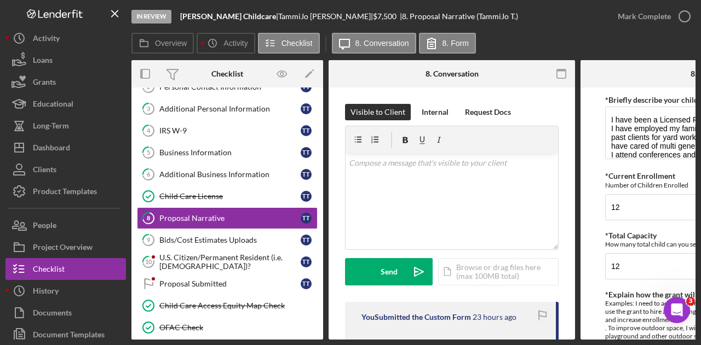
scroll to position [62, 0]
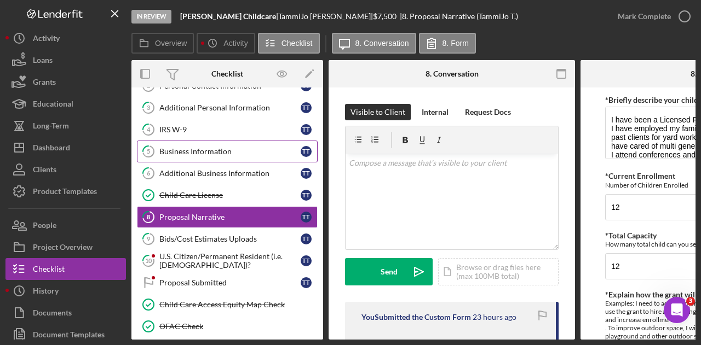
click at [235, 148] on div "Business Information" at bounding box center [229, 151] width 141 height 9
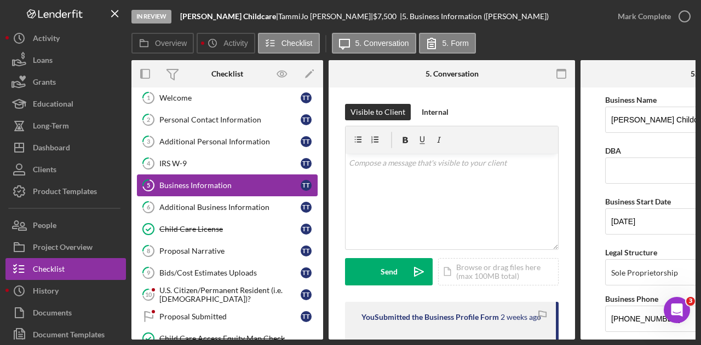
scroll to position [28, 0]
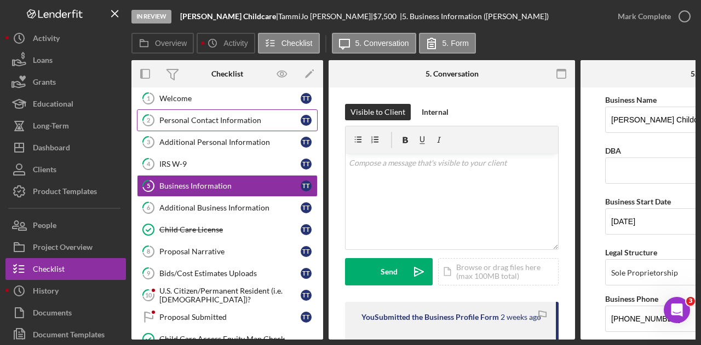
click at [221, 110] on link "2 Personal Contact Information T T" at bounding box center [227, 120] width 181 height 22
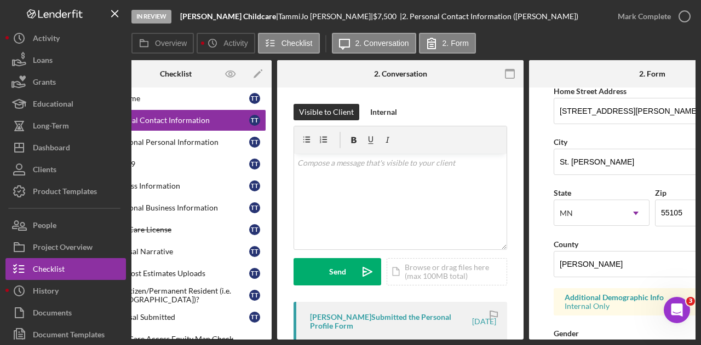
scroll to position [215, 0]
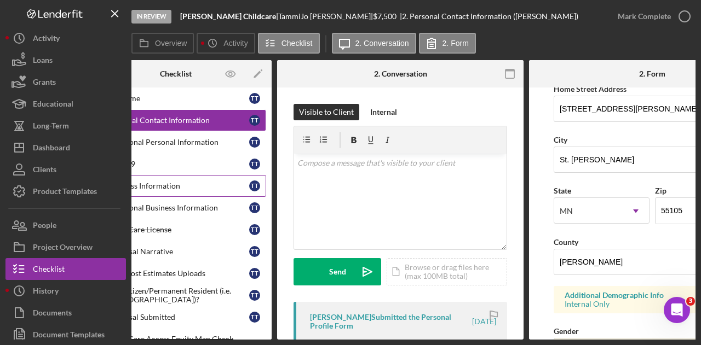
click at [221, 184] on div "Business Information" at bounding box center [178, 186] width 141 height 9
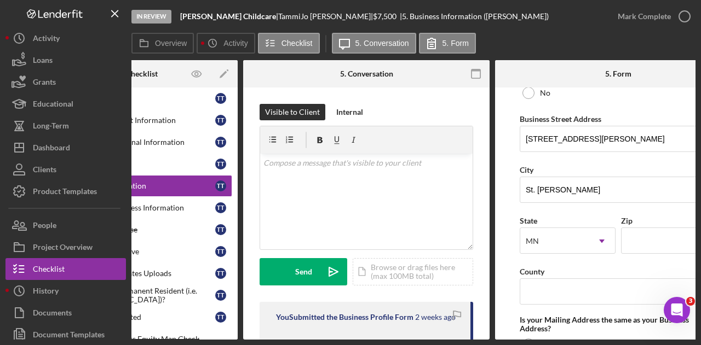
scroll to position [632, 0]
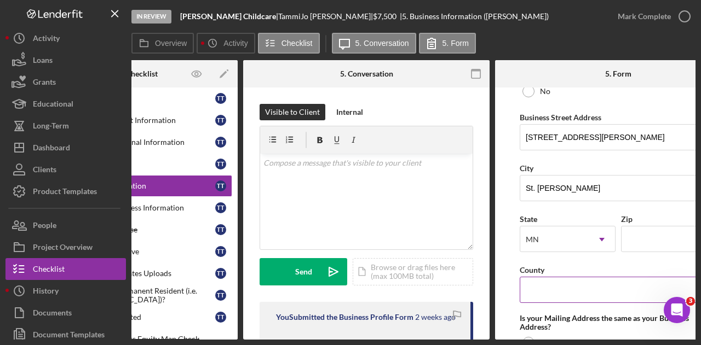
click at [603, 279] on input "County" at bounding box center [618, 290] width 197 height 26
type input "[PERSON_NAME]"
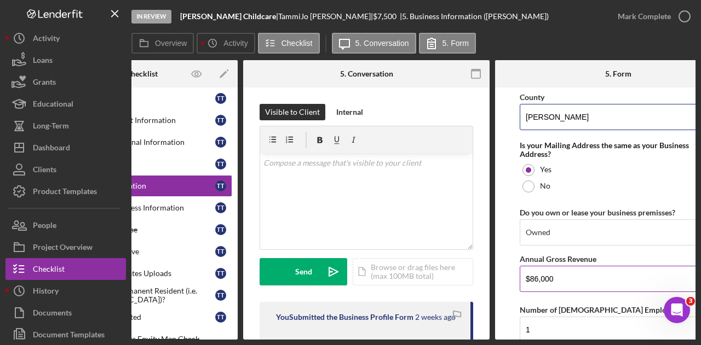
scroll to position [968, 0]
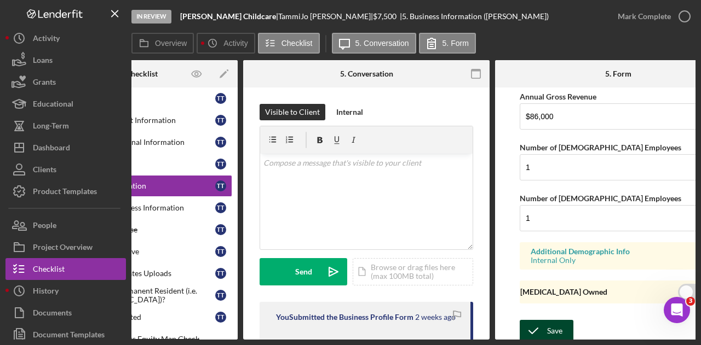
click at [539, 322] on icon "submit" at bounding box center [533, 331] width 27 height 27
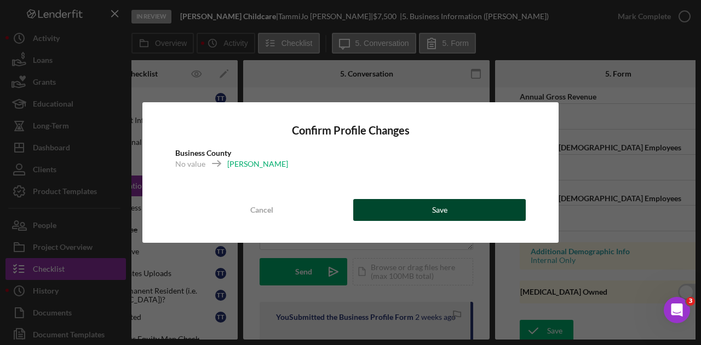
click at [483, 208] on button "Save" at bounding box center [439, 210] width 172 height 22
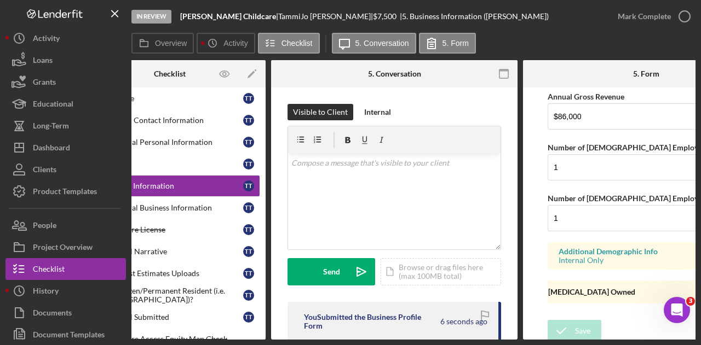
scroll to position [0, 0]
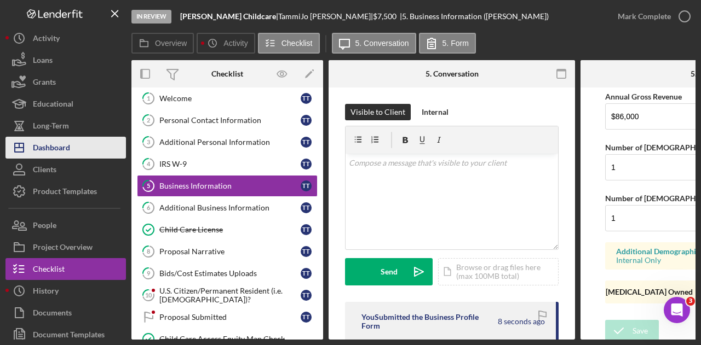
click at [95, 147] on button "Icon/Dashboard Dashboard" at bounding box center [65, 148] width 120 height 22
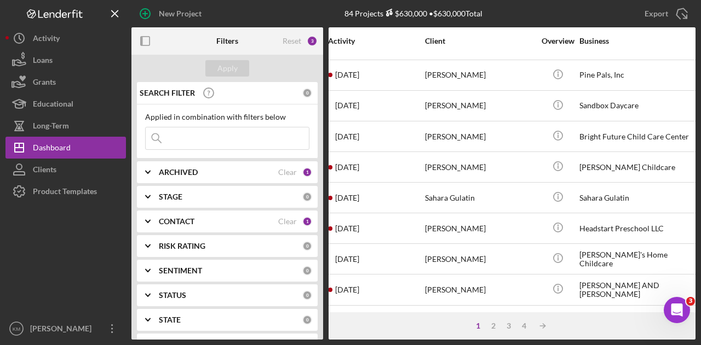
scroll to position [467, 8]
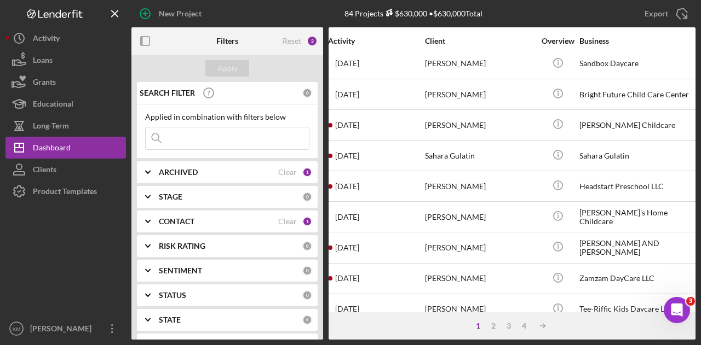
click at [498, 212] on div "[PERSON_NAME]" at bounding box center [479, 217] width 109 height 29
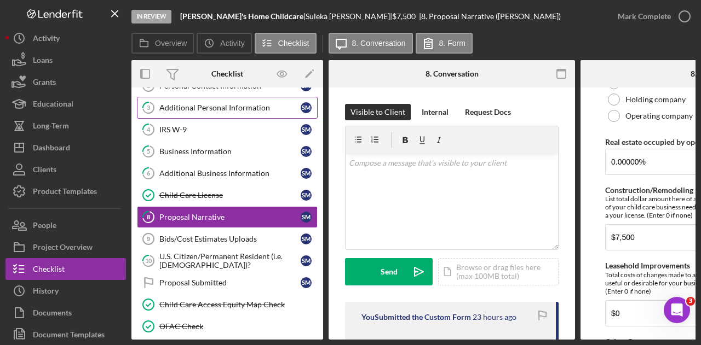
scroll to position [30, 0]
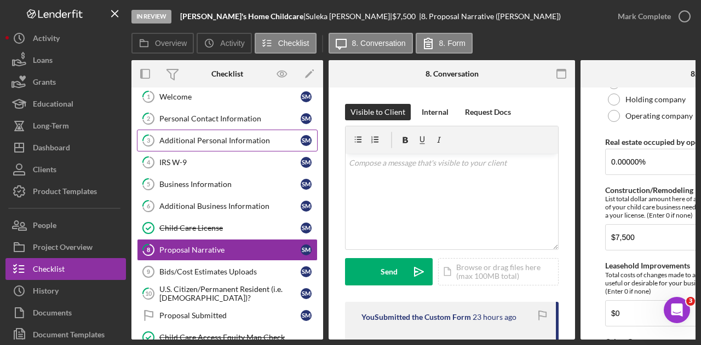
click at [208, 112] on link "2 Personal Contact Information S M" at bounding box center [227, 119] width 181 height 22
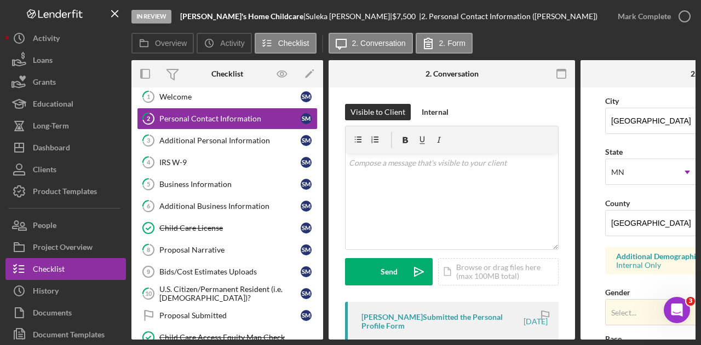
scroll to position [257, 0]
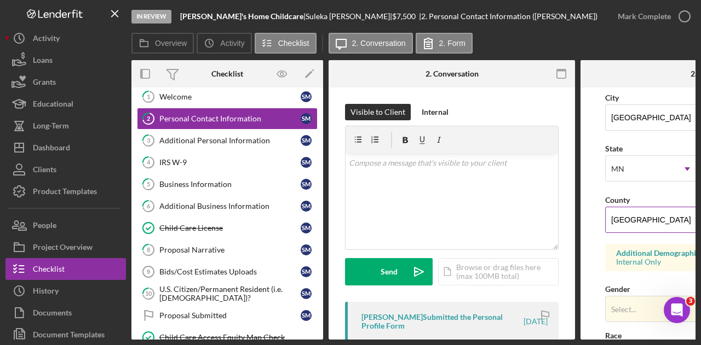
click at [630, 229] on input "[GEOGRAPHIC_DATA]" at bounding box center [703, 220] width 197 height 26
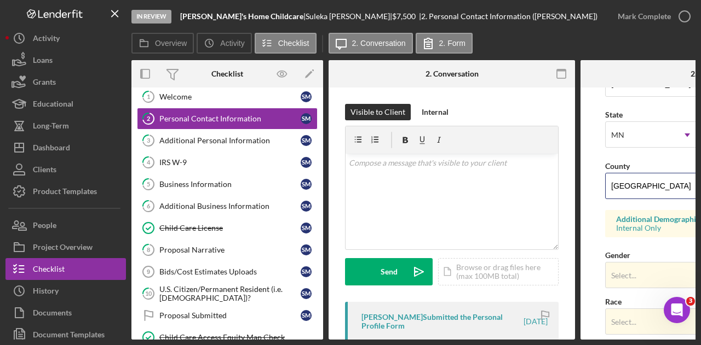
type input "[GEOGRAPHIC_DATA]"
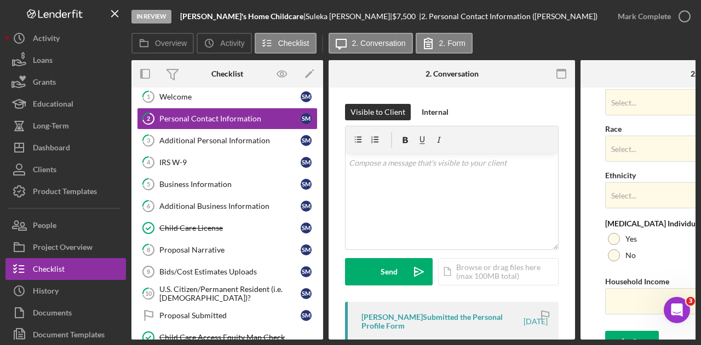
scroll to position [478, 0]
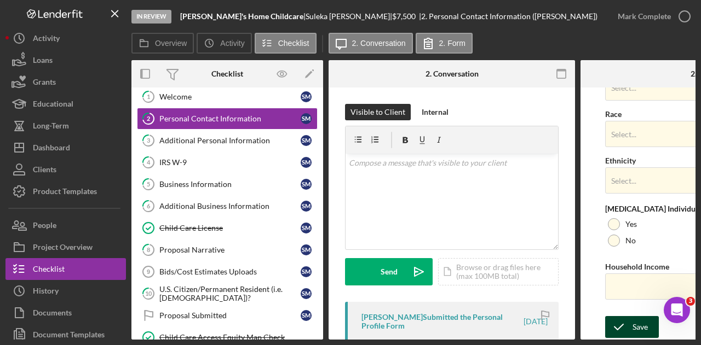
click at [644, 319] on div "Save" at bounding box center [639, 327] width 15 height 22
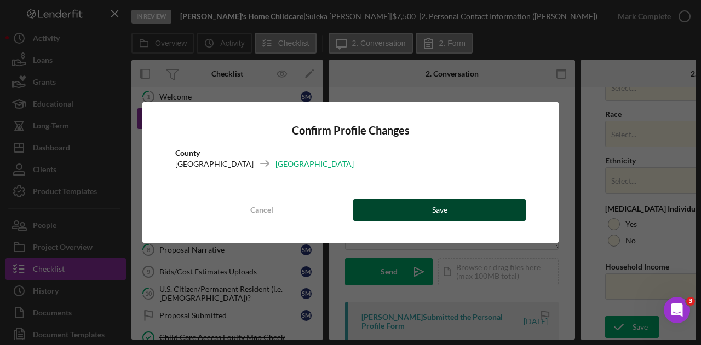
click at [473, 200] on button "Save" at bounding box center [439, 210] width 172 height 22
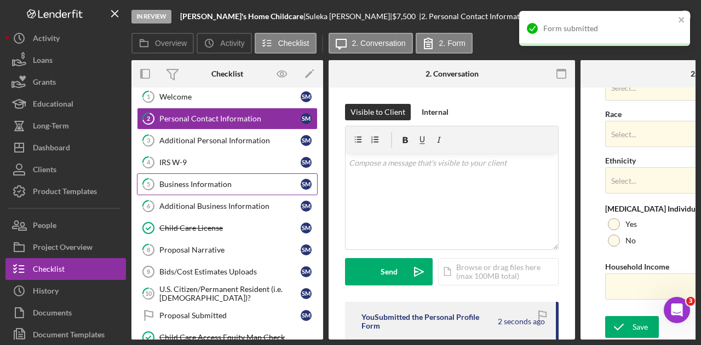
click at [245, 180] on div "Business Information" at bounding box center [229, 184] width 141 height 9
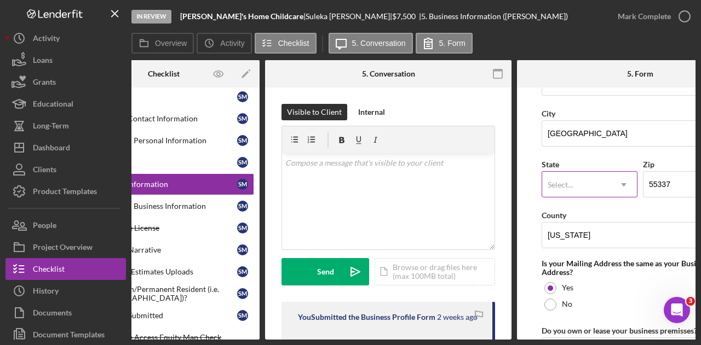
scroll to position [688, 0]
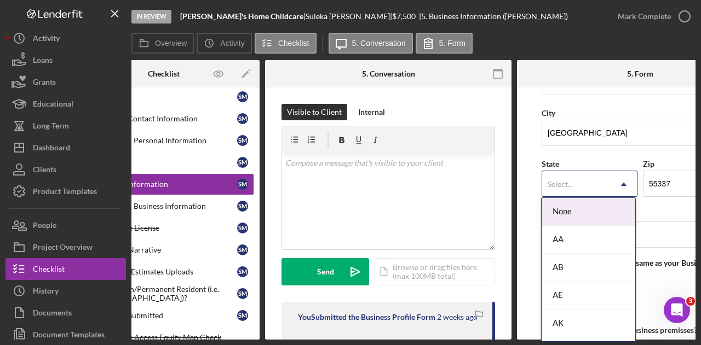
click at [557, 188] on div "Select..." at bounding box center [576, 184] width 68 height 25
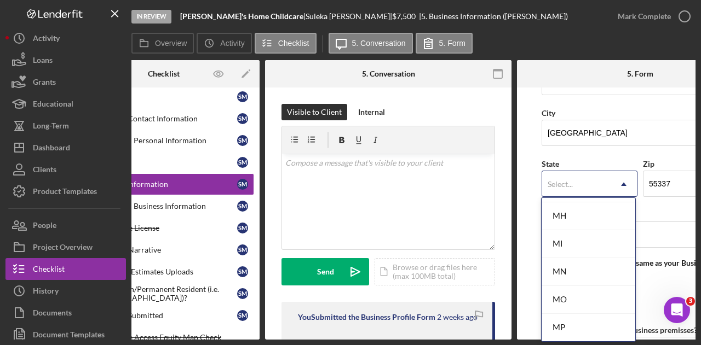
scroll to position [890, 0]
click at [580, 266] on div "MN" at bounding box center [588, 272] width 94 height 28
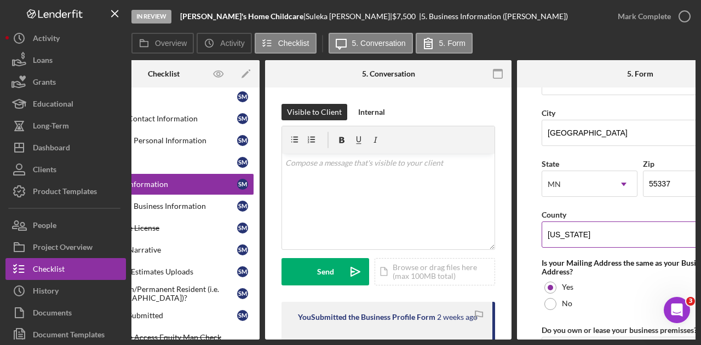
click at [559, 223] on input "[US_STATE]" at bounding box center [639, 235] width 197 height 26
type input "H"
type input "F"
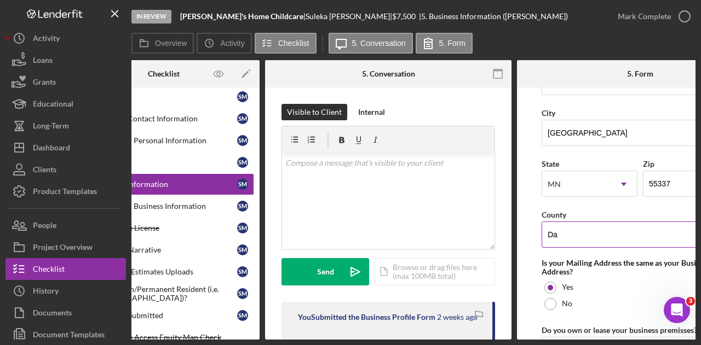
type input "[GEOGRAPHIC_DATA]"
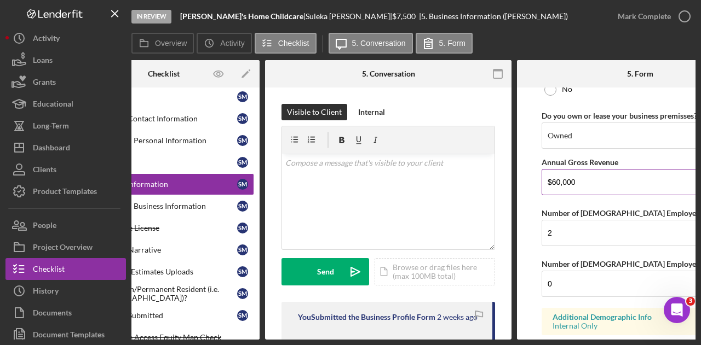
scroll to position [968, 0]
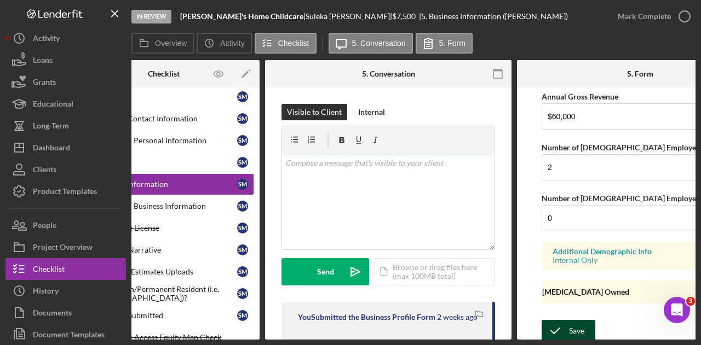
click at [563, 318] on icon "submit" at bounding box center [554, 331] width 27 height 27
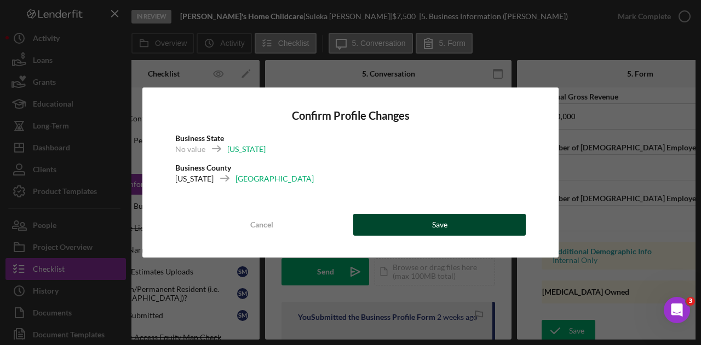
click at [485, 221] on button "Save" at bounding box center [439, 225] width 172 height 22
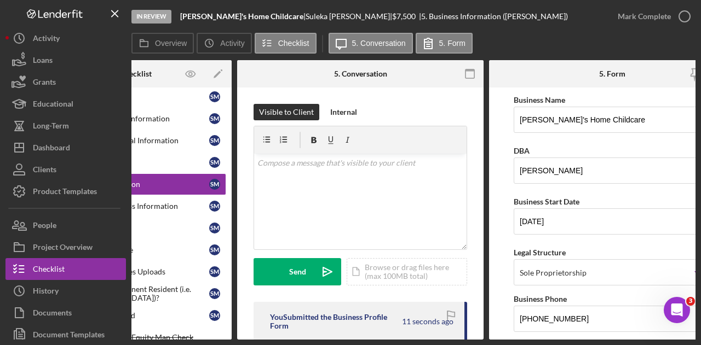
scroll to position [0, 0]
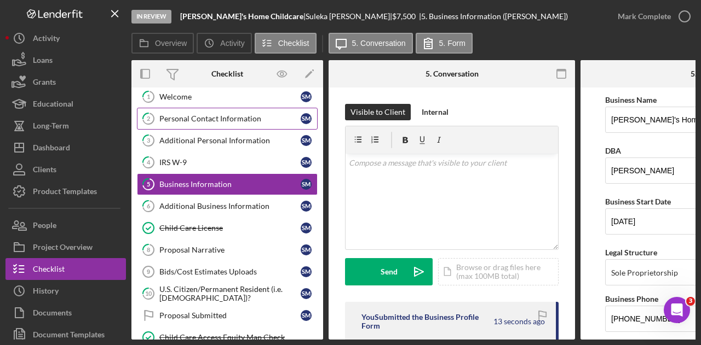
click at [267, 116] on div "Personal Contact Information" at bounding box center [229, 118] width 141 height 9
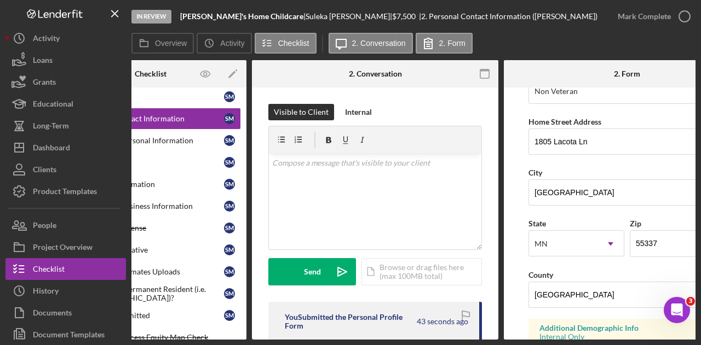
scroll to position [182, 0]
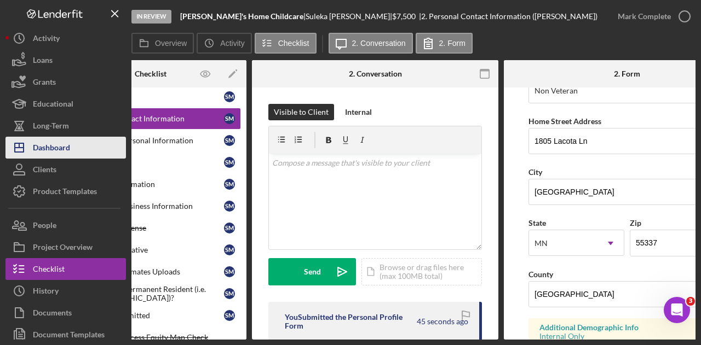
click at [68, 144] on div "Dashboard" at bounding box center [51, 149] width 37 height 25
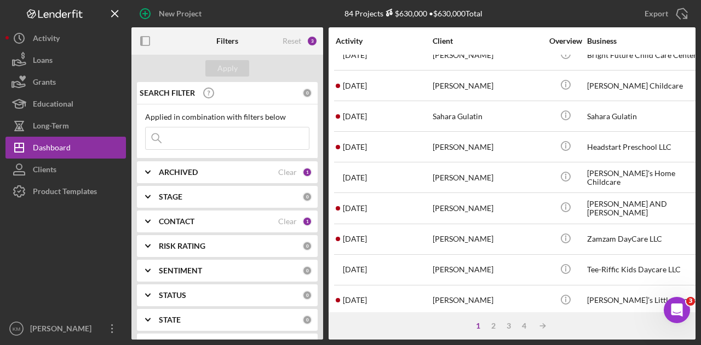
scroll to position [515, 0]
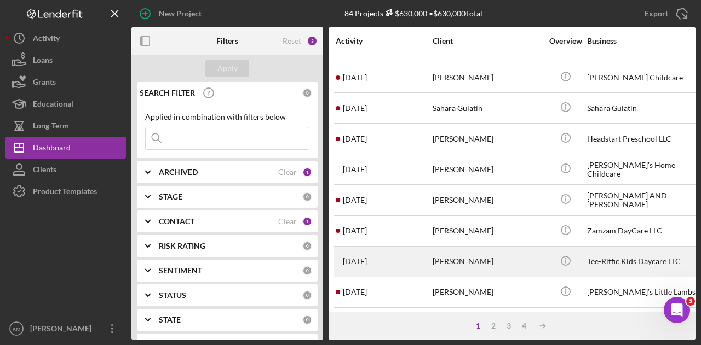
click at [484, 253] on div "[PERSON_NAME]" at bounding box center [486, 261] width 109 height 29
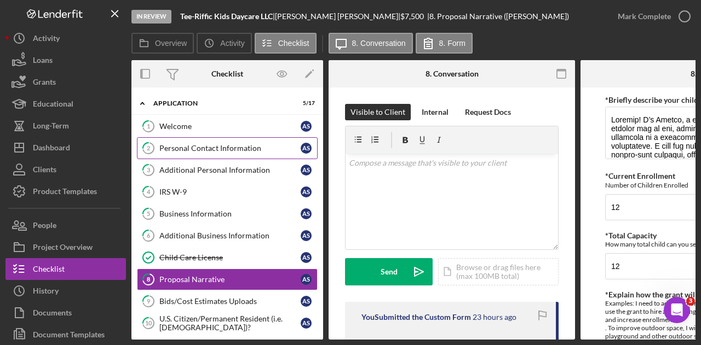
click at [234, 149] on div "Personal Contact Information" at bounding box center [229, 148] width 141 height 9
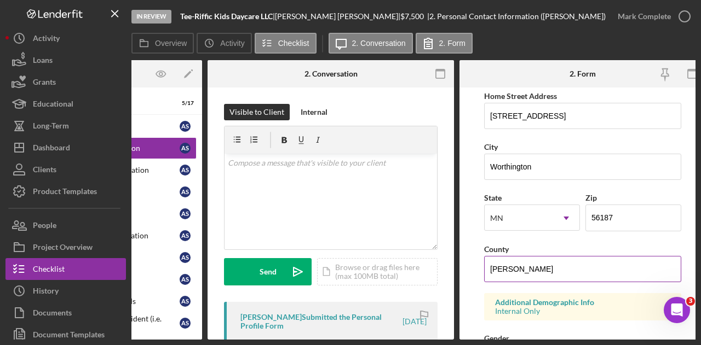
scroll to position [207, 0]
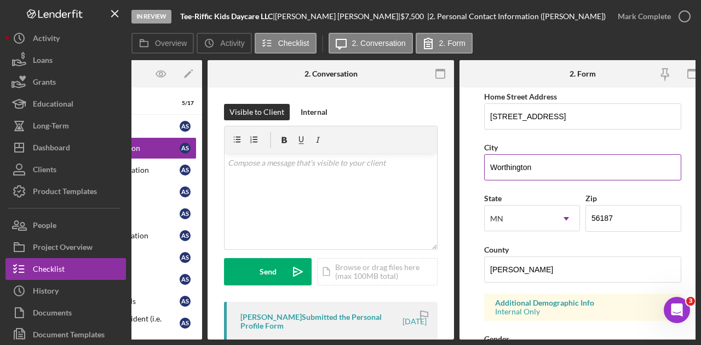
click at [526, 171] on input "Worthington" at bounding box center [582, 167] width 197 height 26
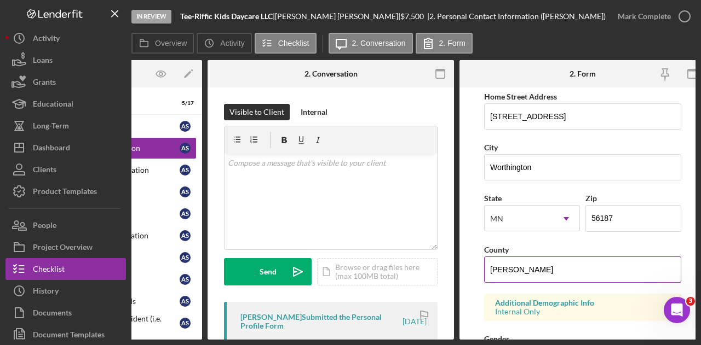
click at [490, 267] on input "[PERSON_NAME]" at bounding box center [582, 270] width 197 height 26
click at [606, 276] on input "[PERSON_NAME] [PERSON_NAME]" at bounding box center [582, 270] width 197 height 26
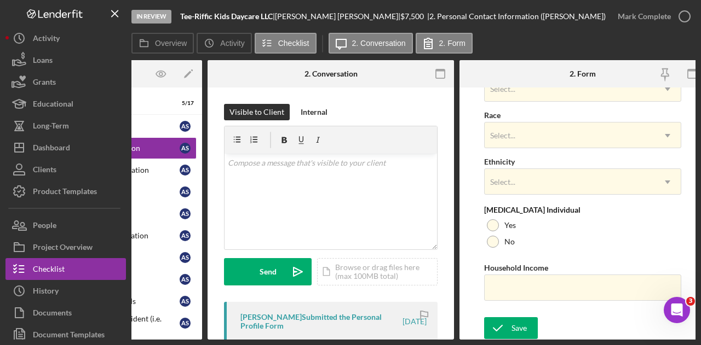
scroll to position [478, 0]
type input "[PERSON_NAME]"
click at [527, 316] on div "Save Save" at bounding box center [582, 328] width 197 height 24
click at [513, 324] on div "Save" at bounding box center [518, 327] width 15 height 22
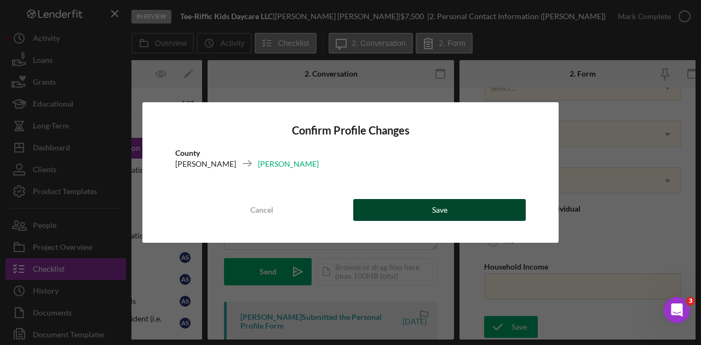
click at [458, 205] on button "Save" at bounding box center [439, 210] width 172 height 22
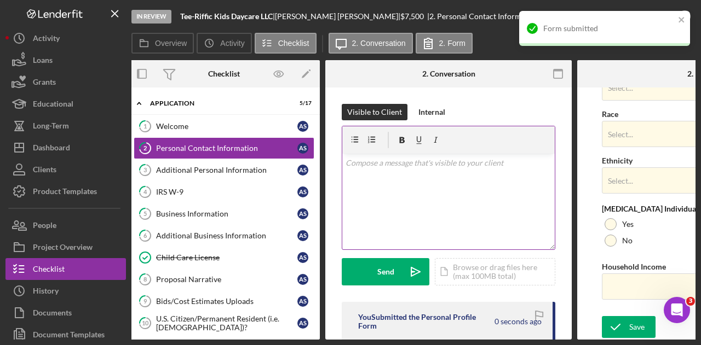
scroll to position [0, 0]
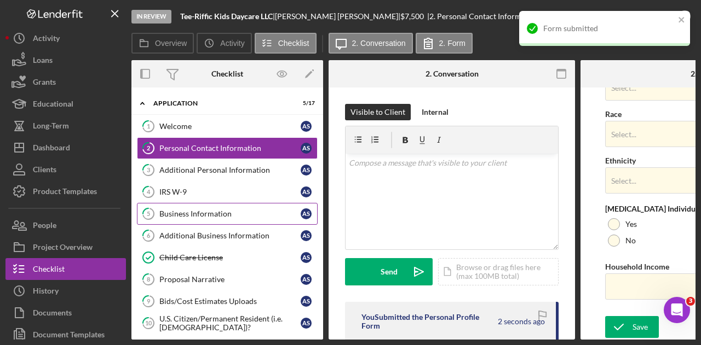
click at [180, 206] on link "5 Business Information A S" at bounding box center [227, 214] width 181 height 22
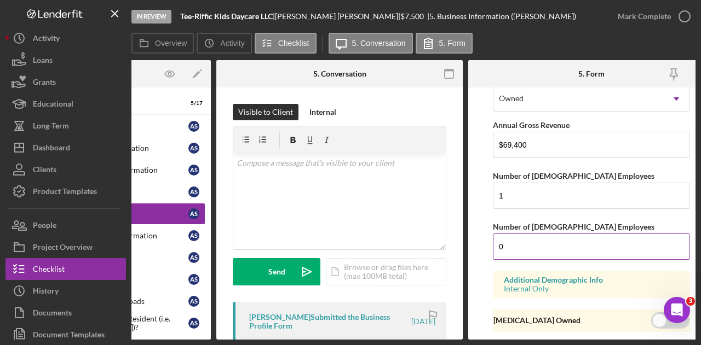
scroll to position [968, 0]
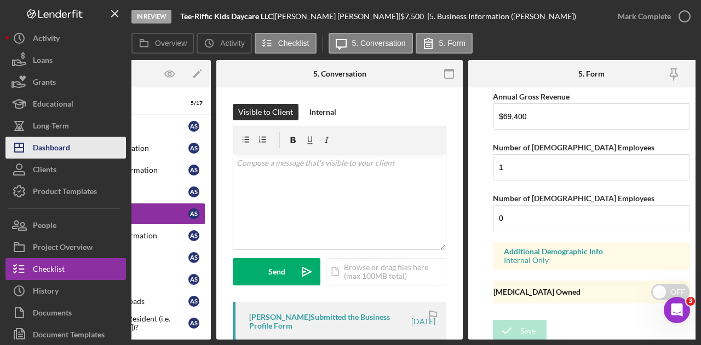
click at [99, 143] on button "Icon/Dashboard Dashboard" at bounding box center [65, 148] width 120 height 22
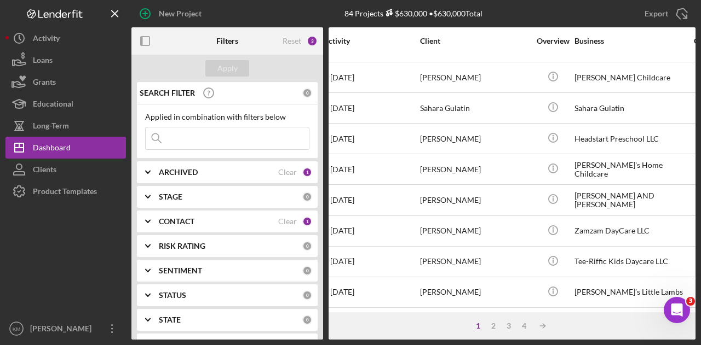
scroll to position [499, 0]
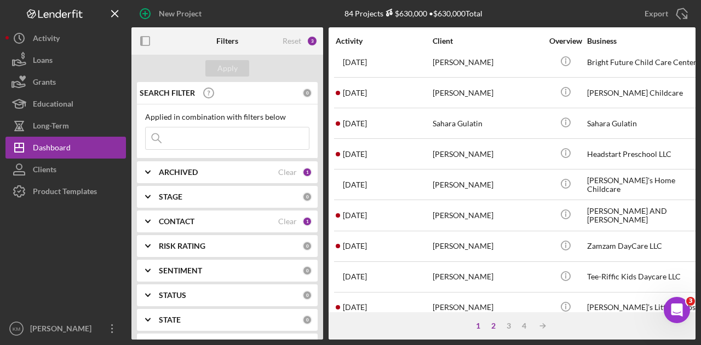
click at [494, 328] on div "2" at bounding box center [493, 326] width 15 height 9
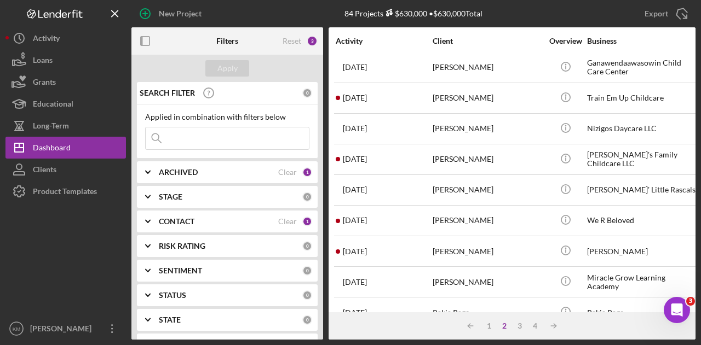
scroll to position [0, 0]
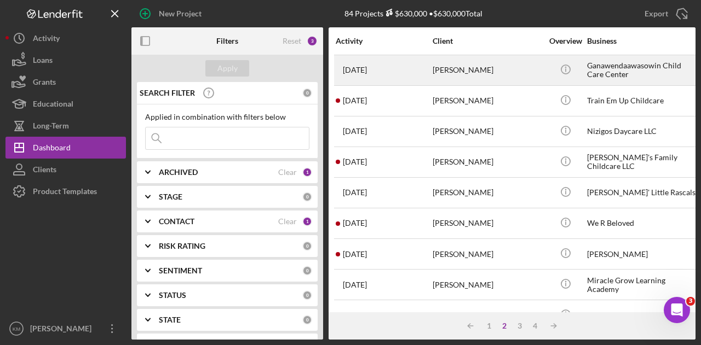
click at [472, 68] on div "[PERSON_NAME]" at bounding box center [486, 70] width 109 height 29
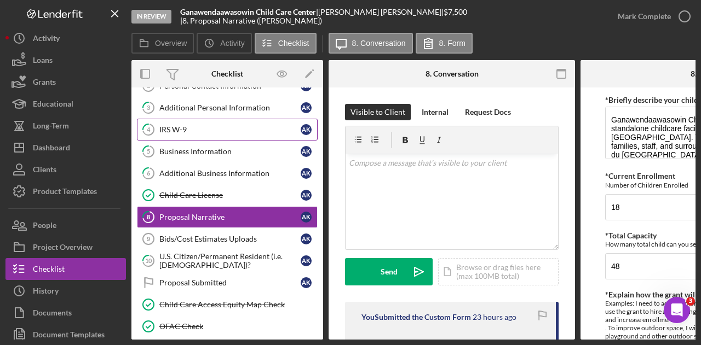
scroll to position [17, 0]
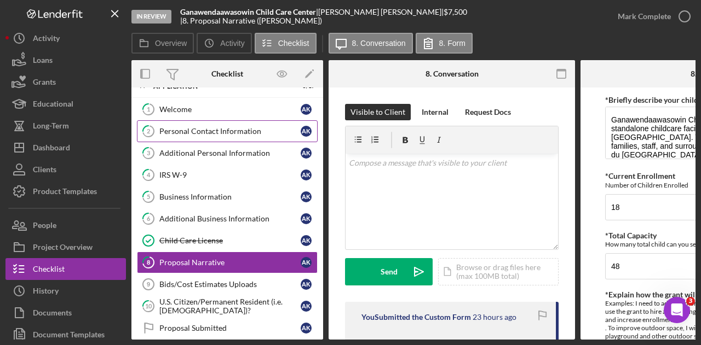
click at [252, 128] on div "Personal Contact Information" at bounding box center [229, 131] width 141 height 9
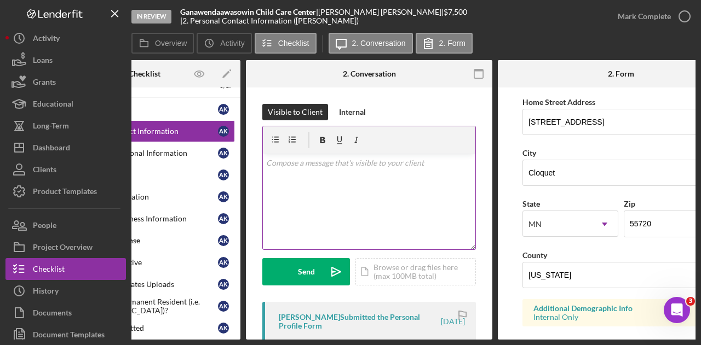
scroll to position [201, 0]
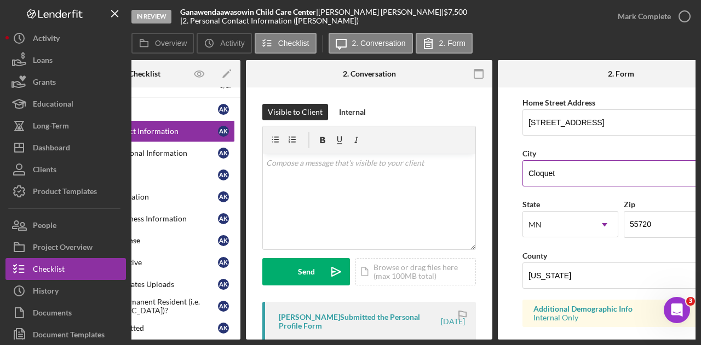
click at [538, 169] on input "Cloquet" at bounding box center [620, 173] width 197 height 26
click at [550, 263] on input "[US_STATE]" at bounding box center [620, 276] width 197 height 26
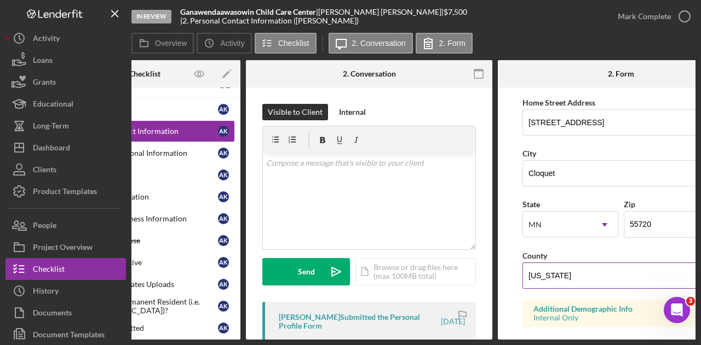
click at [550, 263] on input "[US_STATE]" at bounding box center [620, 276] width 197 height 26
paste input "Carlto"
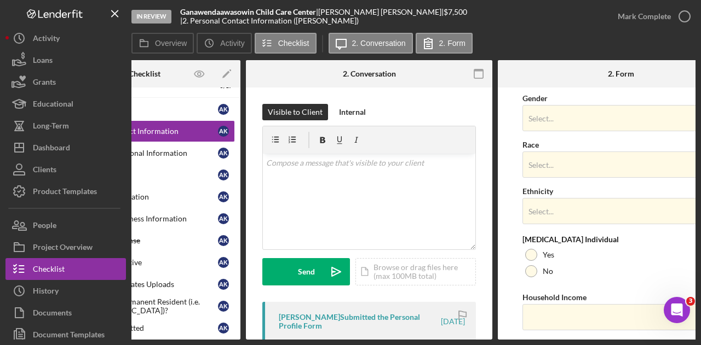
scroll to position [478, 0]
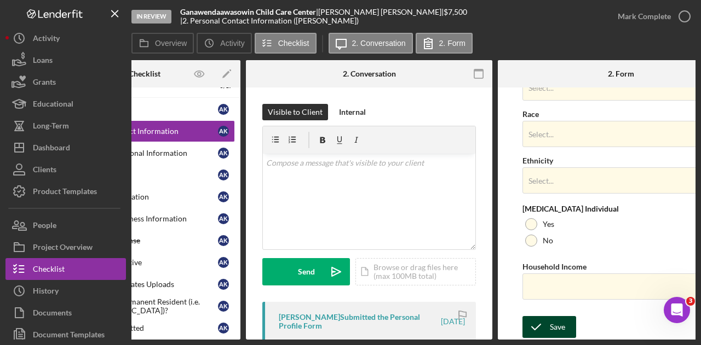
type input "Carlton"
click at [537, 320] on icon "submit" at bounding box center [535, 327] width 27 height 27
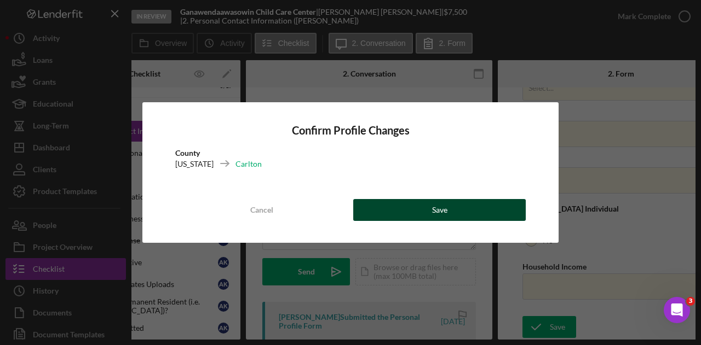
click at [461, 215] on button "Save" at bounding box center [439, 210] width 172 height 22
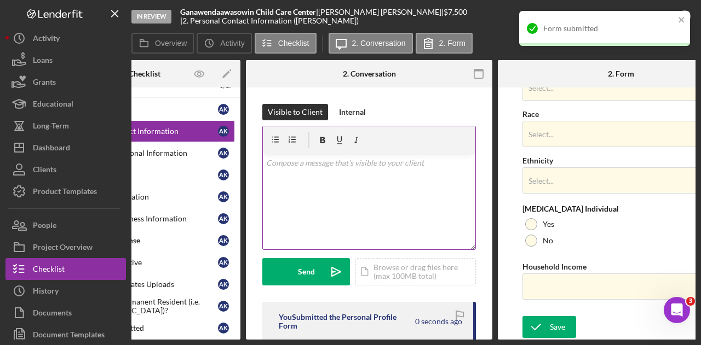
scroll to position [0, 0]
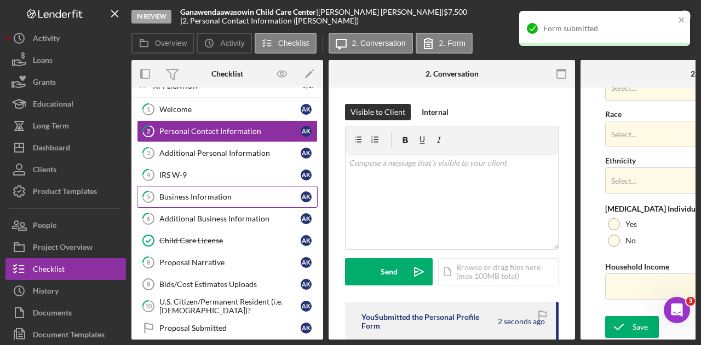
click at [273, 199] on div "Business Information" at bounding box center [229, 197] width 141 height 9
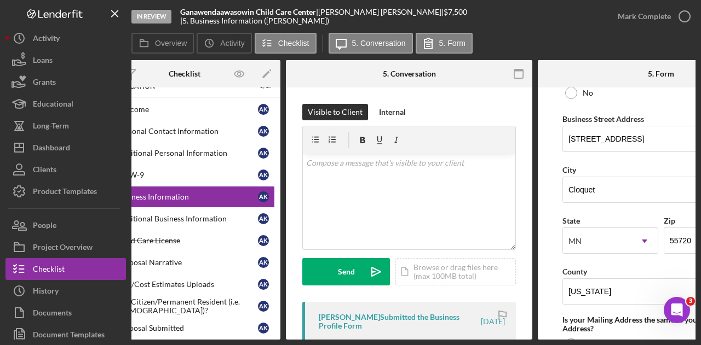
scroll to position [657, 0]
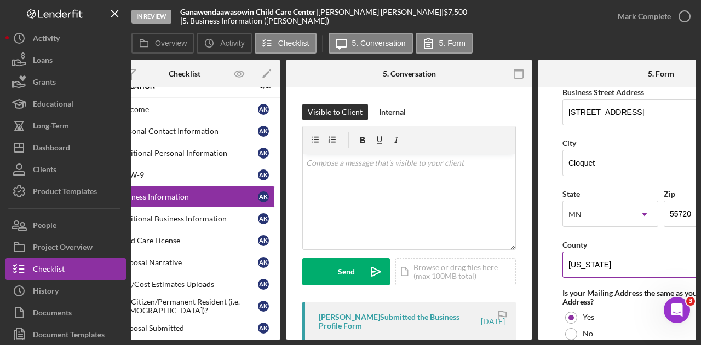
click at [581, 268] on input "[US_STATE]" at bounding box center [660, 265] width 197 height 26
paste input "Carlto"
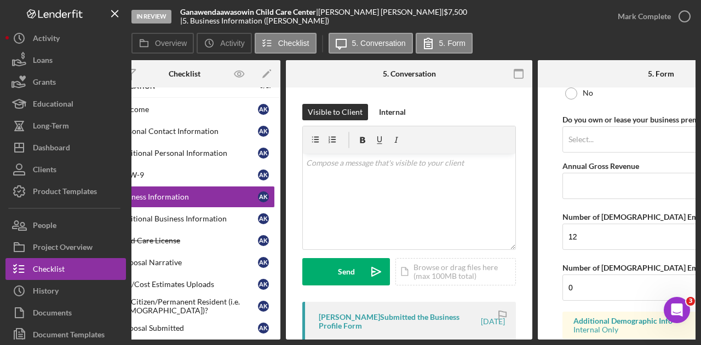
scroll to position [968, 0]
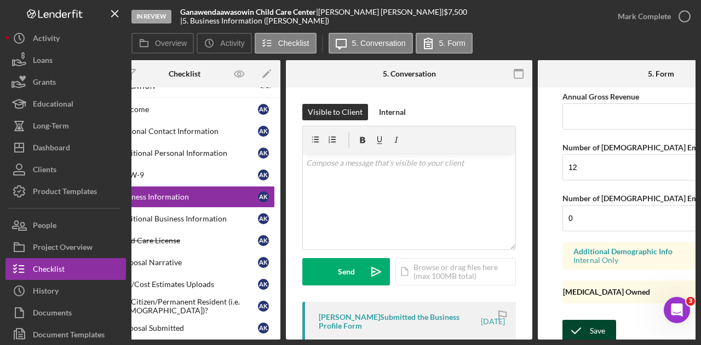
type input "Carlton"
click at [584, 319] on icon "submit" at bounding box center [575, 331] width 27 height 27
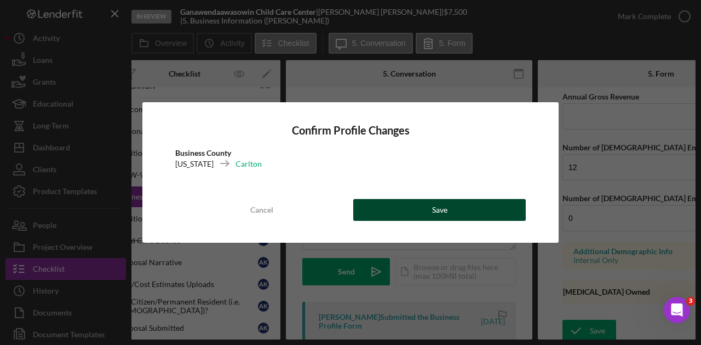
click at [504, 205] on button "Save" at bounding box center [439, 210] width 172 height 22
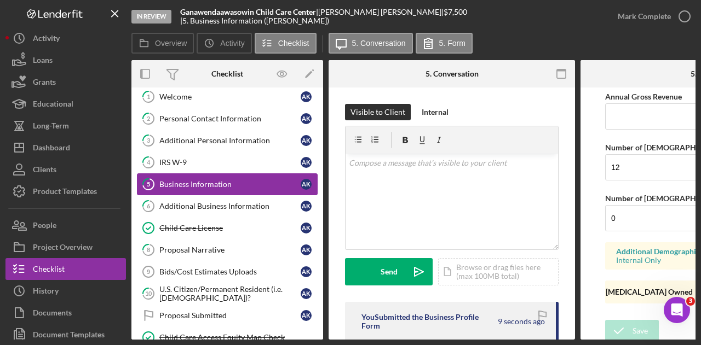
scroll to position [29, 0]
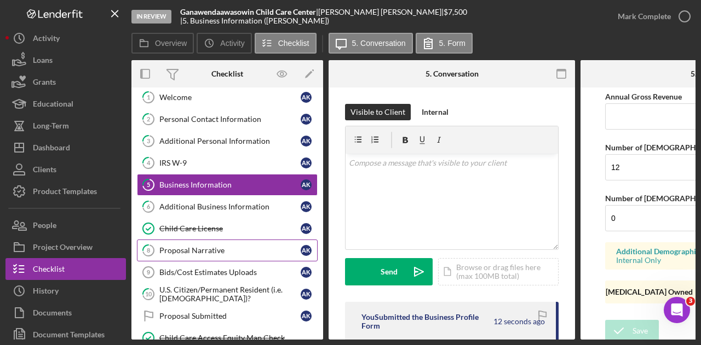
click at [198, 246] on div "Proposal Narrative" at bounding box center [229, 250] width 141 height 9
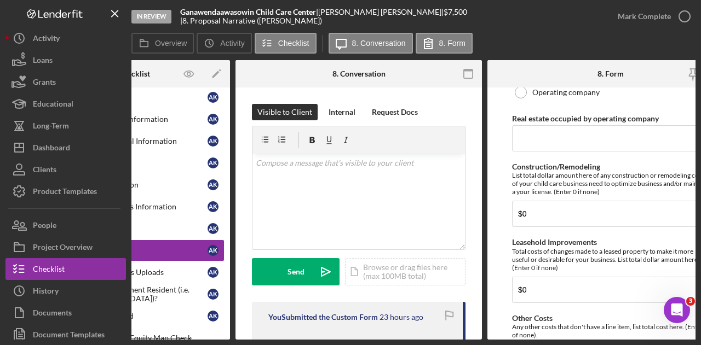
scroll to position [978, 0]
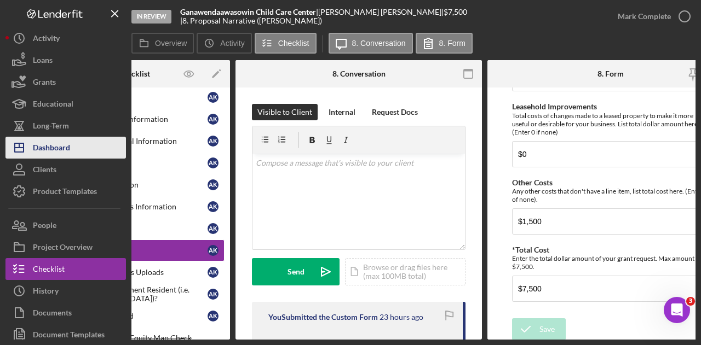
click at [64, 145] on div "Dashboard" at bounding box center [51, 149] width 37 height 25
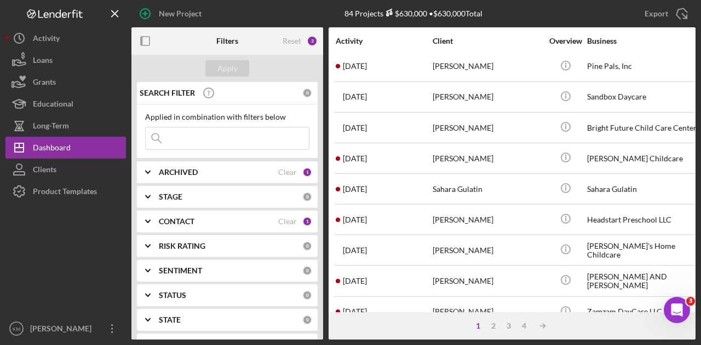
scroll to position [515, 0]
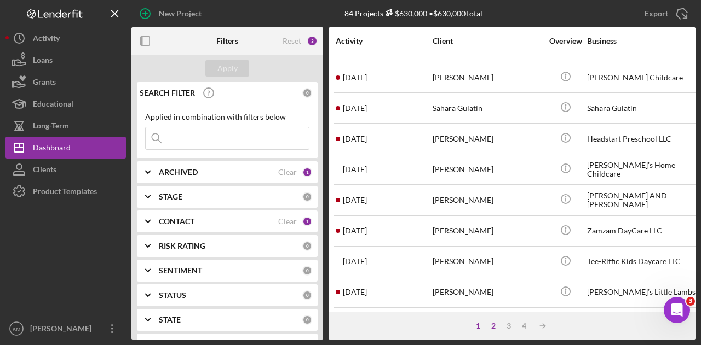
click at [498, 330] on div "2" at bounding box center [493, 326] width 15 height 9
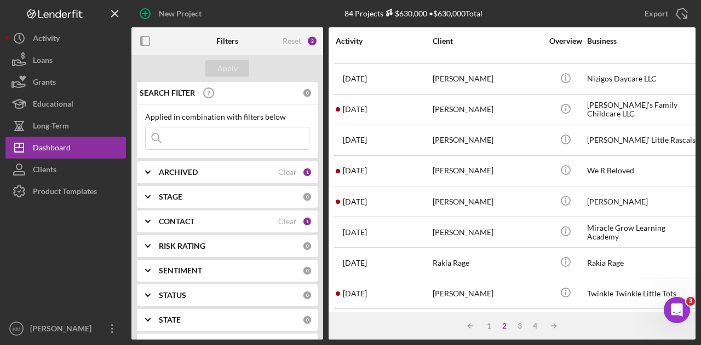
scroll to position [0, 0]
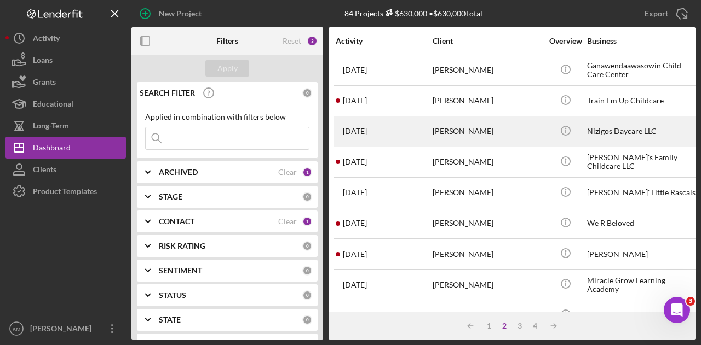
click at [507, 123] on div "[PERSON_NAME]" at bounding box center [486, 131] width 109 height 29
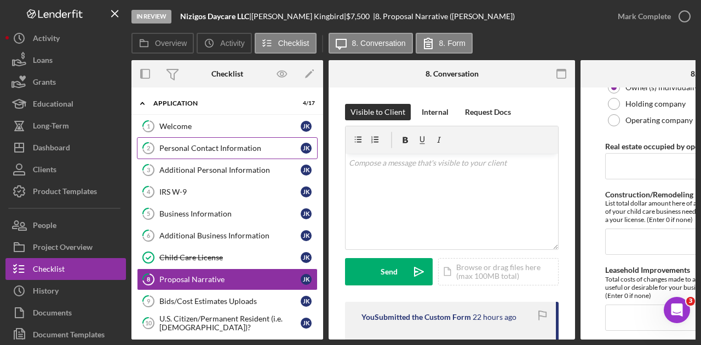
click at [226, 142] on link "2 Personal Contact Information J K" at bounding box center [227, 148] width 181 height 22
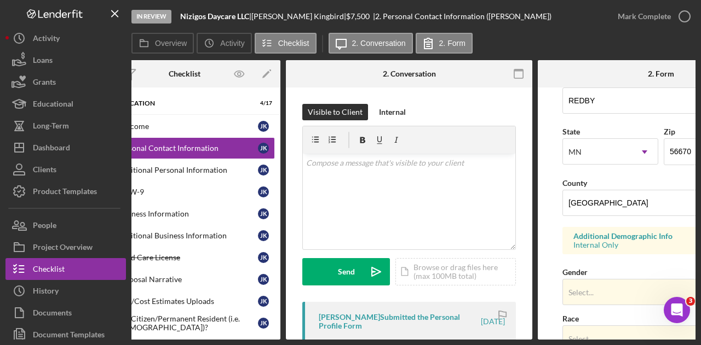
scroll to position [227, 0]
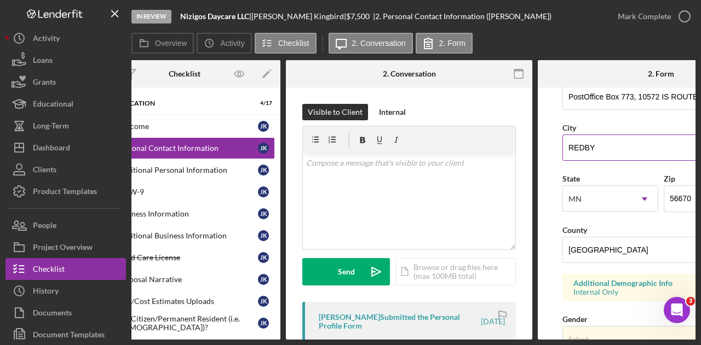
click at [601, 136] on input "REDBY" at bounding box center [660, 148] width 197 height 26
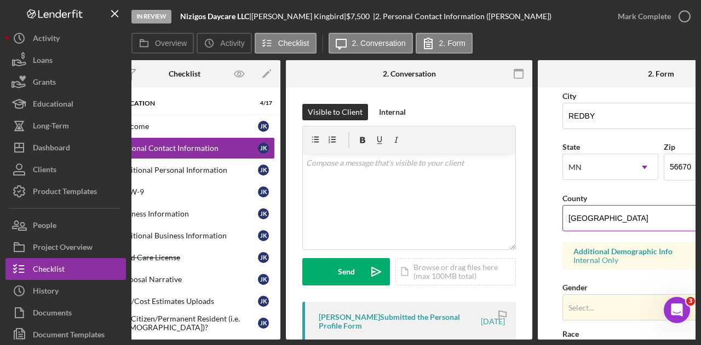
click at [618, 214] on input "[GEOGRAPHIC_DATA]" at bounding box center [660, 218] width 197 height 26
paste input "Beltrami"
type input "Beltrami"
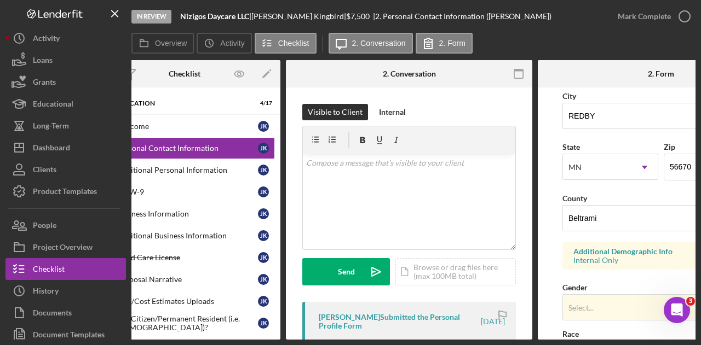
click at [553, 271] on form "First Name [PERSON_NAME] Middle Name [PERSON_NAME] Last Name [PERSON_NAME] Job …" at bounding box center [661, 214] width 246 height 252
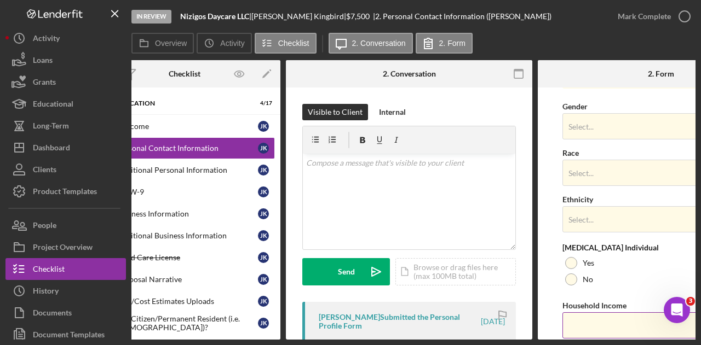
scroll to position [478, 0]
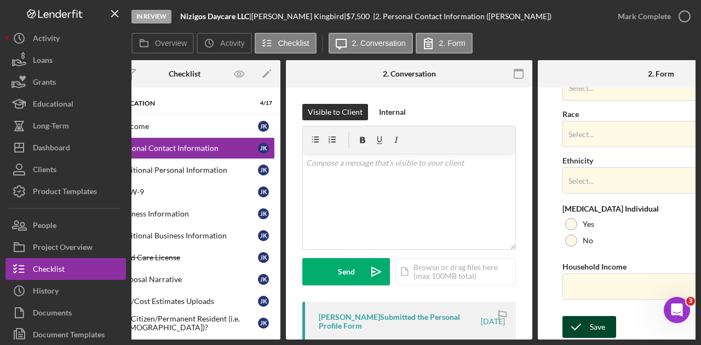
click at [588, 325] on icon "submit" at bounding box center [575, 327] width 27 height 27
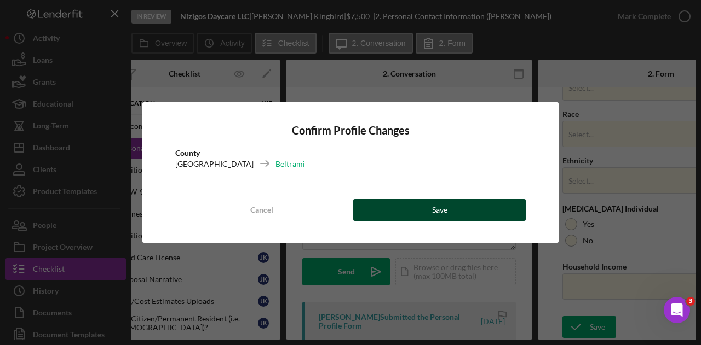
click at [484, 211] on button "Save" at bounding box center [439, 210] width 172 height 22
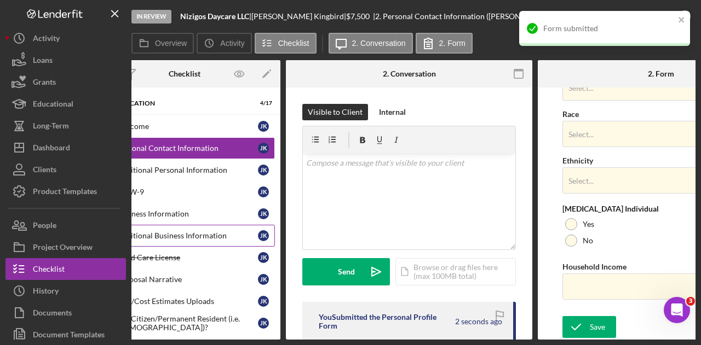
scroll to position [0, 18]
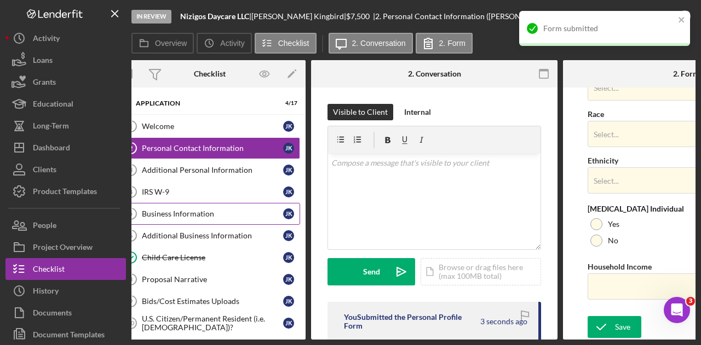
click at [240, 215] on div "Business Information" at bounding box center [212, 214] width 141 height 9
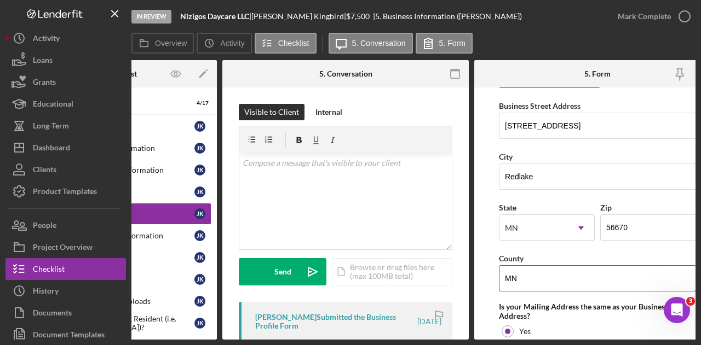
scroll to position [728, 0]
drag, startPoint x: 550, startPoint y: 290, endPoint x: 545, endPoint y: 279, distance: 12.5
click at [545, 279] on div "Business Name Nizigos Daycare LLC DBA Childcare Business Start Date [DATE] Lega…" at bounding box center [597, 1] width 197 height 1273
click at [545, 279] on input "MN" at bounding box center [597, 278] width 197 height 26
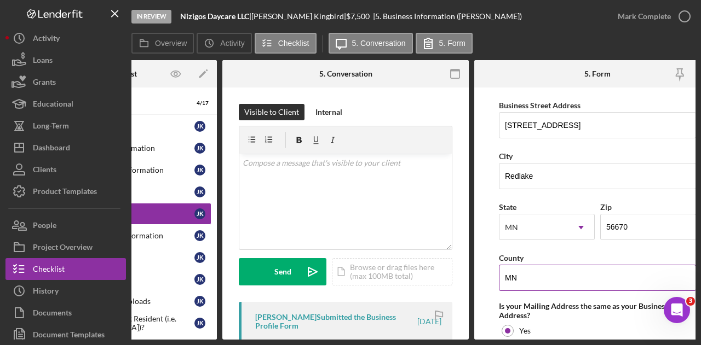
paste input "Beltrami"
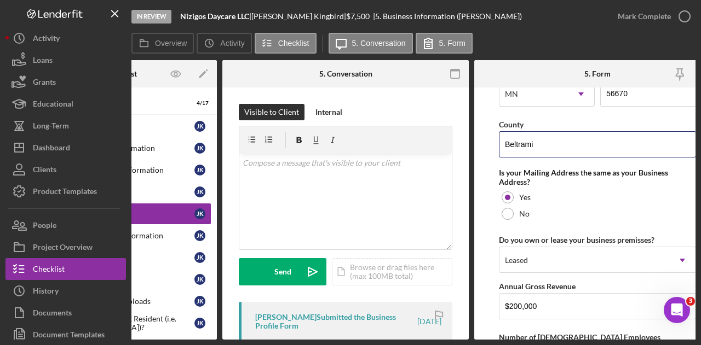
scroll to position [1052, 0]
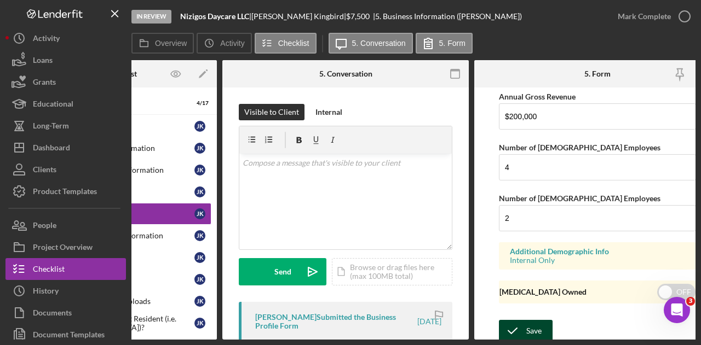
type input "Beltrami"
click at [530, 320] on div "Save" at bounding box center [533, 331] width 15 height 22
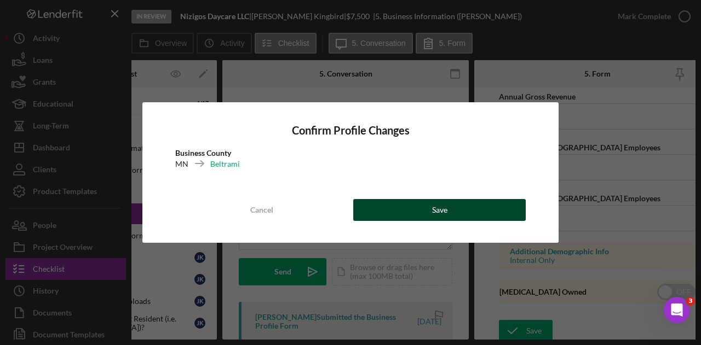
click at [477, 217] on button "Save" at bounding box center [439, 210] width 172 height 22
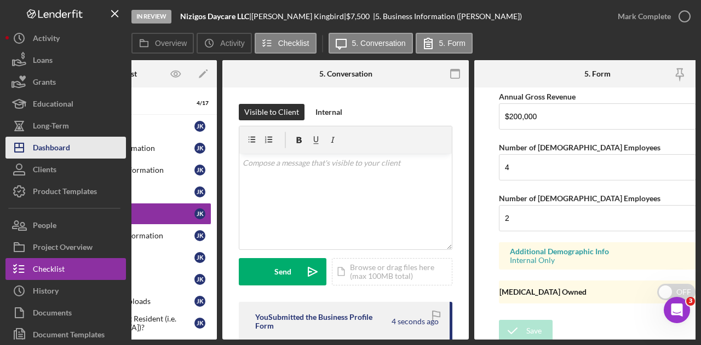
click at [93, 137] on button "Icon/Dashboard Dashboard" at bounding box center [65, 148] width 120 height 22
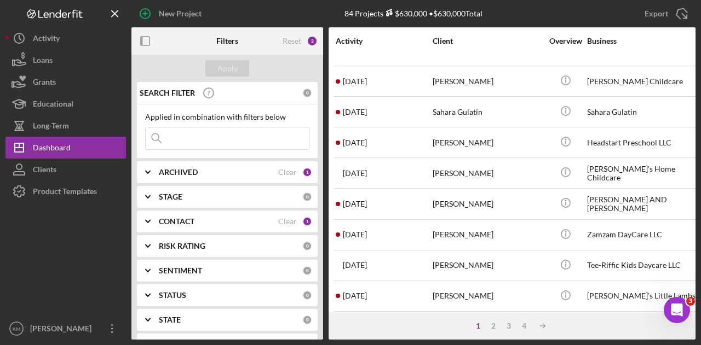
scroll to position [515, 0]
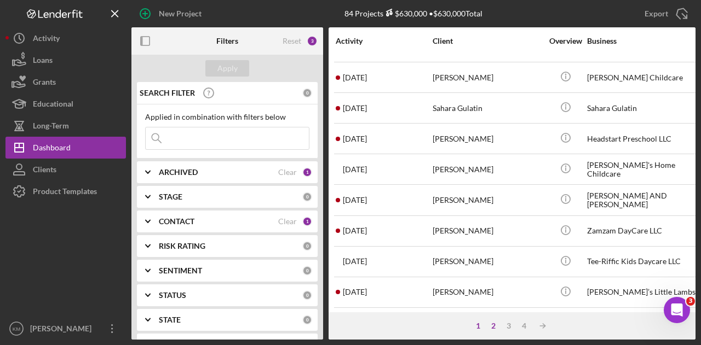
click at [497, 329] on div "2" at bounding box center [493, 326] width 15 height 9
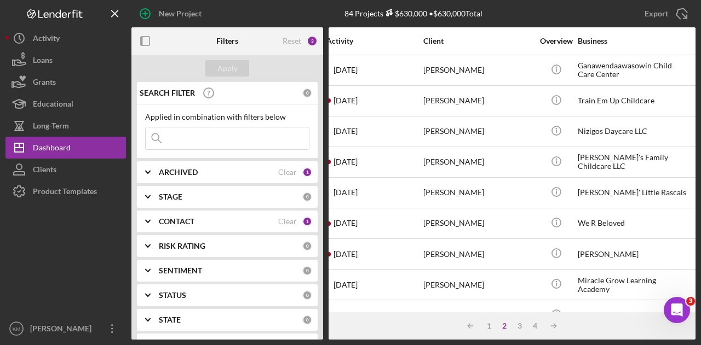
scroll to position [0, 0]
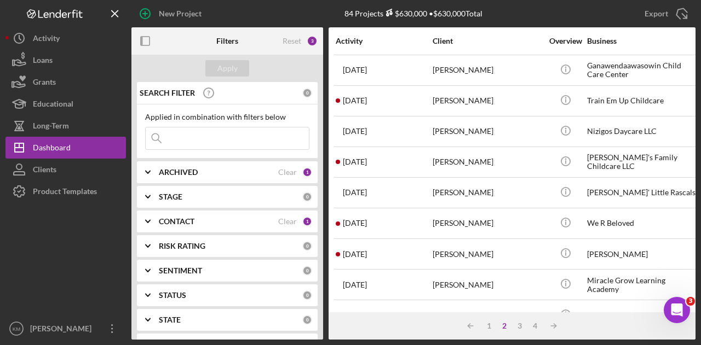
click at [505, 248] on div "[PERSON_NAME]" at bounding box center [486, 254] width 109 height 29
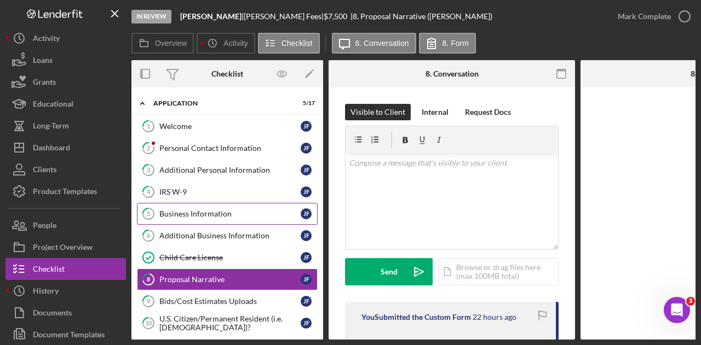
scroll to position [62, 0]
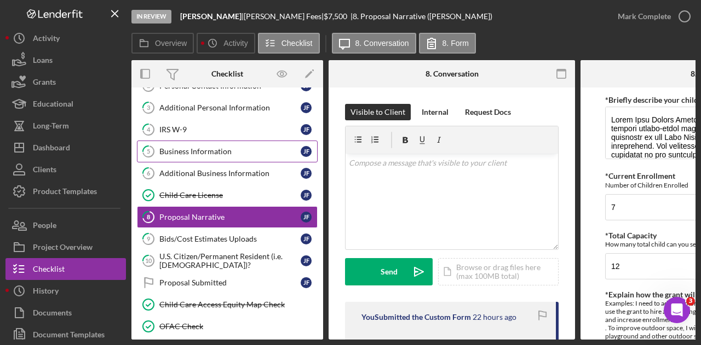
click at [264, 142] on link "5 Business Information [PERSON_NAME]" at bounding box center [227, 152] width 181 height 22
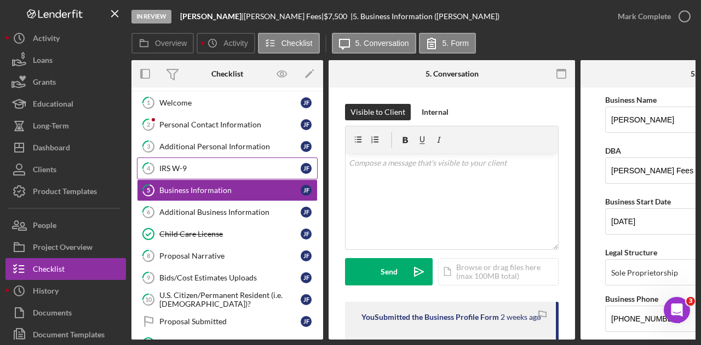
scroll to position [23, 0]
click at [242, 119] on link "2 Personal Contact Information [PERSON_NAME]" at bounding box center [227, 125] width 181 height 22
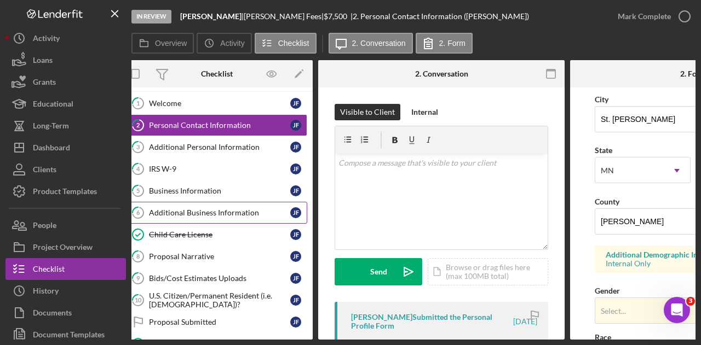
scroll to position [0, 5]
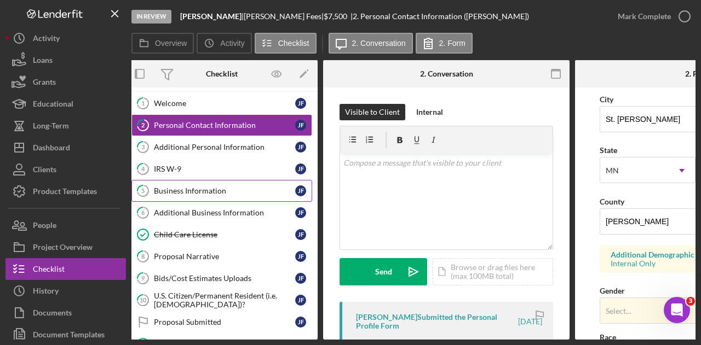
click at [244, 199] on link "5 Business Information [PERSON_NAME]" at bounding box center [221, 191] width 181 height 22
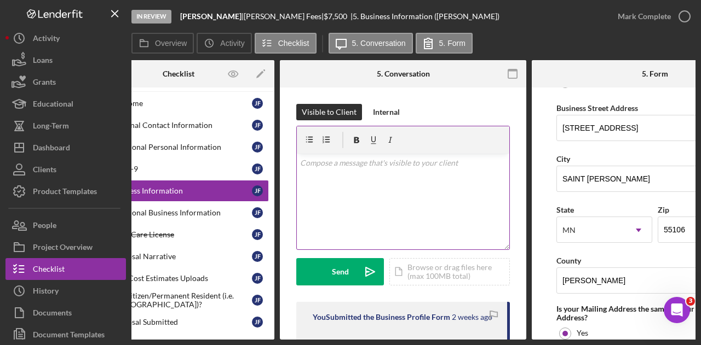
scroll to position [642, 0]
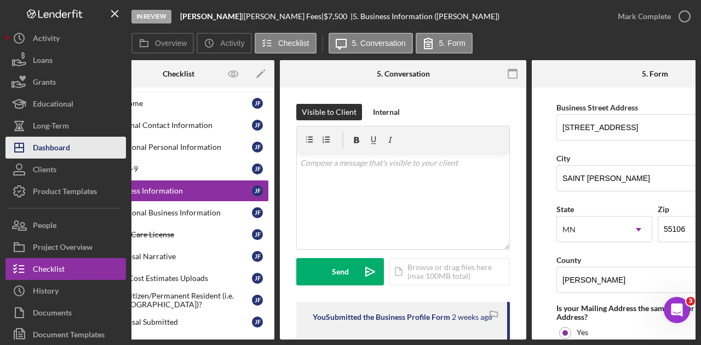
click at [101, 147] on button "Icon/Dashboard Dashboard" at bounding box center [65, 148] width 120 height 22
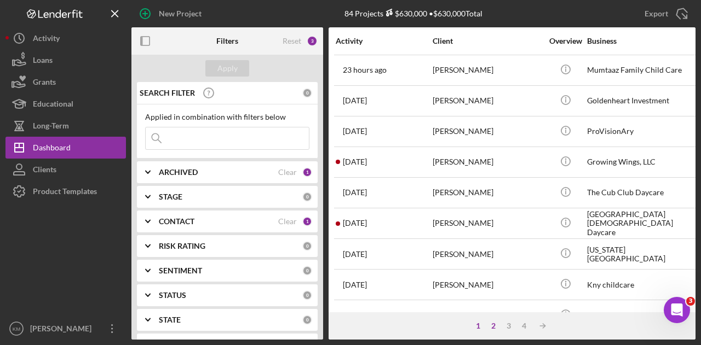
click at [492, 324] on div "2" at bounding box center [493, 326] width 15 height 9
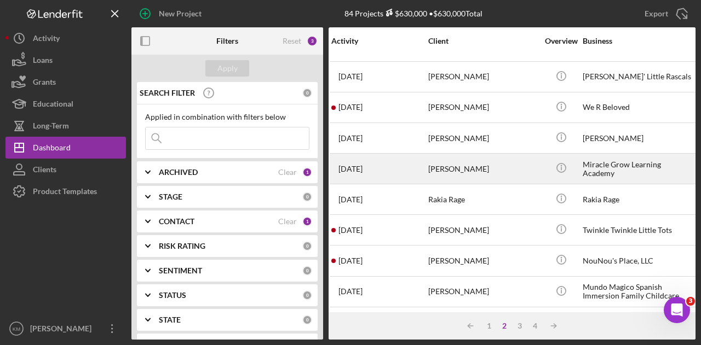
scroll to position [117, 4]
click at [482, 286] on div "[PERSON_NAME]" at bounding box center [483, 291] width 109 height 29
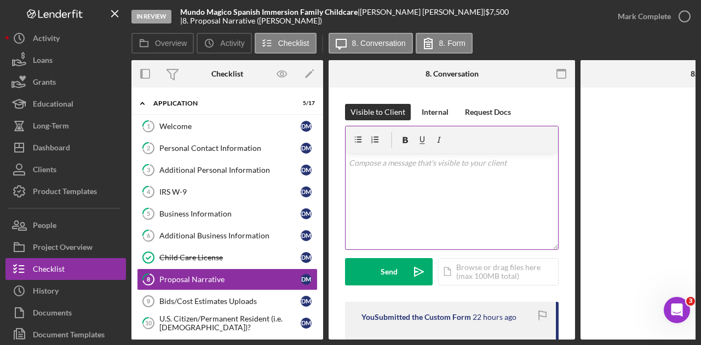
scroll to position [62, 0]
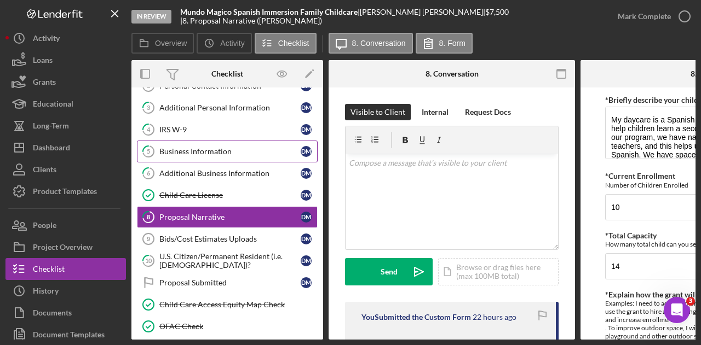
click at [260, 148] on div "Business Information" at bounding box center [229, 151] width 141 height 9
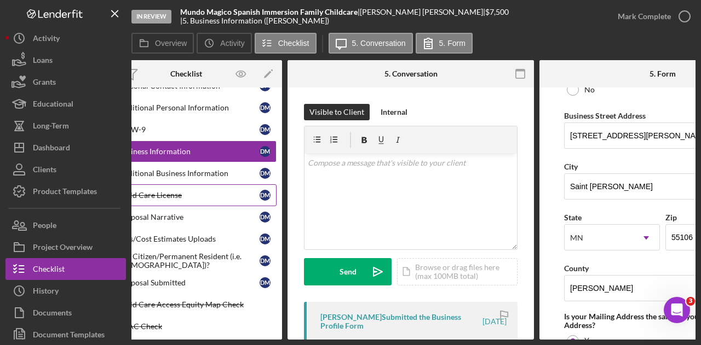
scroll to position [0, 3]
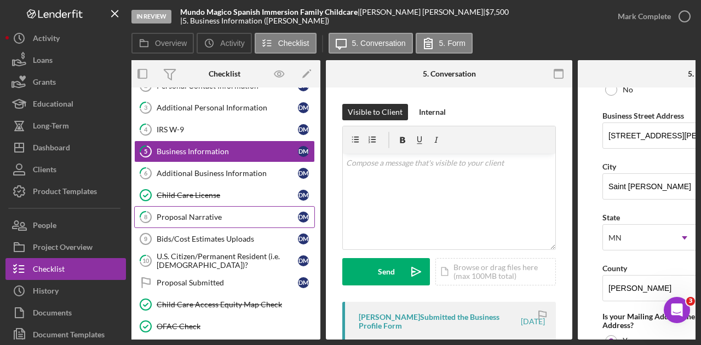
click at [261, 215] on div "Proposal Narrative" at bounding box center [227, 217] width 141 height 9
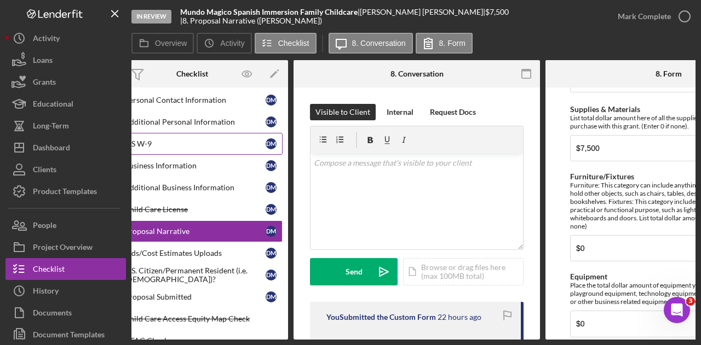
scroll to position [31, 0]
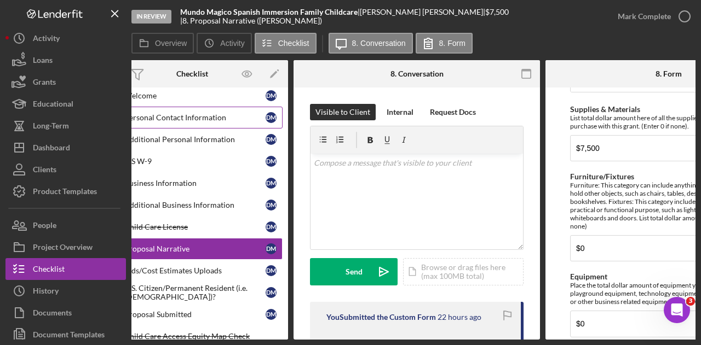
click at [186, 127] on link "2 Personal Contact Information [PERSON_NAME]" at bounding box center [192, 118] width 181 height 22
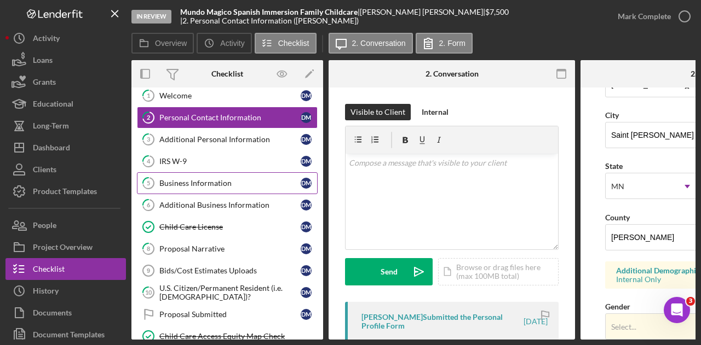
click at [221, 176] on link "5 Business Information [PERSON_NAME]" at bounding box center [227, 183] width 181 height 22
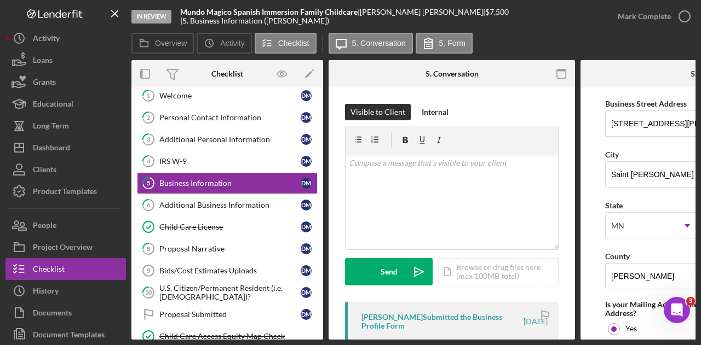
scroll to position [647, 0]
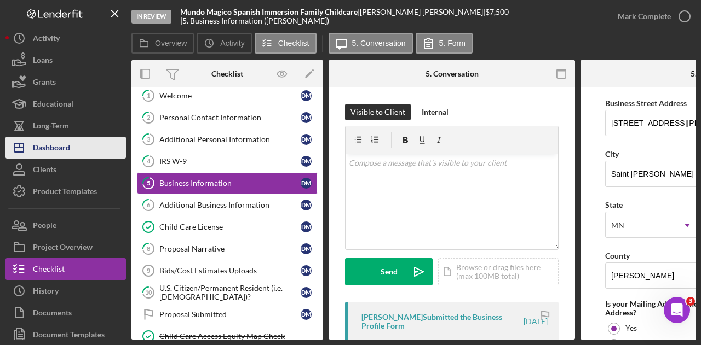
click at [104, 155] on button "Icon/Dashboard Dashboard" at bounding box center [65, 148] width 120 height 22
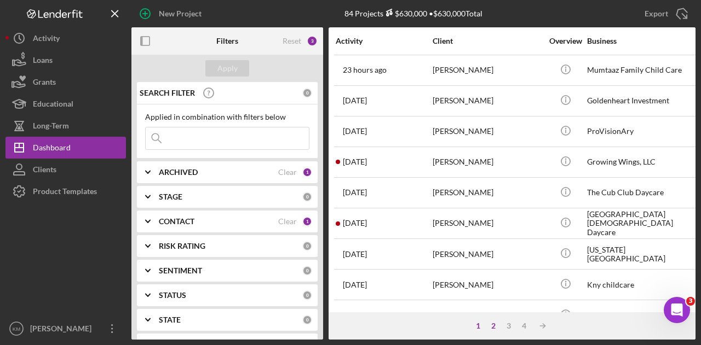
click at [492, 329] on div "2" at bounding box center [493, 326] width 15 height 9
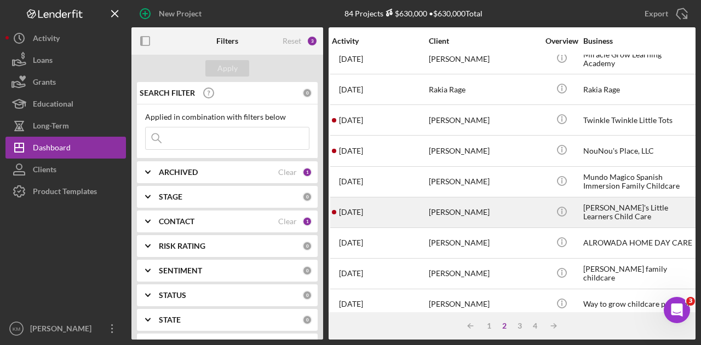
scroll to position [227, 4]
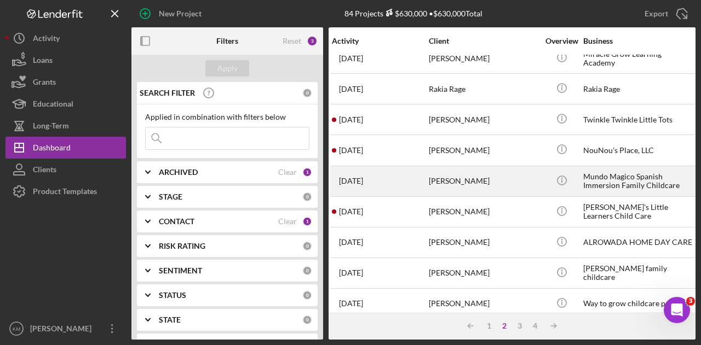
click at [492, 178] on div "[PERSON_NAME]" at bounding box center [483, 181] width 109 height 29
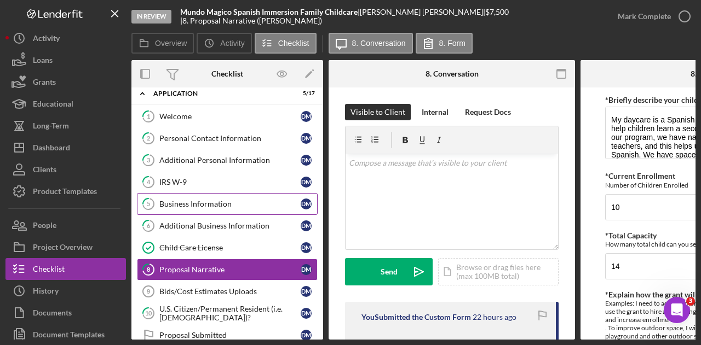
scroll to position [9, 0]
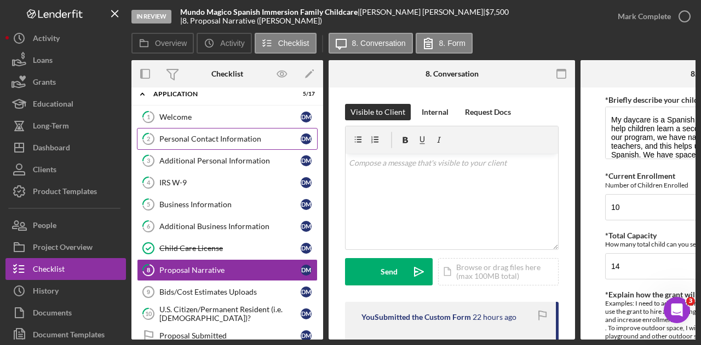
click at [252, 144] on link "2 Personal Contact Information [PERSON_NAME]" at bounding box center [227, 139] width 181 height 22
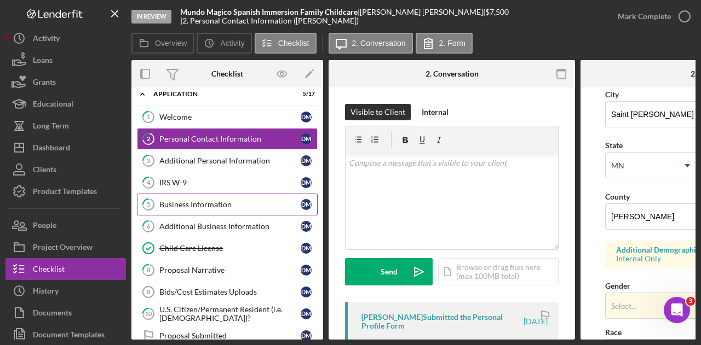
click at [261, 204] on div "Business Information" at bounding box center [229, 204] width 141 height 9
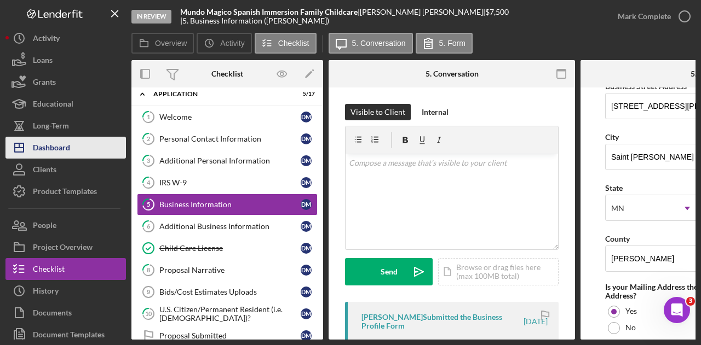
click at [88, 153] on button "Icon/Dashboard Dashboard" at bounding box center [65, 148] width 120 height 22
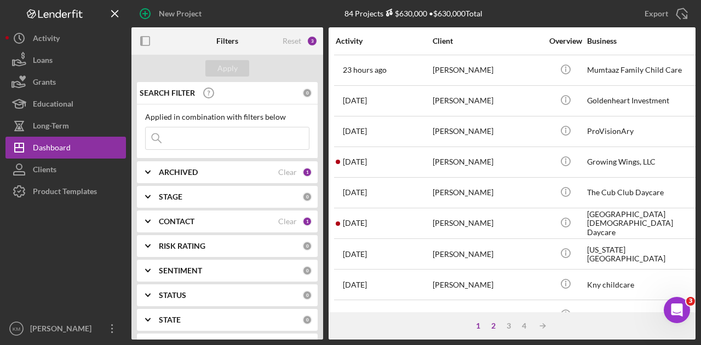
click at [492, 324] on div "2" at bounding box center [493, 326] width 15 height 9
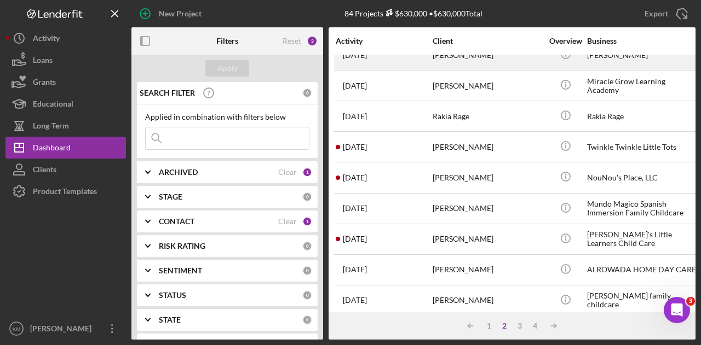
scroll to position [200, 0]
click at [475, 258] on div "[PERSON_NAME]" at bounding box center [486, 269] width 109 height 29
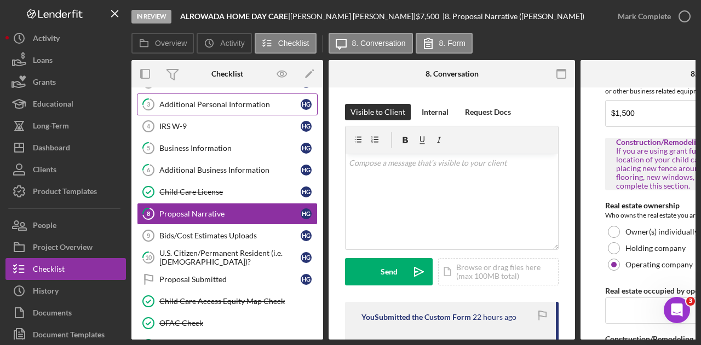
scroll to position [31, 0]
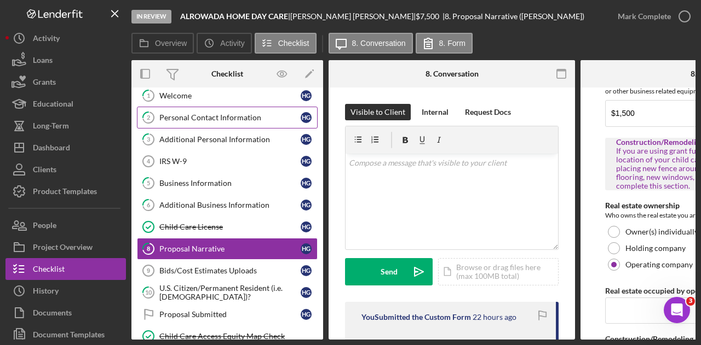
click at [212, 109] on link "2 Personal Contact Information H G" at bounding box center [227, 118] width 181 height 22
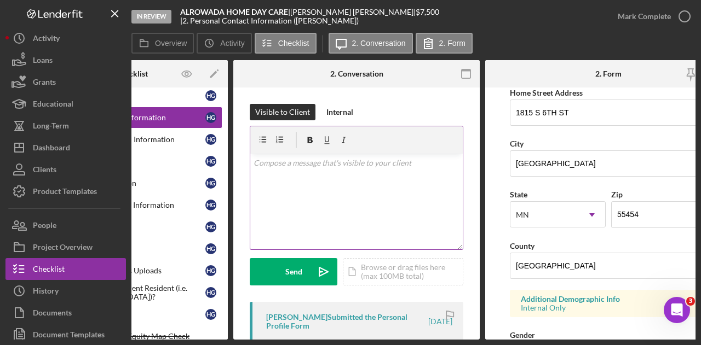
scroll to position [210, 0]
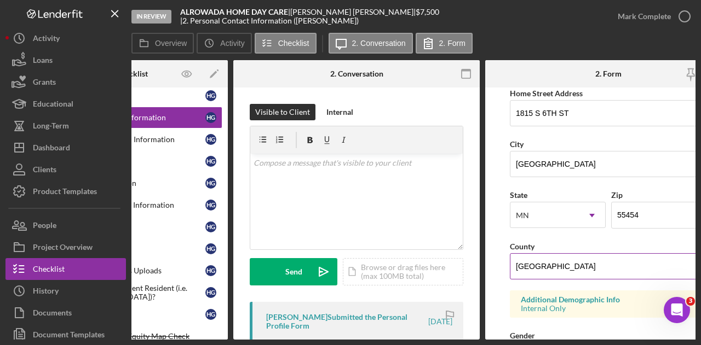
click at [557, 270] on input "[GEOGRAPHIC_DATA]" at bounding box center [608, 266] width 197 height 26
type input "Hennepin"
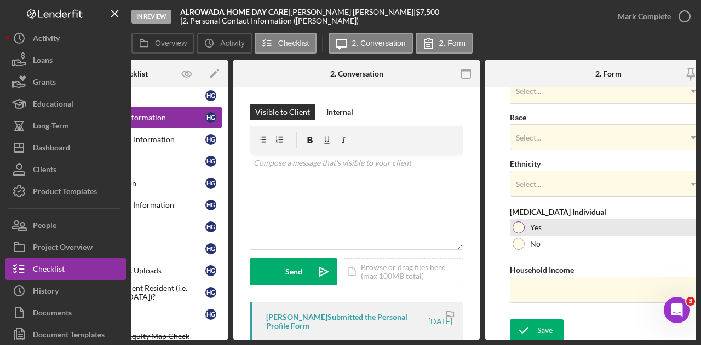
scroll to position [478, 0]
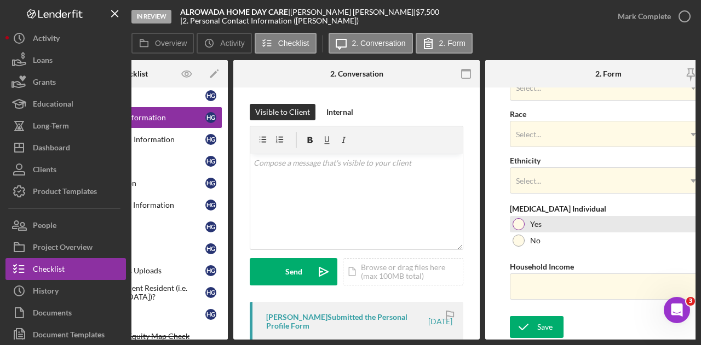
click at [532, 322] on icon "submit" at bounding box center [523, 327] width 27 height 27
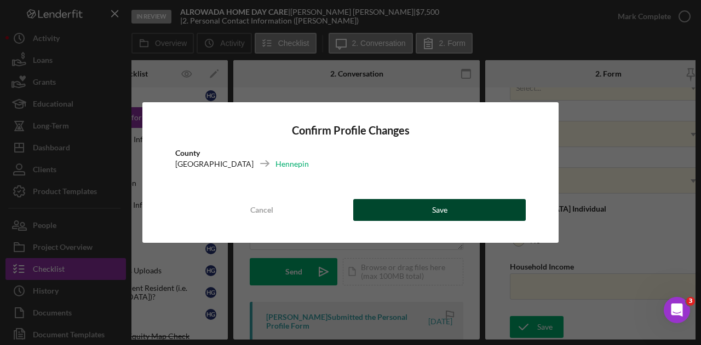
click at [477, 215] on button "Save" at bounding box center [439, 210] width 172 height 22
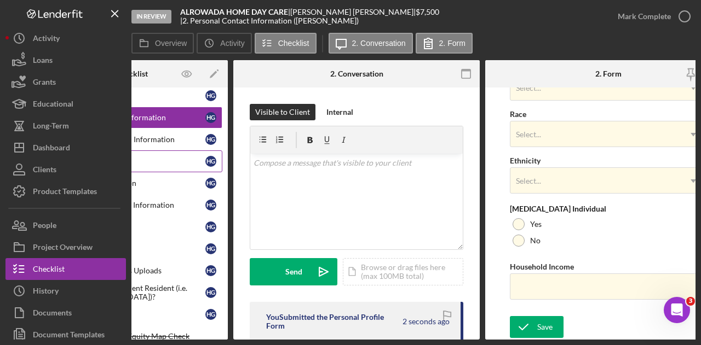
scroll to position [0, 0]
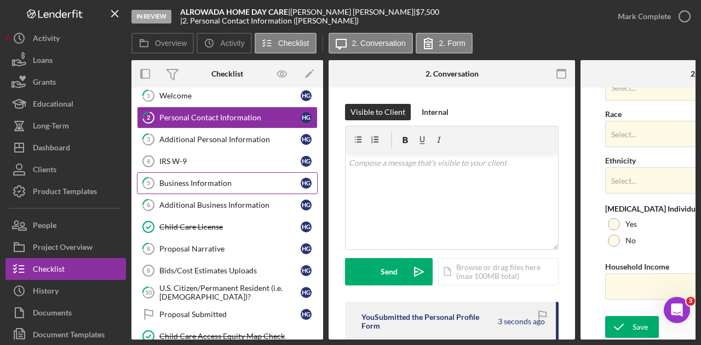
click at [198, 186] on div "Business Information" at bounding box center [229, 183] width 141 height 9
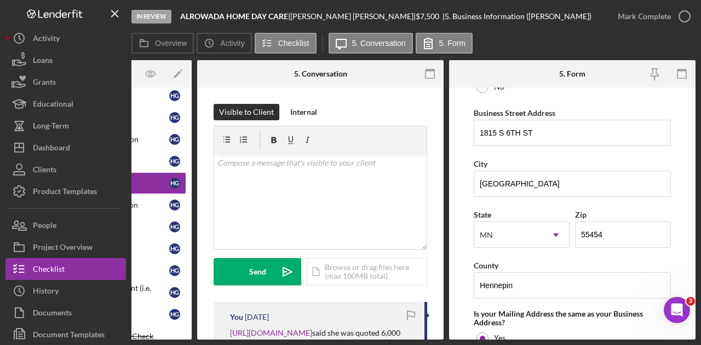
scroll to position [650, 0]
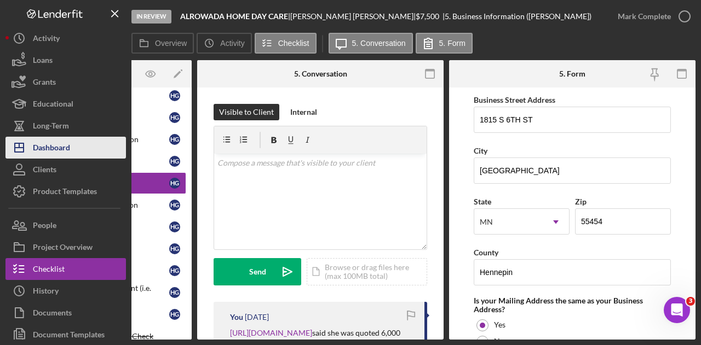
click at [61, 146] on div "Dashboard" at bounding box center [51, 149] width 37 height 25
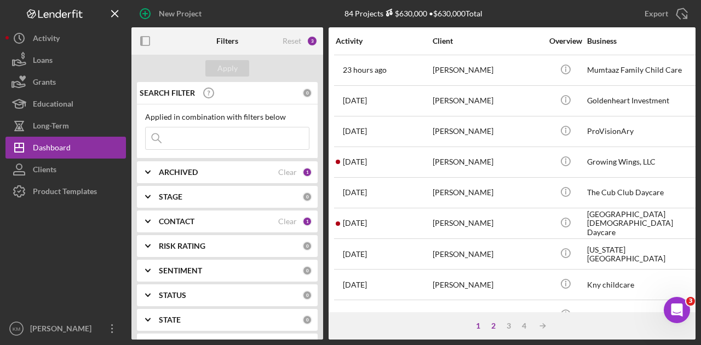
click at [493, 327] on div "2" at bounding box center [493, 326] width 15 height 9
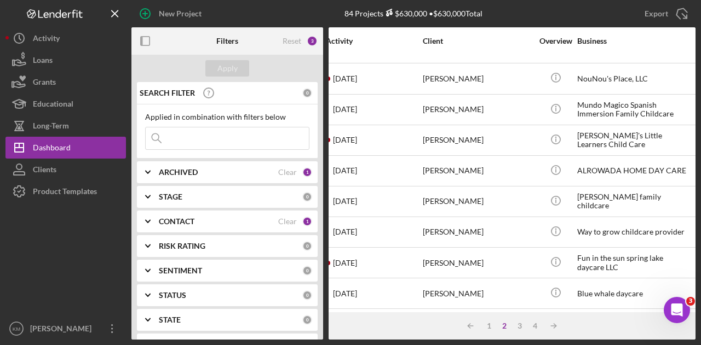
scroll to position [298, 10]
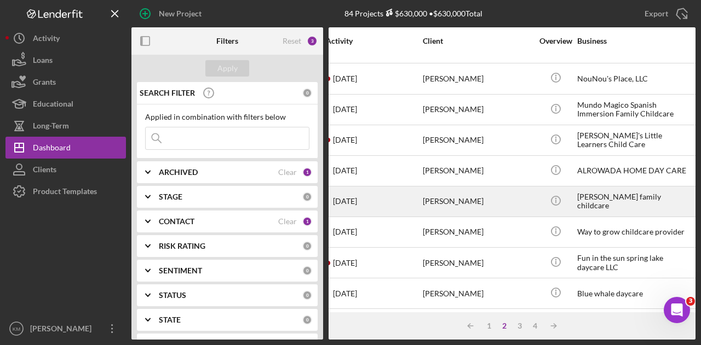
click at [463, 192] on div "[PERSON_NAME]" at bounding box center [477, 201] width 109 height 29
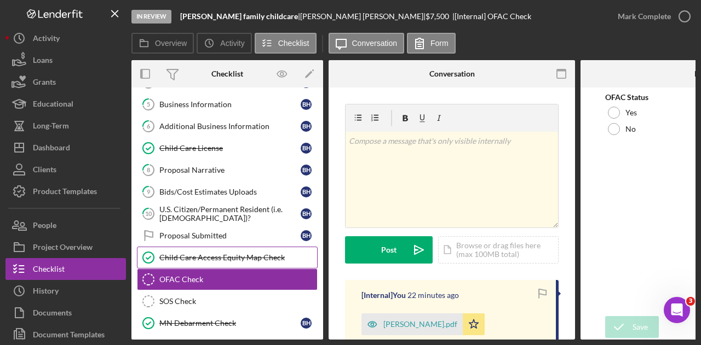
scroll to position [53, 0]
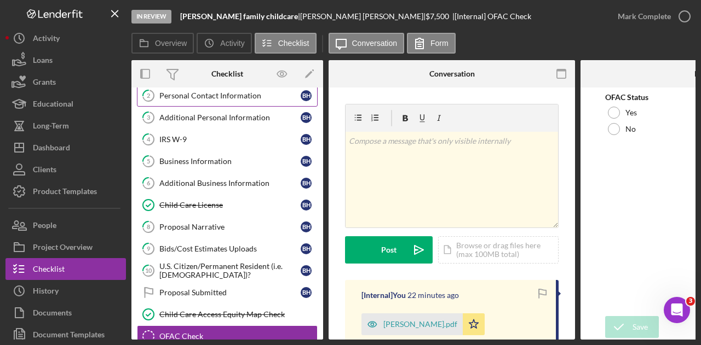
click at [203, 93] on div "Personal Contact Information" at bounding box center [229, 95] width 141 height 9
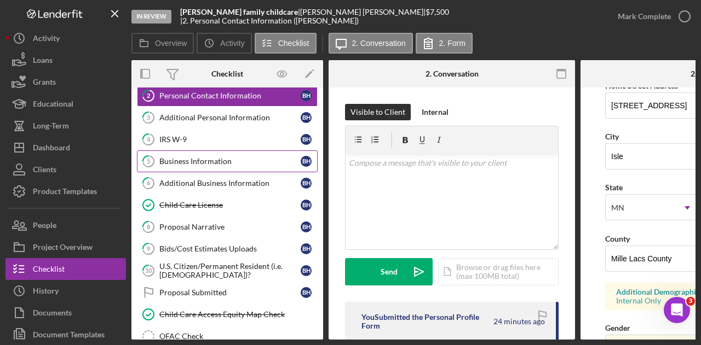
click at [203, 165] on link "5 Business Information B H" at bounding box center [227, 162] width 181 height 22
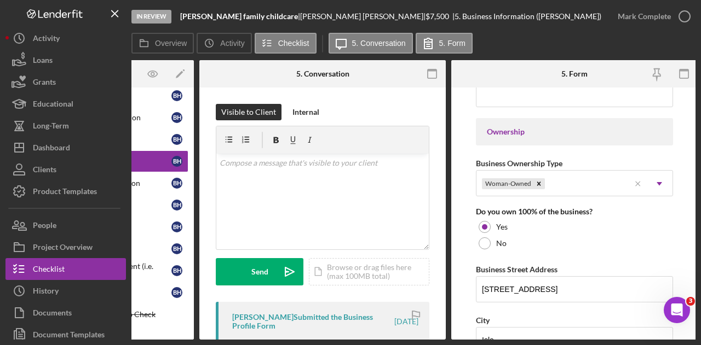
scroll to position [484, 0]
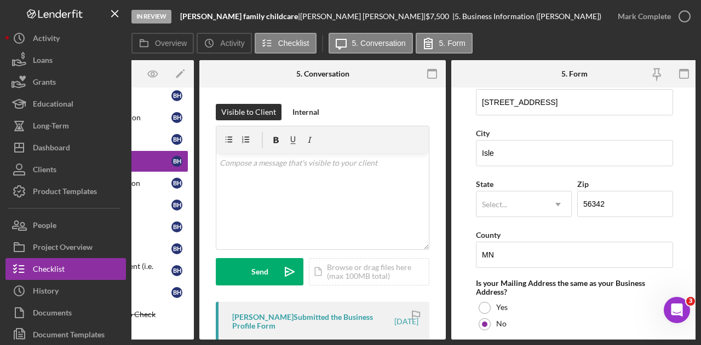
scroll to position [670, 0]
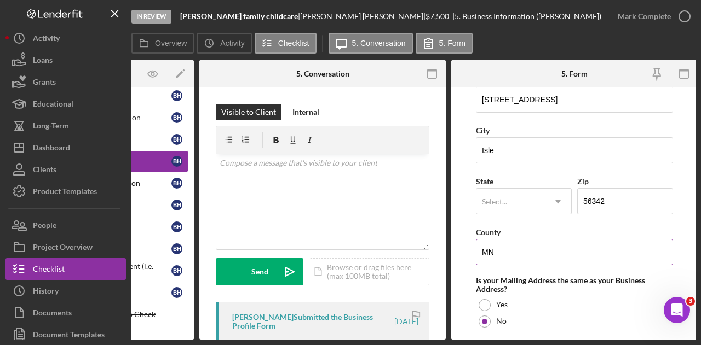
click at [518, 239] on input "MN" at bounding box center [574, 252] width 197 height 26
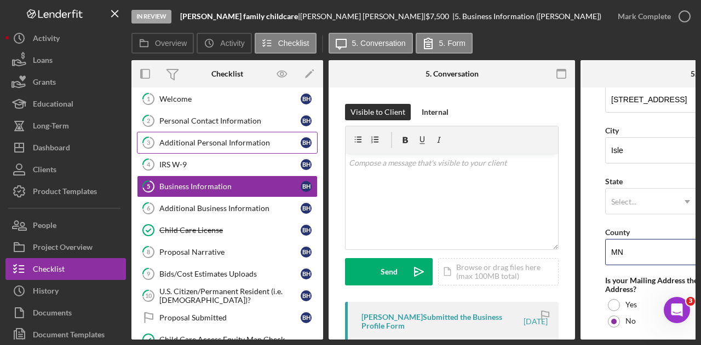
scroll to position [26, 0]
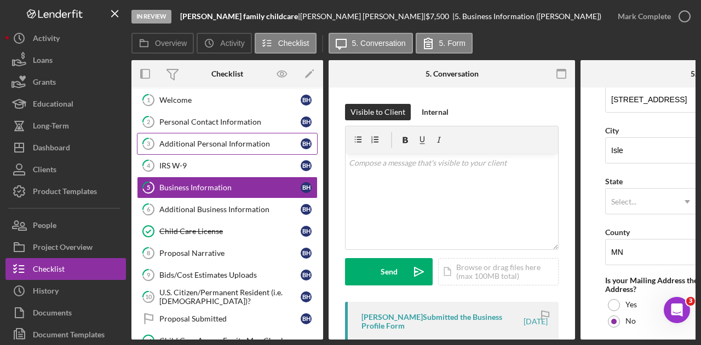
click at [216, 123] on div "Personal Contact Information" at bounding box center [229, 122] width 141 height 9
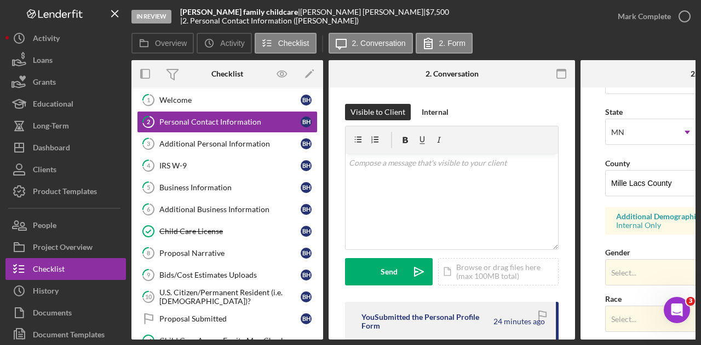
scroll to position [308, 0]
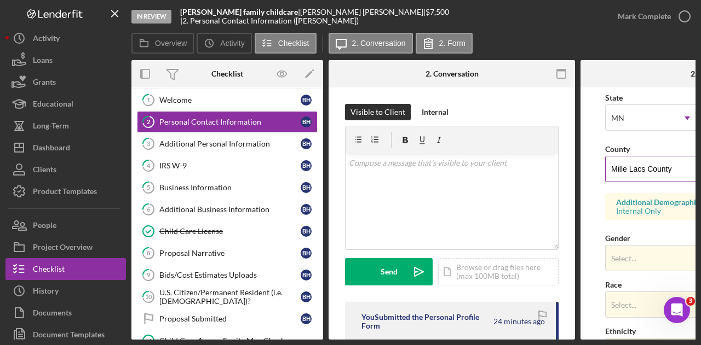
click at [628, 158] on input "Mille Lacs County" at bounding box center [703, 169] width 197 height 26
click at [245, 192] on link "5 Business Information B H" at bounding box center [227, 188] width 181 height 22
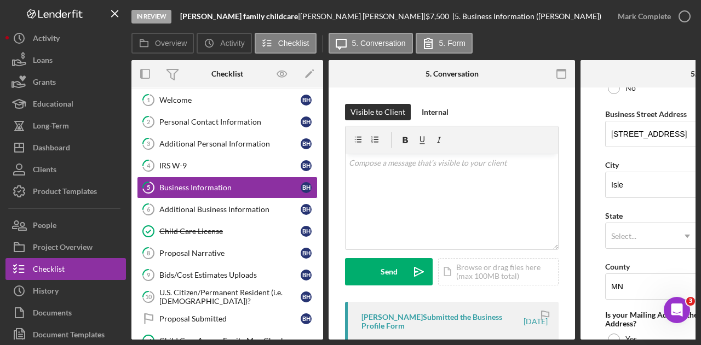
scroll to position [677, 0]
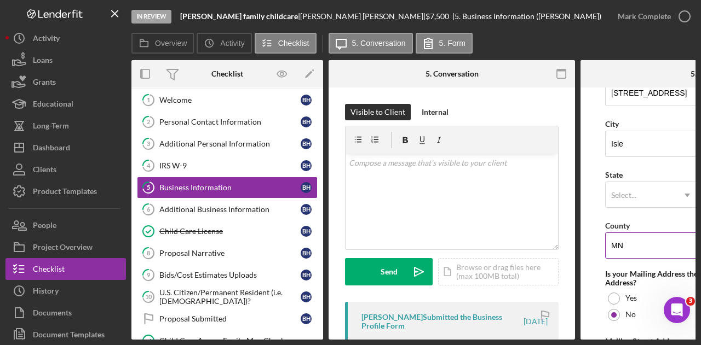
click at [625, 251] on input "MN" at bounding box center [703, 246] width 197 height 26
paste input "ille Lacs County"
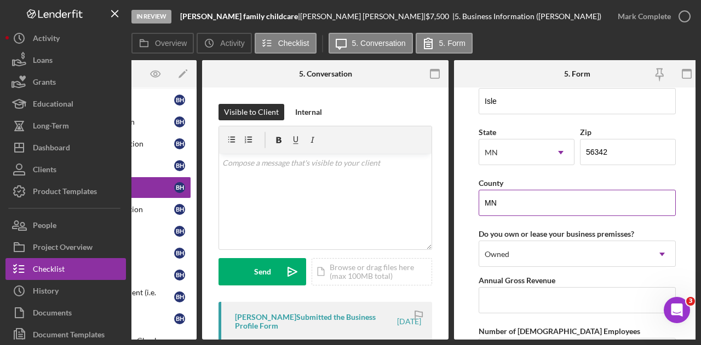
scroll to position [0, 128]
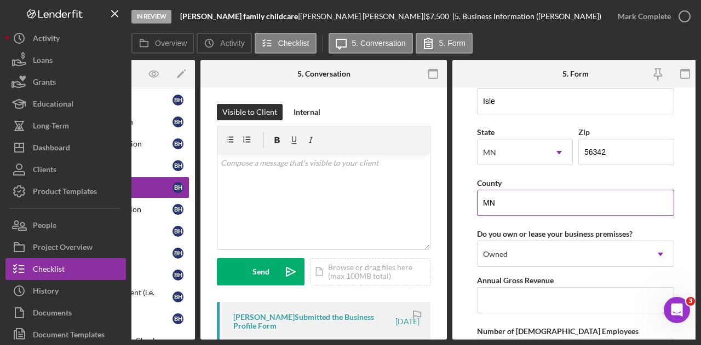
type input "Mille Lacs County"
click at [567, 191] on input "MN" at bounding box center [575, 203] width 197 height 26
paste input "ille Lacs County"
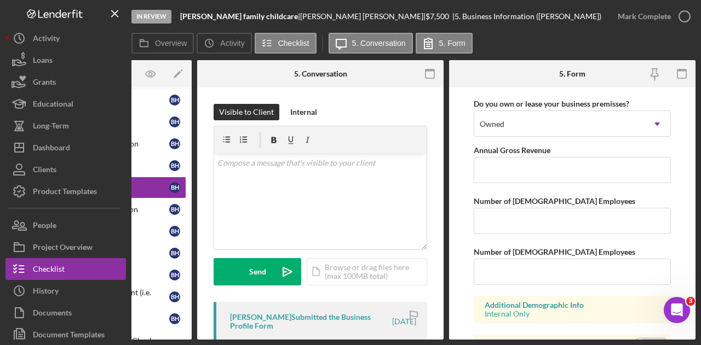
scroll to position [1170, 0]
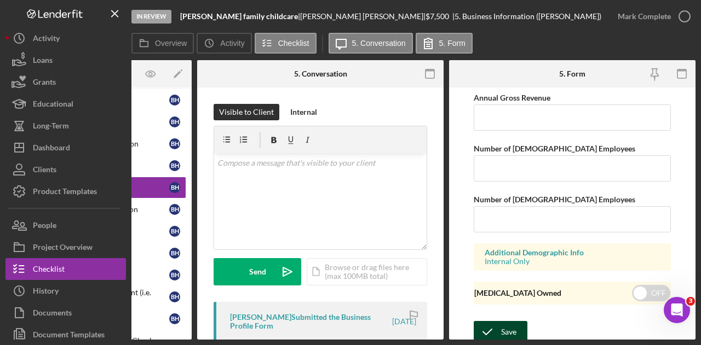
type input "Mille Lacs County"
click at [499, 328] on icon "submit" at bounding box center [487, 332] width 27 height 27
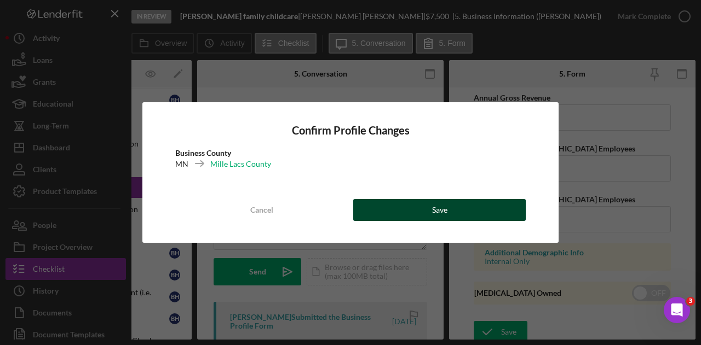
click at [440, 205] on div "Save" at bounding box center [439, 210] width 15 height 22
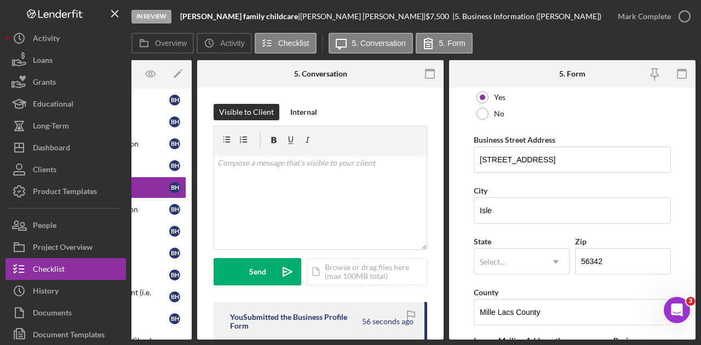
scroll to position [501, 0]
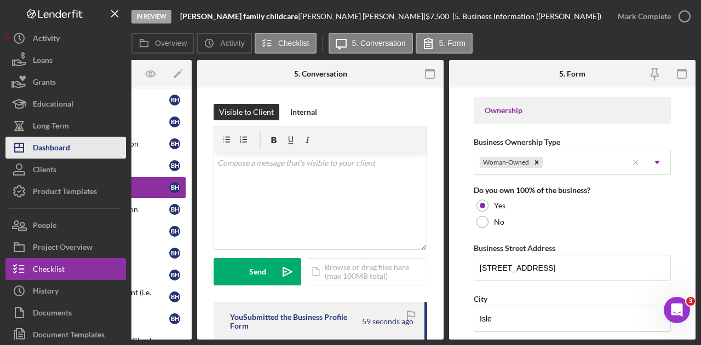
click at [90, 138] on button "Icon/Dashboard Dashboard" at bounding box center [65, 148] width 120 height 22
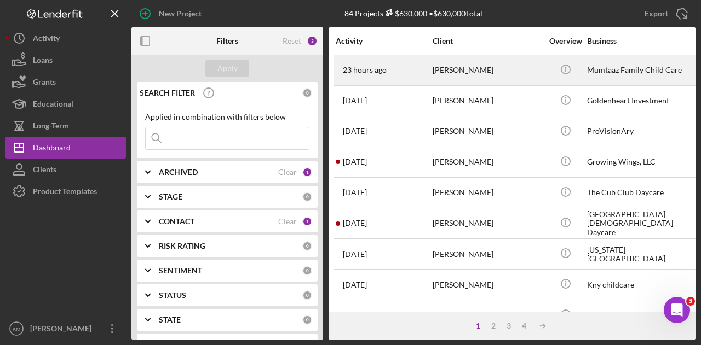
click at [454, 61] on div "[PERSON_NAME]" at bounding box center [486, 70] width 109 height 29
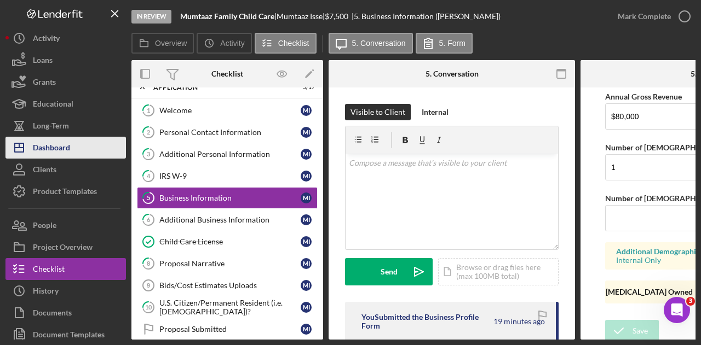
click at [35, 155] on div "Dashboard" at bounding box center [51, 149] width 37 height 25
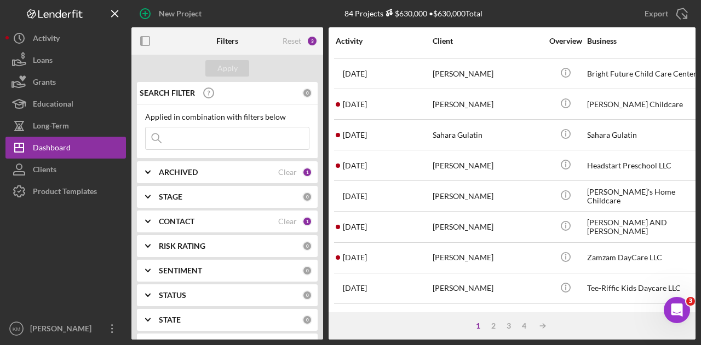
scroll to position [515, 0]
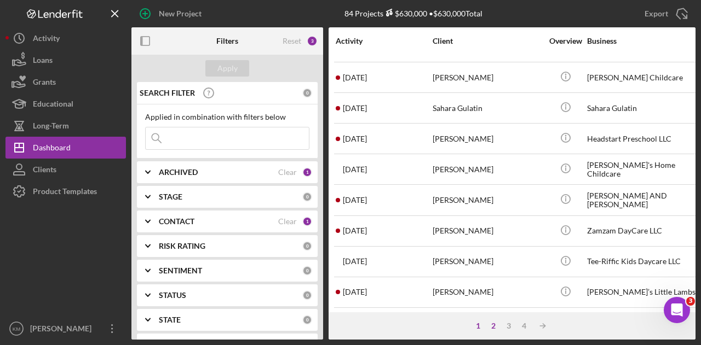
click at [496, 326] on div "2" at bounding box center [493, 326] width 15 height 9
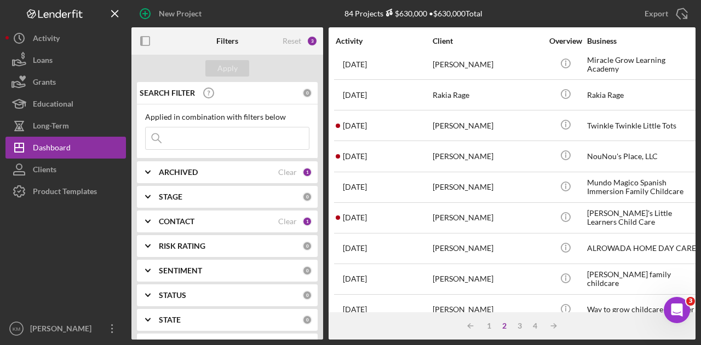
scroll to position [262, 0]
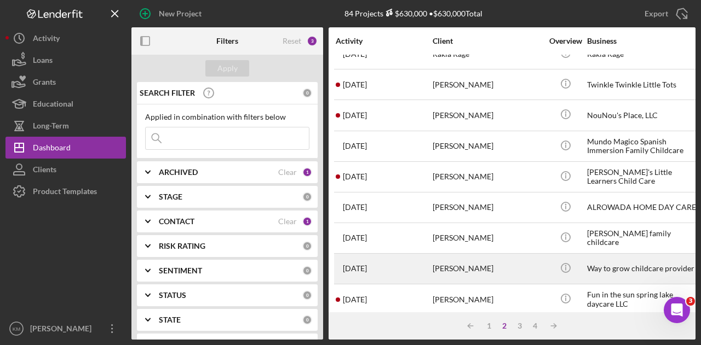
click at [474, 265] on div "[PERSON_NAME]" at bounding box center [486, 269] width 109 height 29
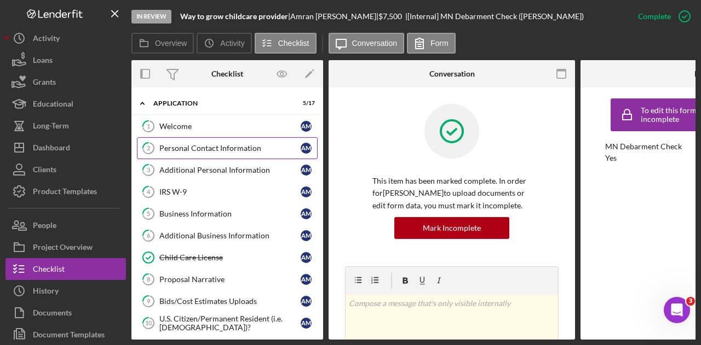
click at [252, 146] on div "Personal Contact Information" at bounding box center [229, 148] width 141 height 9
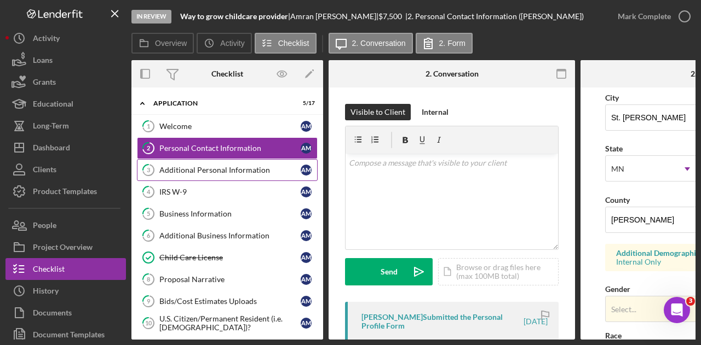
click at [238, 172] on div "Additional Personal Information" at bounding box center [229, 170] width 141 height 9
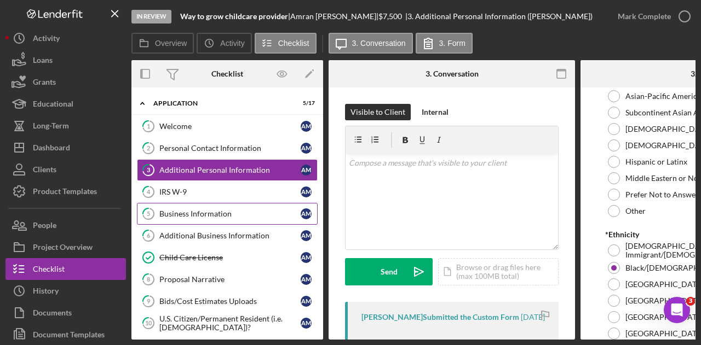
click at [224, 203] on link "5 Business Information A M" at bounding box center [227, 214] width 181 height 22
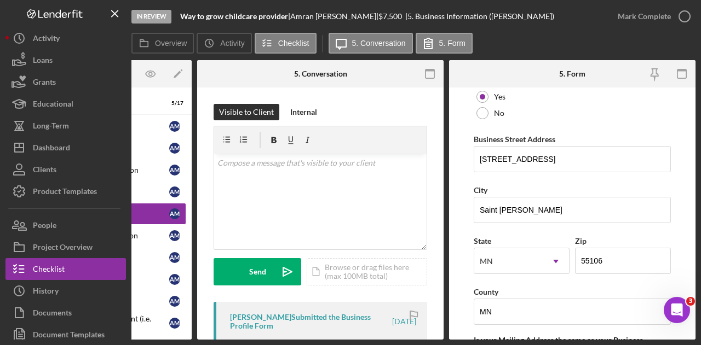
scroll to position [671, 0]
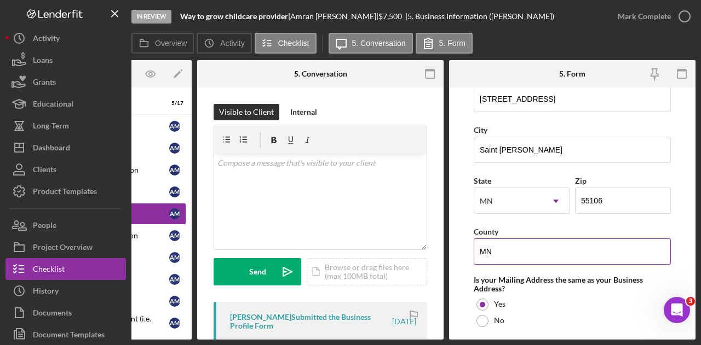
click at [550, 249] on input "MN" at bounding box center [572, 252] width 197 height 26
type input "a"
type input "[PERSON_NAME]"
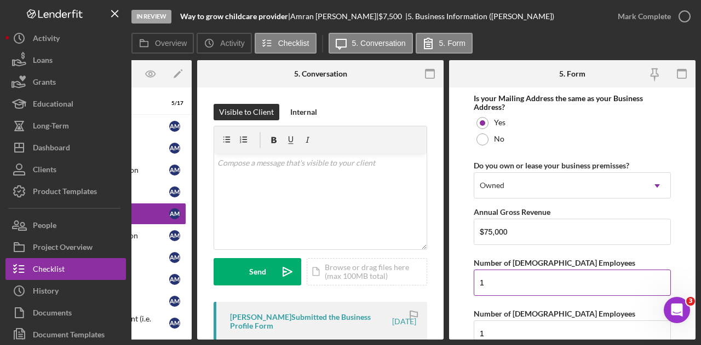
scroll to position [968, 0]
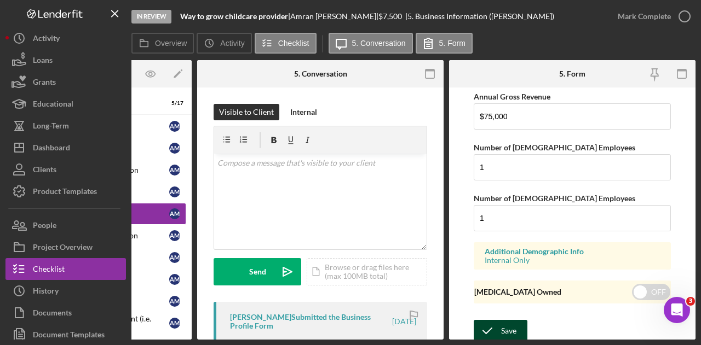
click at [509, 330] on div "Save" at bounding box center [508, 331] width 15 height 22
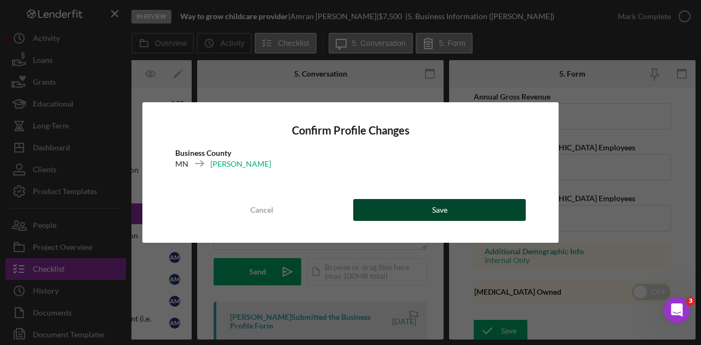
click at [466, 207] on button "Save" at bounding box center [439, 210] width 172 height 22
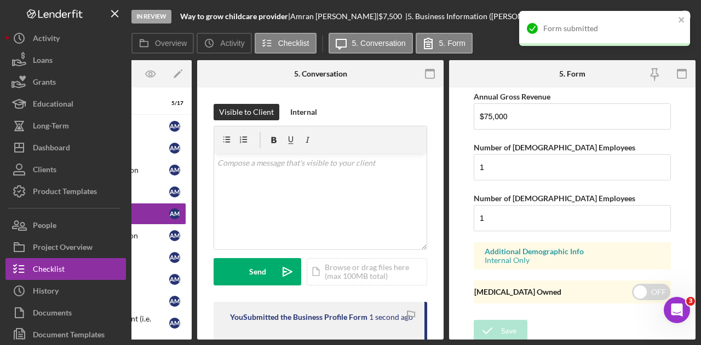
scroll to position [0, 0]
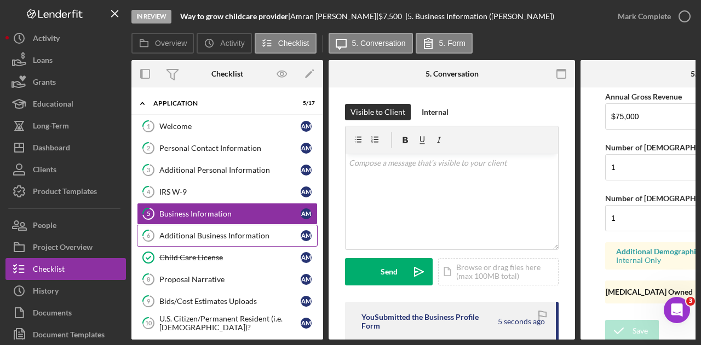
click at [279, 235] on div "Additional Business Information" at bounding box center [229, 236] width 141 height 9
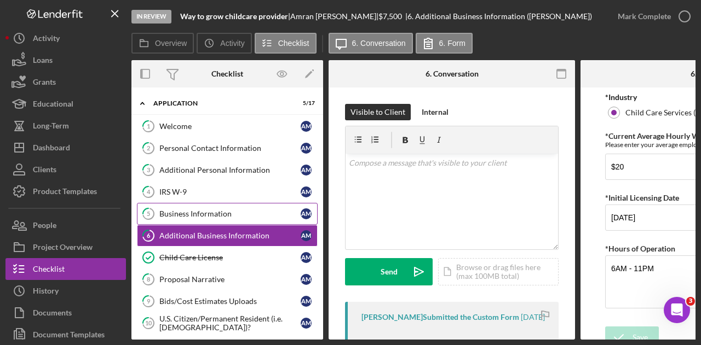
click at [247, 212] on div "Business Information" at bounding box center [229, 214] width 141 height 9
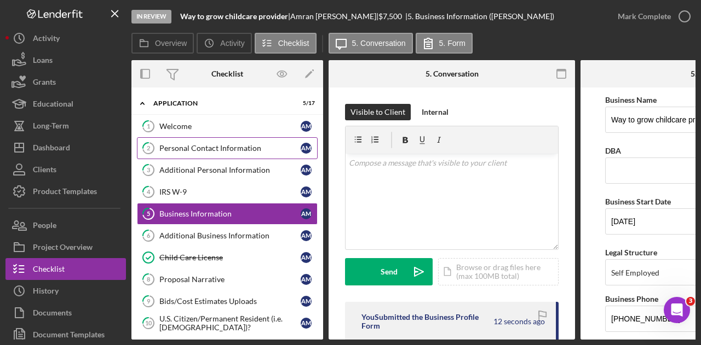
click at [191, 141] on link "2 Personal Contact Information A M" at bounding box center [227, 148] width 181 height 22
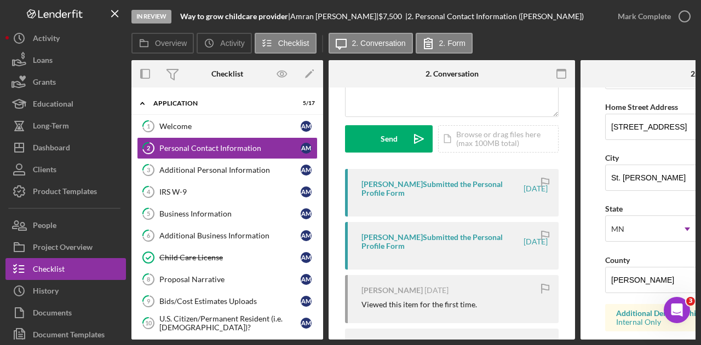
scroll to position [226, 0]
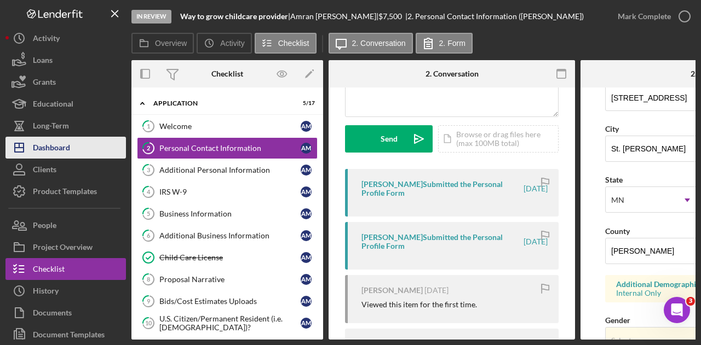
click at [86, 145] on button "Icon/Dashboard Dashboard" at bounding box center [65, 148] width 120 height 22
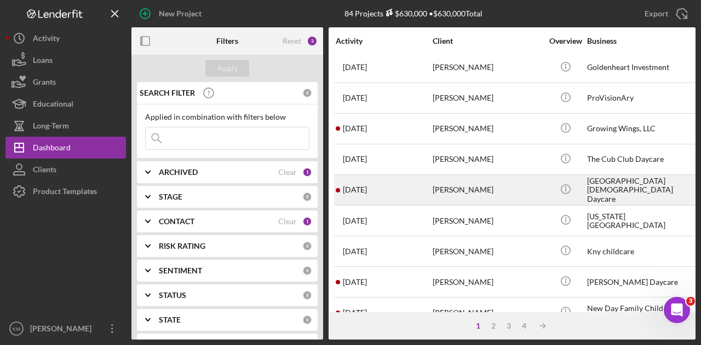
scroll to position [34, 0]
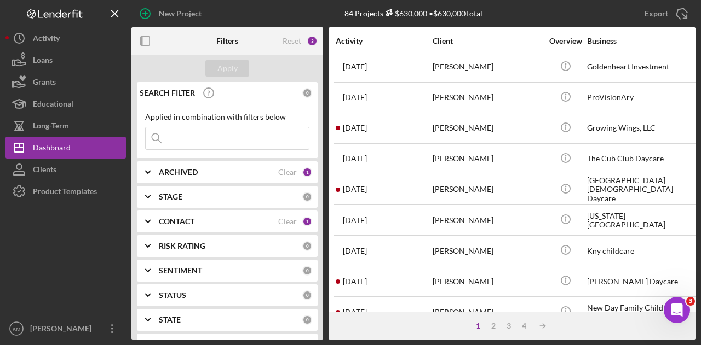
click at [484, 328] on div "1" at bounding box center [477, 326] width 15 height 9
click at [492, 327] on div "2" at bounding box center [493, 326] width 15 height 9
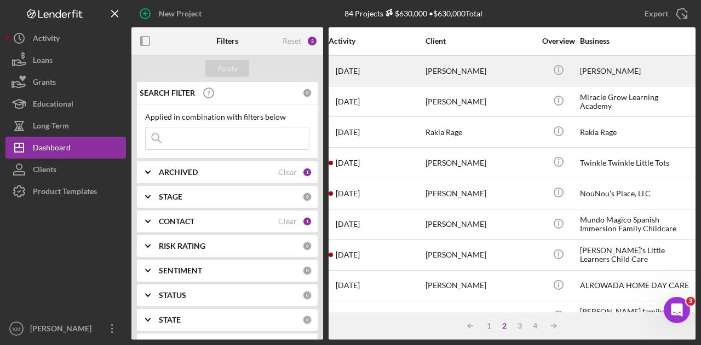
scroll to position [183, 7]
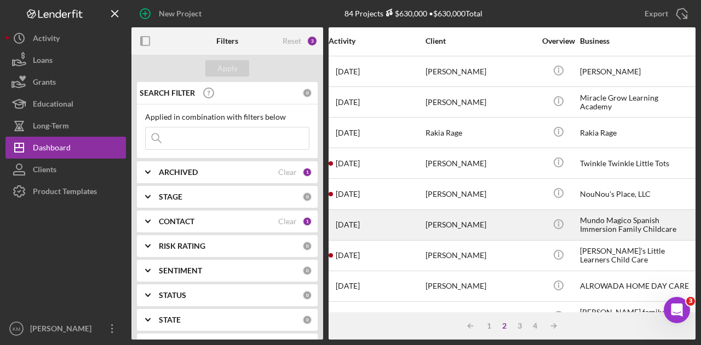
click at [502, 219] on div "[PERSON_NAME]" at bounding box center [479, 225] width 109 height 29
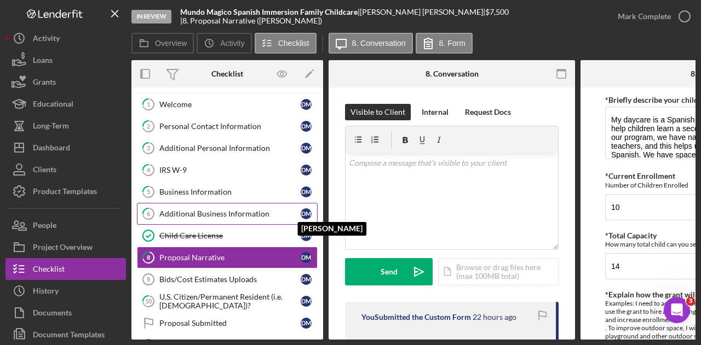
scroll to position [21, 0]
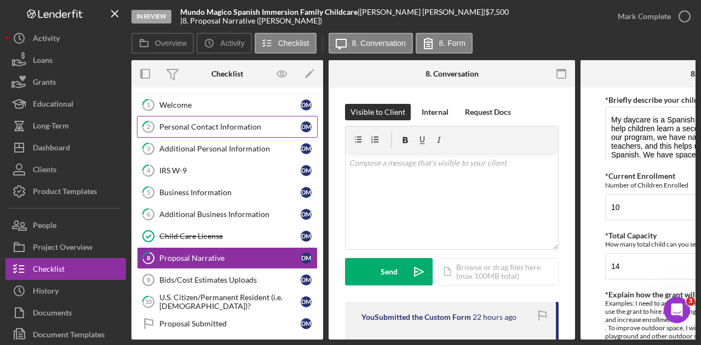
click at [240, 123] on div "Personal Contact Information" at bounding box center [229, 127] width 141 height 9
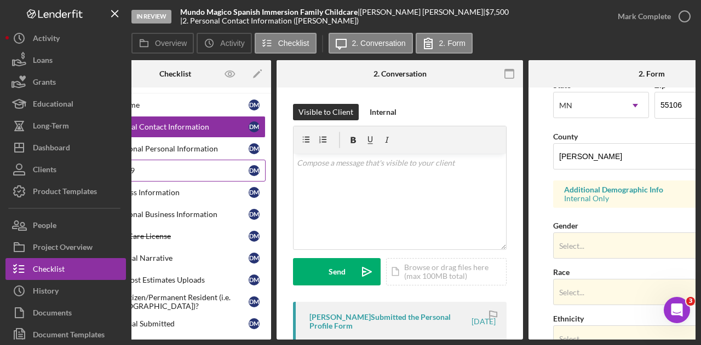
scroll to position [0, 50]
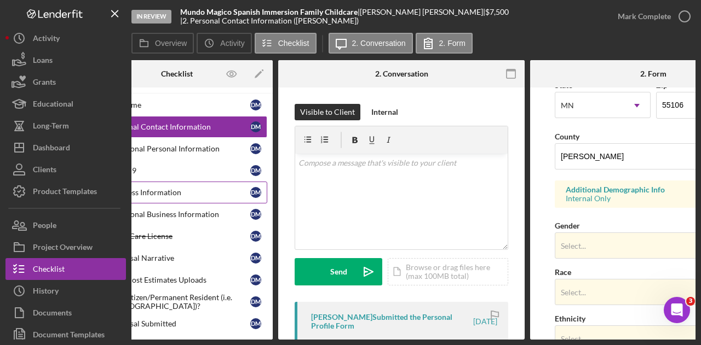
click at [164, 191] on div "Business Information" at bounding box center [179, 192] width 141 height 9
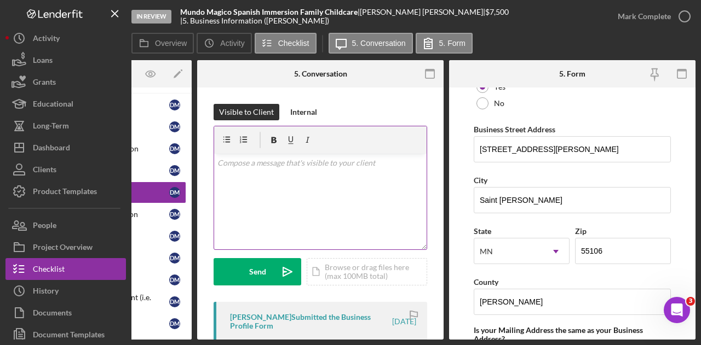
scroll to position [627, 0]
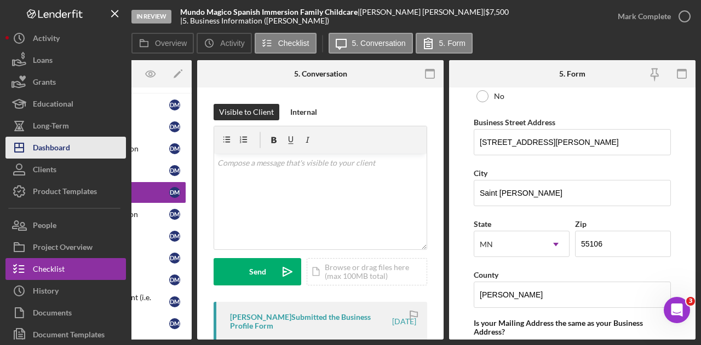
click at [88, 157] on button "Icon/Dashboard Dashboard" at bounding box center [65, 148] width 120 height 22
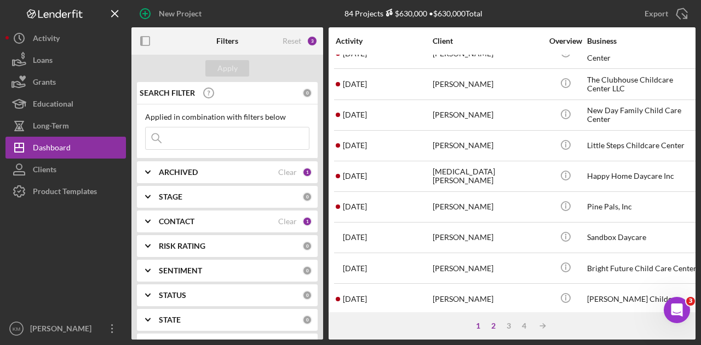
scroll to position [297, 0]
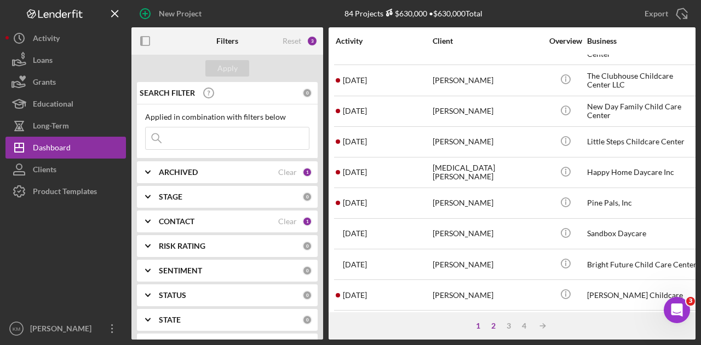
click at [495, 326] on div "2" at bounding box center [493, 326] width 15 height 9
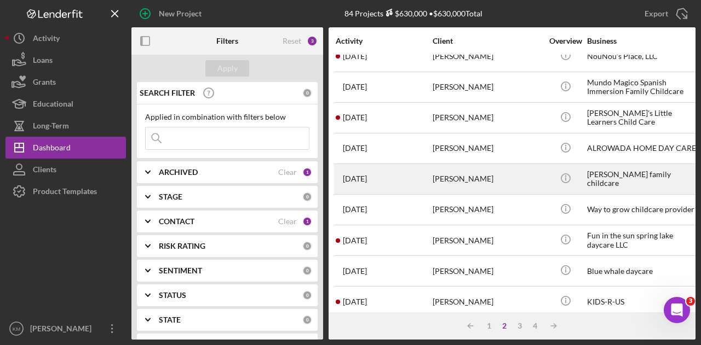
scroll to position [321, 0]
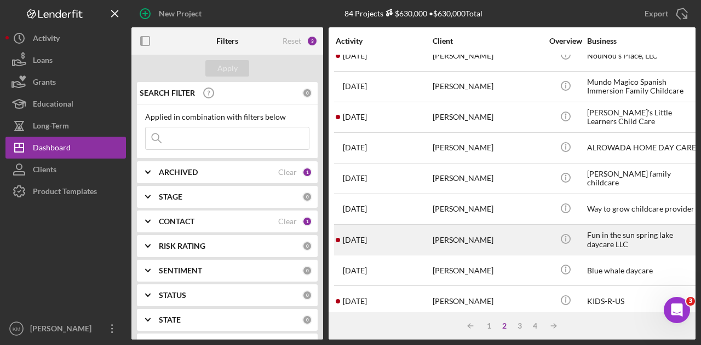
click at [451, 226] on div "[PERSON_NAME]" at bounding box center [486, 240] width 109 height 29
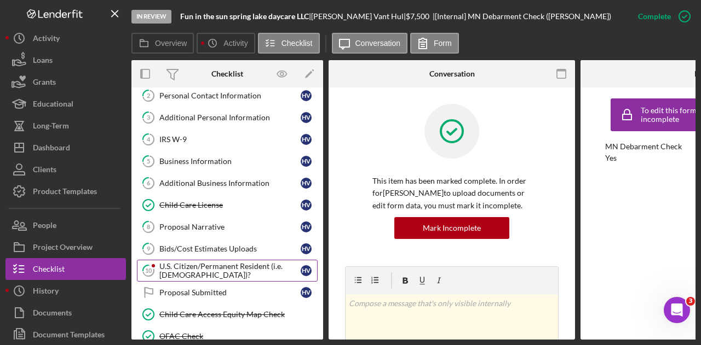
scroll to position [51, 0]
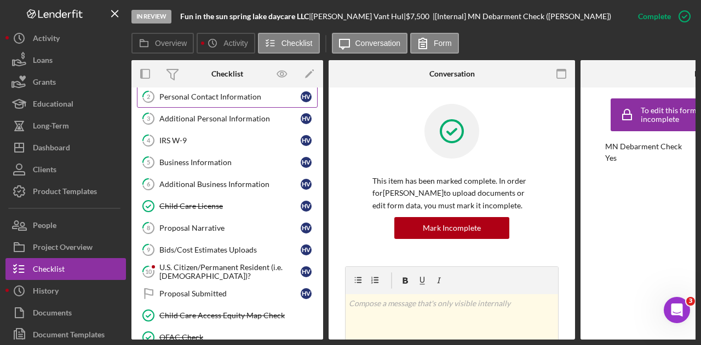
click at [254, 95] on div "Personal Contact Information" at bounding box center [229, 97] width 141 height 9
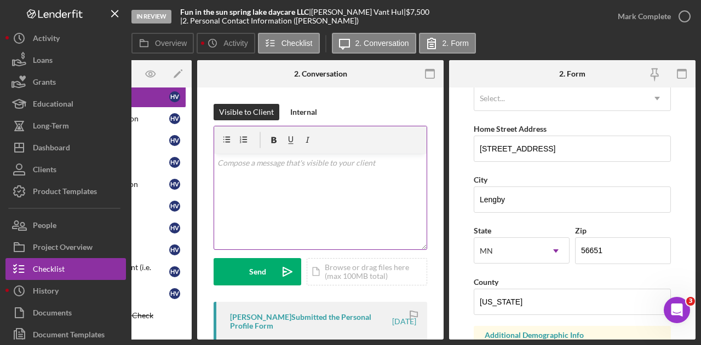
scroll to position [175, 0]
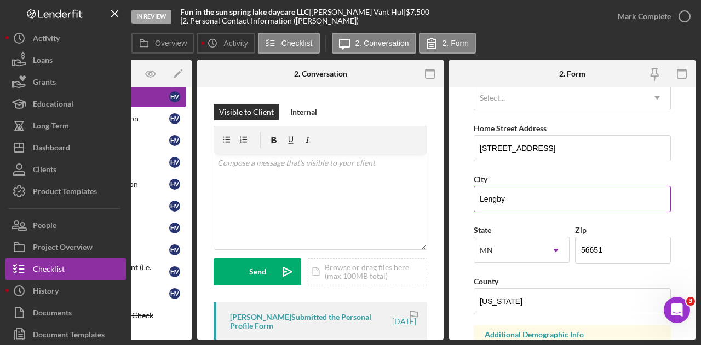
click at [518, 191] on input "Lengby" at bounding box center [572, 199] width 197 height 26
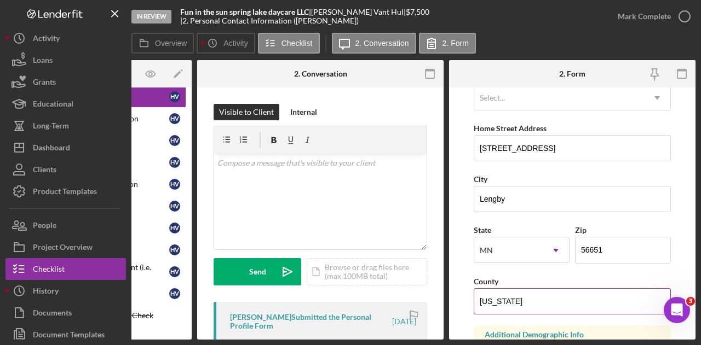
click at [507, 292] on input "[US_STATE]" at bounding box center [572, 301] width 197 height 26
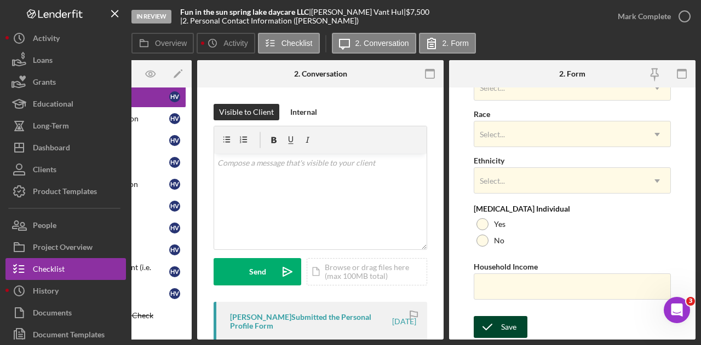
type input "Polk"
click at [495, 320] on icon "submit" at bounding box center [487, 327] width 27 height 27
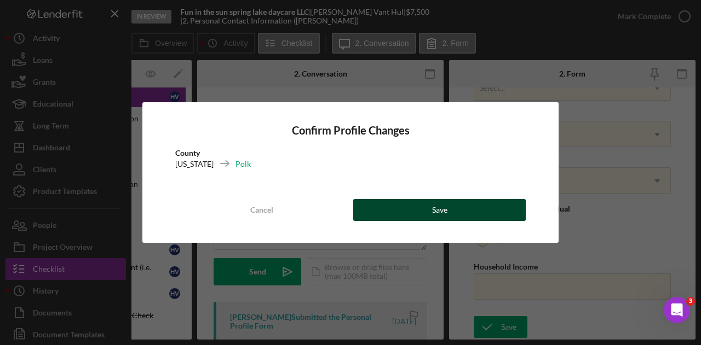
click at [432, 216] on div "Save" at bounding box center [439, 210] width 15 height 22
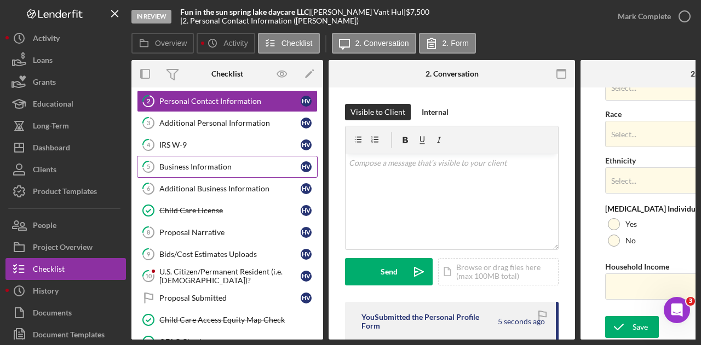
scroll to position [47, 0]
click at [231, 164] on div "Business Information" at bounding box center [229, 167] width 141 height 9
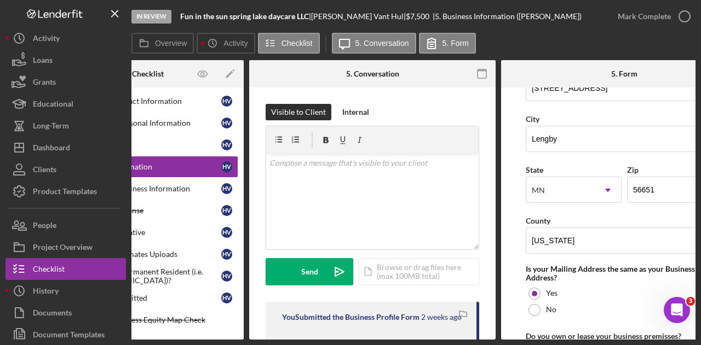
scroll to position [683, 0]
click at [571, 227] on input "[US_STATE]" at bounding box center [624, 240] width 197 height 26
paste input "Lengby"
click at [552, 227] on input "Lengby" at bounding box center [624, 240] width 197 height 26
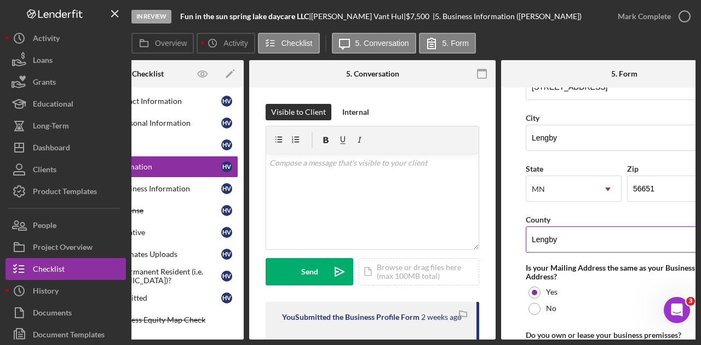
click at [552, 227] on input "Lengby" at bounding box center [624, 240] width 197 height 26
type input "Polk"
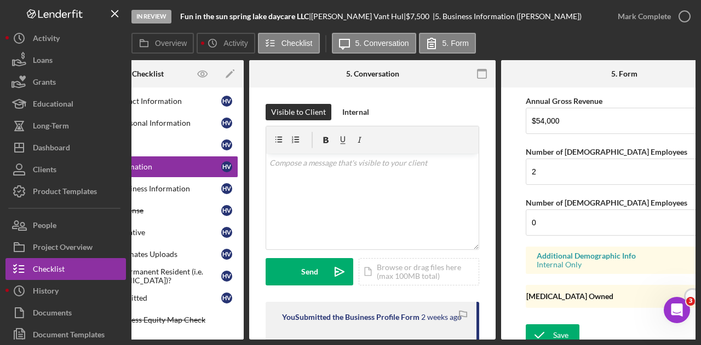
scroll to position [968, 0]
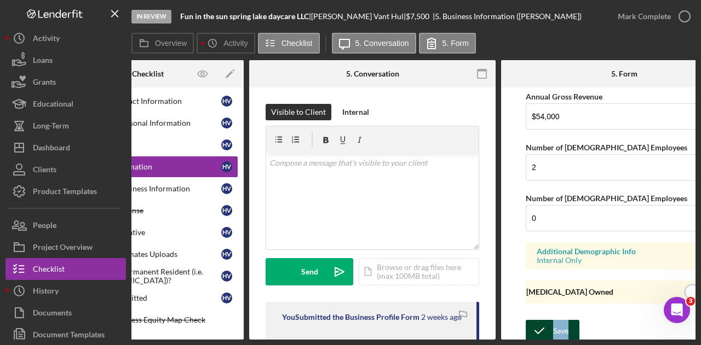
drag, startPoint x: 567, startPoint y: 312, endPoint x: 566, endPoint y: 320, distance: 8.3
click at [566, 320] on form "Business Name Fun in the sun spring lake daycare LLC DBA Business Start Date 03…" at bounding box center [624, 214] width 246 height 252
click at [566, 320] on div "Save" at bounding box center [560, 331] width 15 height 22
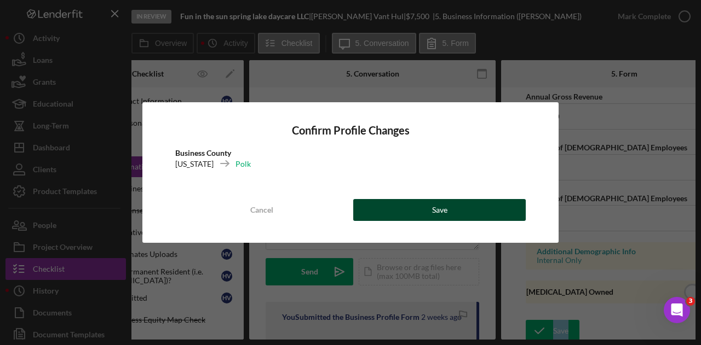
click at [499, 210] on button "Save" at bounding box center [439, 210] width 172 height 22
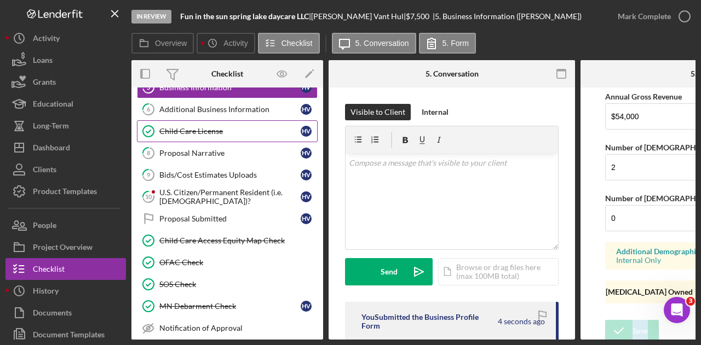
scroll to position [131, 0]
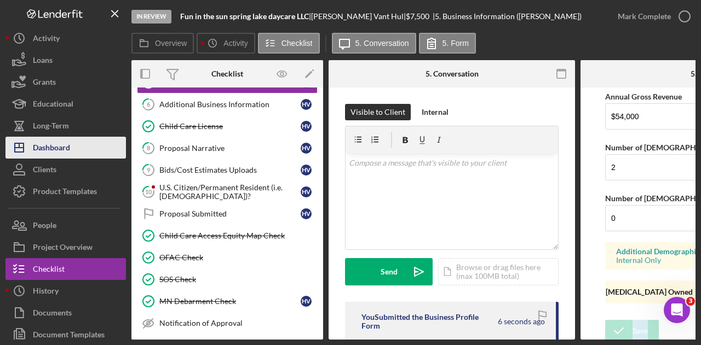
click at [107, 153] on button "Icon/Dashboard Dashboard" at bounding box center [65, 148] width 120 height 22
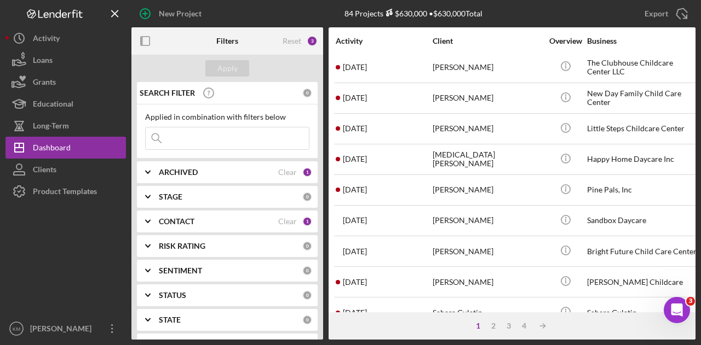
scroll to position [310, 0]
click at [493, 326] on div "2" at bounding box center [493, 326] width 15 height 9
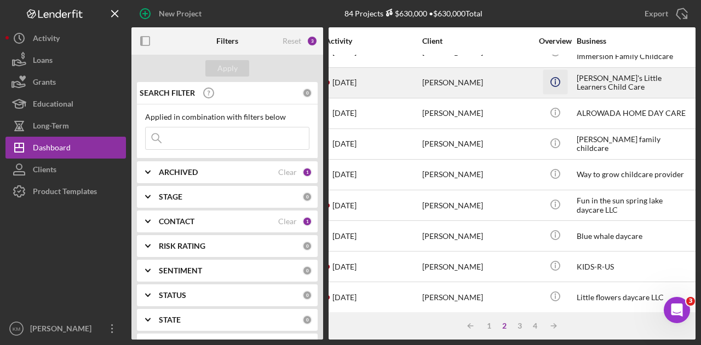
scroll to position [356, 0]
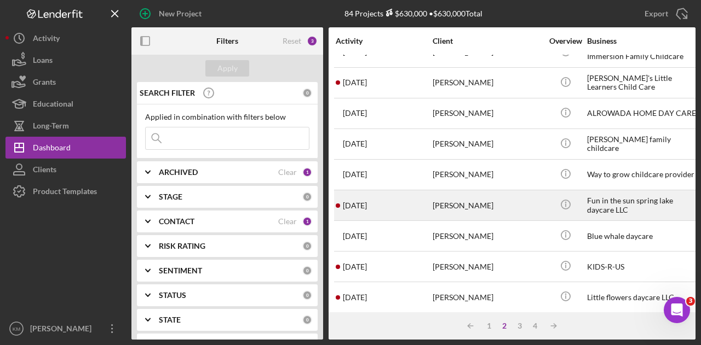
click at [527, 202] on div "[PERSON_NAME]" at bounding box center [486, 205] width 109 height 29
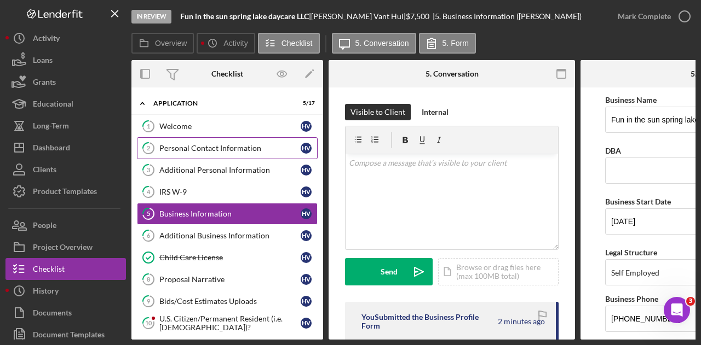
click at [235, 149] on div "Personal Contact Information" at bounding box center [229, 148] width 141 height 9
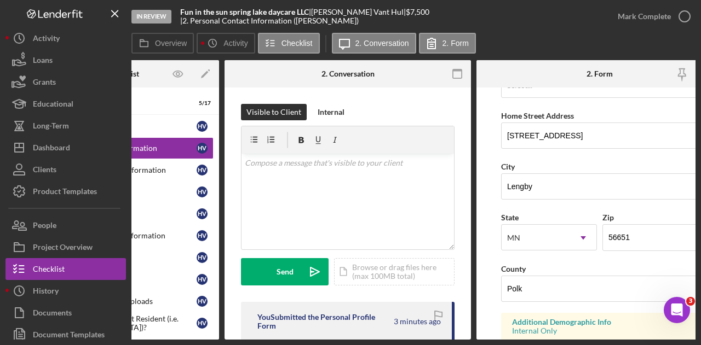
scroll to position [189, 0]
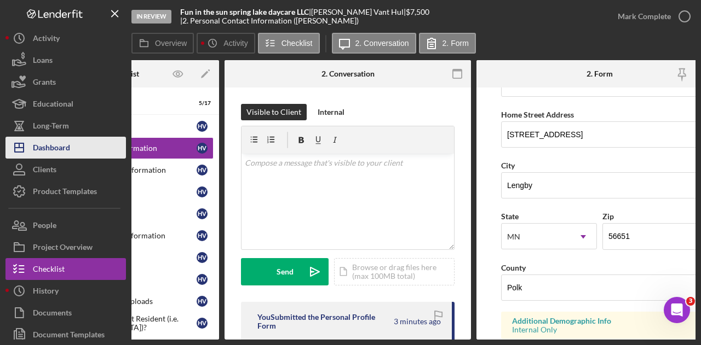
click at [97, 148] on button "Icon/Dashboard Dashboard" at bounding box center [65, 148] width 120 height 22
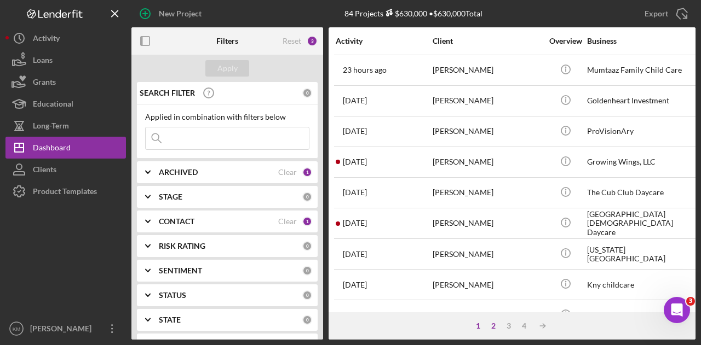
click at [490, 322] on div "2" at bounding box center [493, 326] width 15 height 9
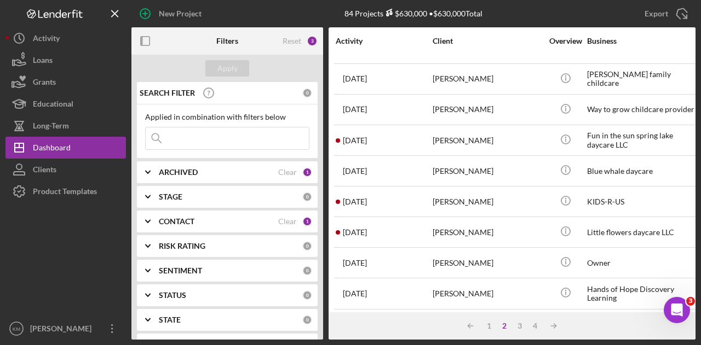
scroll to position [425, 0]
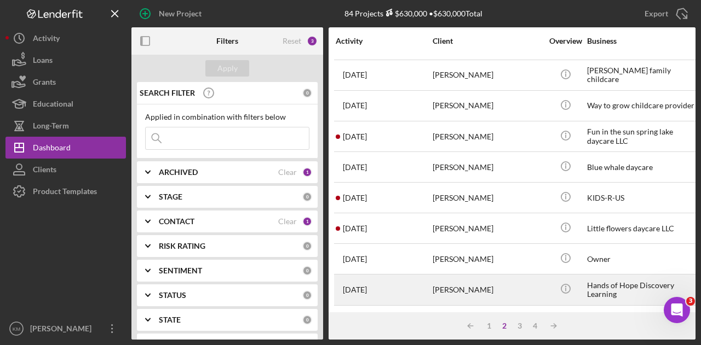
click at [464, 288] on div "[PERSON_NAME]" at bounding box center [486, 289] width 109 height 29
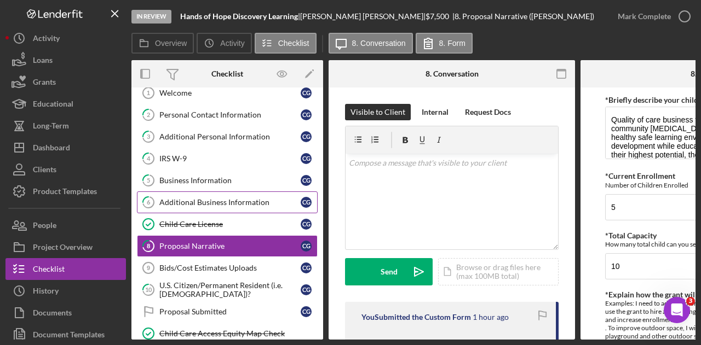
scroll to position [33, 0]
